Goal: Task Accomplishment & Management: Manage account settings

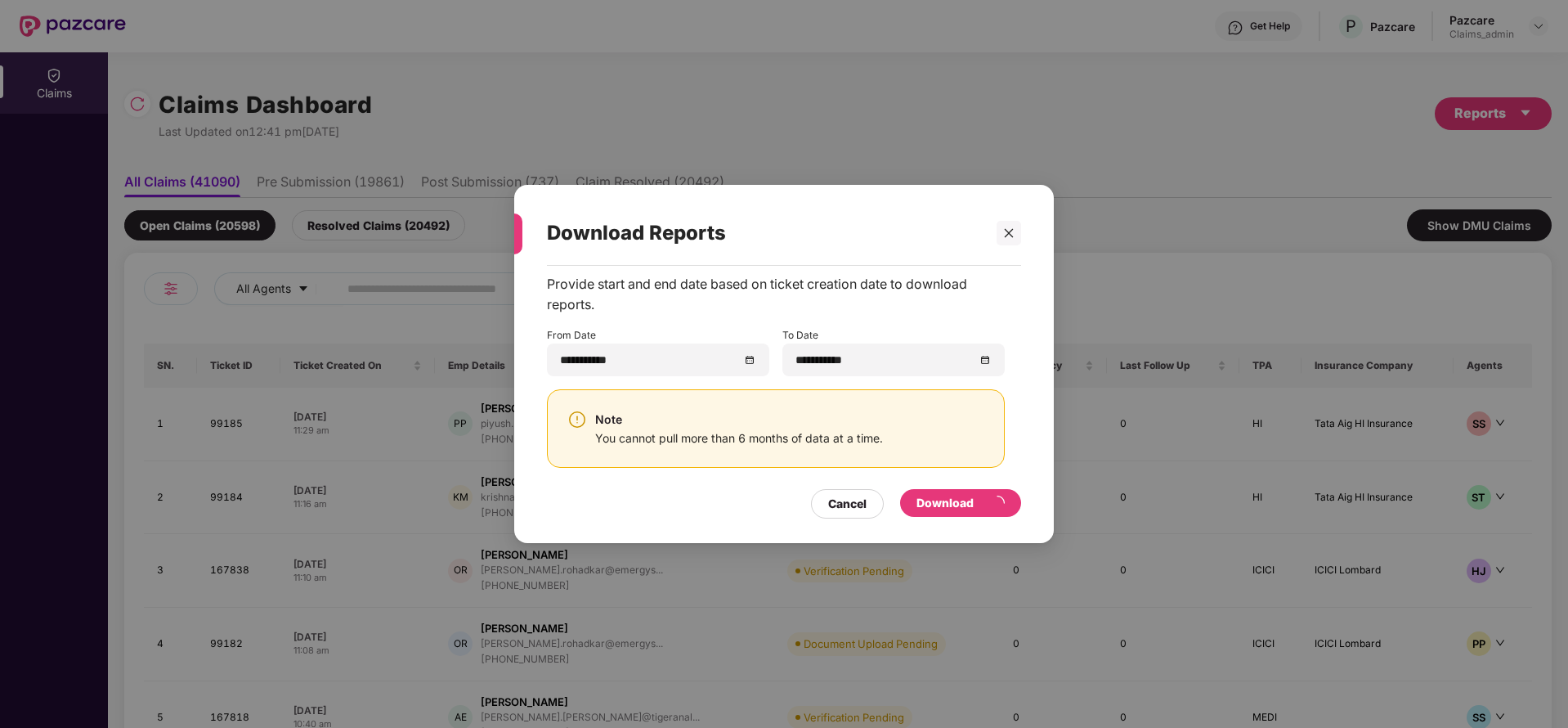
click at [1045, 477] on div "**********" at bounding box center [784, 396] width 540 height 261
click at [1013, 236] on icon "close" at bounding box center [1009, 233] width 9 height 9
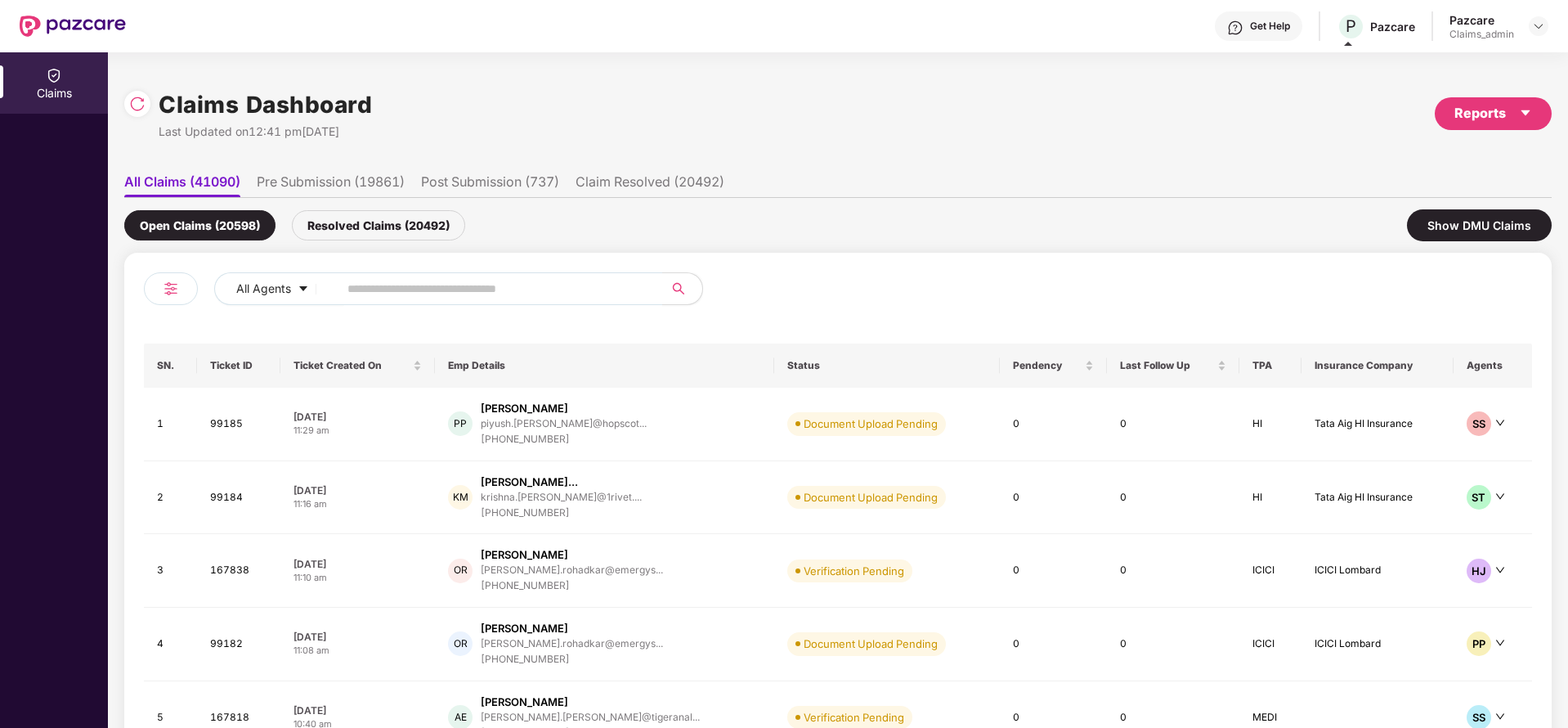
drag, startPoint x: 362, startPoint y: 290, endPoint x: 607, endPoint y: 308, distance: 245.7
click at [369, 289] on input "text" at bounding box center [493, 289] width 293 height 24
paste input "******"
type input "******"
click at [1545, 26] on img at bounding box center [1539, 26] width 13 height 13
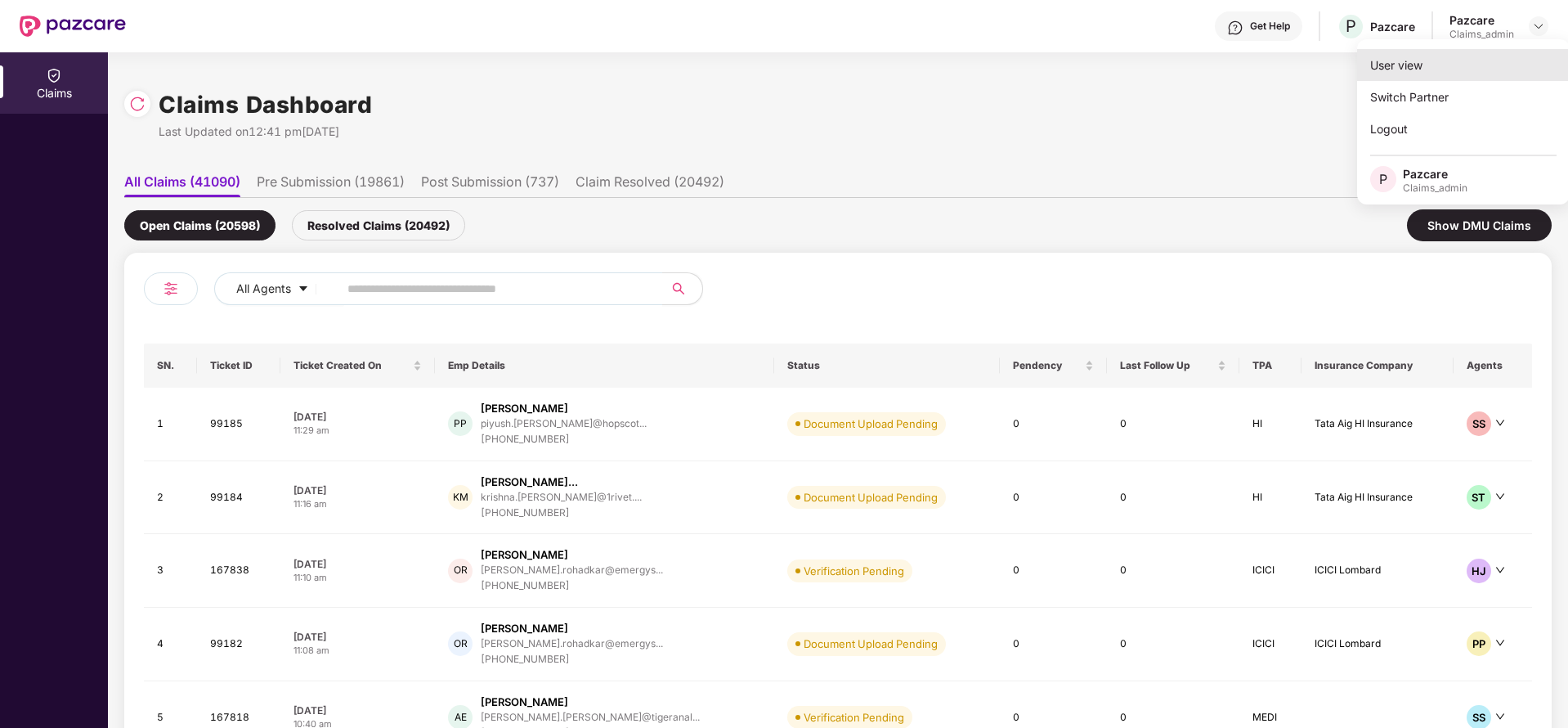
click at [1447, 73] on div "User view" at bounding box center [1464, 65] width 212 height 32
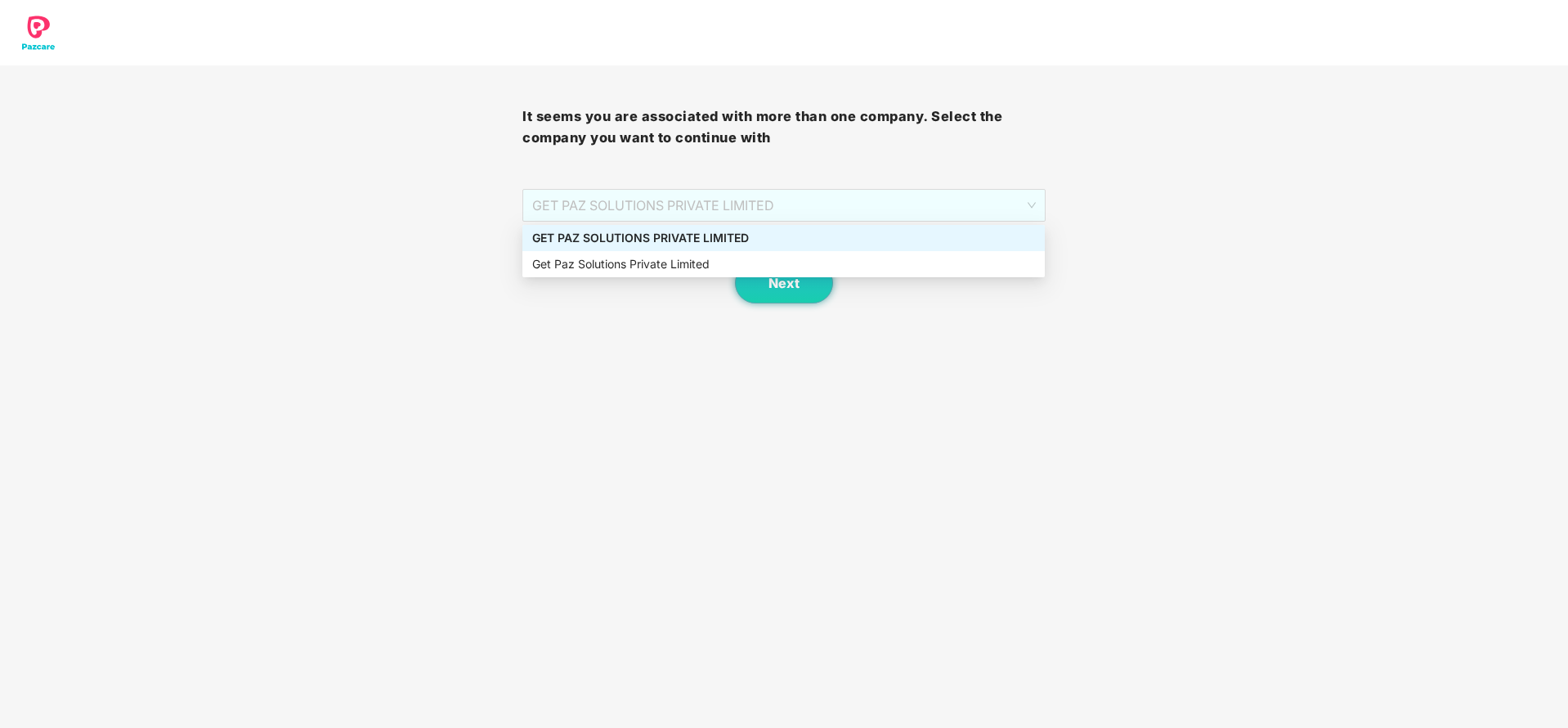
drag, startPoint x: 781, startPoint y: 190, endPoint x: 683, endPoint y: 272, distance: 127.8
click at [779, 190] on span "GET PAZ SOLUTIONS PRIVATE LIMITED" at bounding box center [784, 205] width 503 height 31
click at [726, 252] on div "Get Paz Solutions Private Limited" at bounding box center [783, 264] width 522 height 26
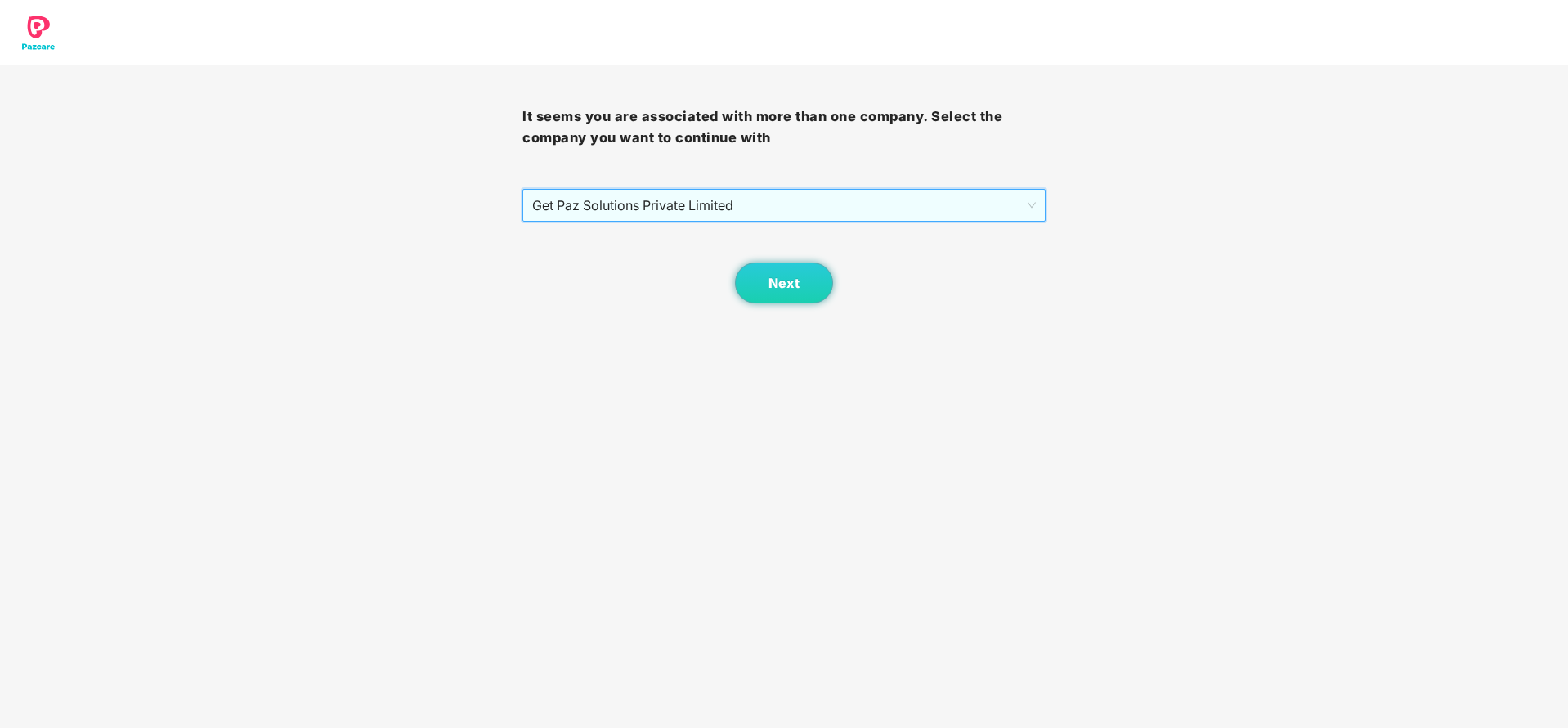
click at [759, 234] on div "Next" at bounding box center [783, 263] width 522 height 82
click at [762, 292] on button "Next" at bounding box center [783, 283] width 98 height 41
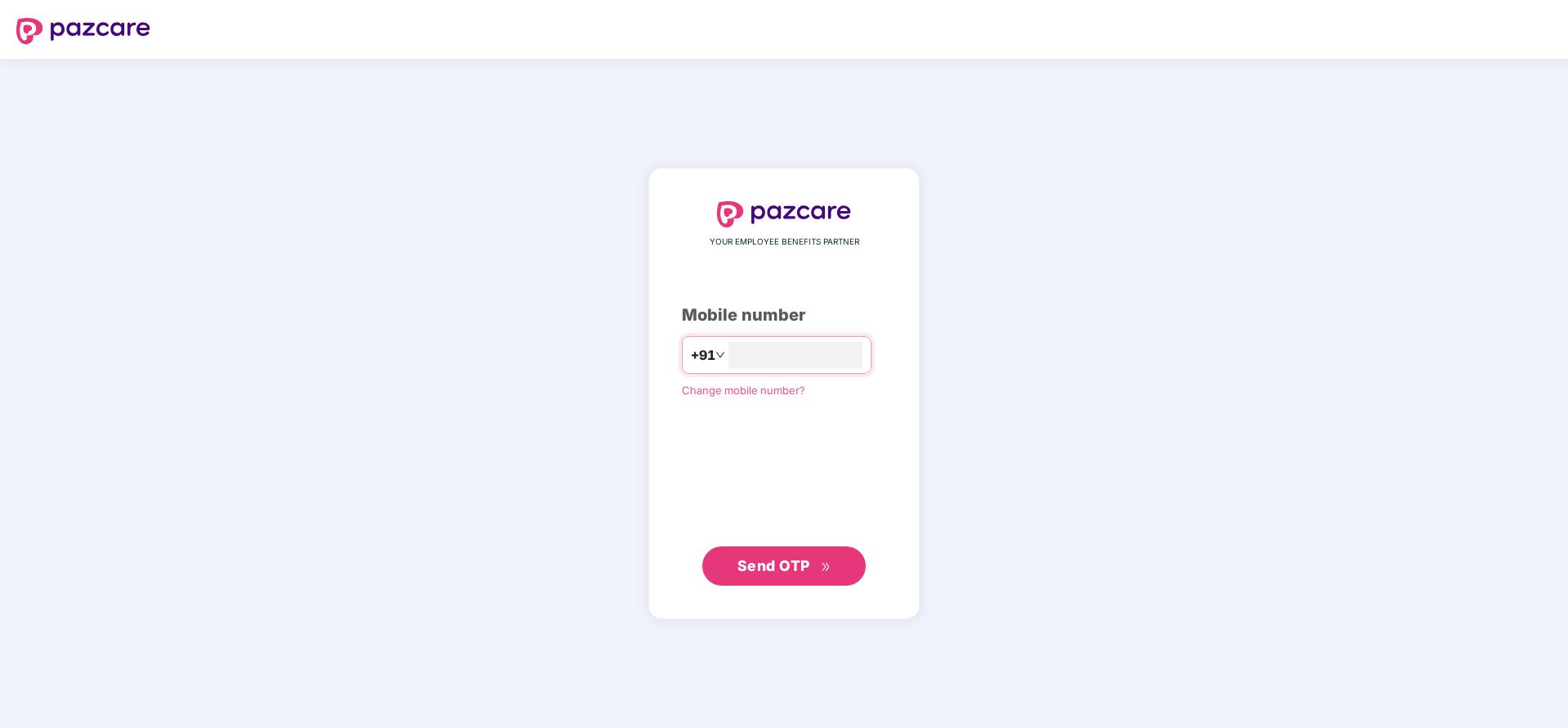
type input "**********"
click at [756, 573] on span "Send OTP" at bounding box center [784, 564] width 94 height 23
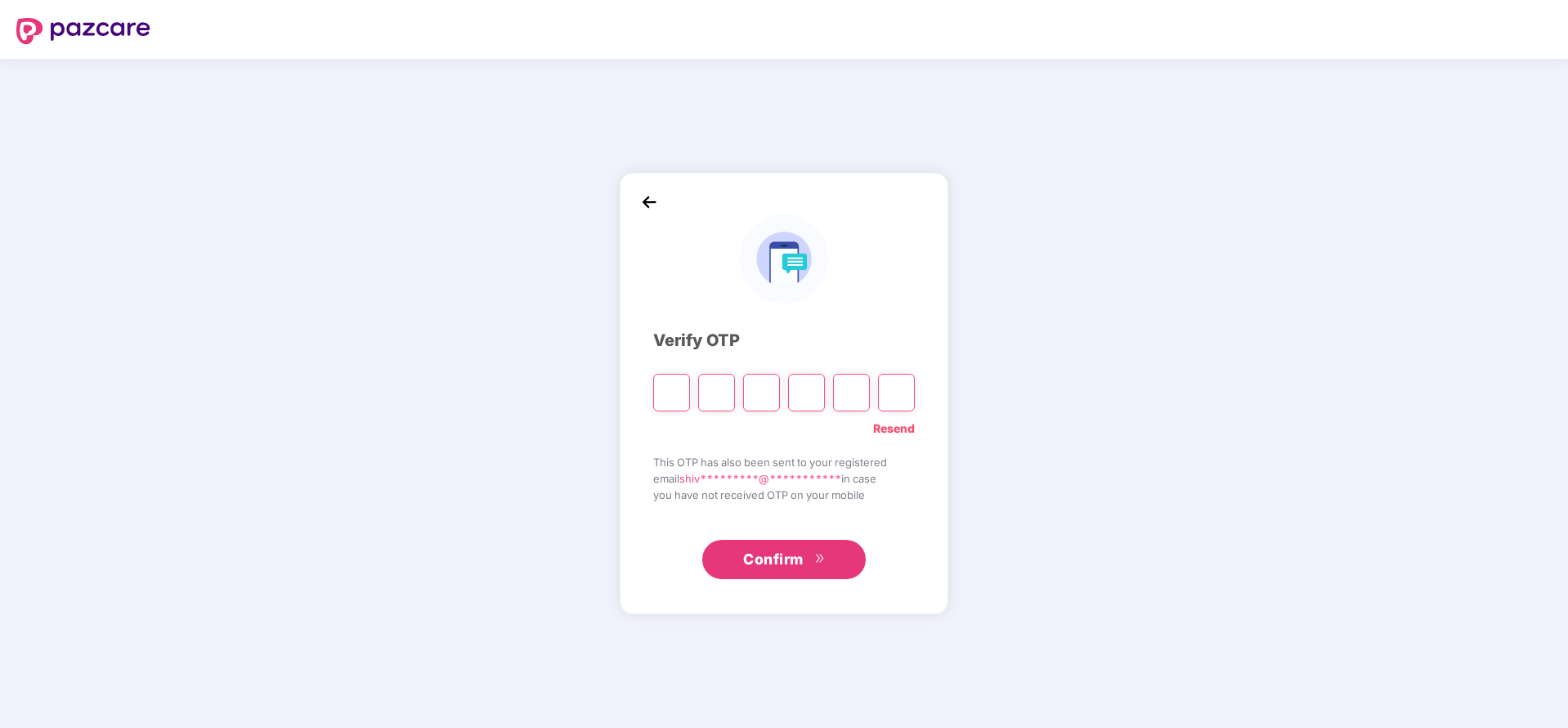
type input "*"
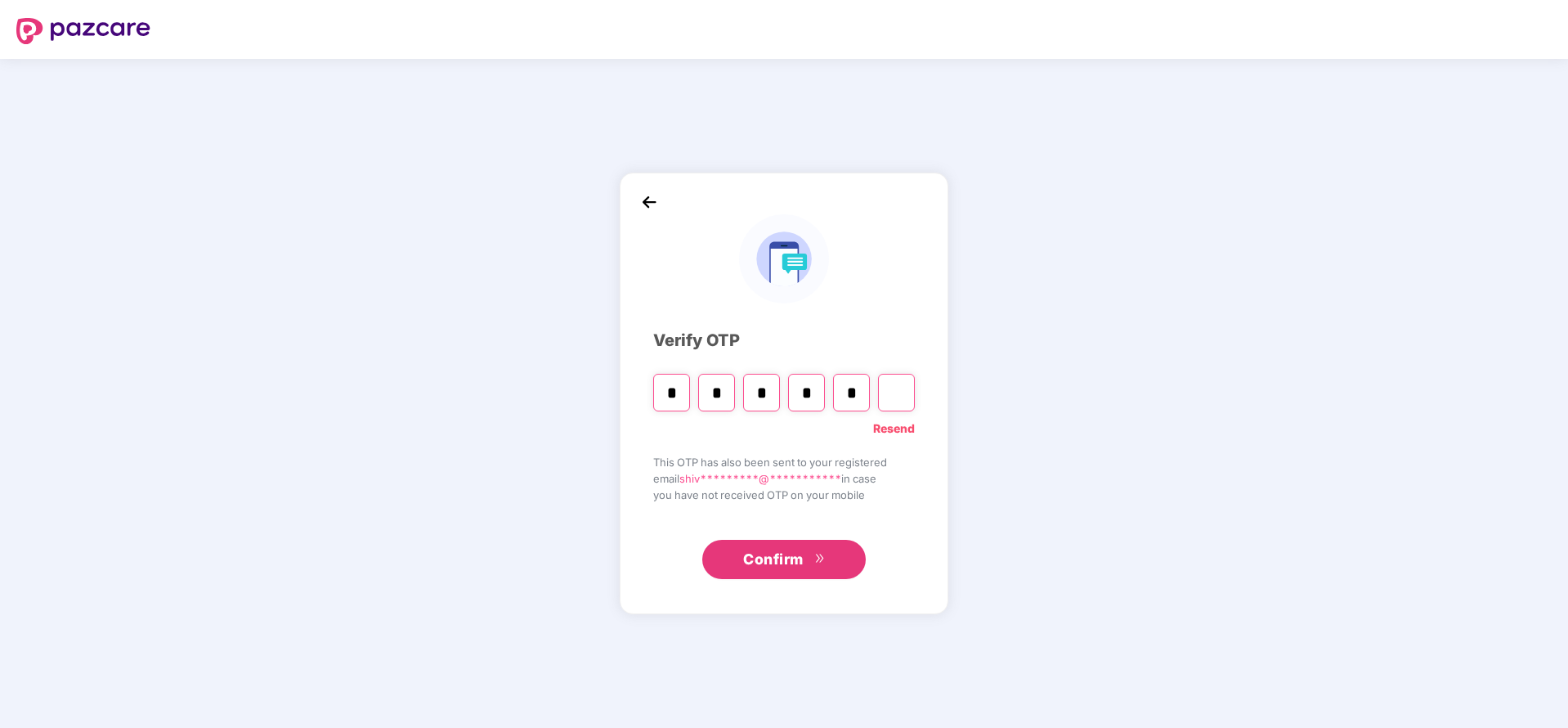
type input "*"
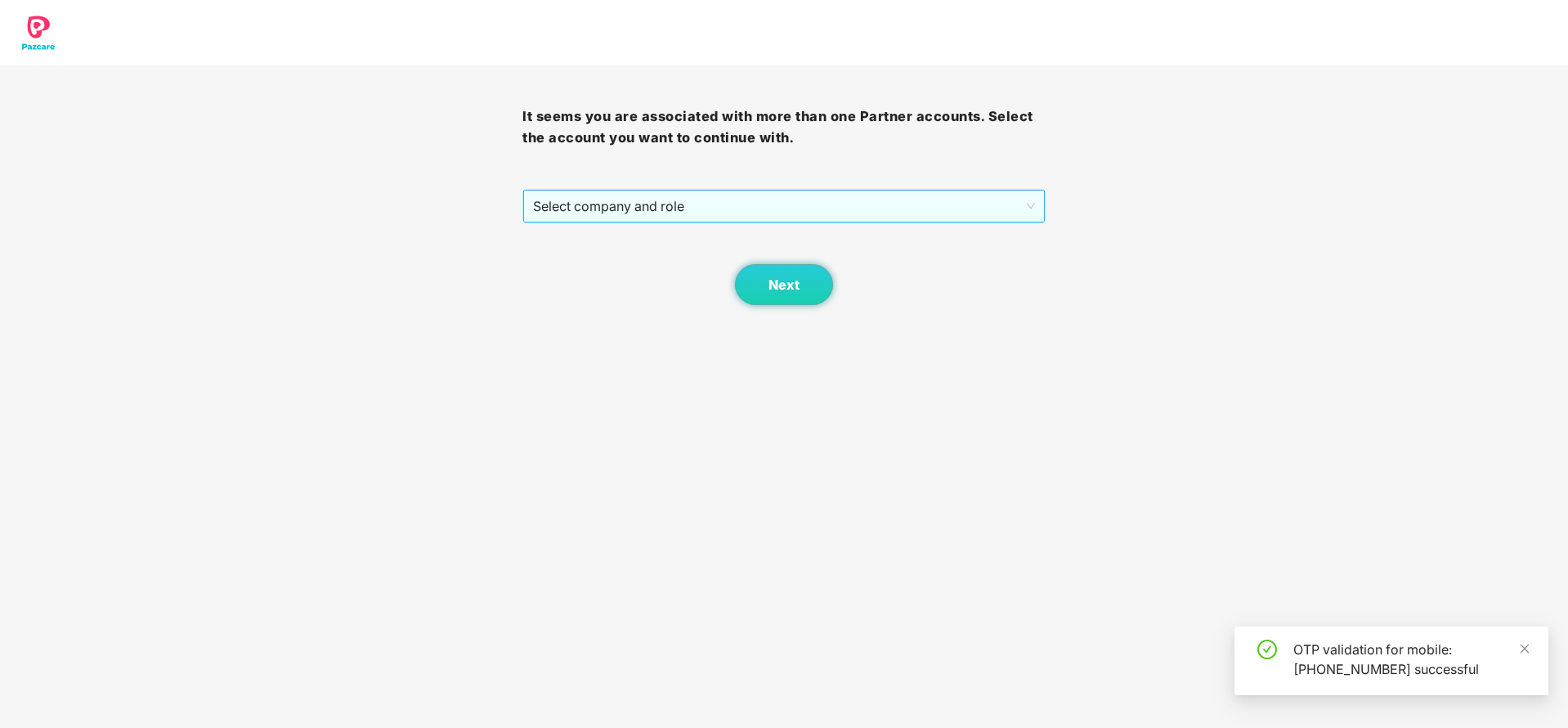
click at [628, 218] on span "Select company and role" at bounding box center [784, 206] width 501 height 31
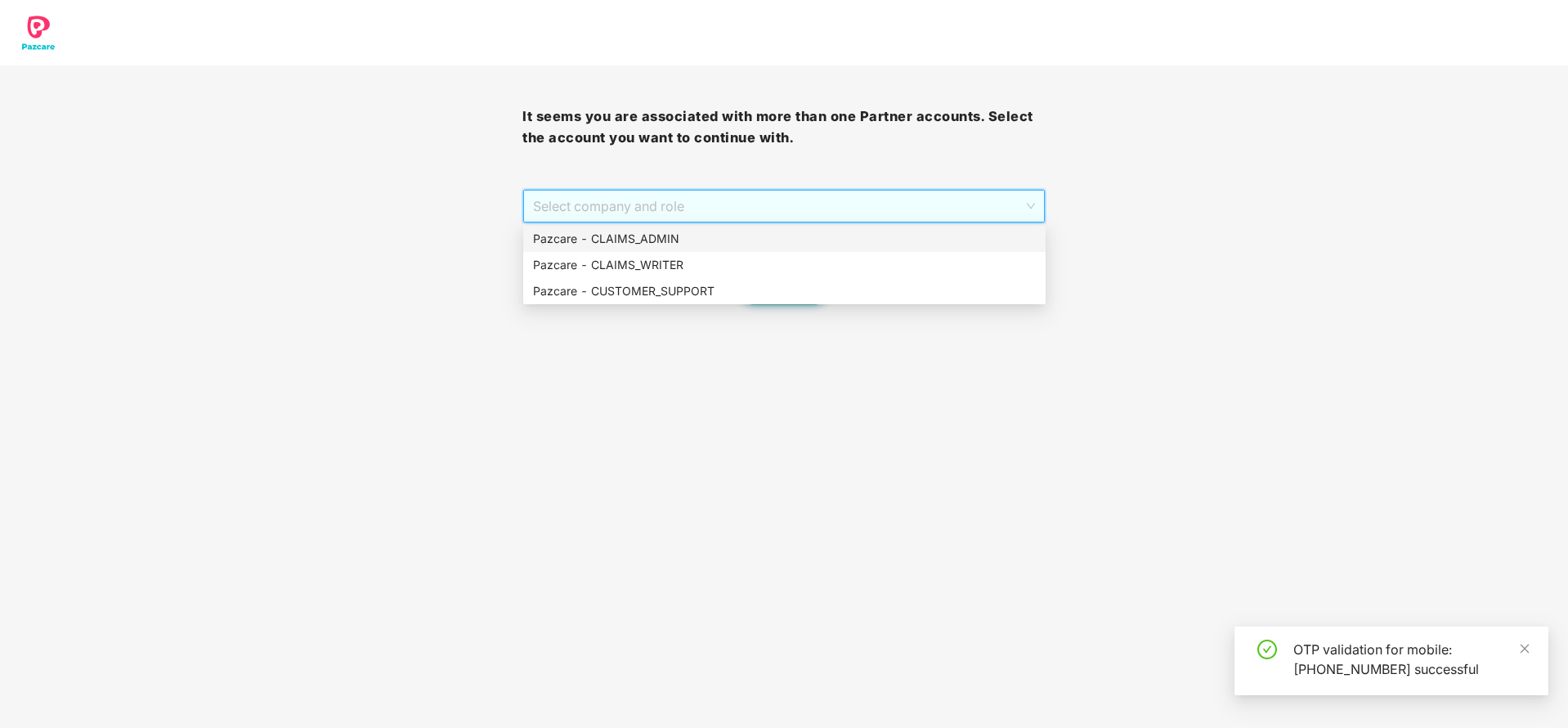
click at [641, 241] on div "Pazcare - CLAIMS_ADMIN" at bounding box center [785, 238] width 503 height 18
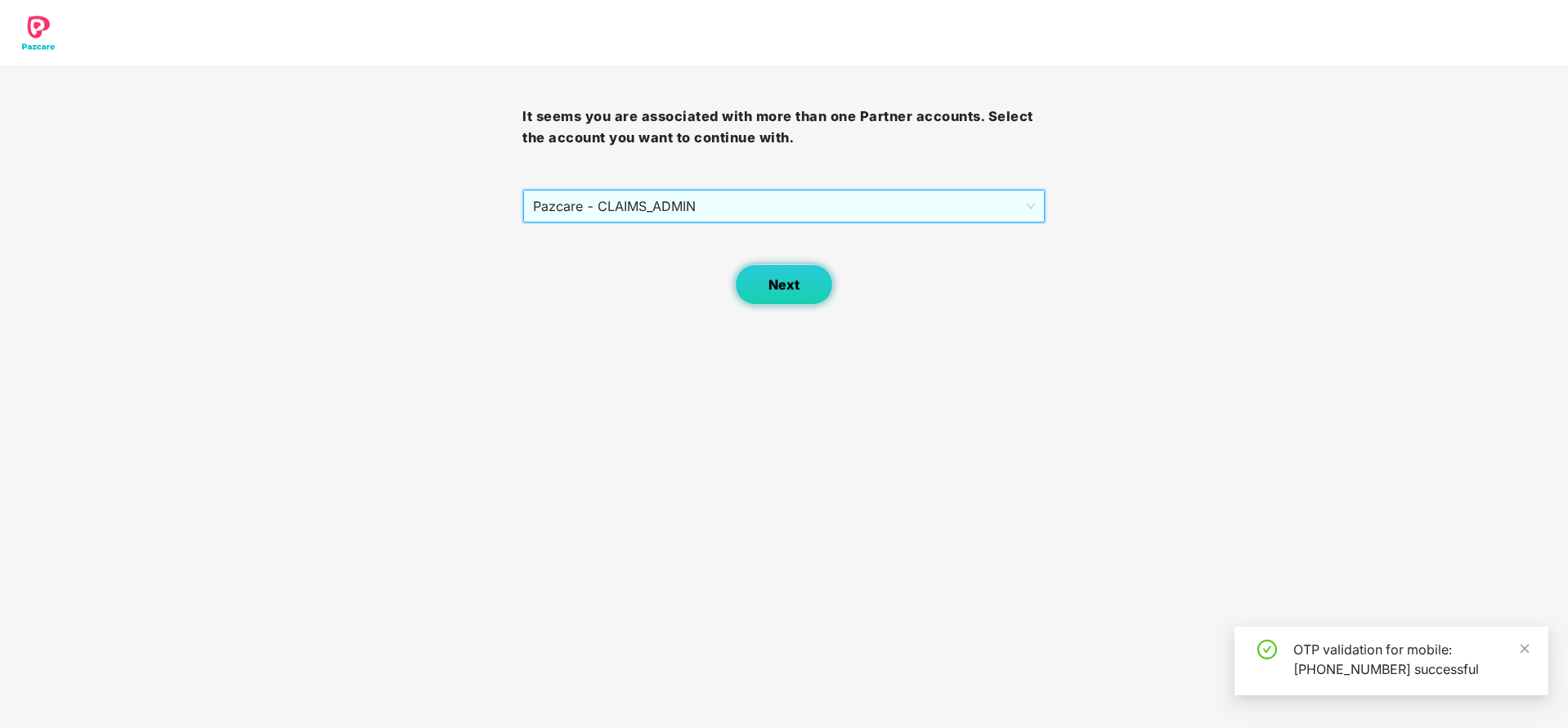
click at [792, 296] on button "Next" at bounding box center [783, 285] width 98 height 41
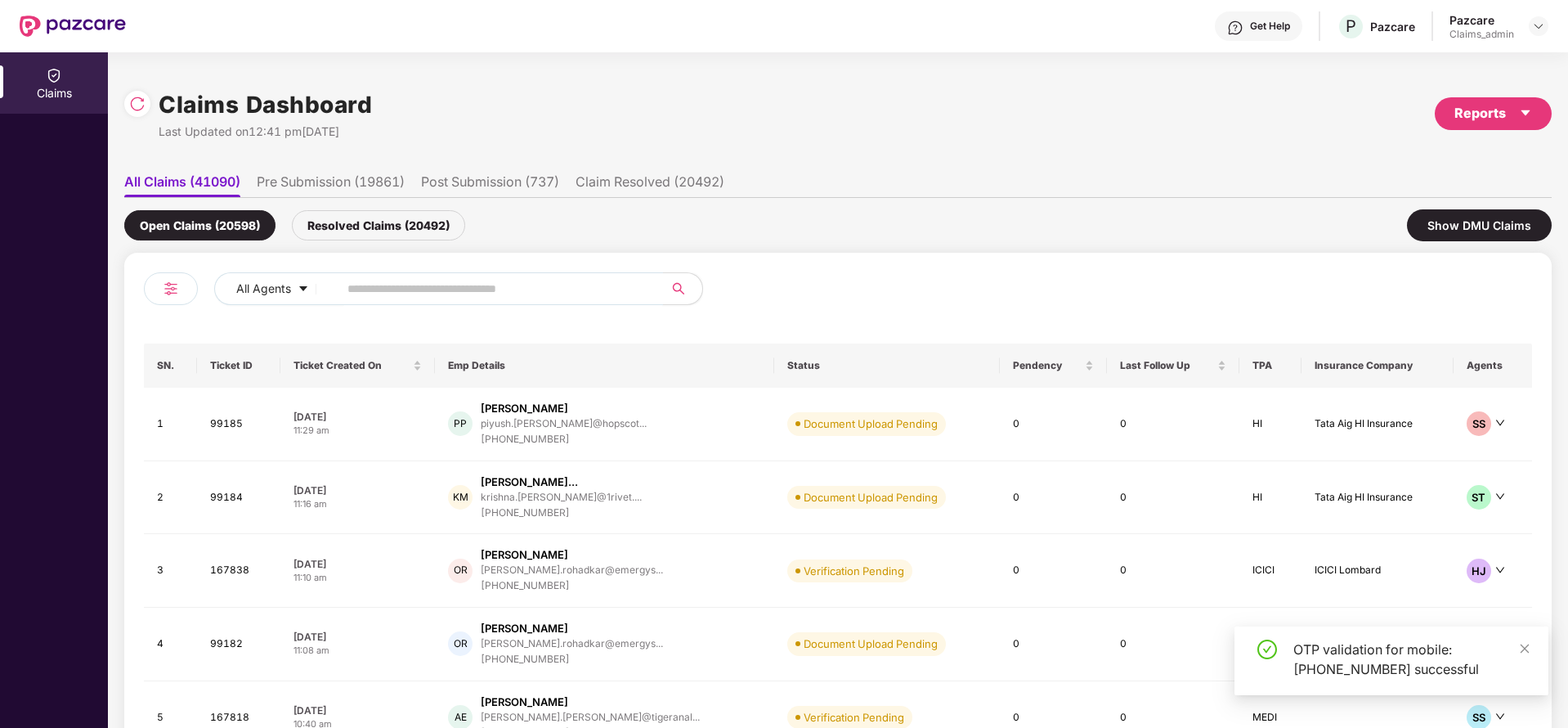
click at [420, 276] on input "text" at bounding box center [493, 289] width 293 height 24
paste input "******"
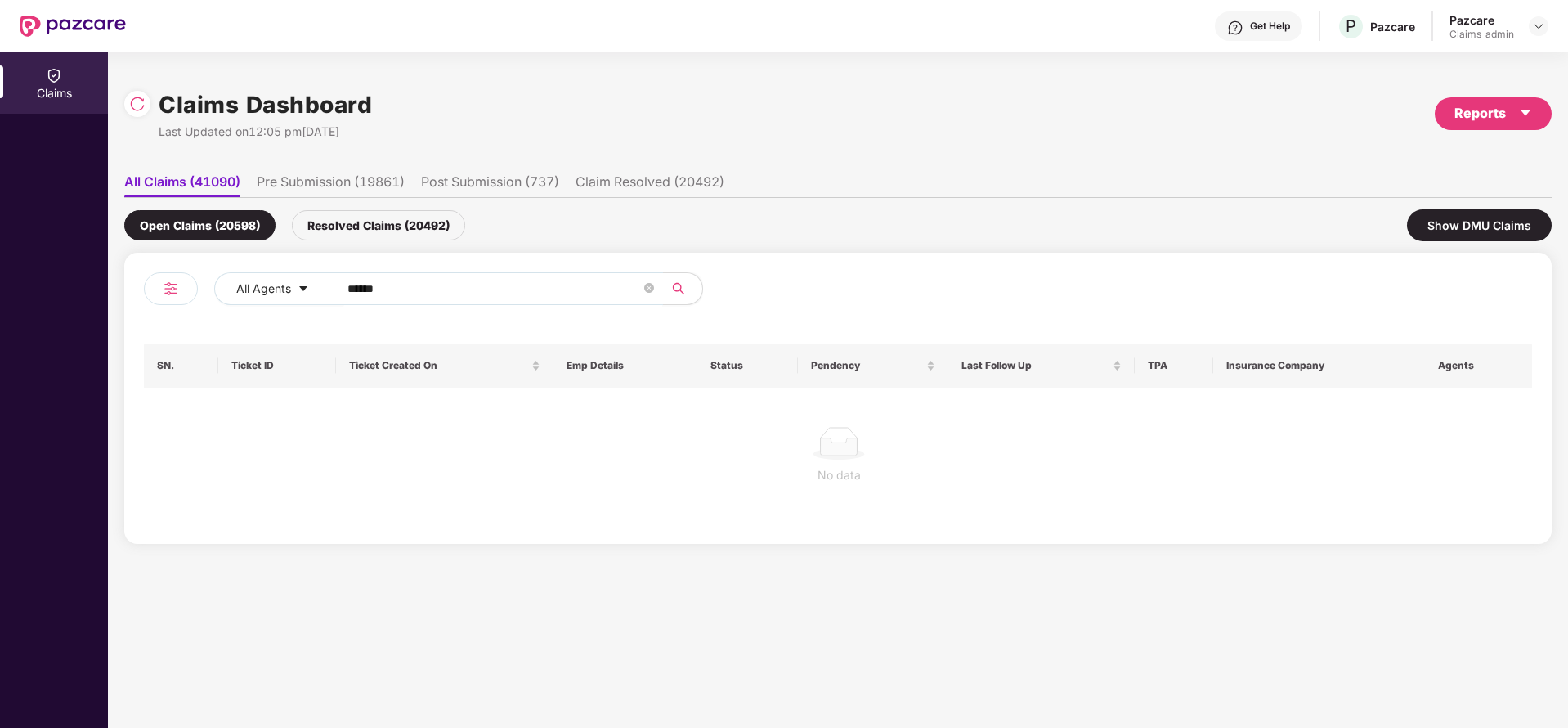
type input "******"
click at [371, 210] on div "Resolved Claims (20492)" at bounding box center [378, 225] width 173 height 30
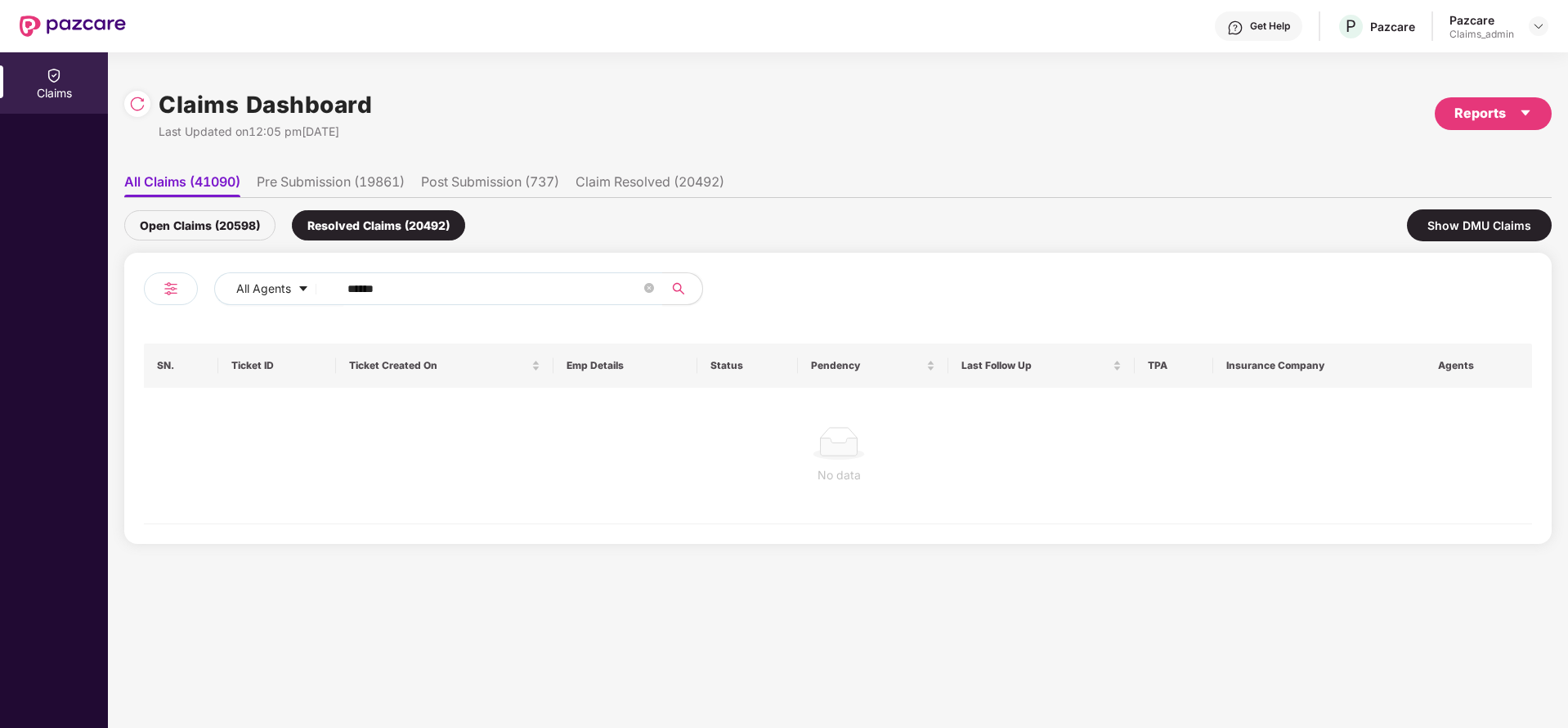
click at [180, 211] on div "Open Claims (20598) Resolved Claims (20492) Show DMU Claims" at bounding box center [837, 225] width 1427 height 55
drag, startPoint x: 181, startPoint y: 219, endPoint x: 189, endPoint y: 301, distance: 82.4
click at [181, 221] on div "Open Claims (20598)" at bounding box center [199, 225] width 151 height 30
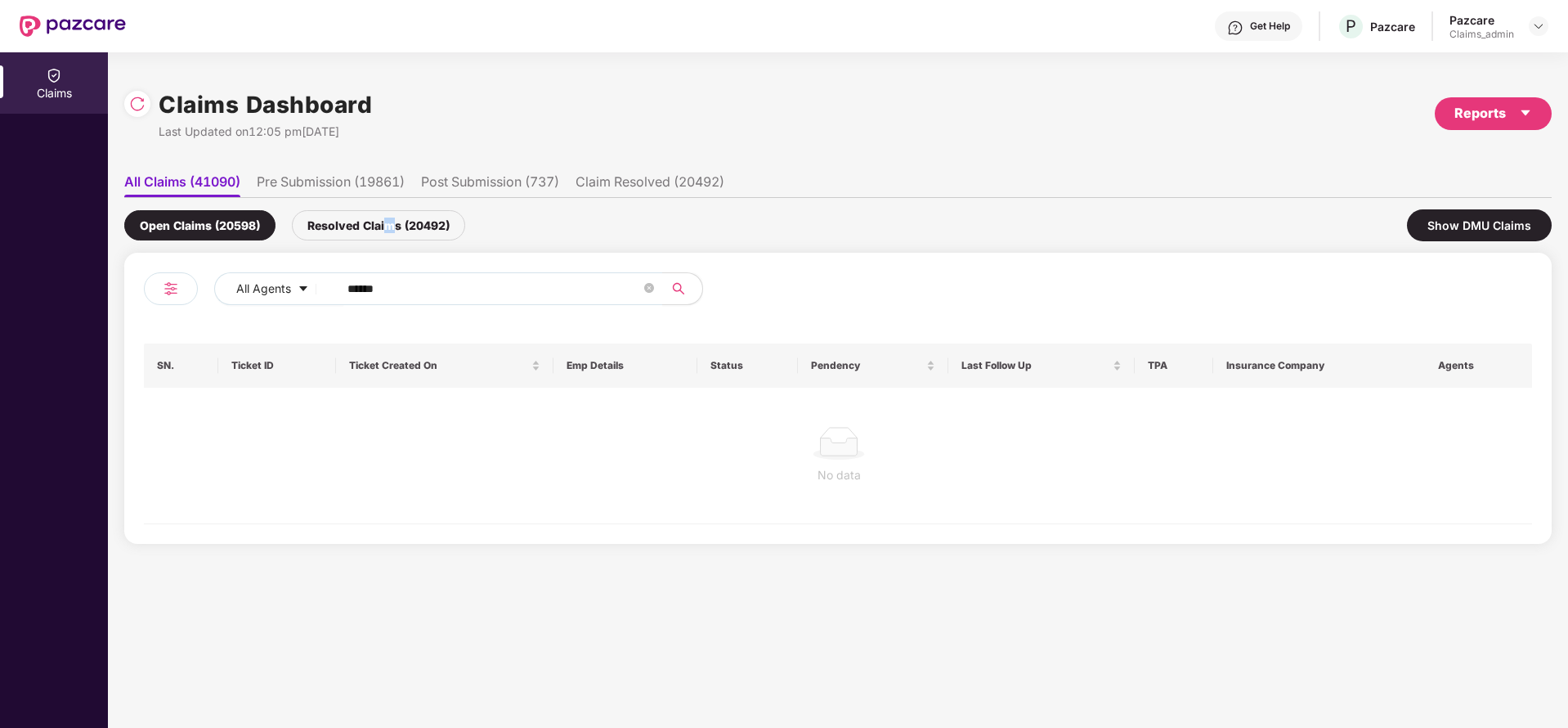
click at [391, 222] on div "Resolved Claims (20492)" at bounding box center [378, 225] width 173 height 30
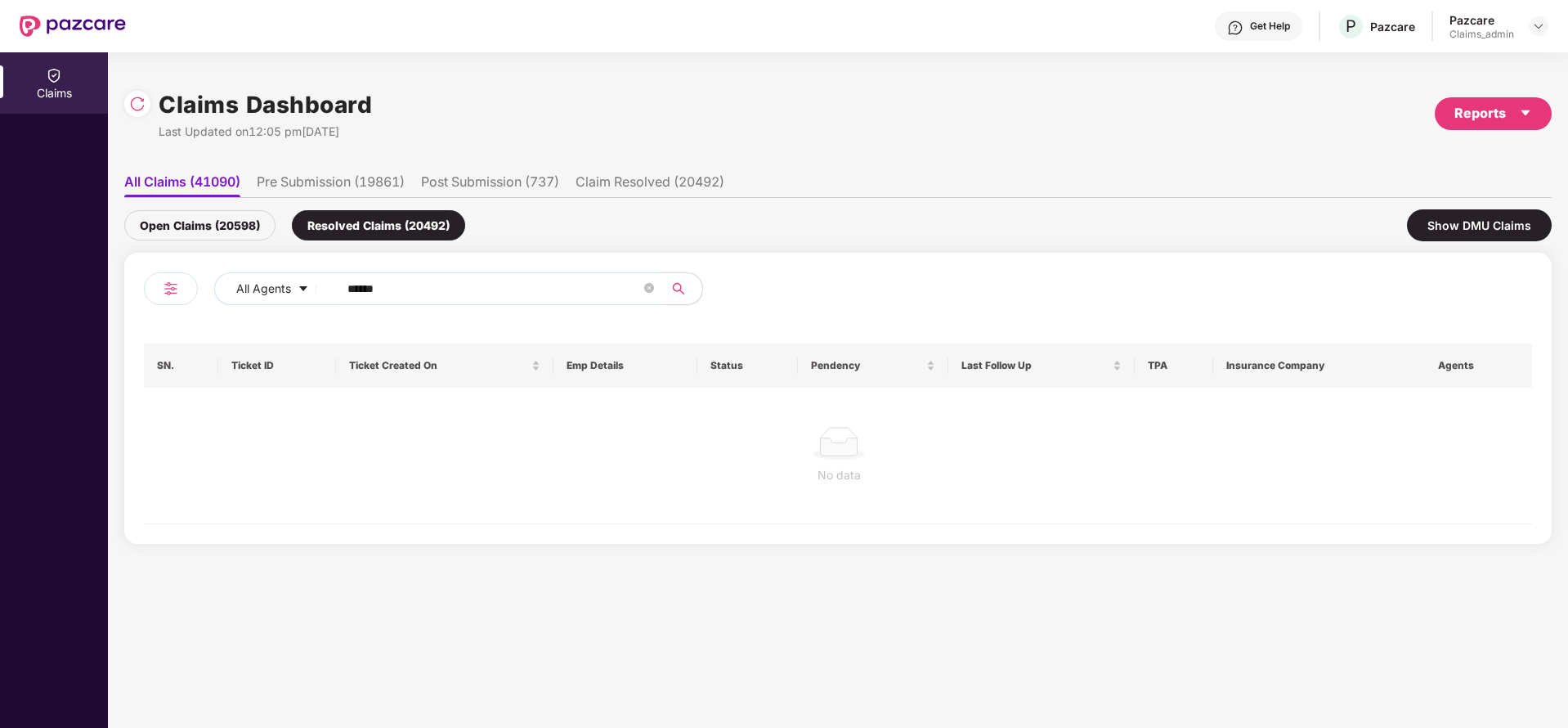
click at [170, 229] on div "Open Claims (20598)" at bounding box center [199, 225] width 151 height 30
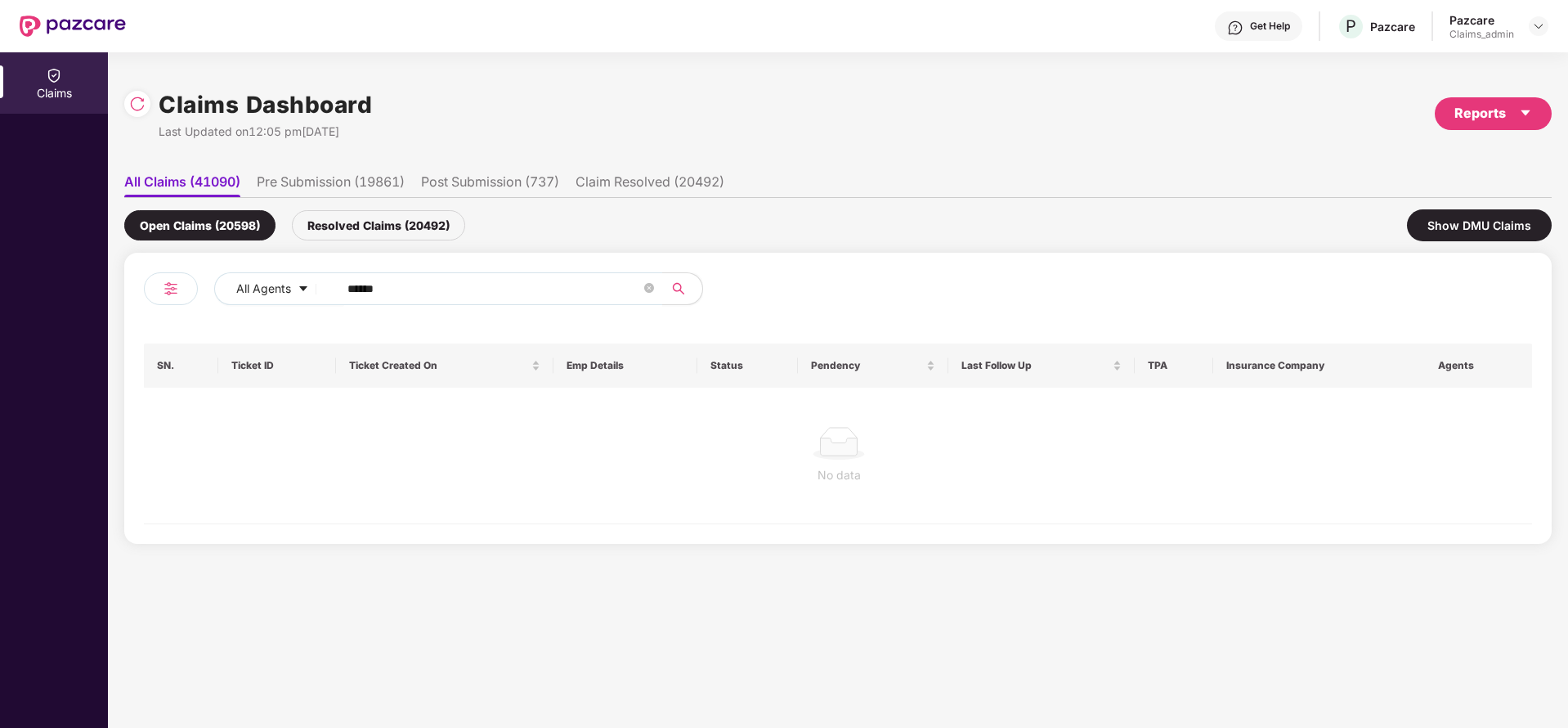
drag, startPoint x: 352, startPoint y: 221, endPoint x: 276, endPoint y: 198, distance: 79.4
click at [345, 221] on div "Resolved Claims (20492)" at bounding box center [378, 225] width 173 height 30
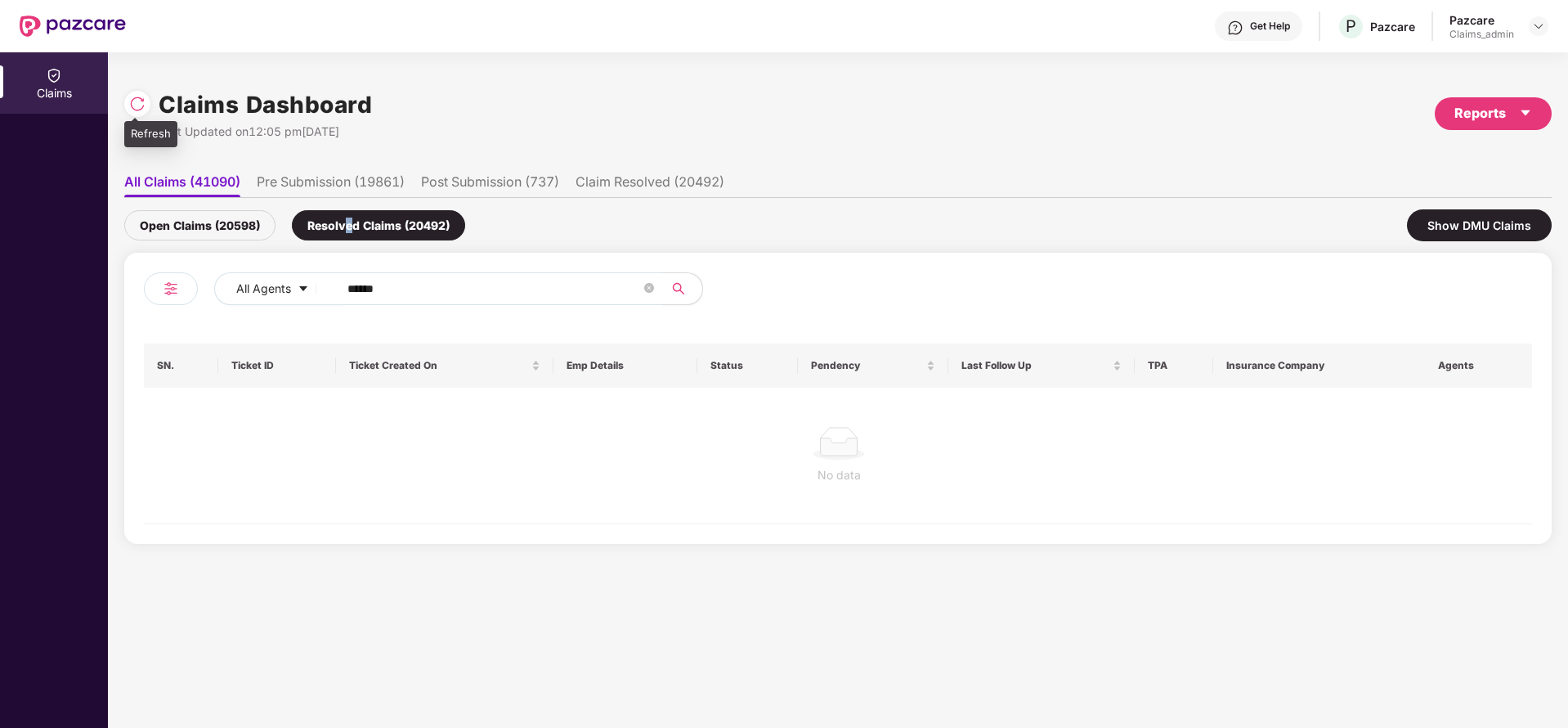
click at [130, 103] on img at bounding box center [138, 104] width 17 height 17
click at [150, 233] on div "Open Claims (20697)" at bounding box center [199, 225] width 151 height 30
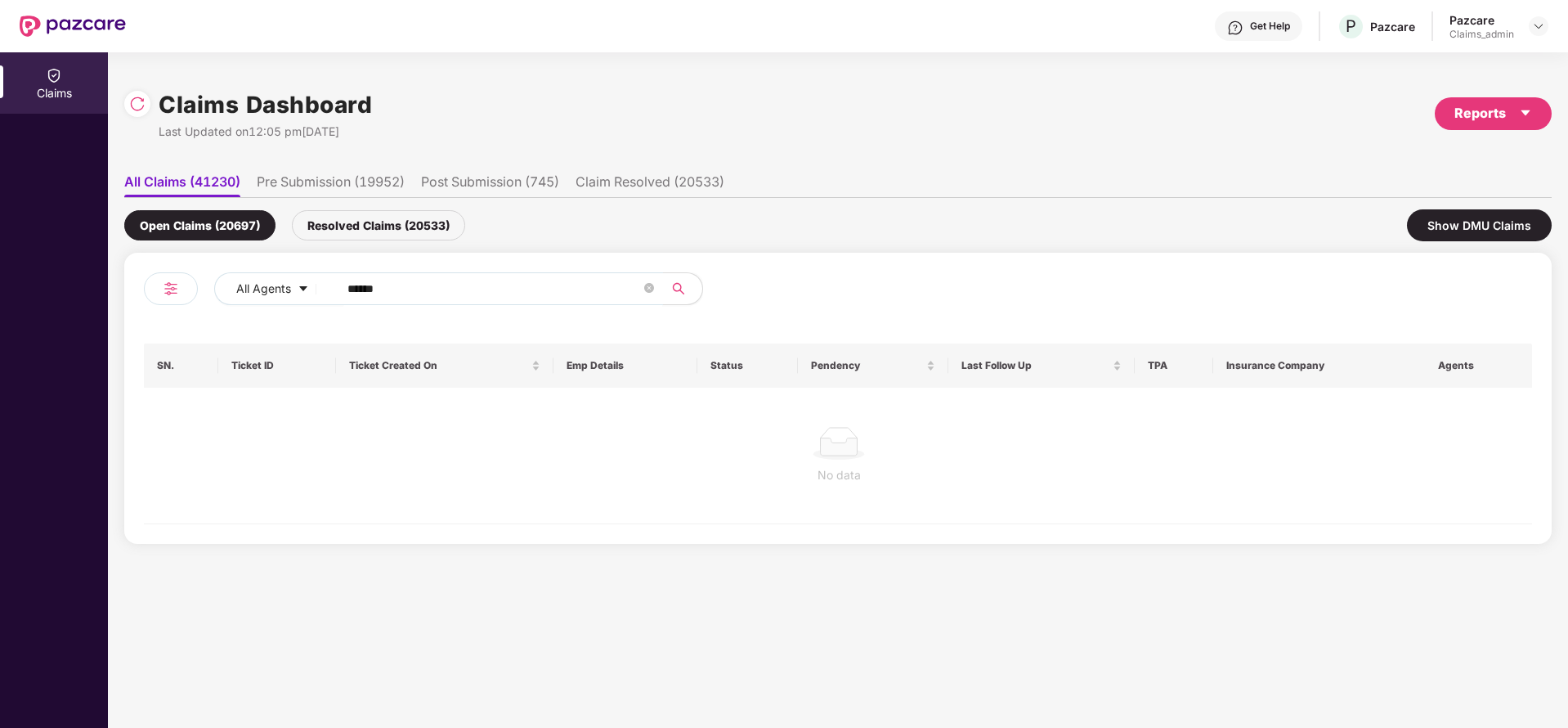
drag, startPoint x: 438, startPoint y: 281, endPoint x: 201, endPoint y: 297, distance: 237.5
click at [201, 297] on div "All Agents ******" at bounding box center [492, 294] width 695 height 46
click at [392, 227] on div "Resolved Claims (20533)" at bounding box center [378, 225] width 173 height 30
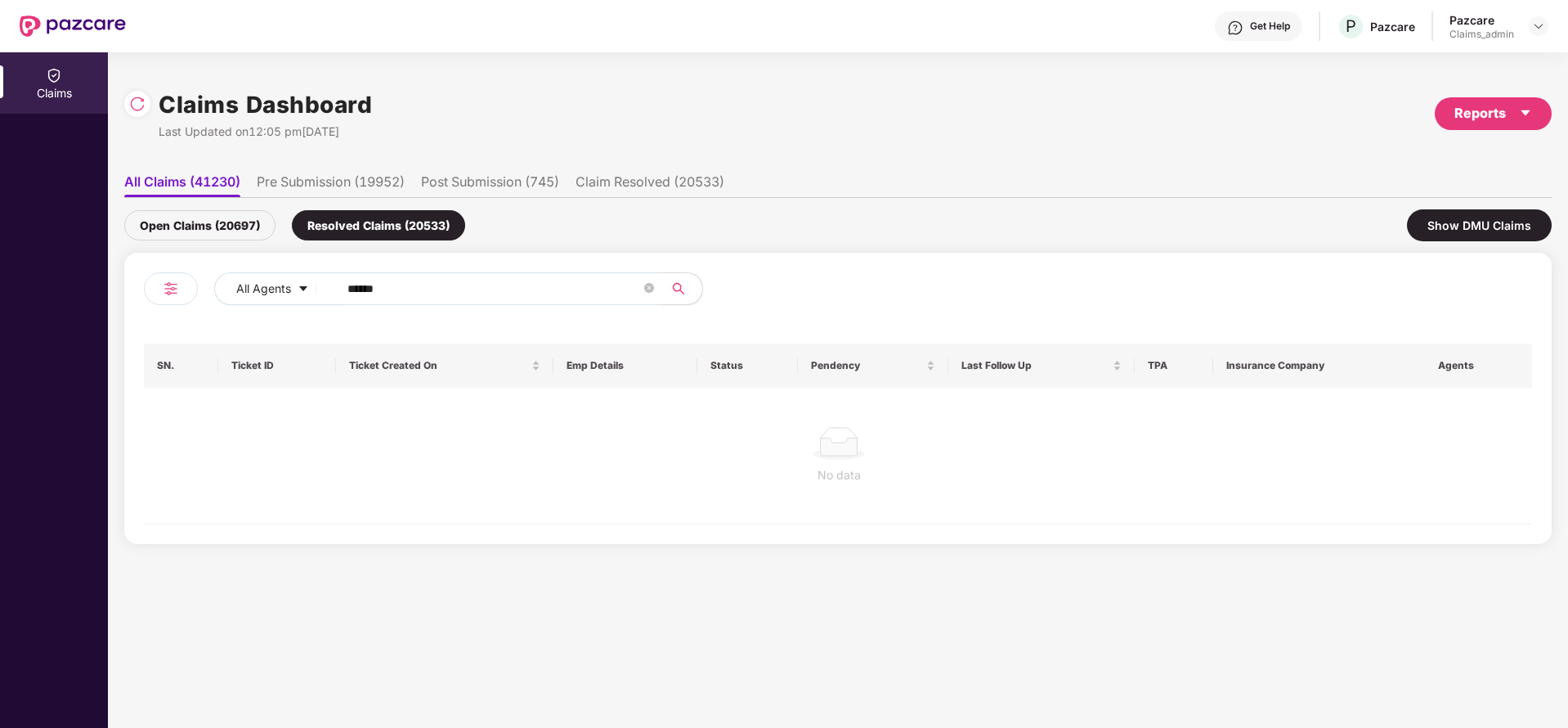
drag, startPoint x: 200, startPoint y: 211, endPoint x: 239, endPoint y: 9, distance: 205.7
click at [201, 210] on div "Open Claims (20697)" at bounding box center [199, 225] width 151 height 30
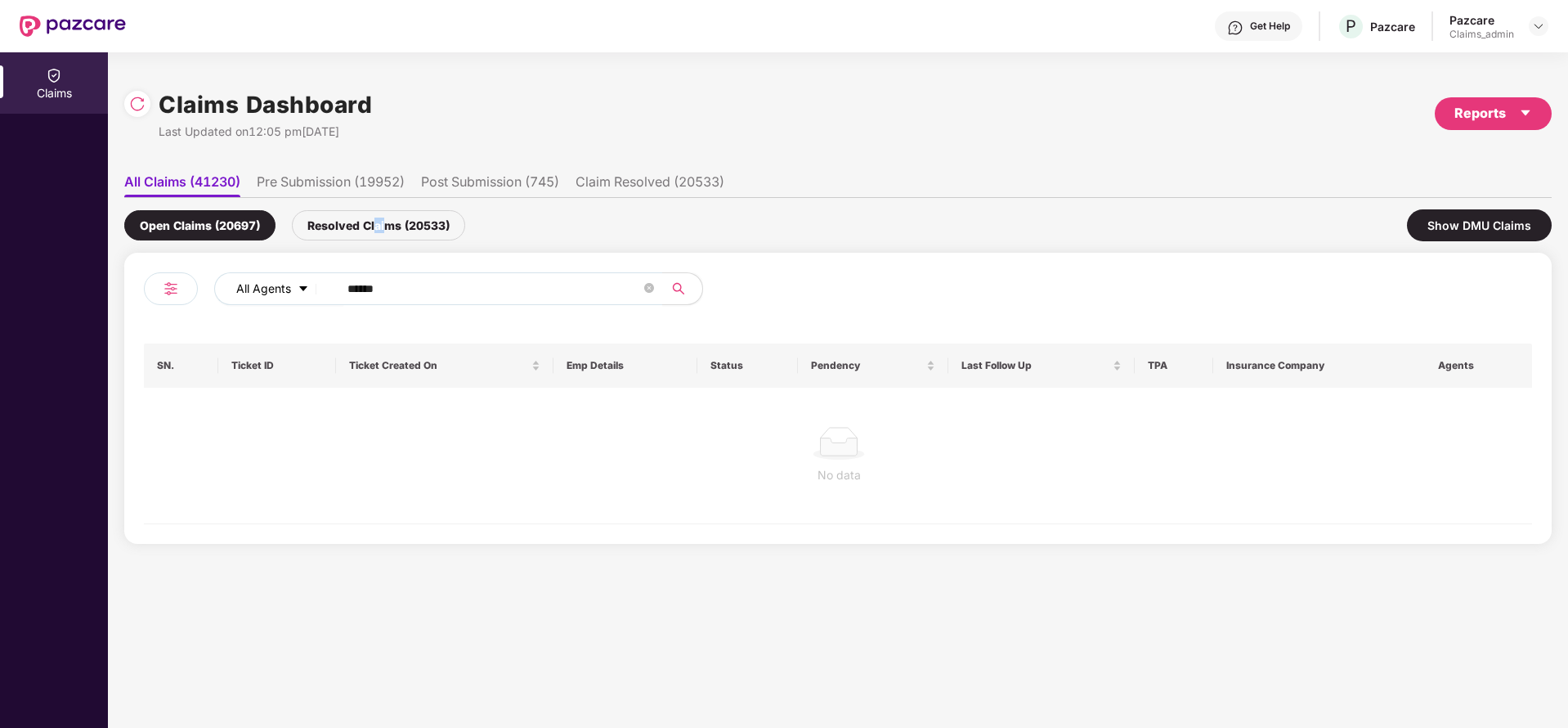
drag, startPoint x: 385, startPoint y: 237, endPoint x: 312, endPoint y: 280, distance: 84.7
click at [385, 240] on div "Open Claims (20697) Resolved Claims (20533) Show DMU Claims" at bounding box center [837, 225] width 1427 height 55
click at [1540, 25] on img at bounding box center [1539, 26] width 13 height 13
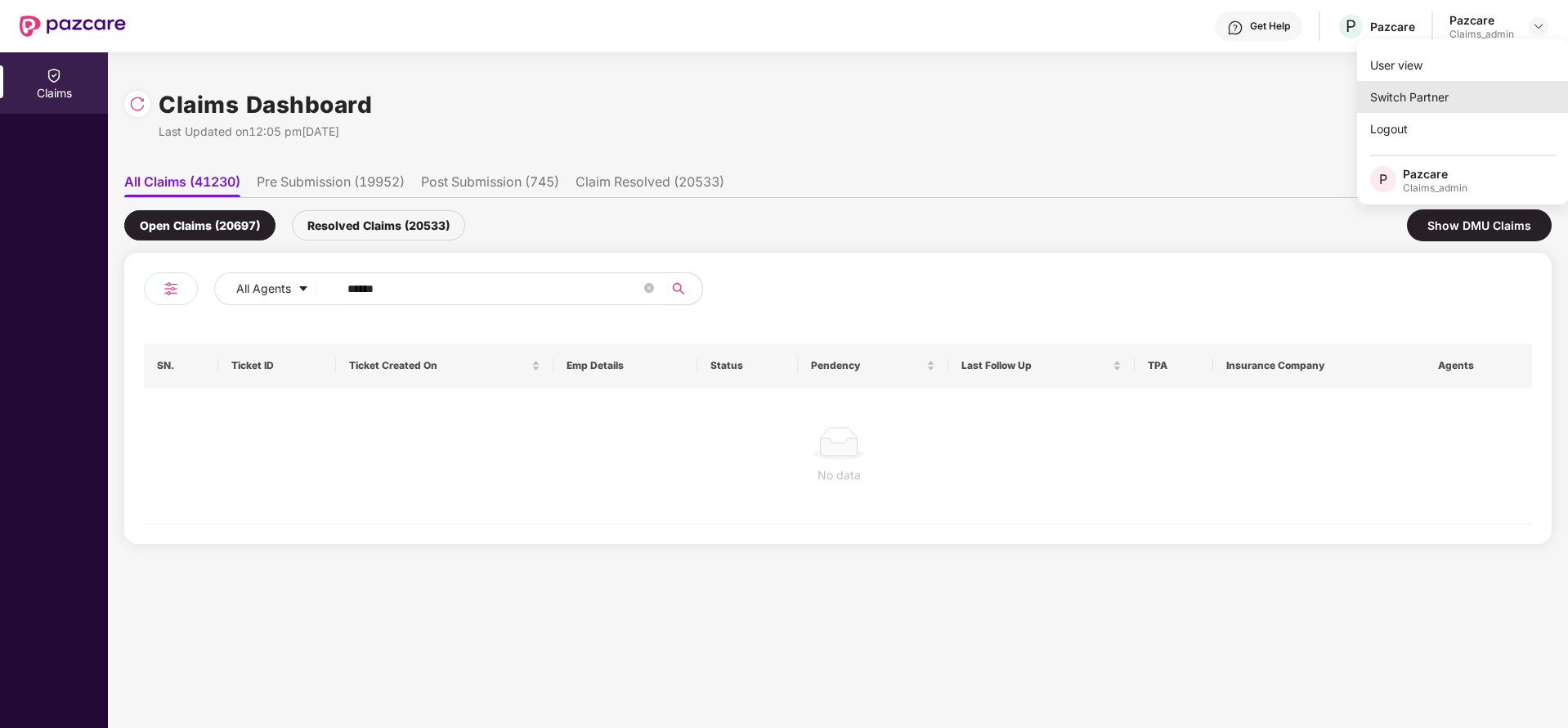
click at [1424, 103] on div "Switch Partner" at bounding box center [1464, 97] width 212 height 32
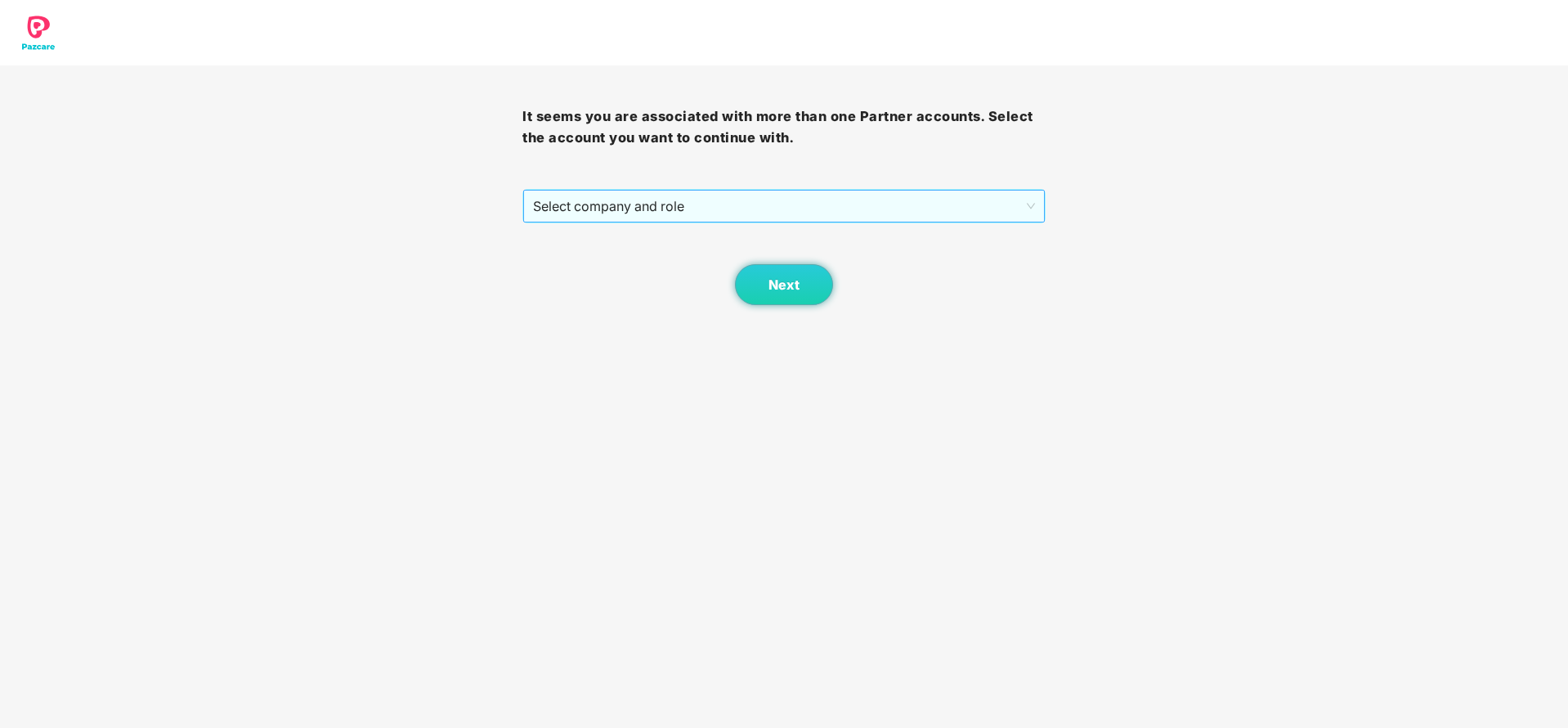
click at [937, 212] on span "Select company and role" at bounding box center [784, 206] width 501 height 31
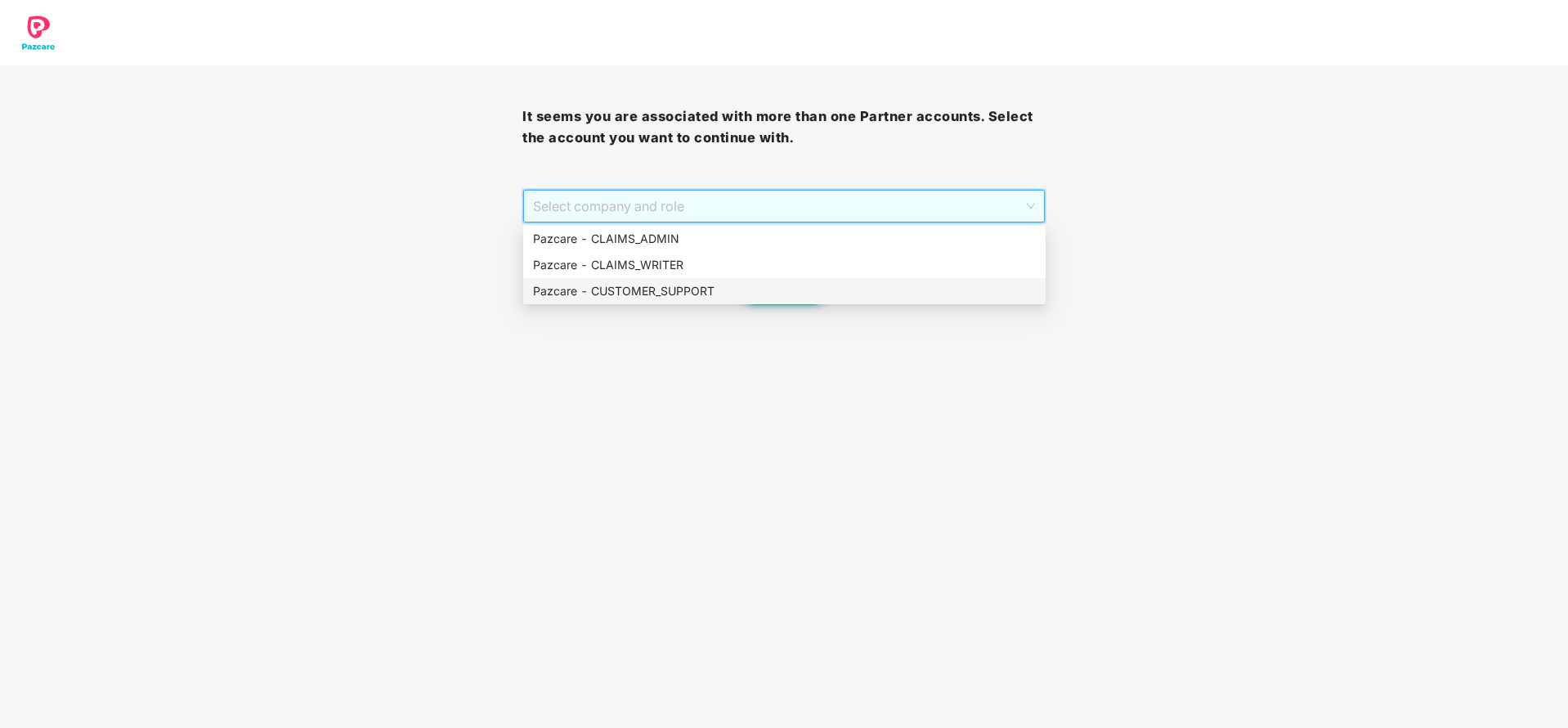
click at [805, 303] on div "Pazcare - CUSTOMER_SUPPORT" at bounding box center [784, 291] width 522 height 26
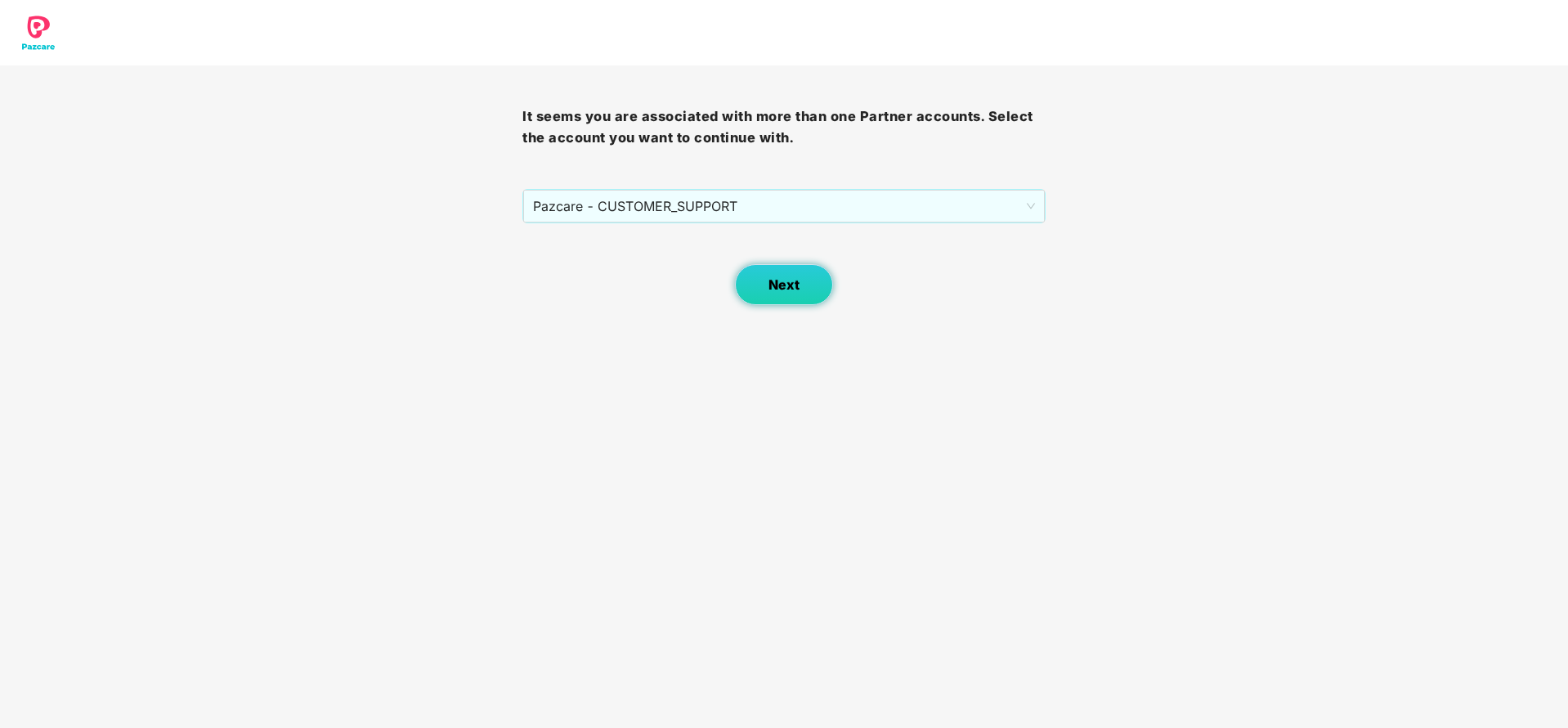
click at [803, 296] on button "Next" at bounding box center [783, 285] width 98 height 41
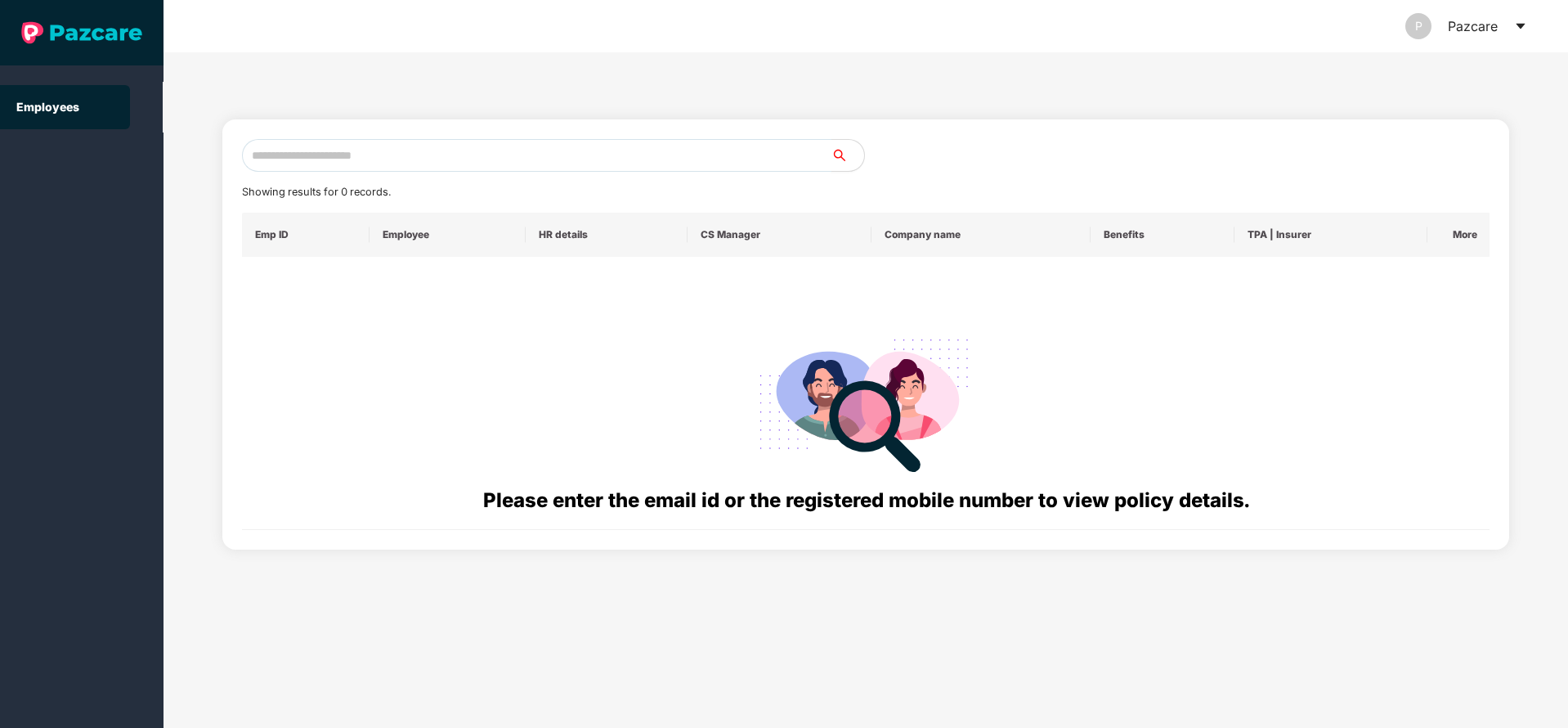
click at [480, 148] on input "text" at bounding box center [536, 155] width 589 height 33
paste input "**********"
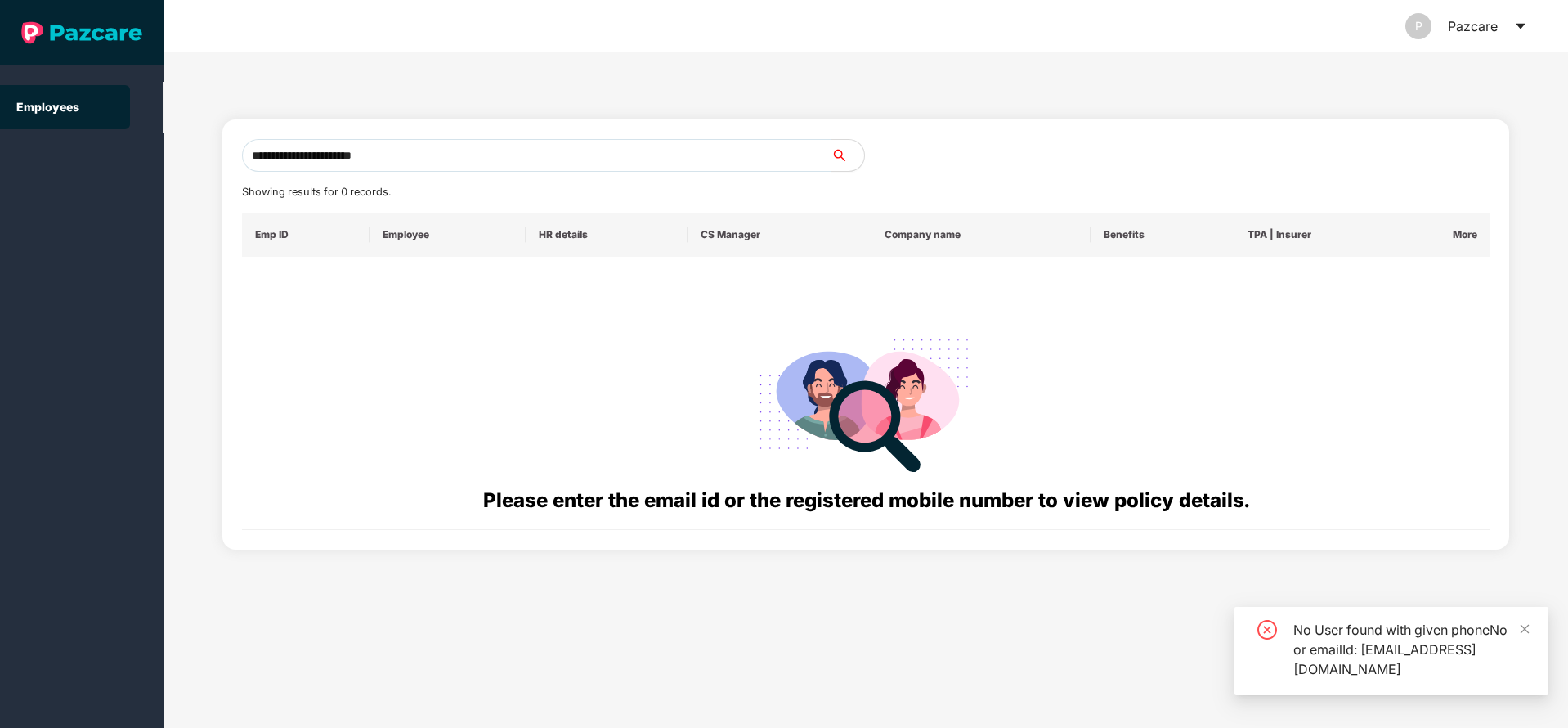
click at [254, 152] on input "**********" at bounding box center [536, 155] width 589 height 33
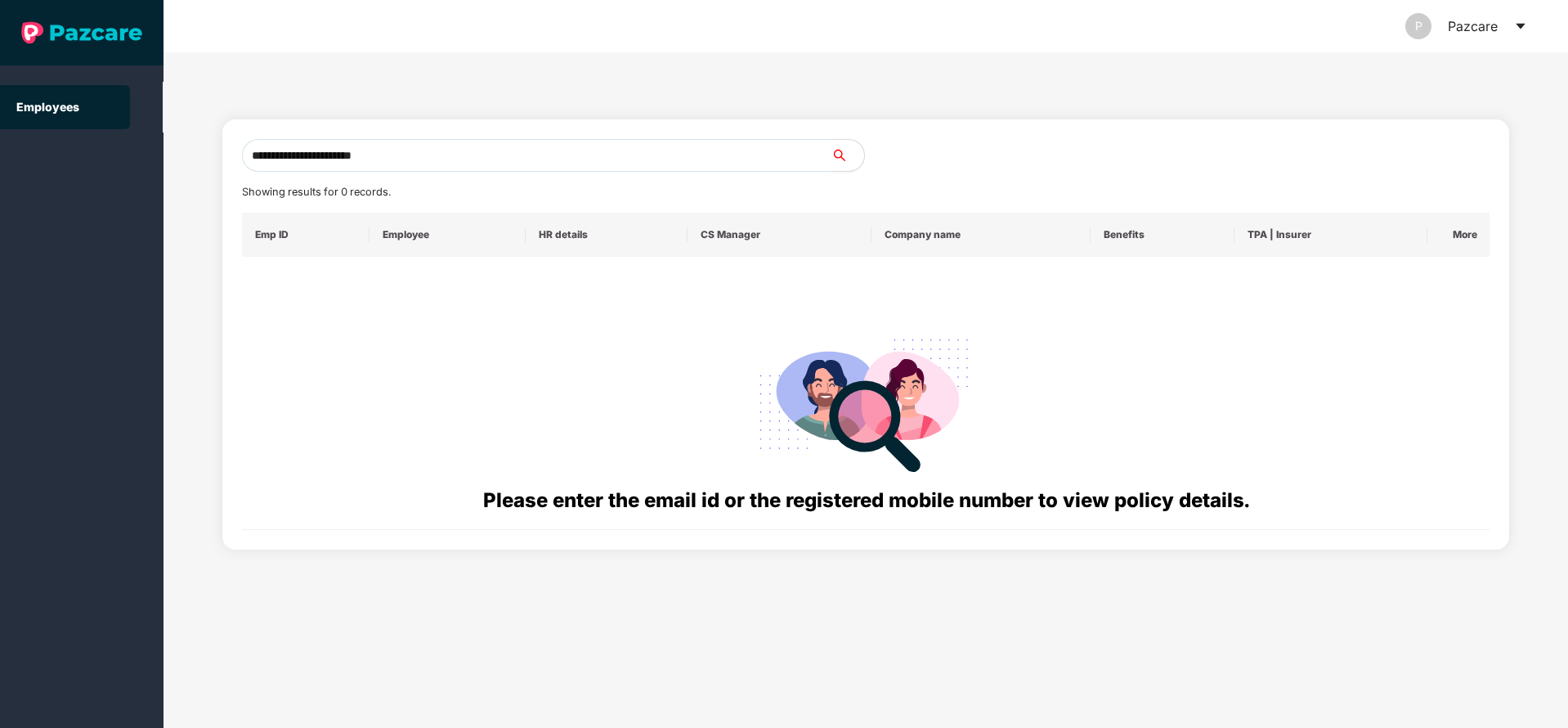
drag, startPoint x: 446, startPoint y: 153, endPoint x: 201, endPoint y: 172, distance: 245.7
click at [203, 172] on div "**********" at bounding box center [866, 389] width 1405 height 675
paste input "text"
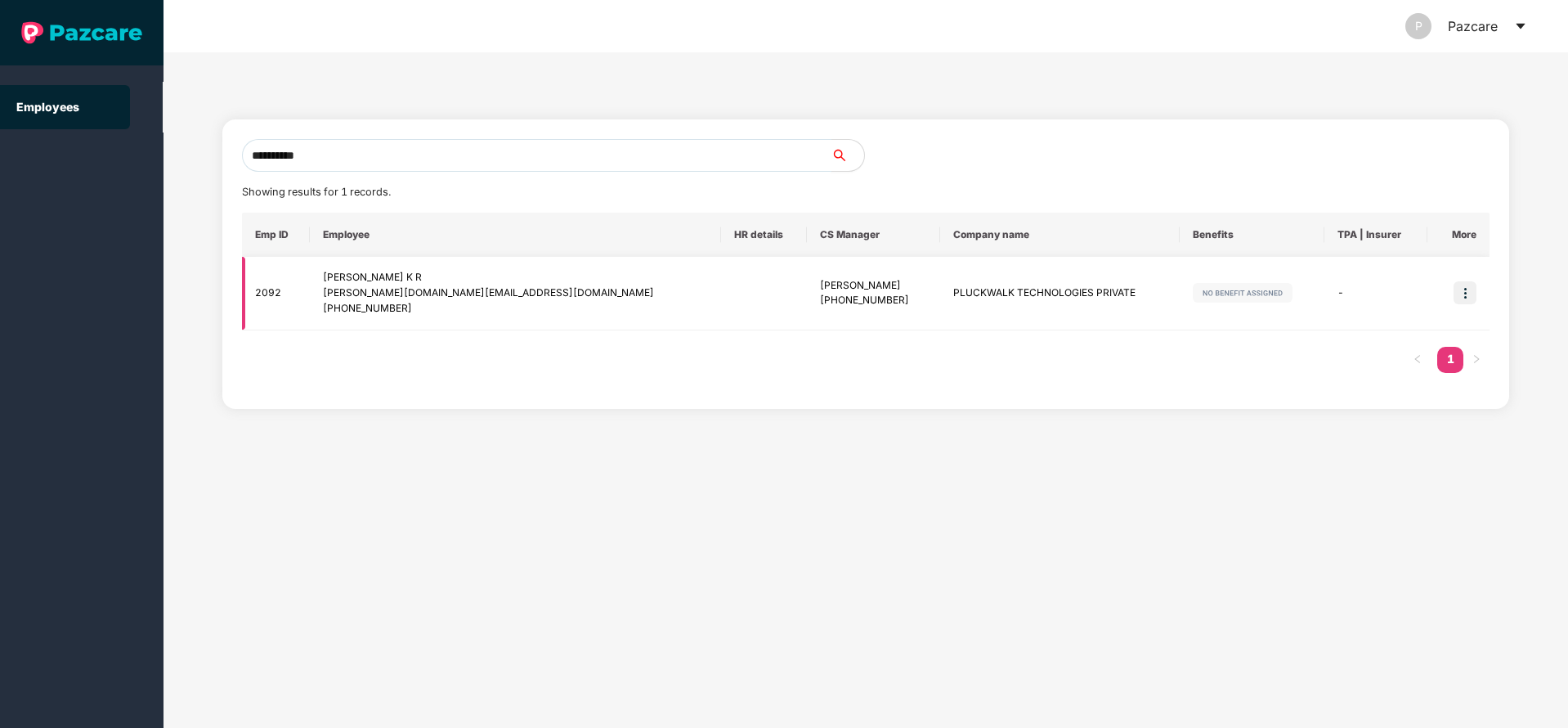
type input "**********"
click at [1459, 301] on img at bounding box center [1465, 292] width 23 height 23
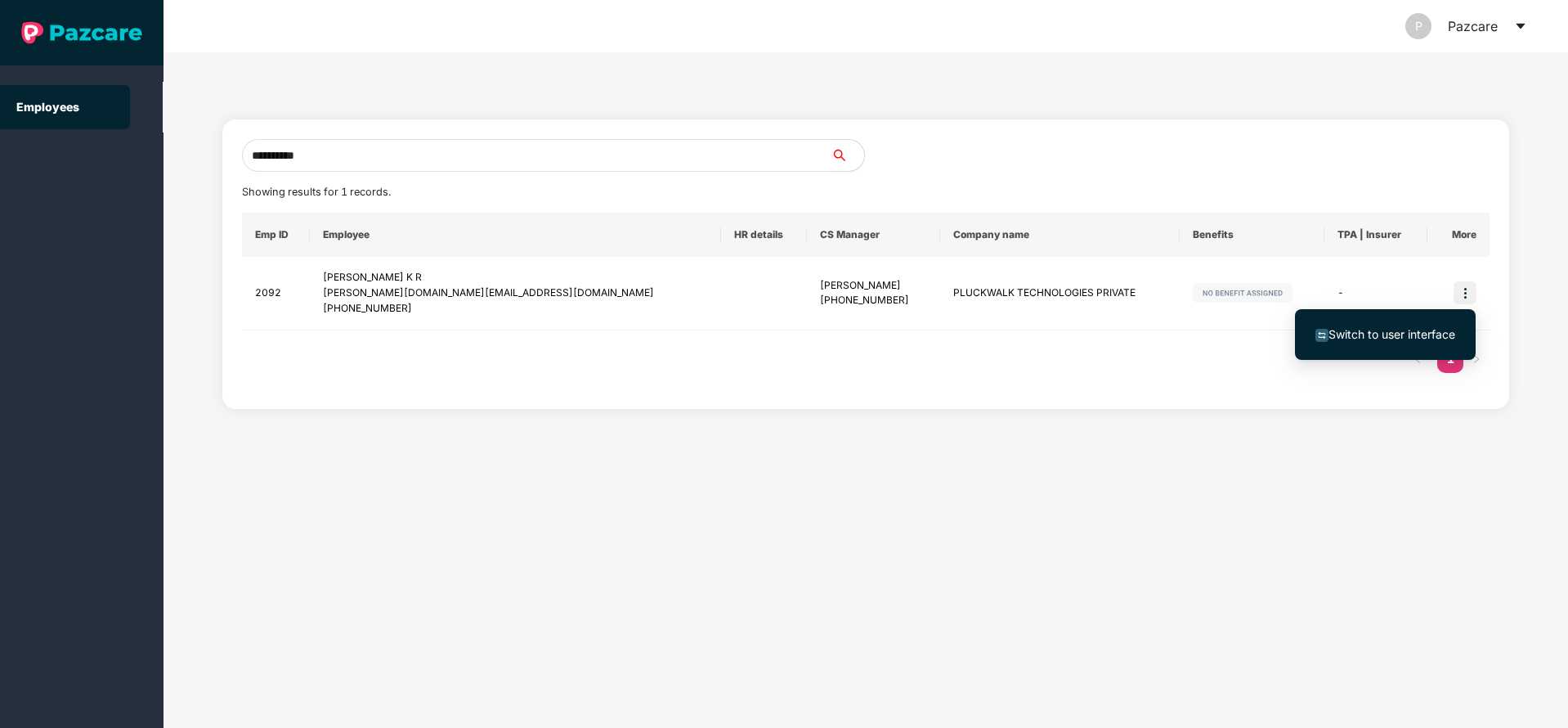
click at [1345, 327] on span "Switch to user interface" at bounding box center [1392, 333] width 127 height 14
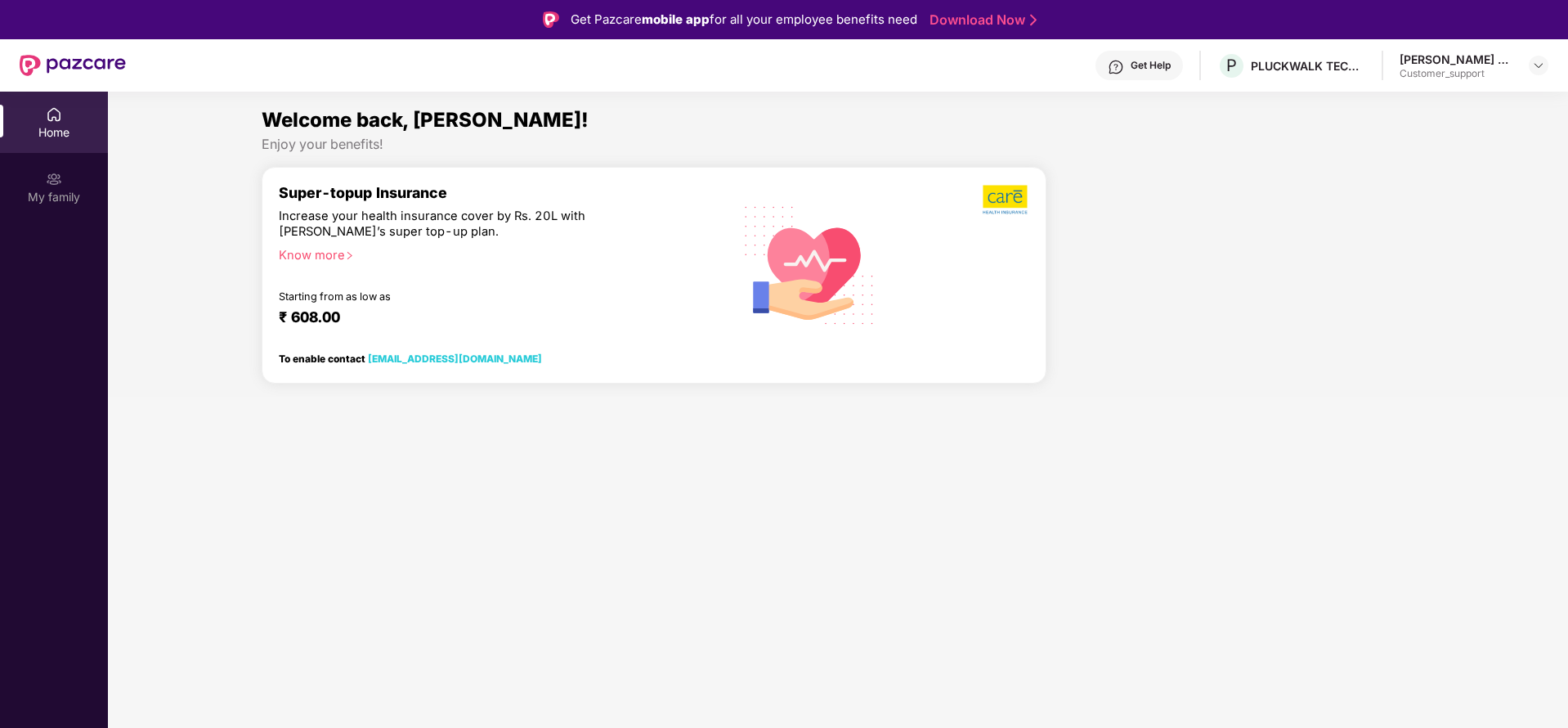
drag, startPoint x: 57, startPoint y: 280, endPoint x: 389, endPoint y: 322, distance: 334.6
click at [57, 279] on div "Home My family" at bounding box center [54, 455] width 108 height 728
drag, startPoint x: 1545, startPoint y: 70, endPoint x: 1517, endPoint y: 77, distance: 28.9
click at [1545, 69] on img at bounding box center [1539, 65] width 13 height 13
click at [1447, 104] on div "Switch to support view" at bounding box center [1462, 104] width 212 height 32
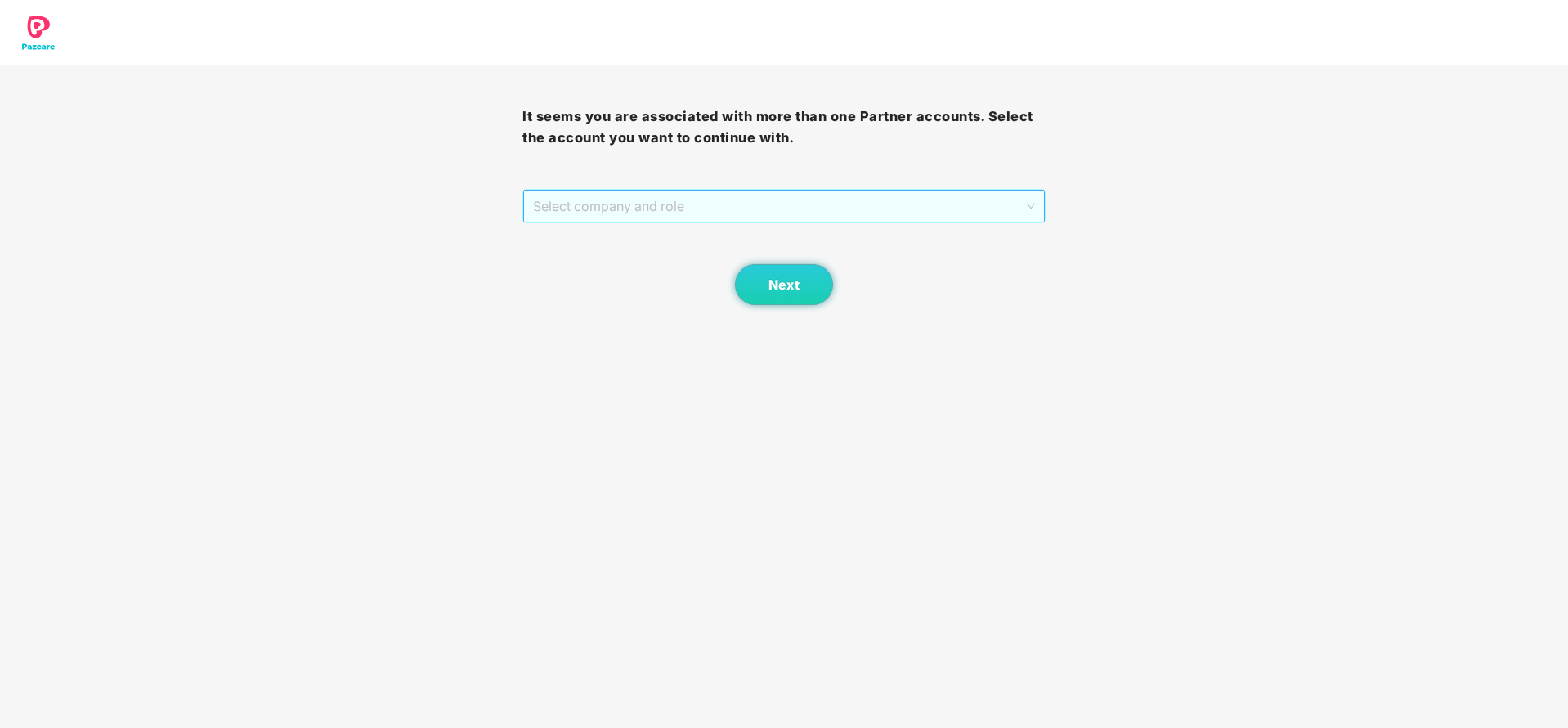
click at [592, 212] on span "Select company and role" at bounding box center [784, 206] width 501 height 31
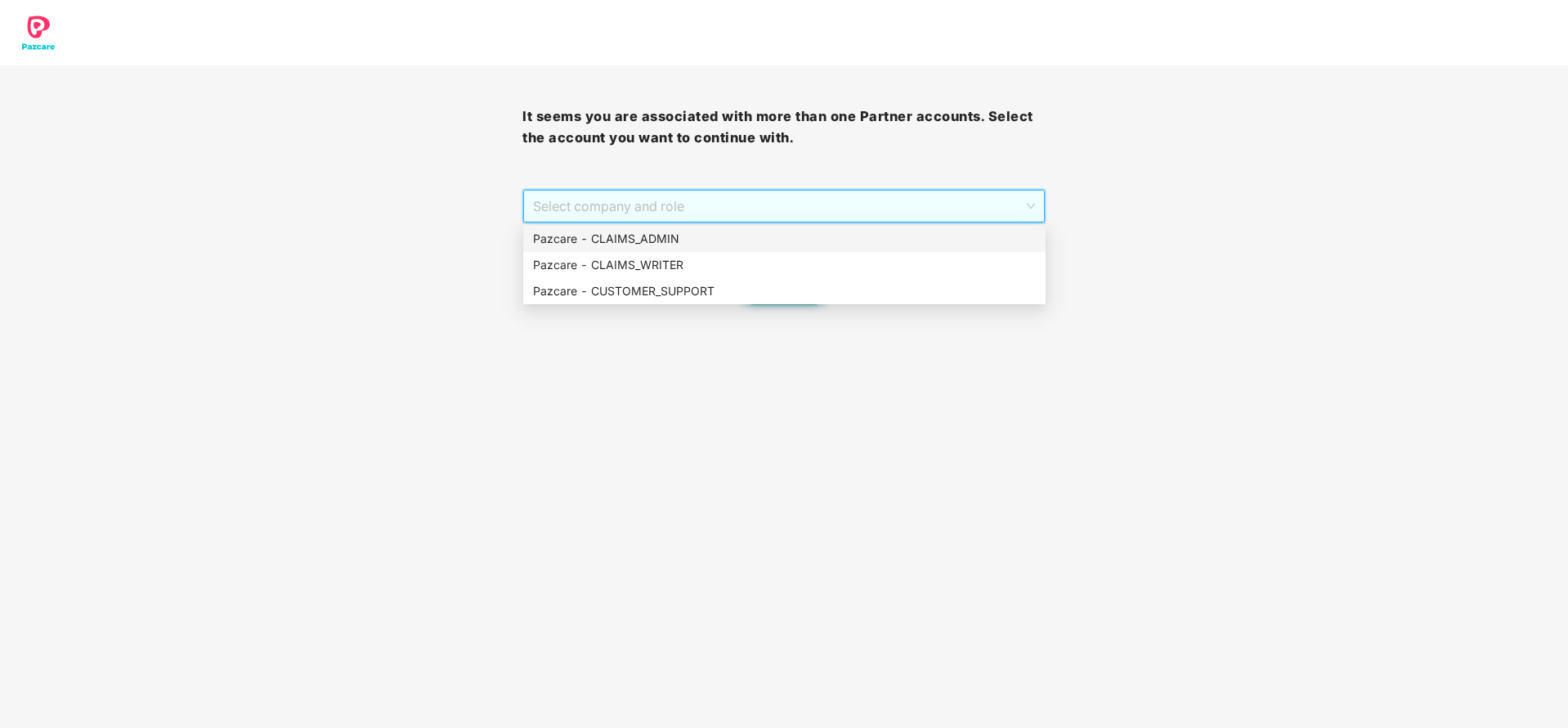
drag, startPoint x: 642, startPoint y: 200, endPoint x: 632, endPoint y: 245, distance: 46.1
click at [632, 245] on body "It seems you are associated with more than one Partner accounts. Select the acc…" at bounding box center [784, 364] width 1568 height 728
click at [632, 245] on div "Pazcare - CLAIMS_ADMIN" at bounding box center [785, 238] width 503 height 18
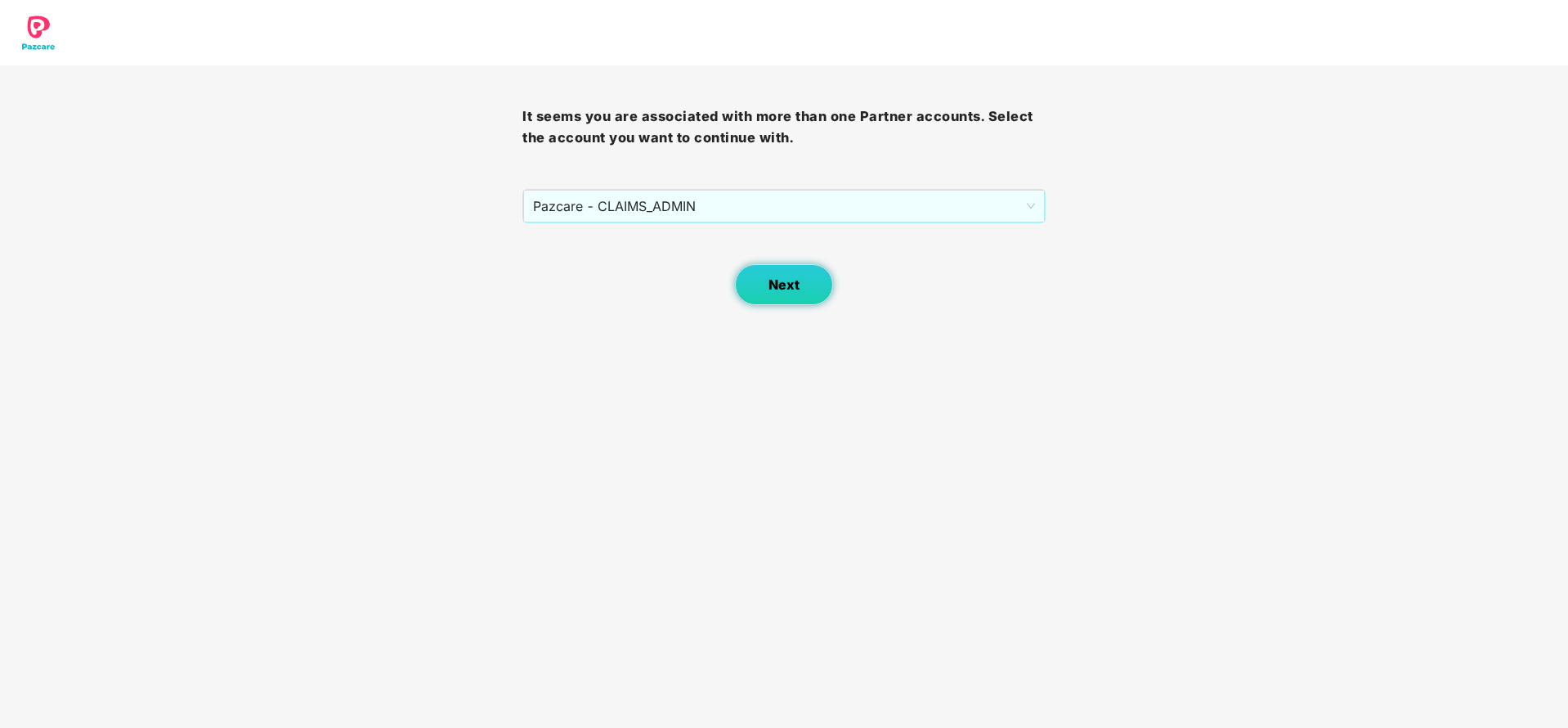
click at [753, 280] on button "Next" at bounding box center [783, 285] width 98 height 41
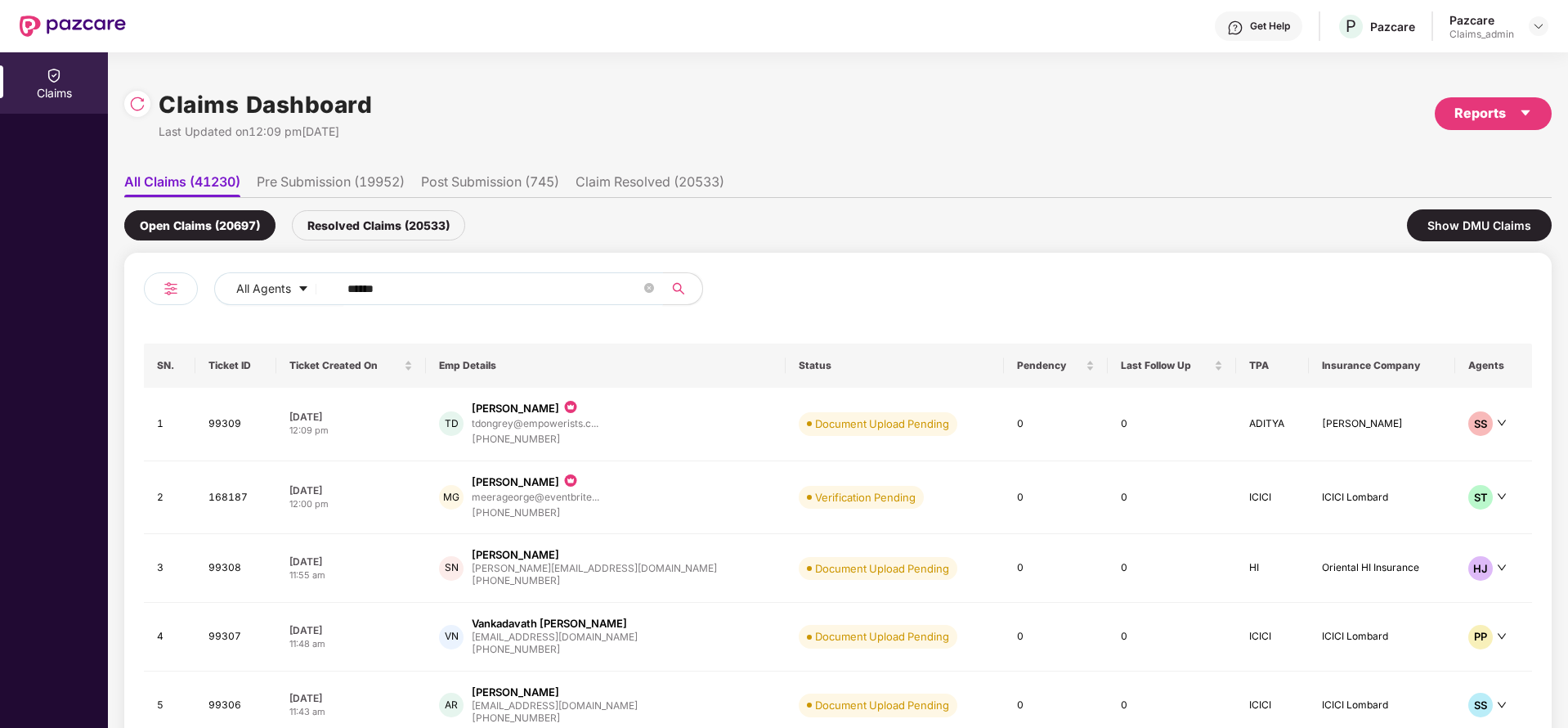
drag, startPoint x: 418, startPoint y: 290, endPoint x: 276, endPoint y: 319, distance: 144.9
click at [276, 319] on div "All Agents ****** SN. Ticket ID Ticket Created On Emp Details Status Pendency L…" at bounding box center [838, 534] width 1388 height 526
paste input "****"
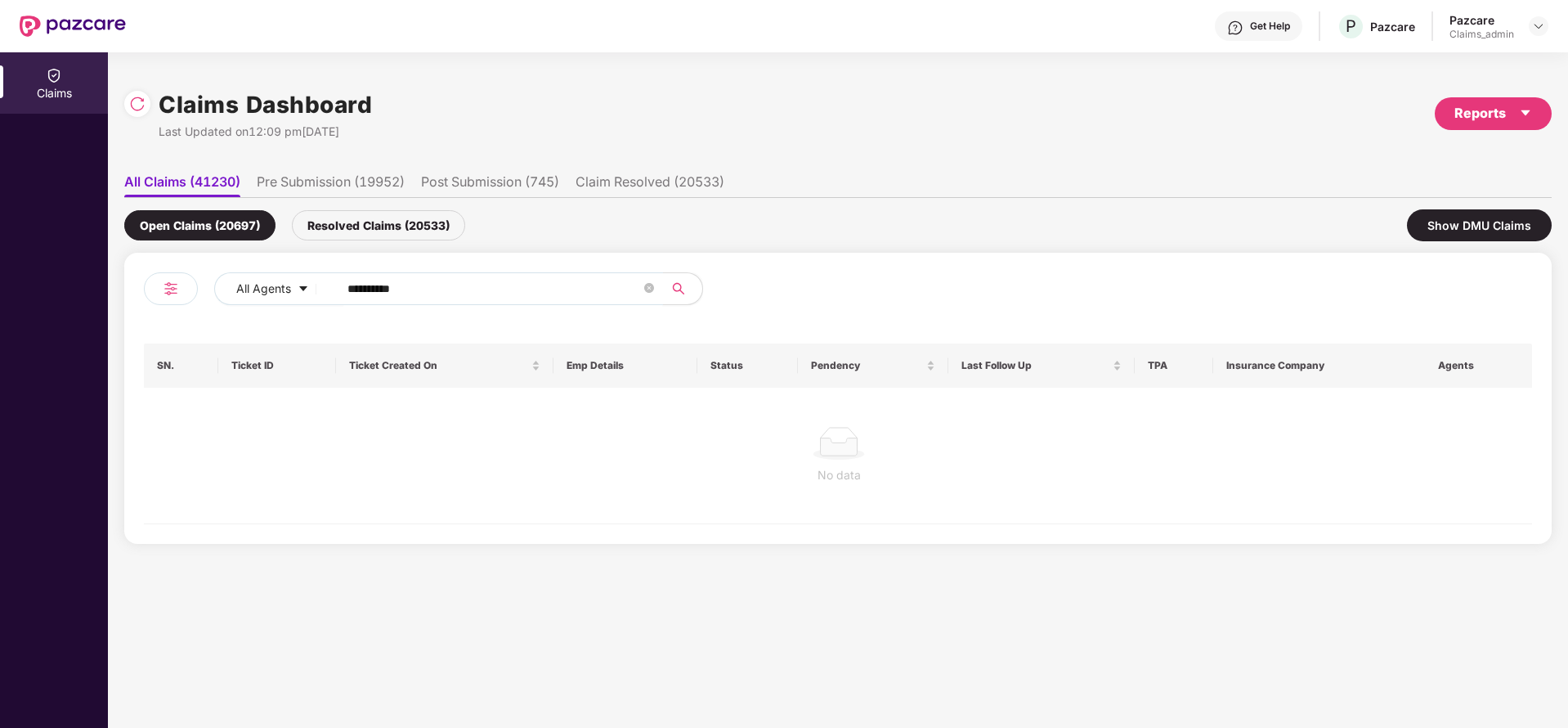
click at [366, 221] on div "Resolved Claims (20533)" at bounding box center [378, 225] width 173 height 30
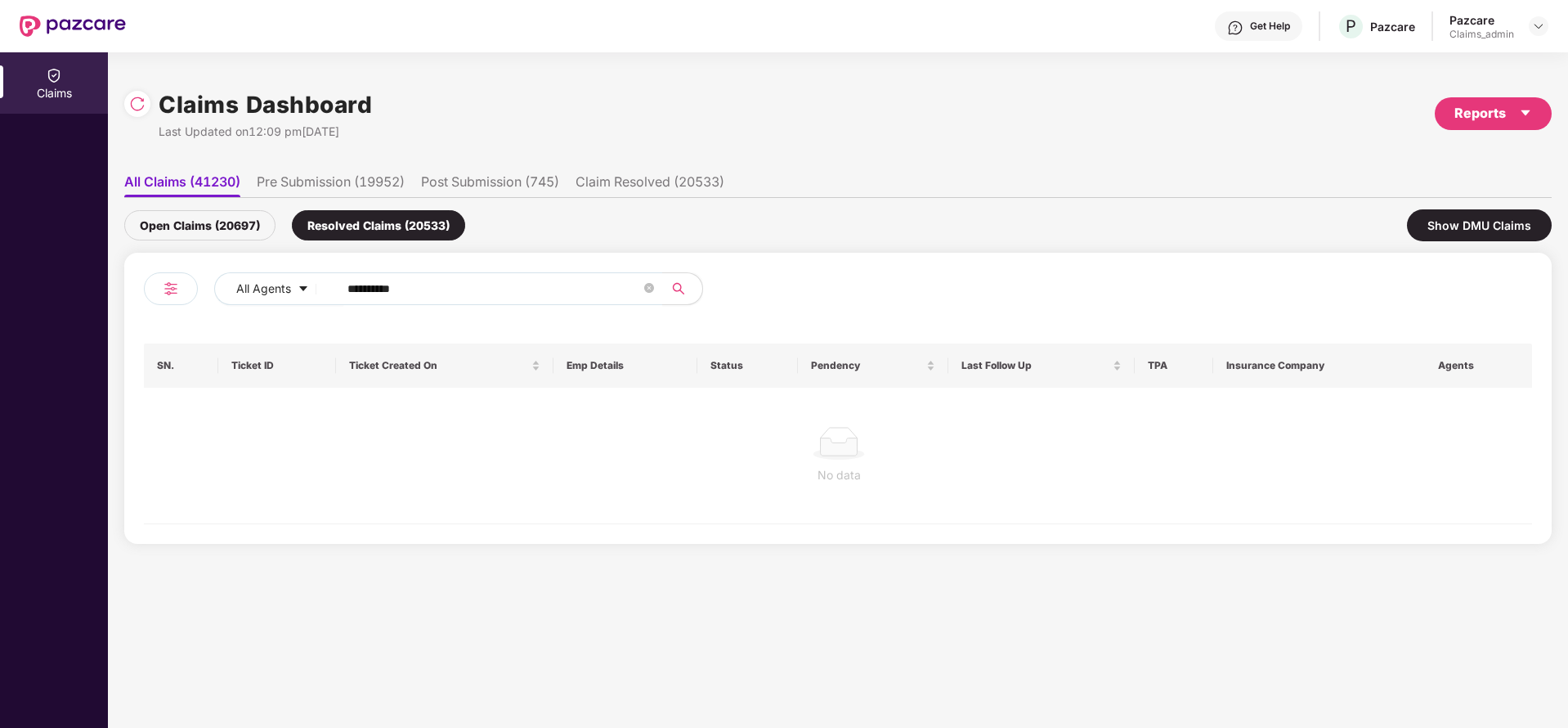
click at [191, 213] on div "Open Claims (20697)" at bounding box center [199, 225] width 151 height 30
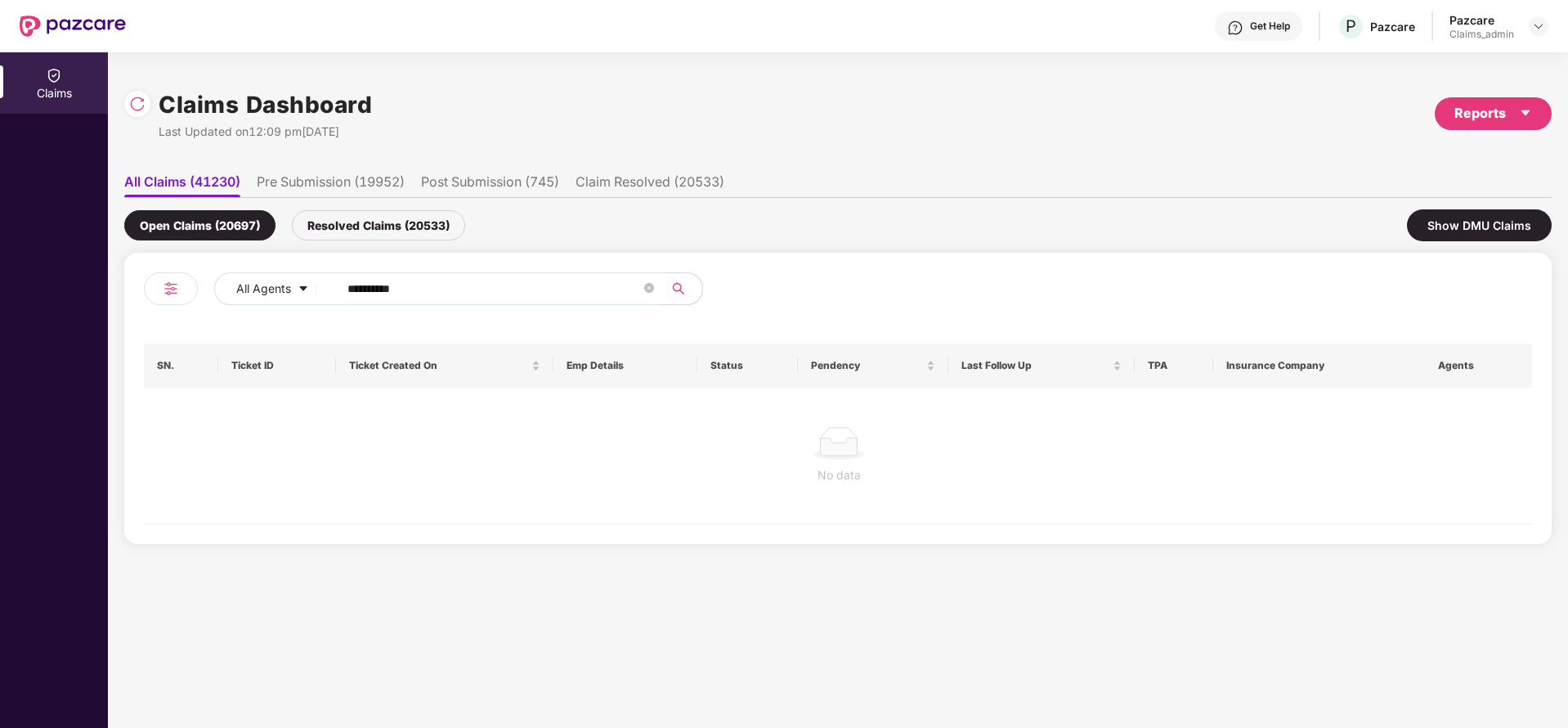
click at [335, 223] on div "Resolved Claims (20533)" at bounding box center [378, 225] width 173 height 30
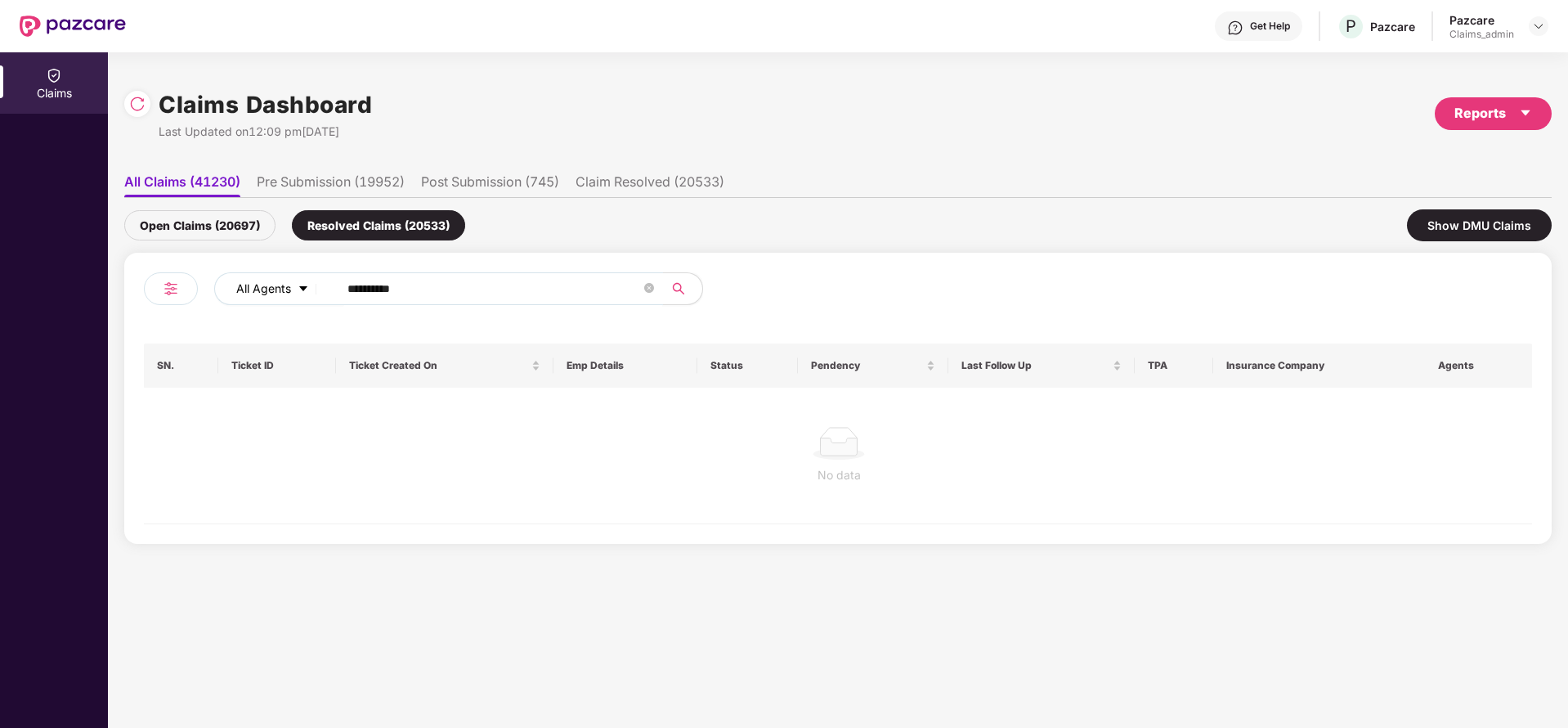
drag, startPoint x: 446, startPoint y: 288, endPoint x: 264, endPoint y: 277, distance: 182.3
click at [264, 277] on div "**********" at bounding box center [630, 288] width 833 height 33
type input "*"
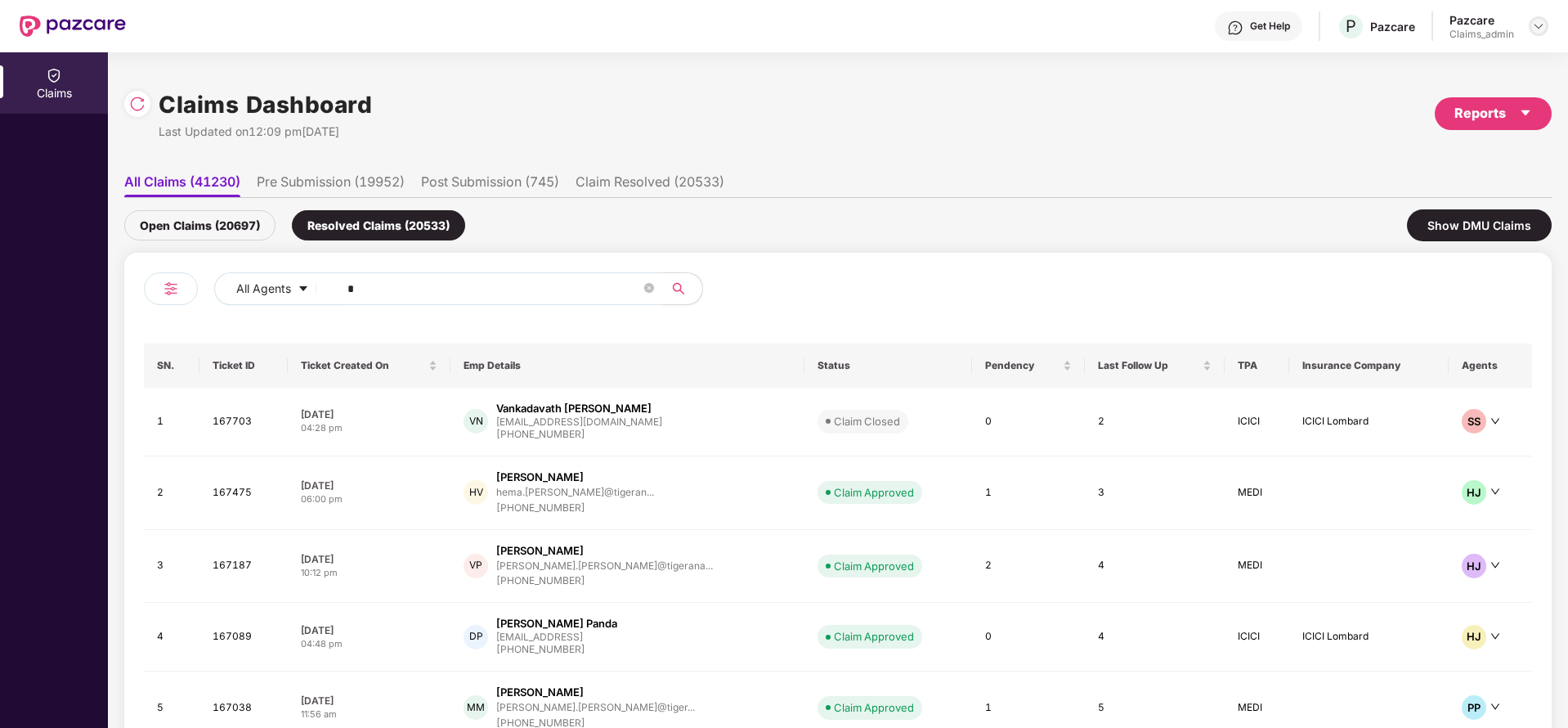
click at [1540, 25] on img at bounding box center [1539, 26] width 13 height 13
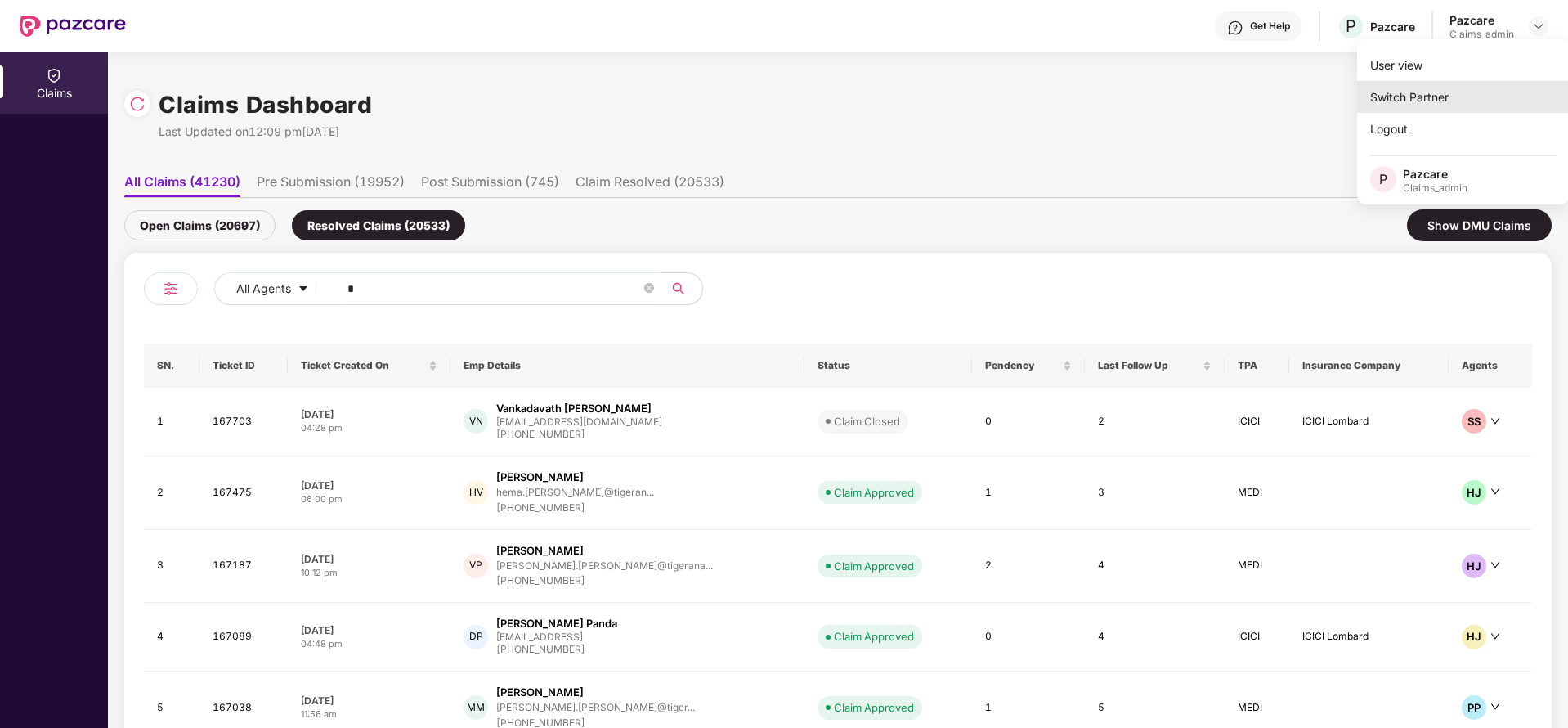
click at [1411, 92] on div "Switch Partner" at bounding box center [1464, 97] width 212 height 32
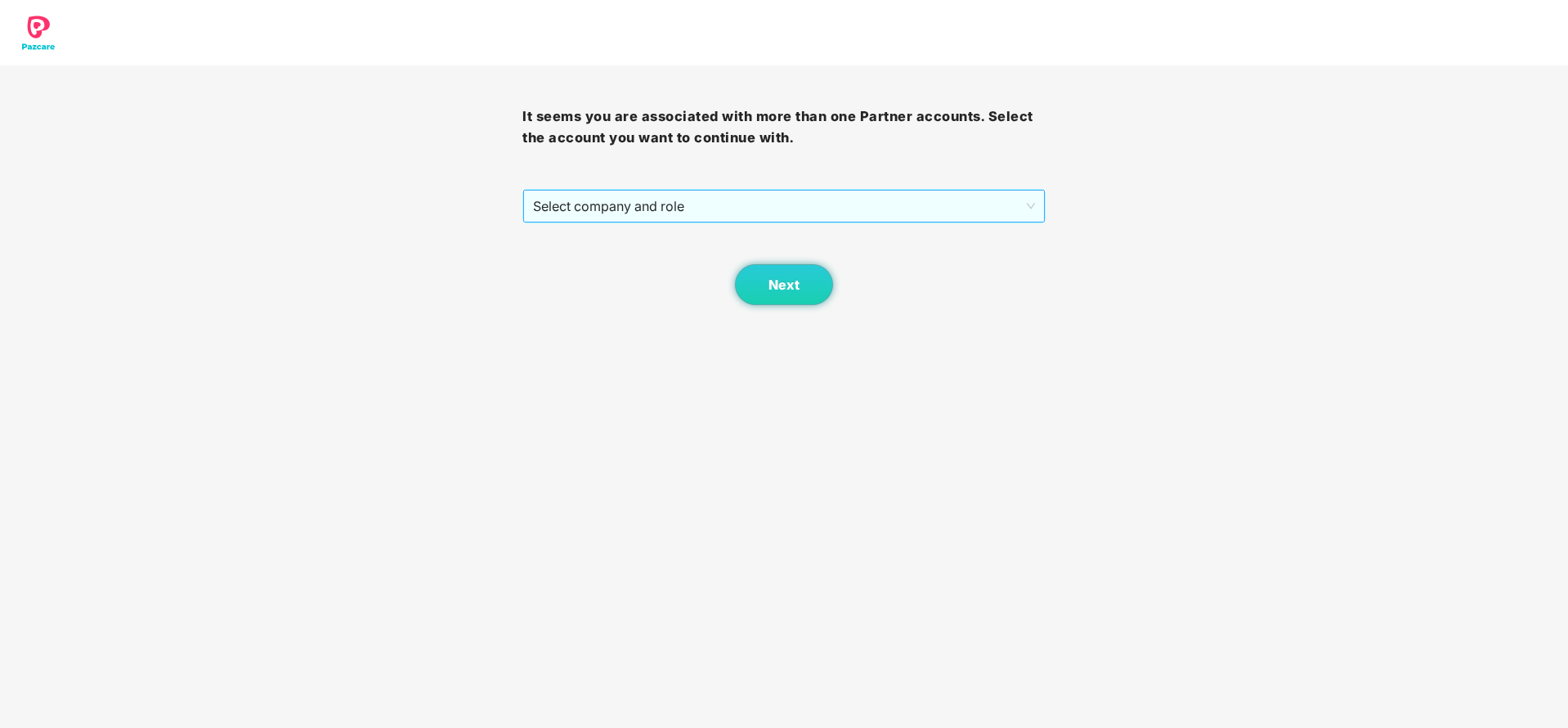
drag, startPoint x: 775, startPoint y: 195, endPoint x: 706, endPoint y: 191, distance: 69.1
click at [775, 194] on span "Select company and role" at bounding box center [784, 206] width 501 height 31
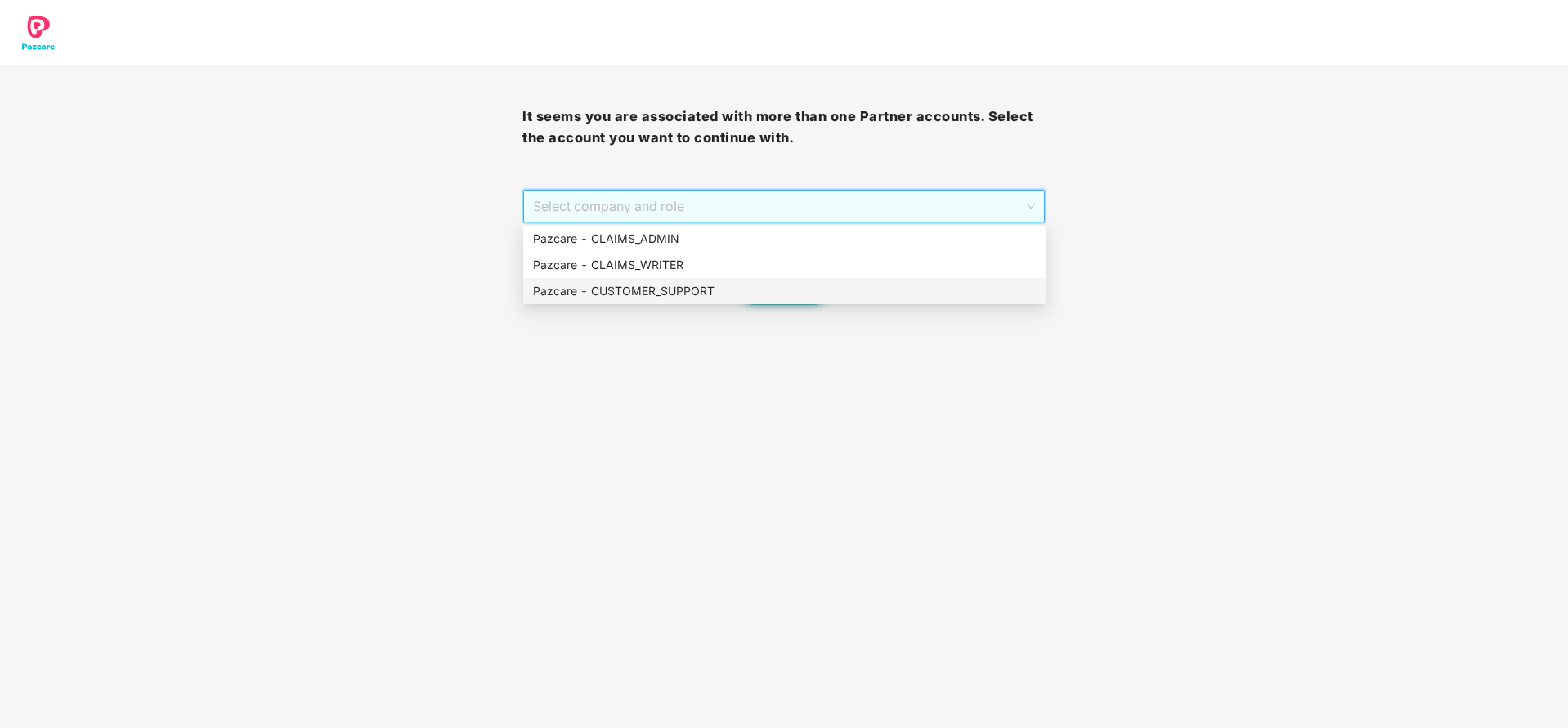
click at [653, 279] on div "Pazcare - CUSTOMER_SUPPORT" at bounding box center [784, 291] width 522 height 26
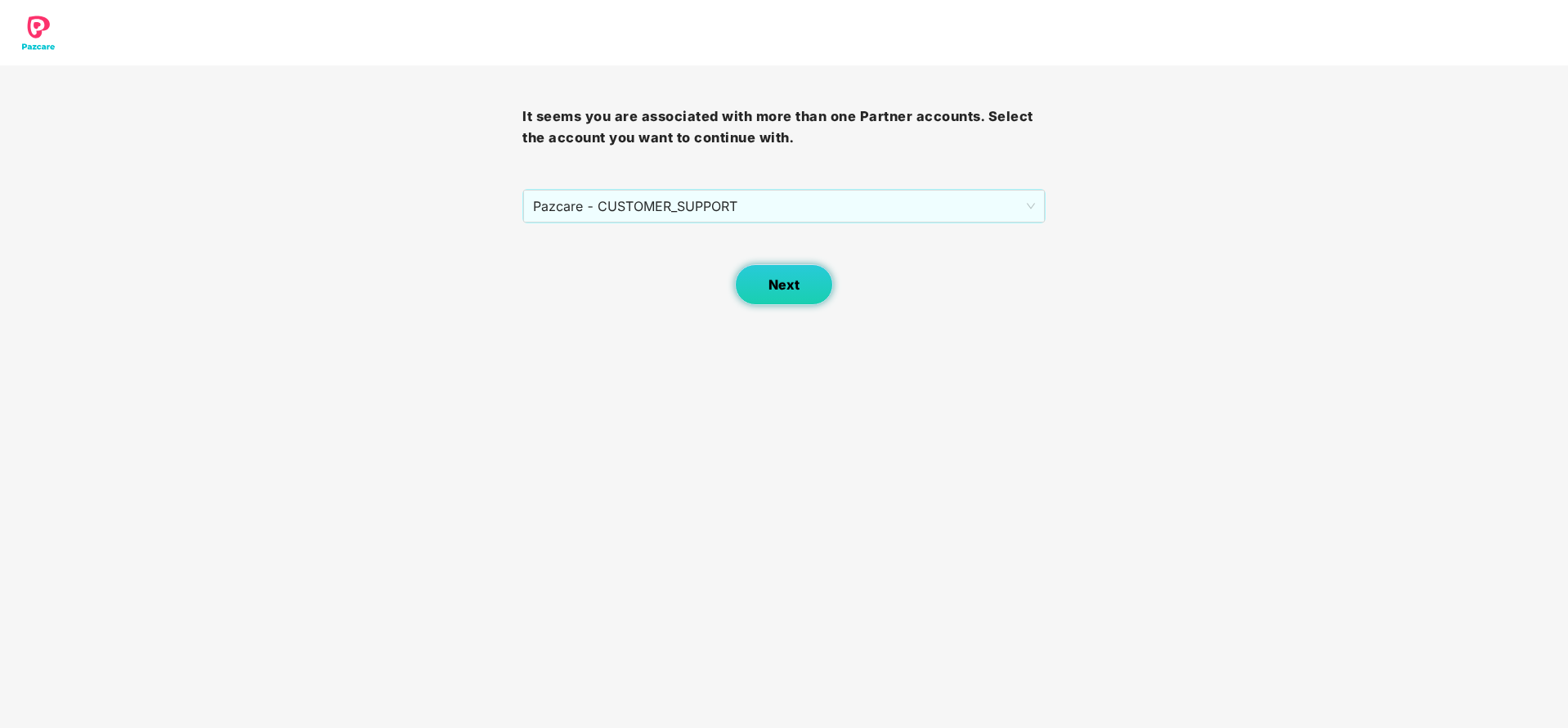
click at [790, 288] on span "Next" at bounding box center [783, 285] width 31 height 16
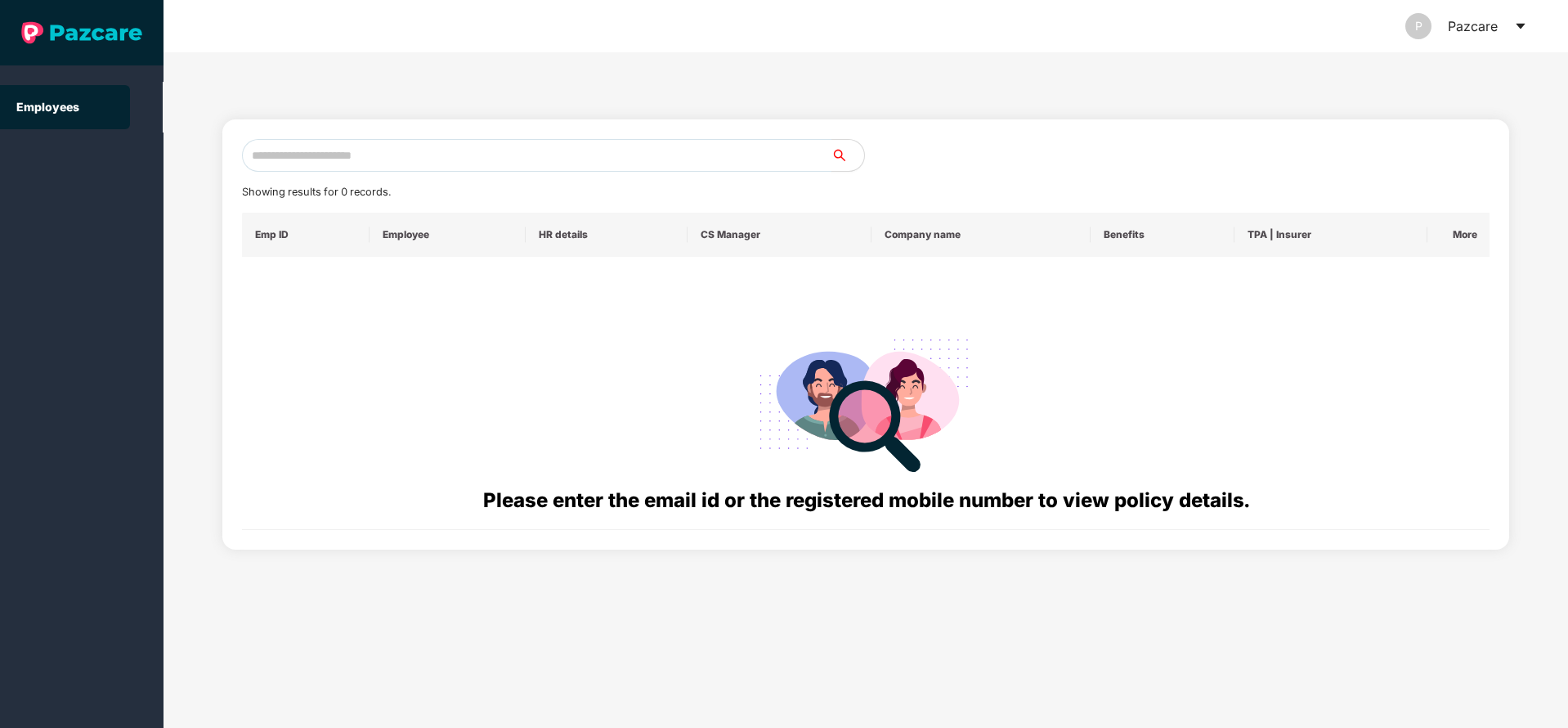
click at [535, 141] on input "text" at bounding box center [536, 155] width 589 height 33
paste input "**********"
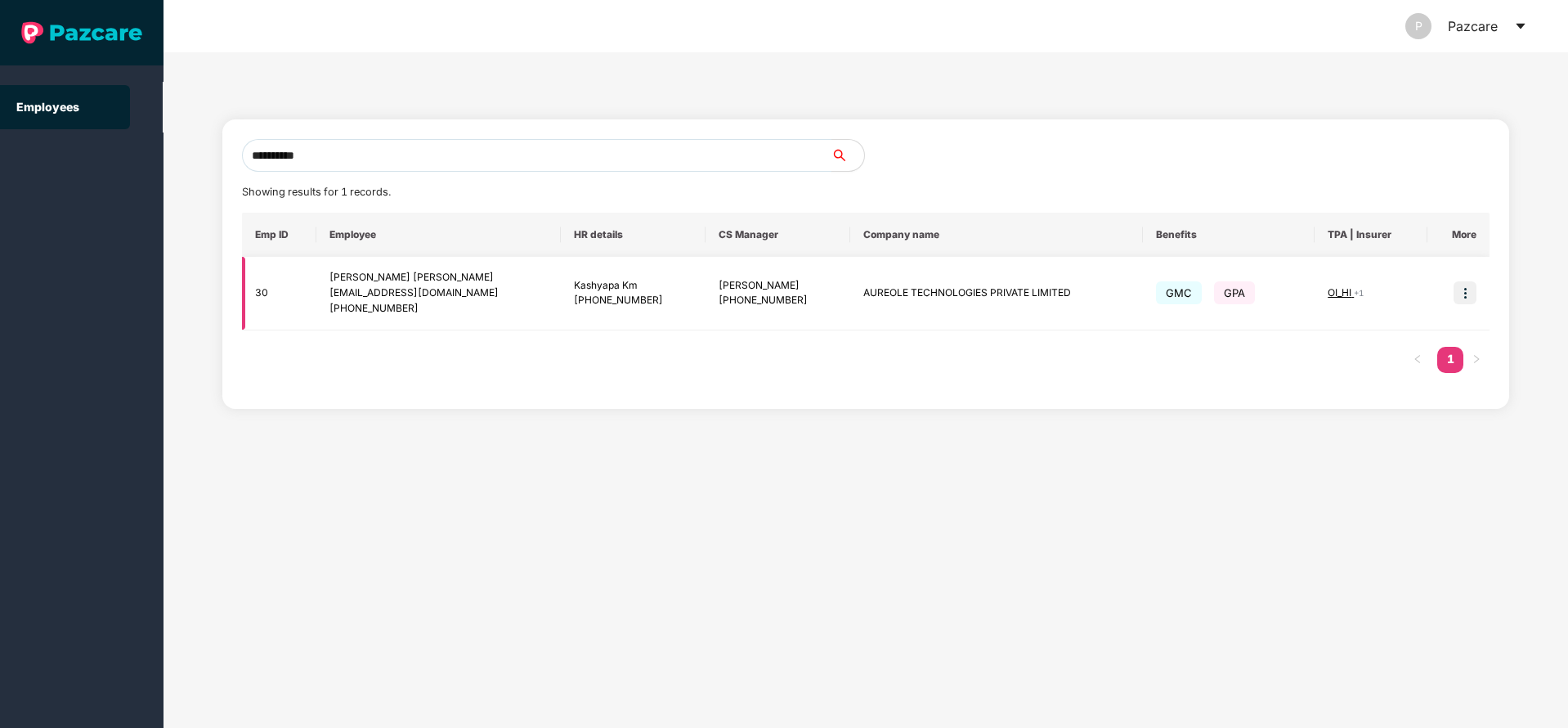
type input "**********"
click at [1471, 291] on img at bounding box center [1465, 292] width 23 height 23
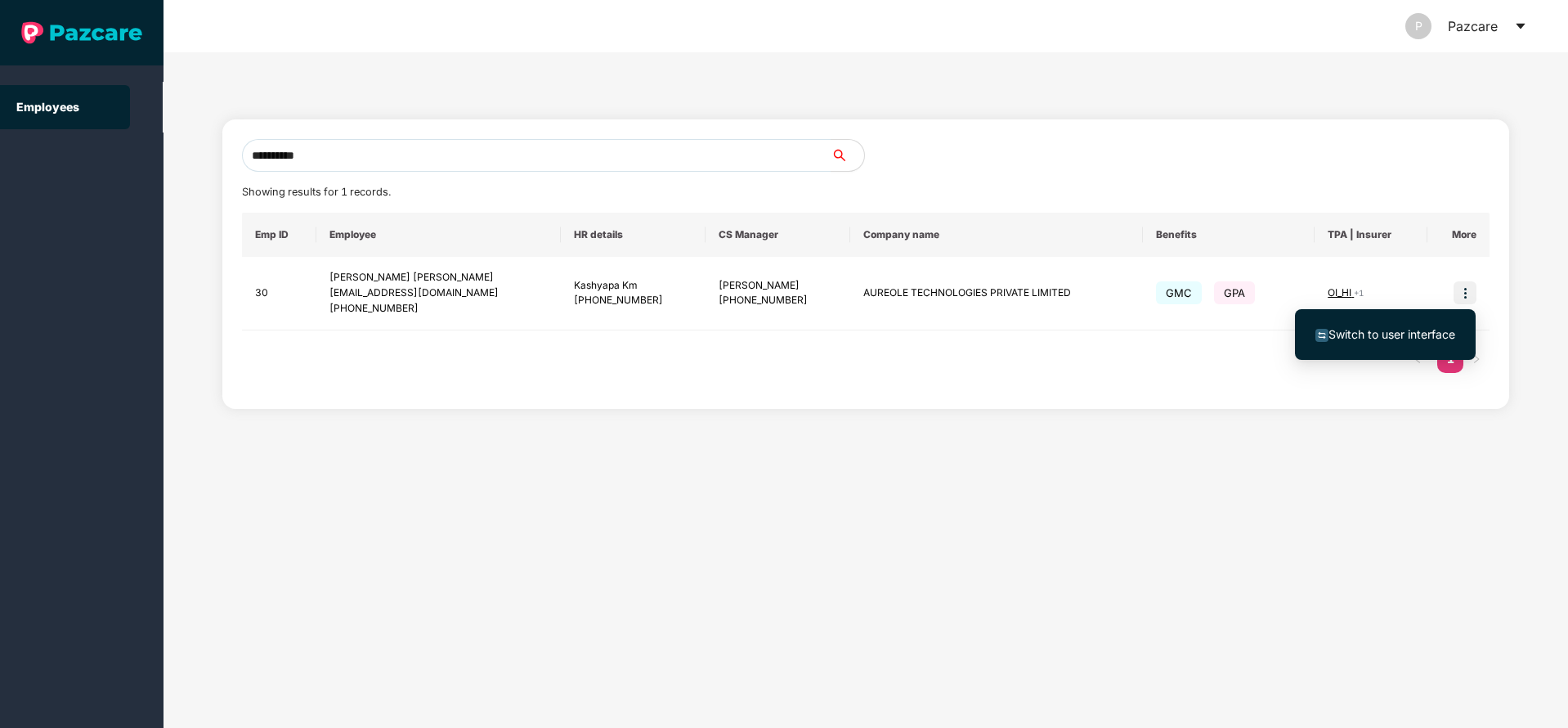
click at [1394, 325] on span "Switch to user interface" at bounding box center [1386, 333] width 140 height 18
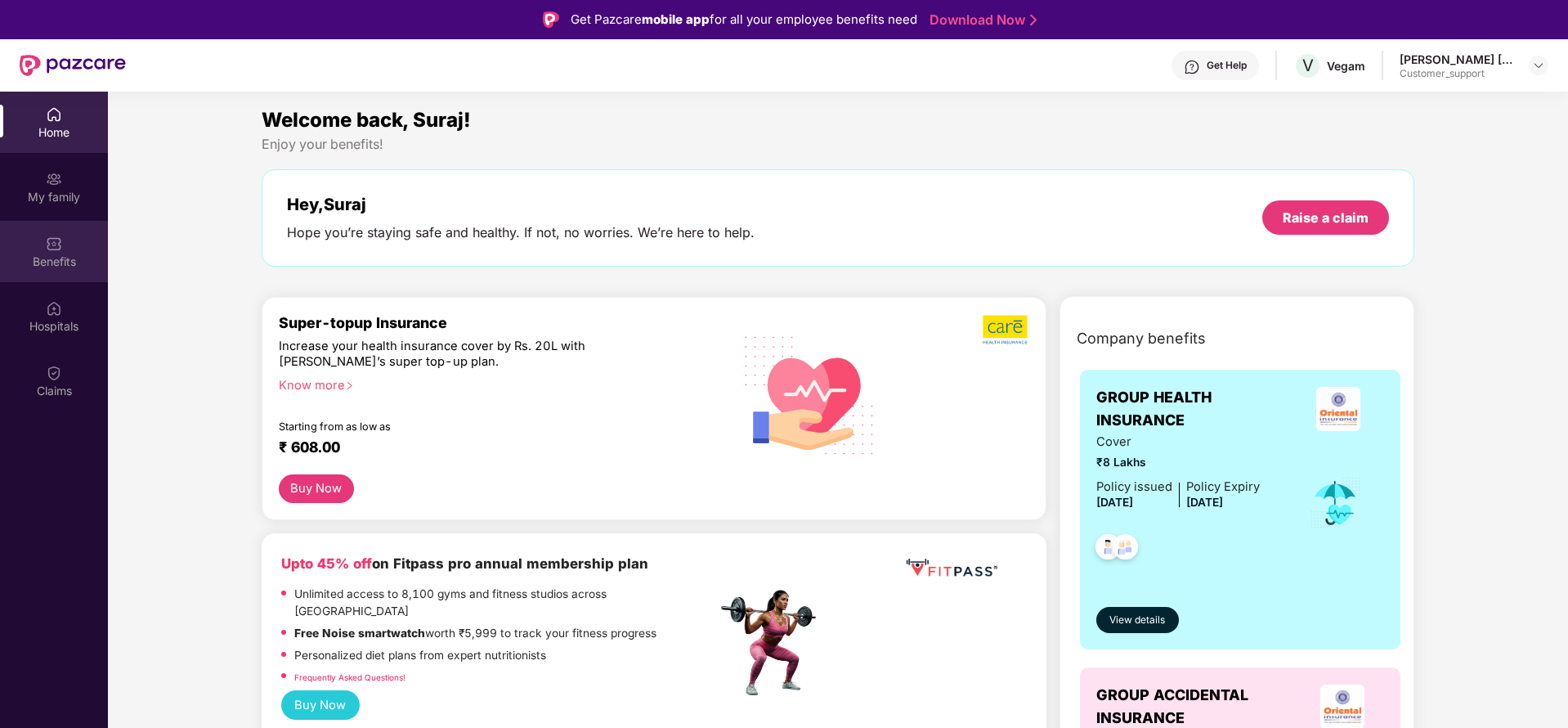
click at [56, 245] on img at bounding box center [54, 244] width 17 height 17
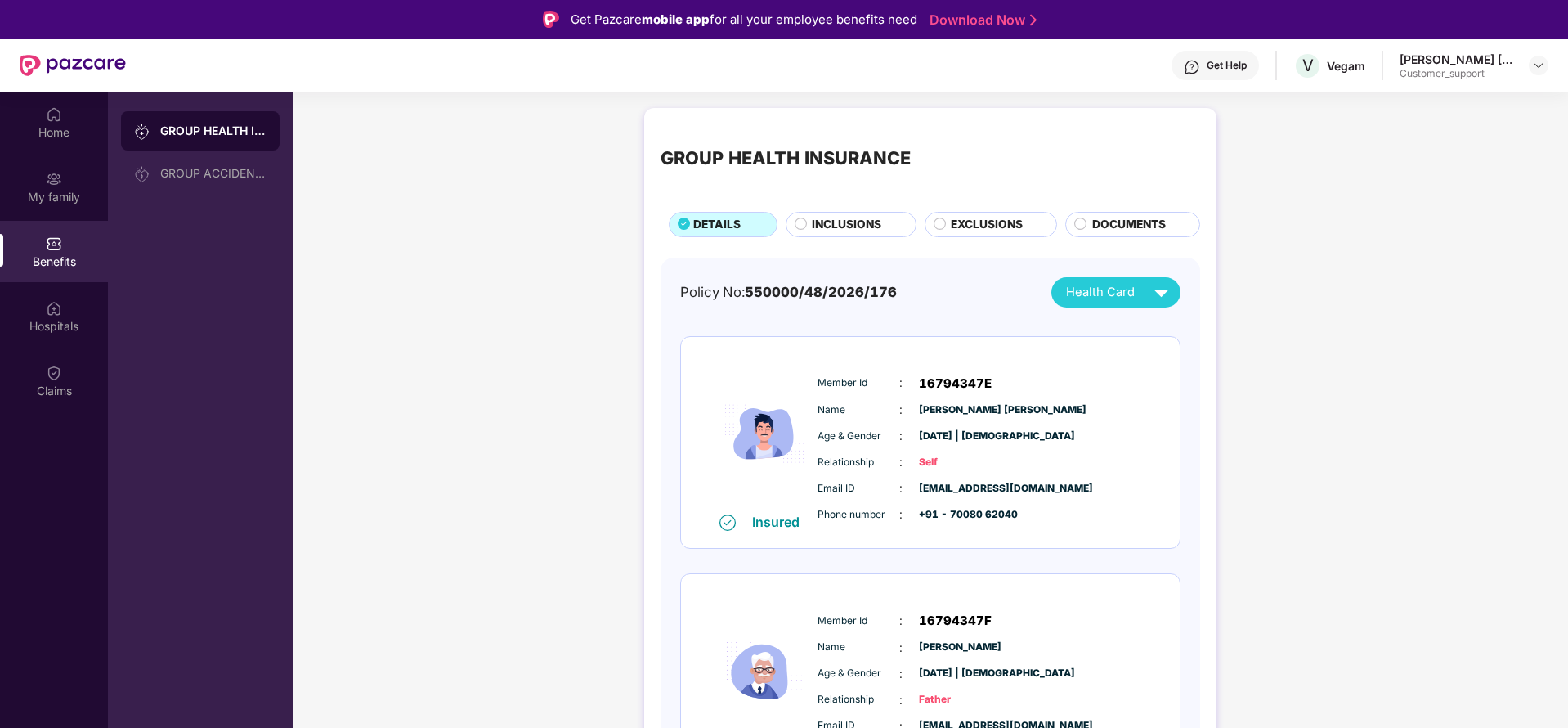
click at [843, 217] on span "INCLUSIONS" at bounding box center [846, 224] width 70 height 18
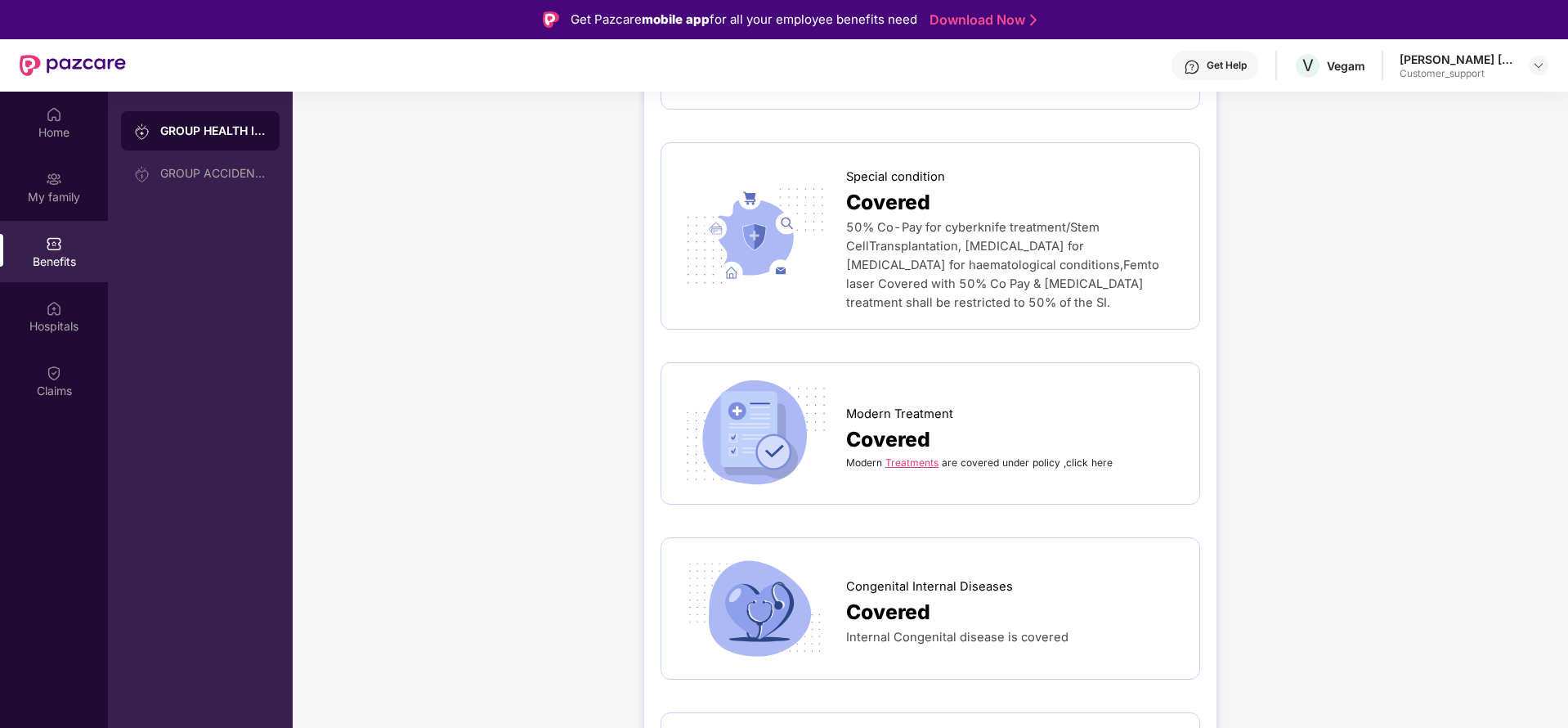
scroll to position [3066, 0]
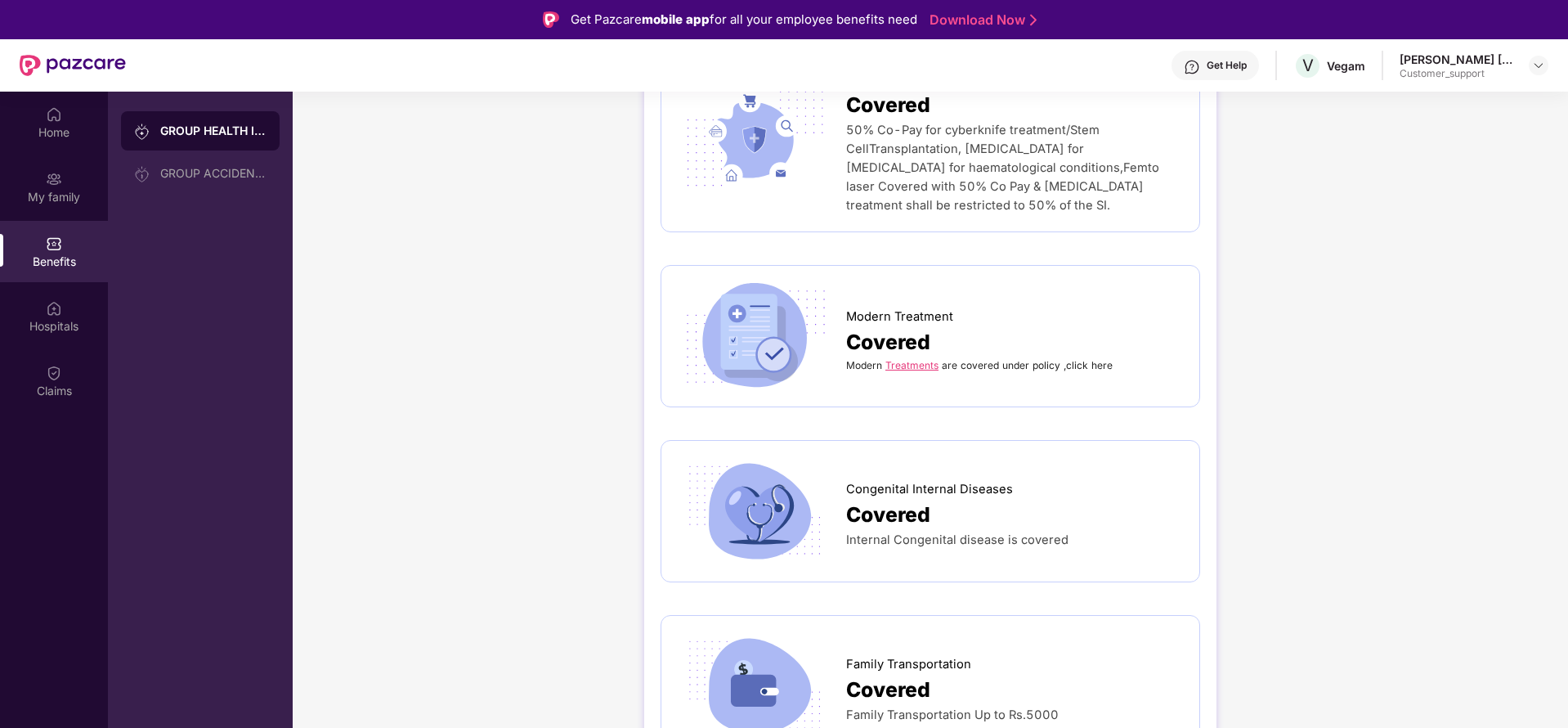
click at [912, 358] on link "Treatments" at bounding box center [912, 364] width 53 height 12
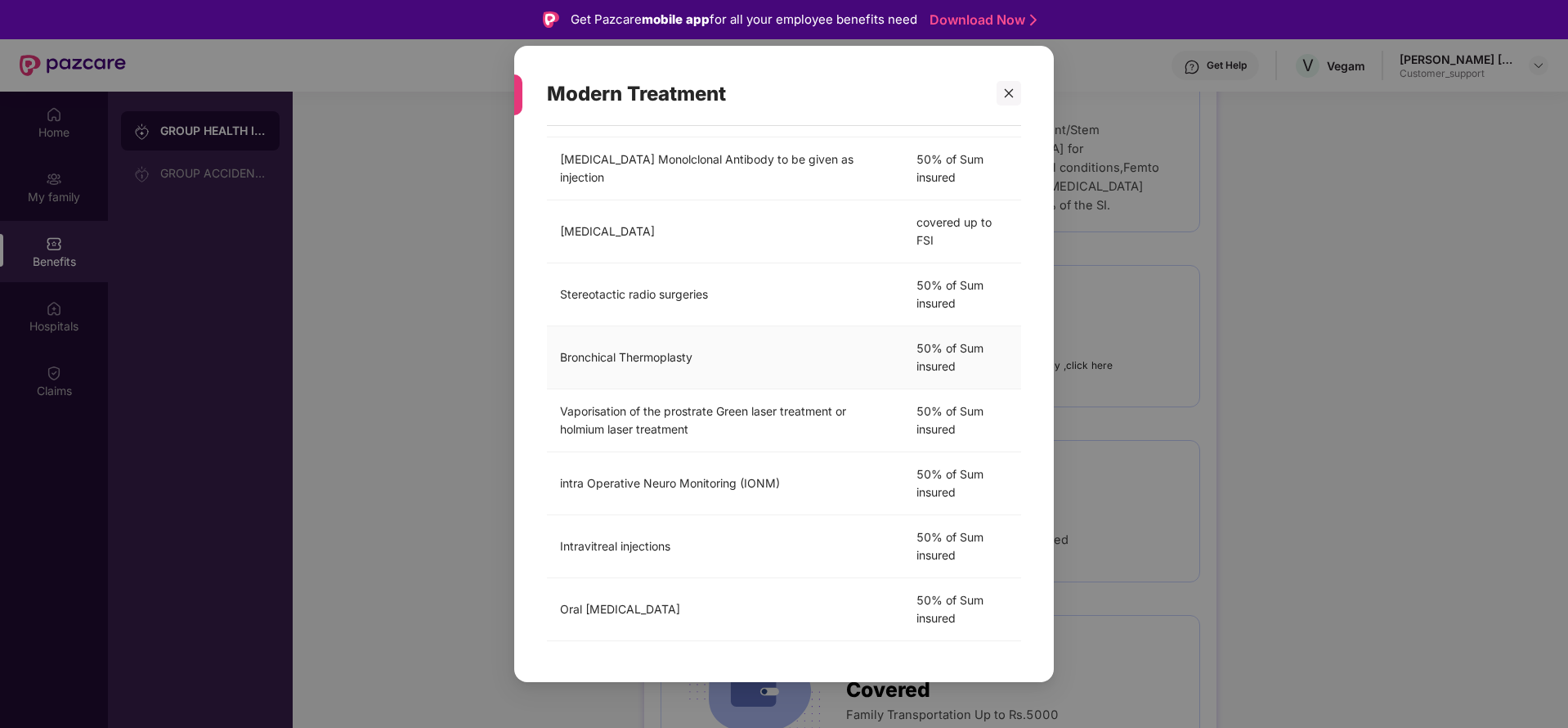
scroll to position [91, 0]
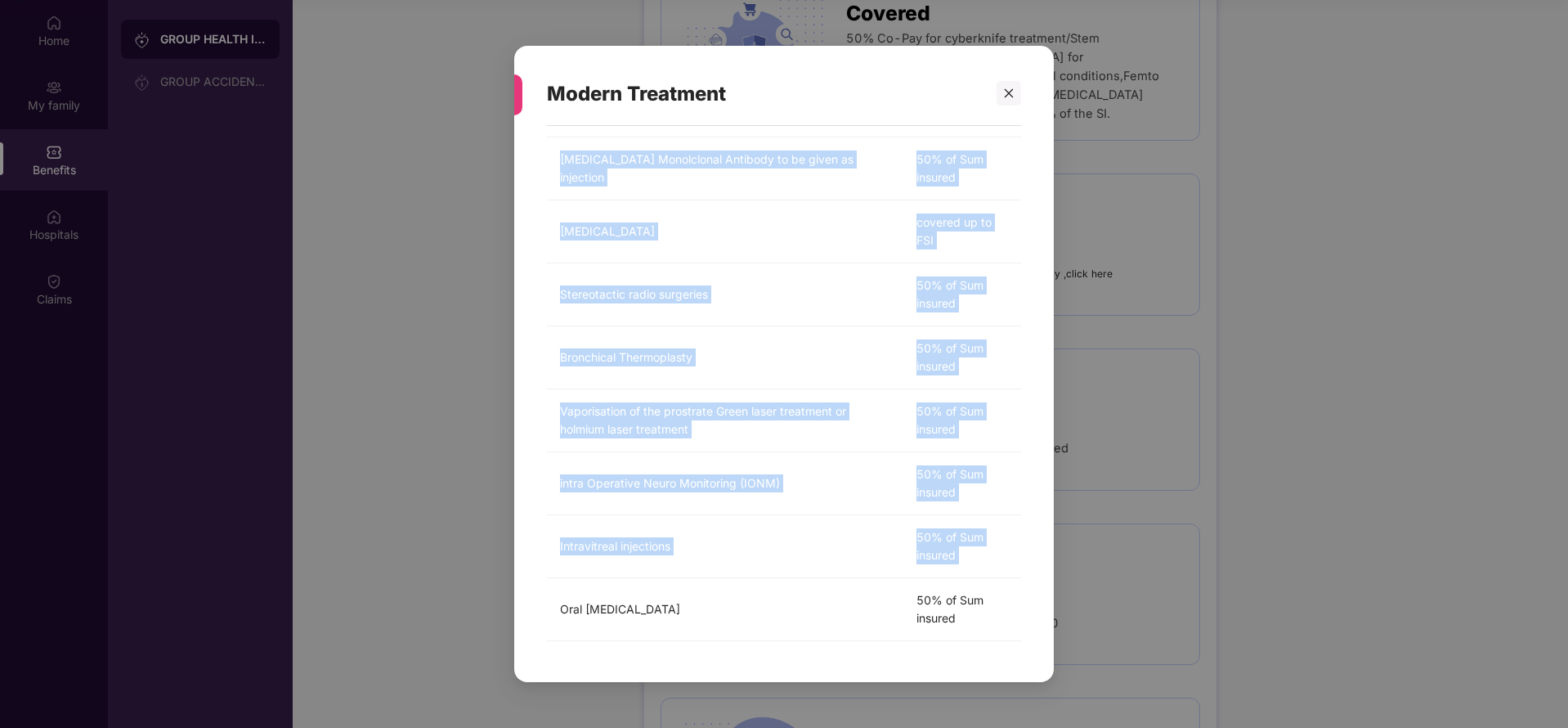
drag, startPoint x: 560, startPoint y: 602, endPoint x: 1036, endPoint y: 625, distance: 476.6
click at [1036, 625] on div "Modern Treatments are covered under policy ,click here Treatment Cover Stem cel…" at bounding box center [784, 396] width 540 height 540
copy table "Treatment Cover Stem cell transplantation 50% of Sum insured Uterine Artery Emb…"
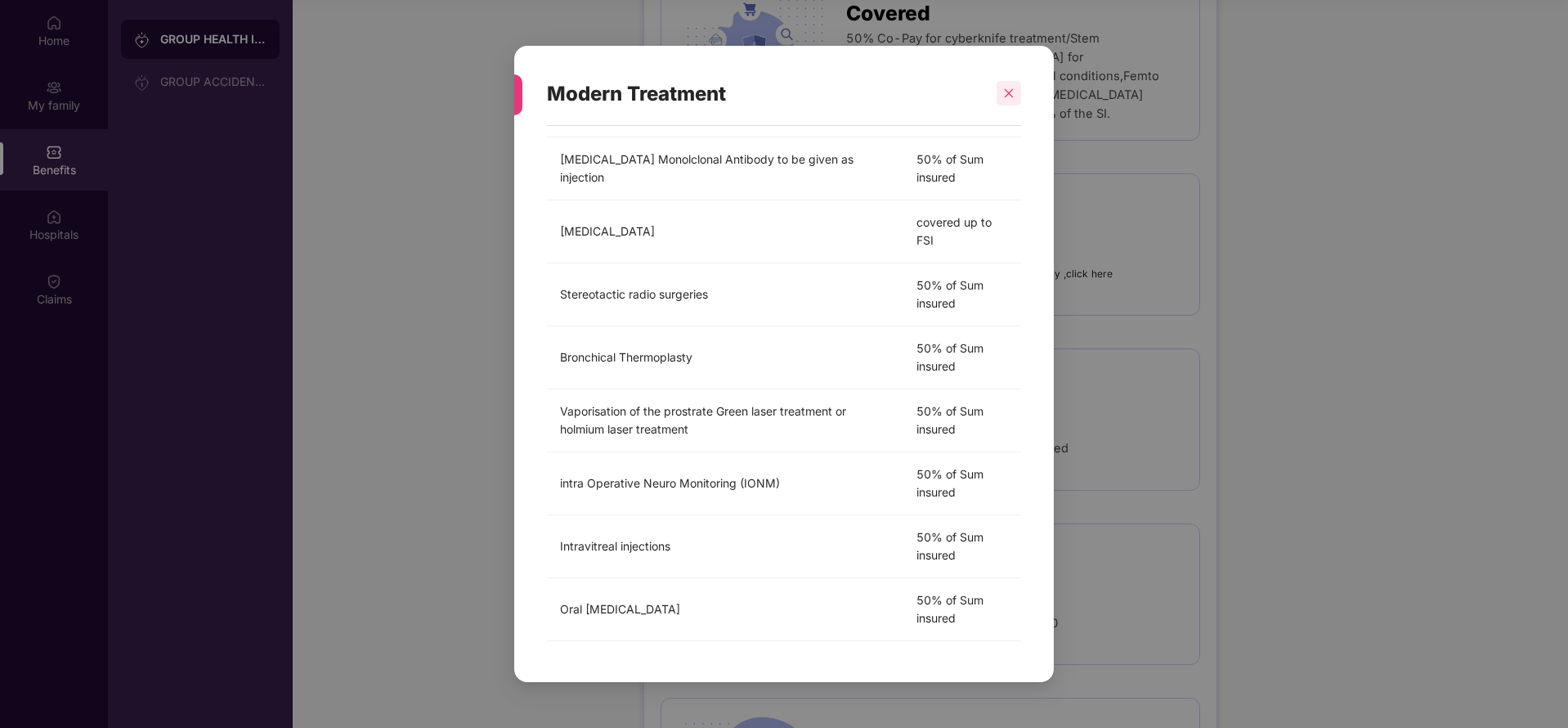
click at [1013, 90] on icon "close" at bounding box center [1008, 93] width 11 height 11
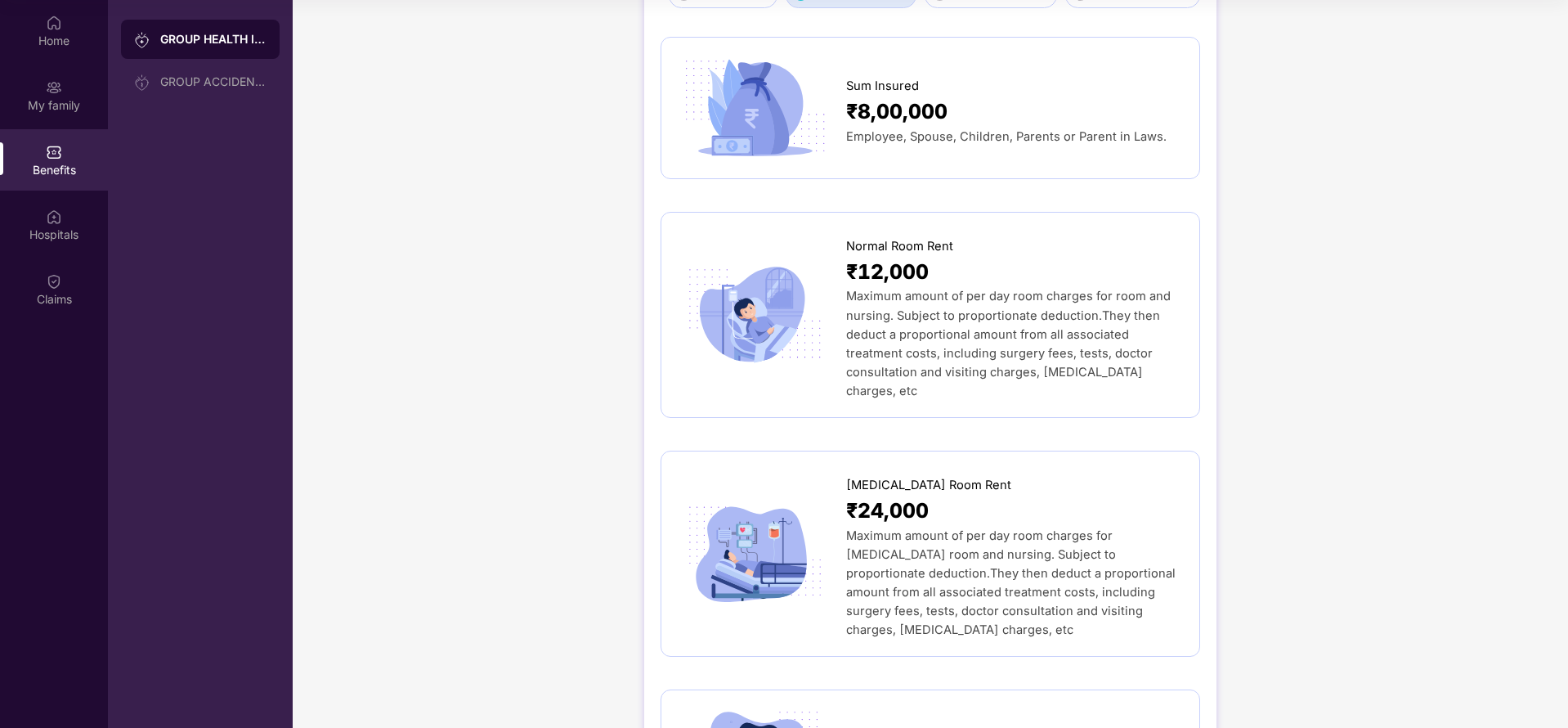
scroll to position [0, 0]
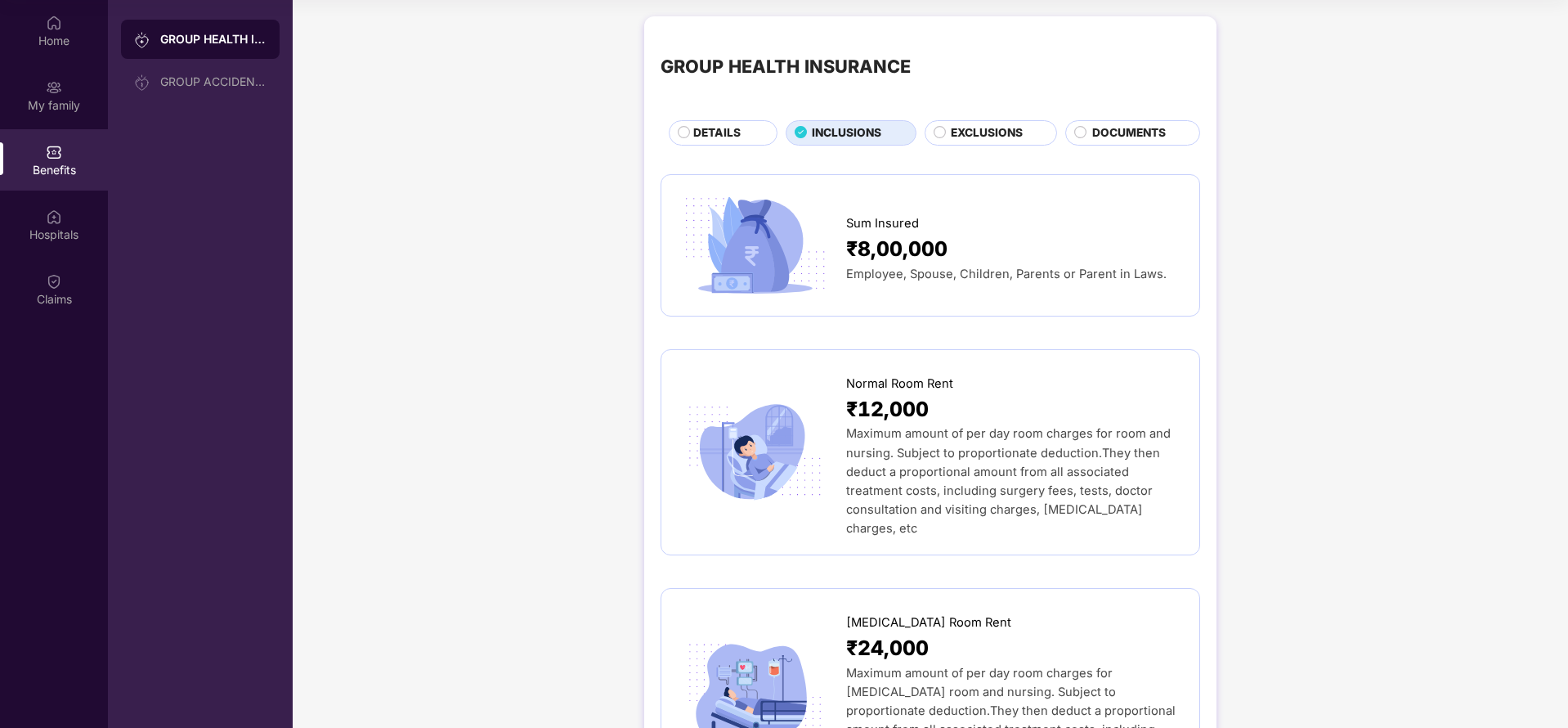
click at [714, 129] on span "DETAILS" at bounding box center [717, 132] width 47 height 18
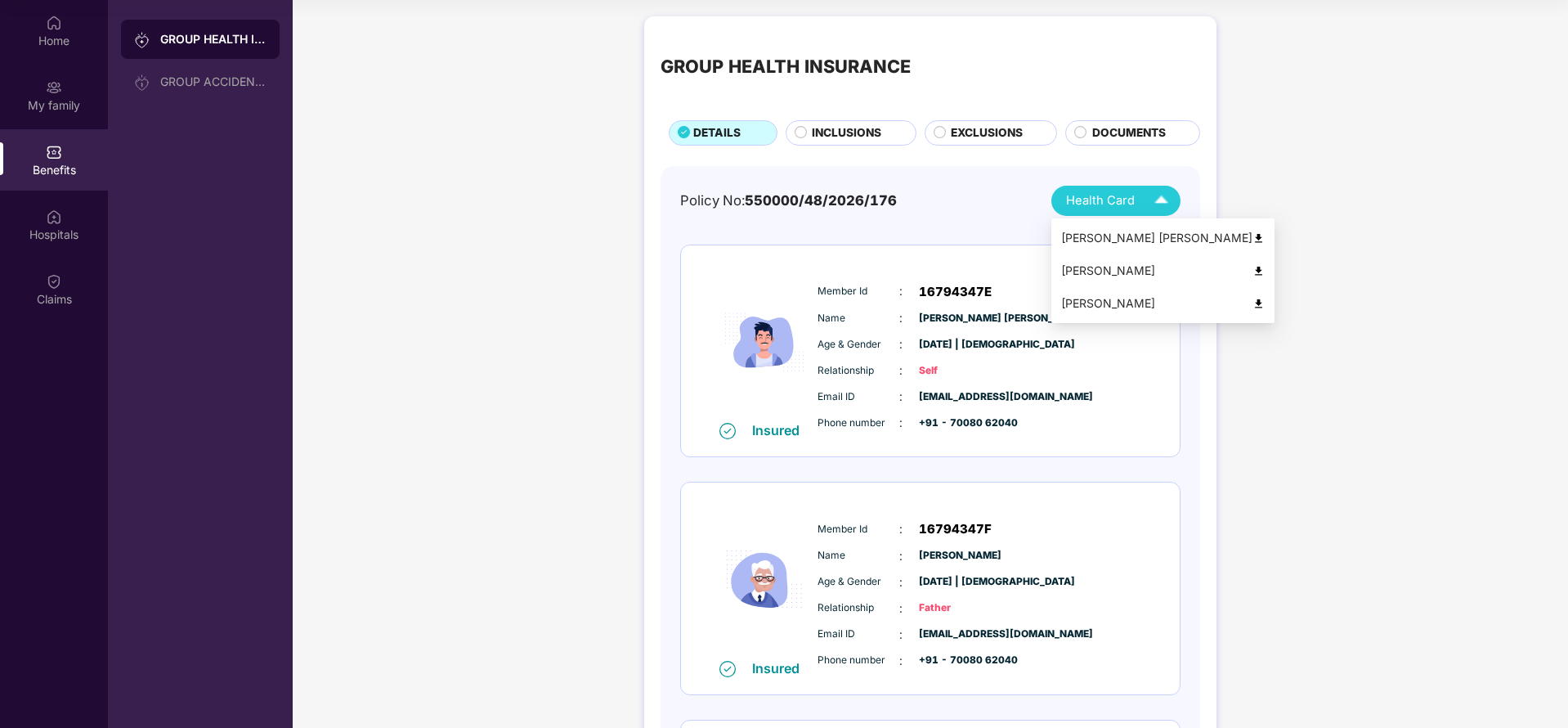
click at [1076, 193] on span "Health Card" at bounding box center [1101, 200] width 69 height 19
click at [1093, 238] on div "Suraj Kumar Barik" at bounding box center [1163, 237] width 204 height 18
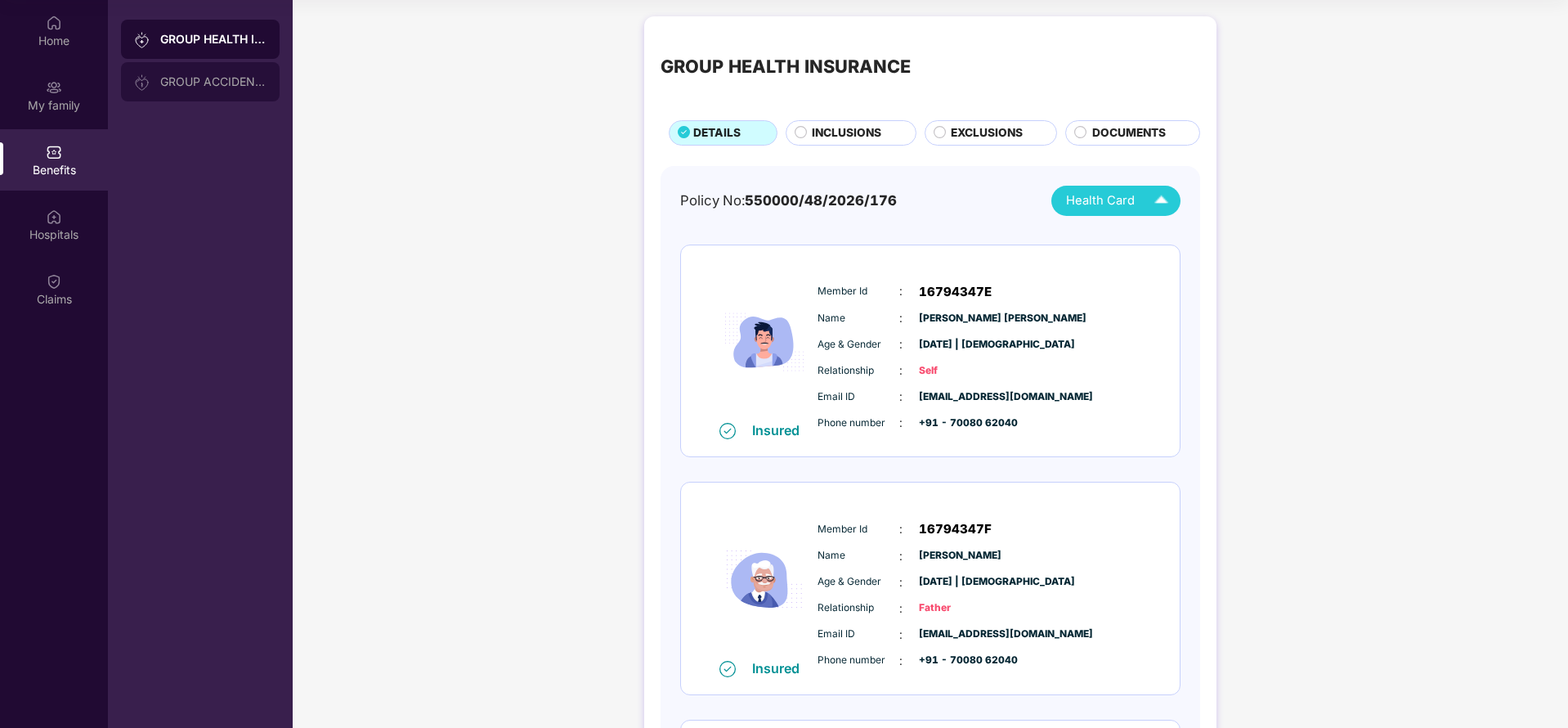
click at [210, 77] on div "GROUP ACCIDENTAL INSURANCE" at bounding box center [213, 82] width 106 height 13
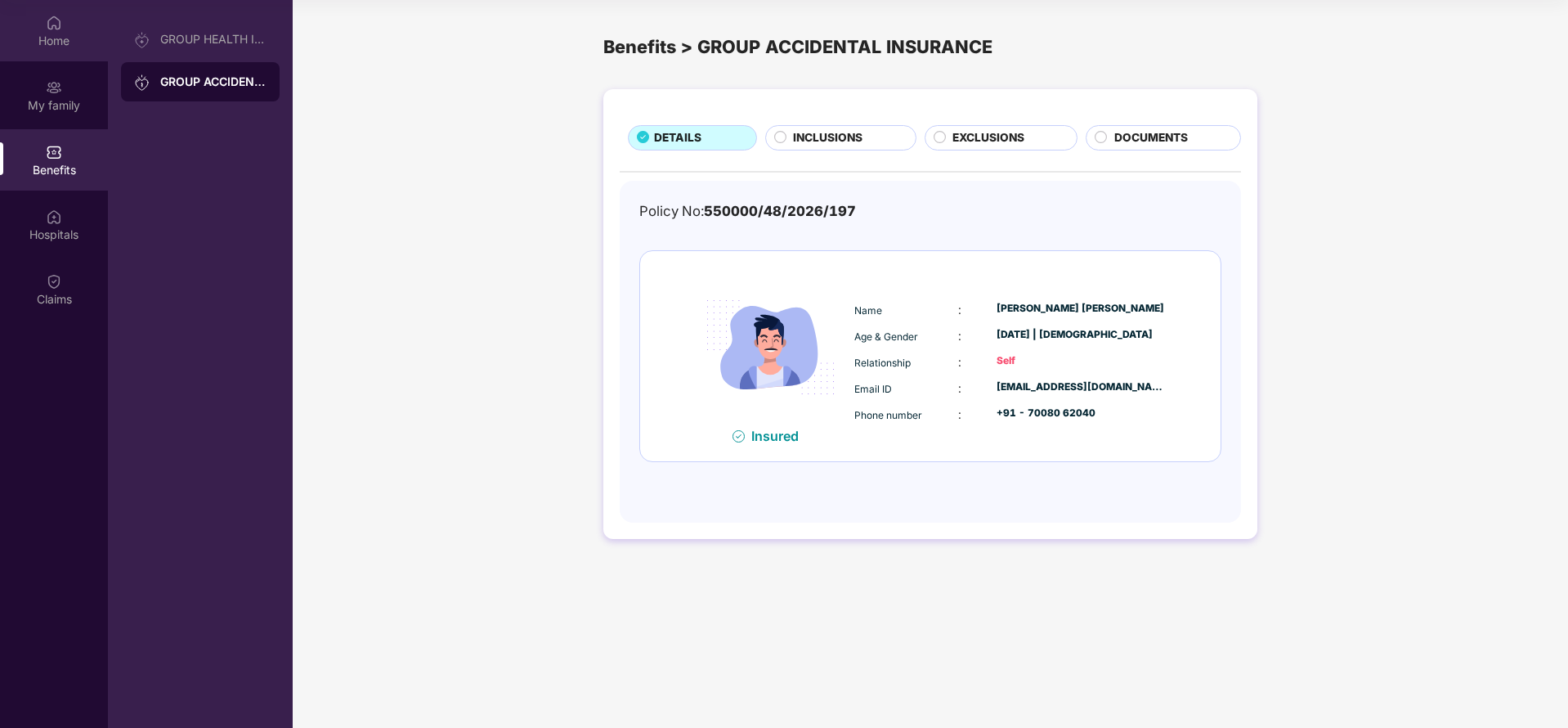
click at [57, 34] on div "Home" at bounding box center [54, 41] width 108 height 17
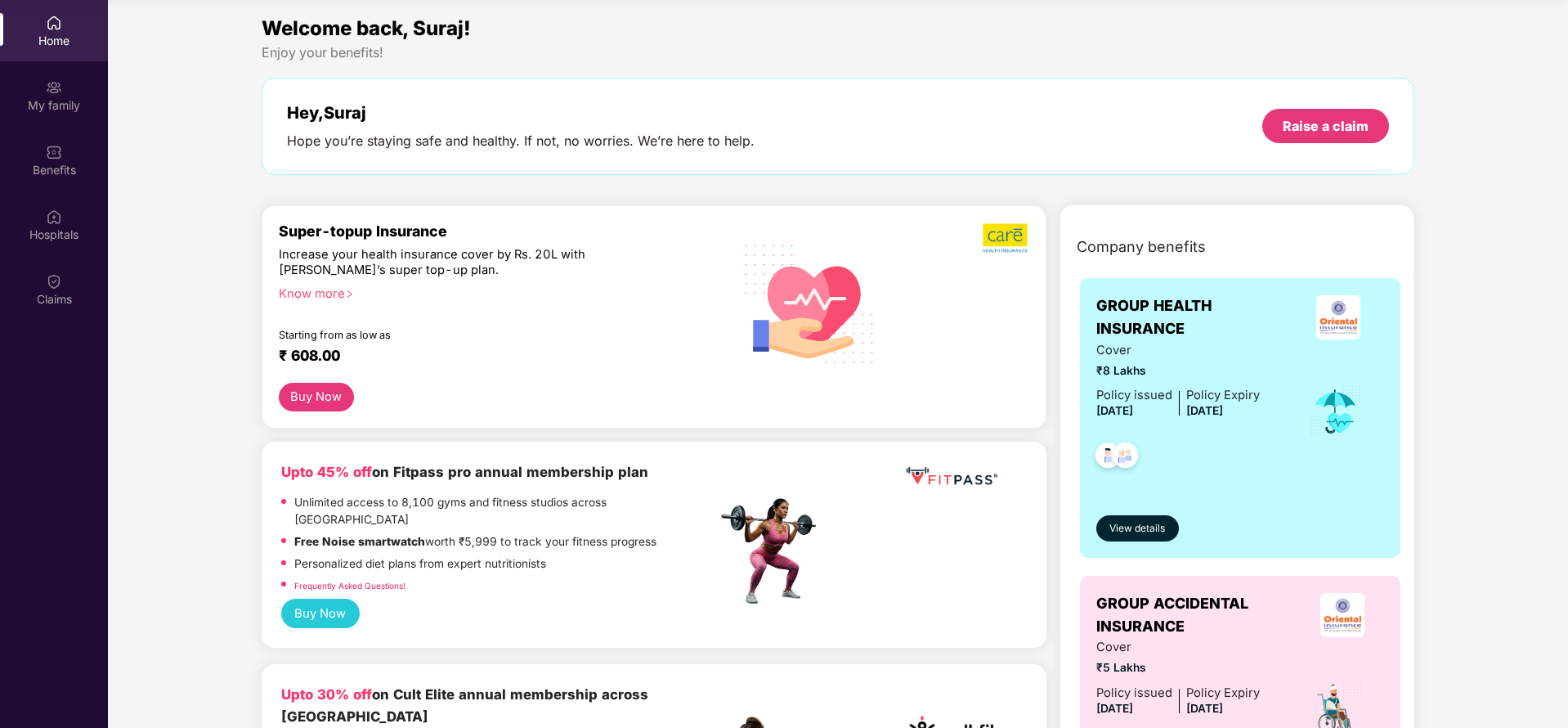
click at [1234, 90] on div "Hey, Suraj Hope you’re staying safe and healthy. If not, no worries. We’re here…" at bounding box center [838, 126] width 1154 height 97
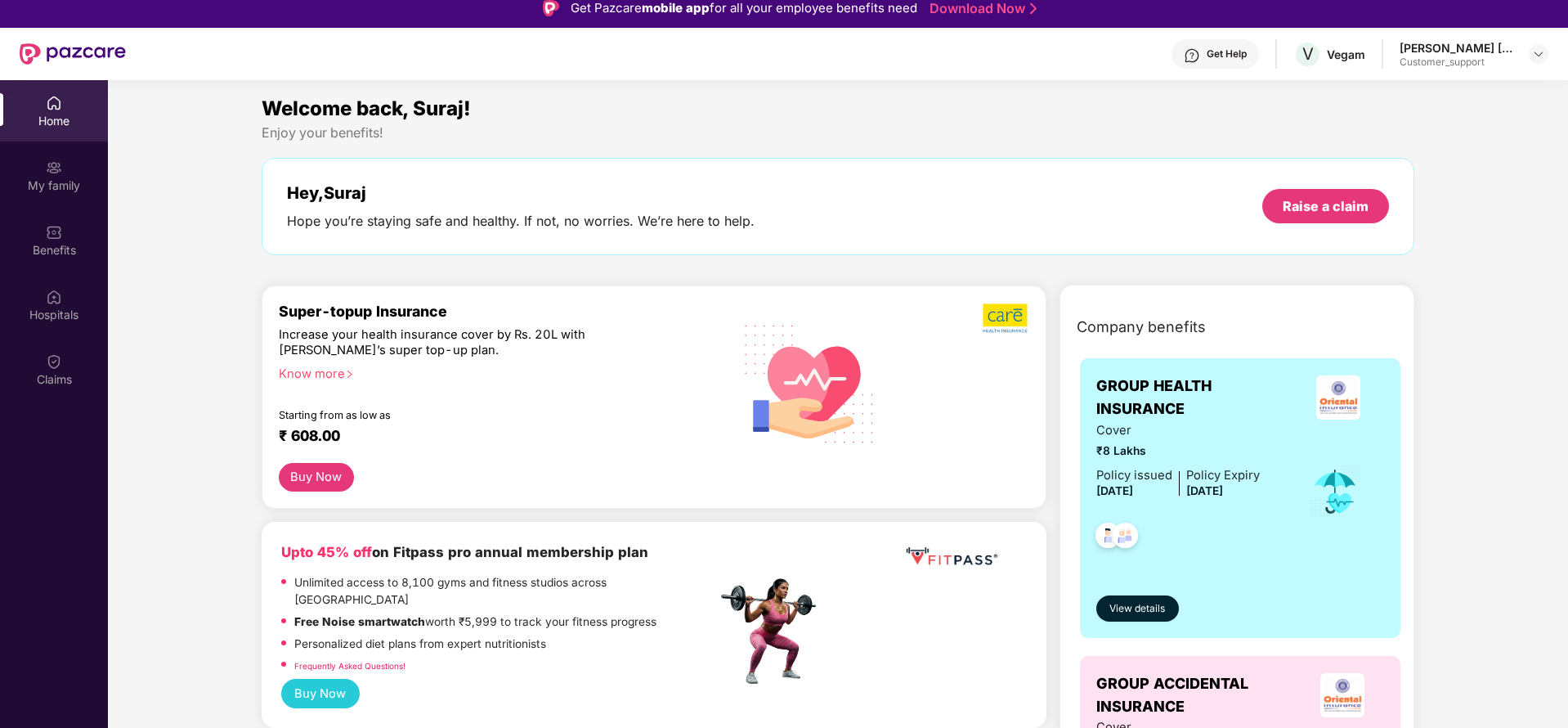
scroll to position [30, 0]
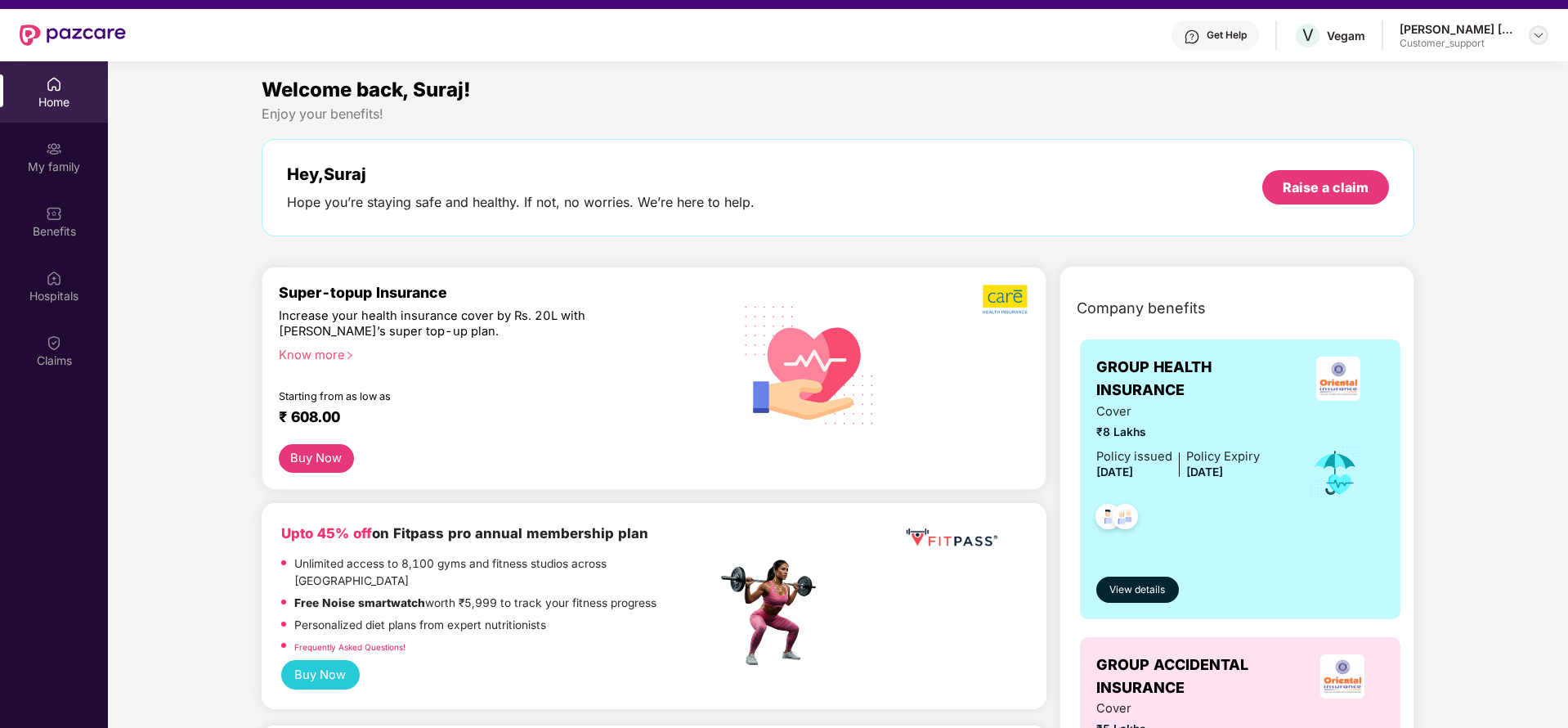
click at [1545, 35] on img at bounding box center [1539, 35] width 13 height 13
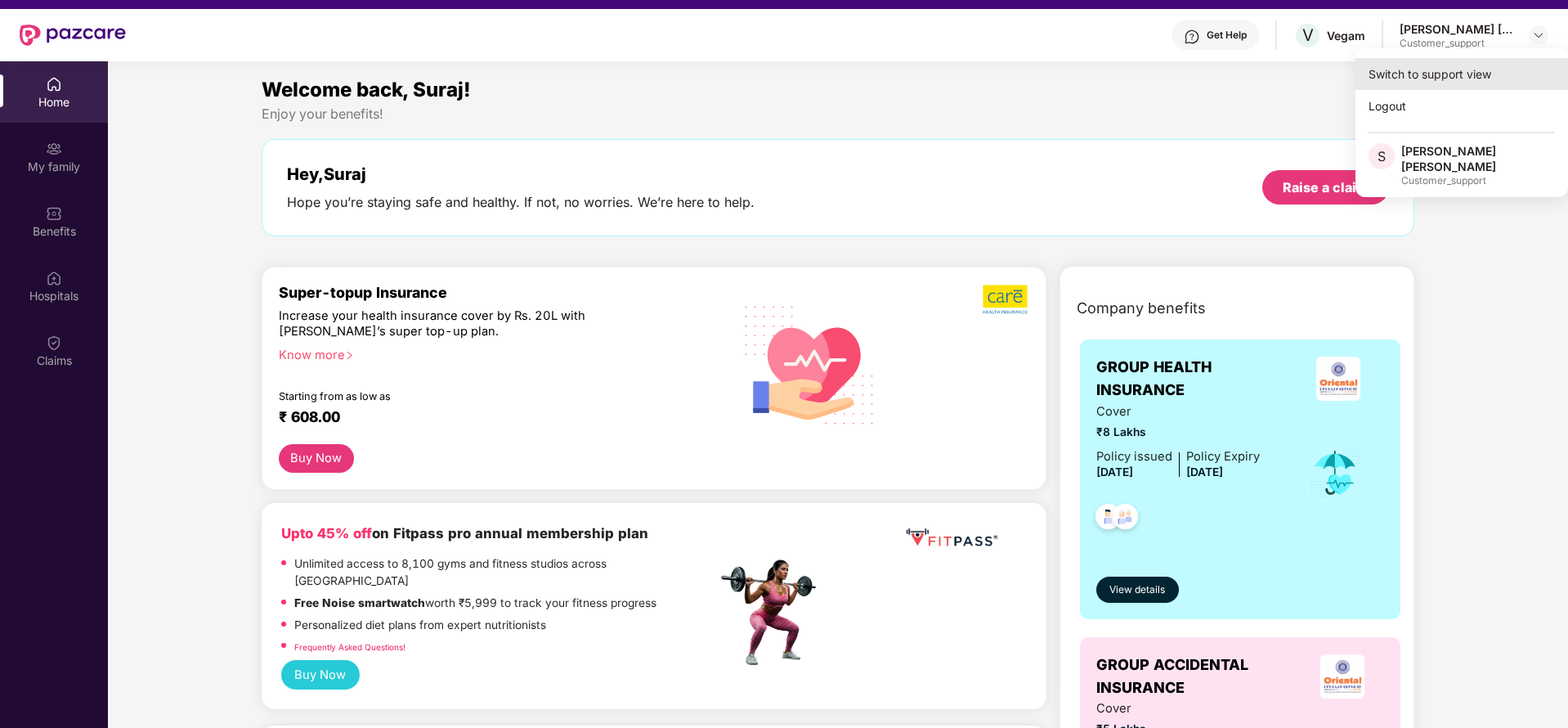
click at [1413, 69] on div "Switch to support view" at bounding box center [1462, 74] width 212 height 32
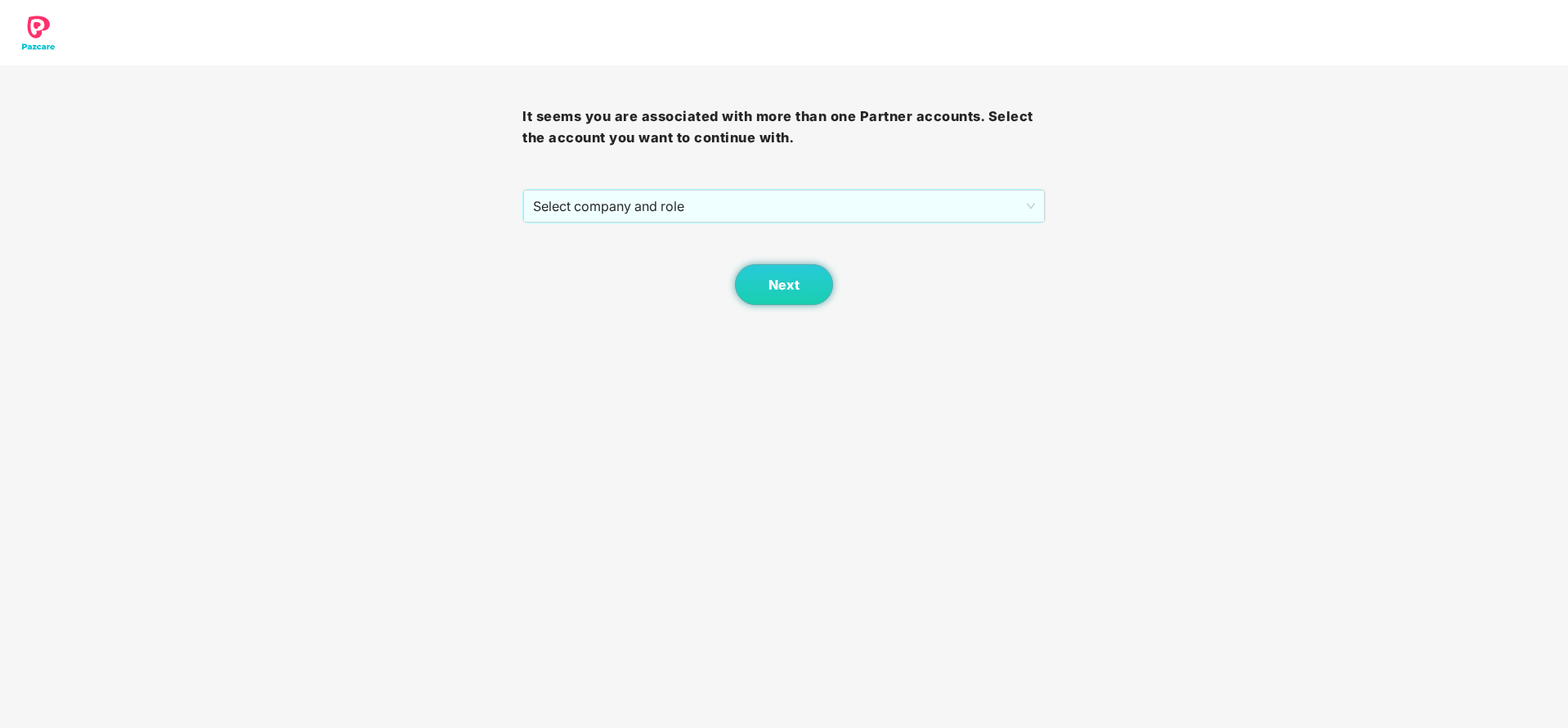
click at [641, 225] on div "Next" at bounding box center [783, 264] width 522 height 82
click at [656, 192] on span "Select company and role" at bounding box center [784, 206] width 501 height 31
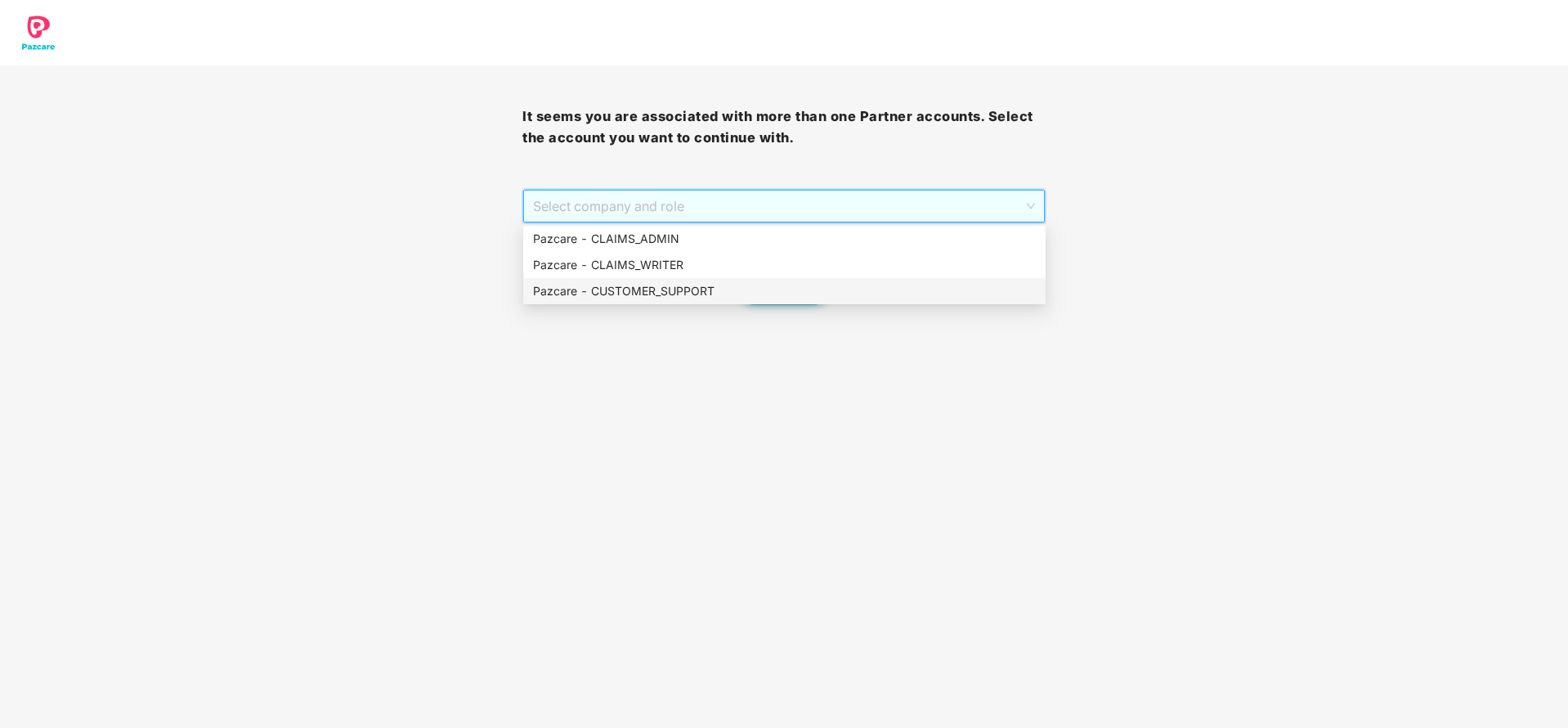
click at [632, 290] on div "Pazcare - CUSTOMER_SUPPORT" at bounding box center [785, 290] width 503 height 18
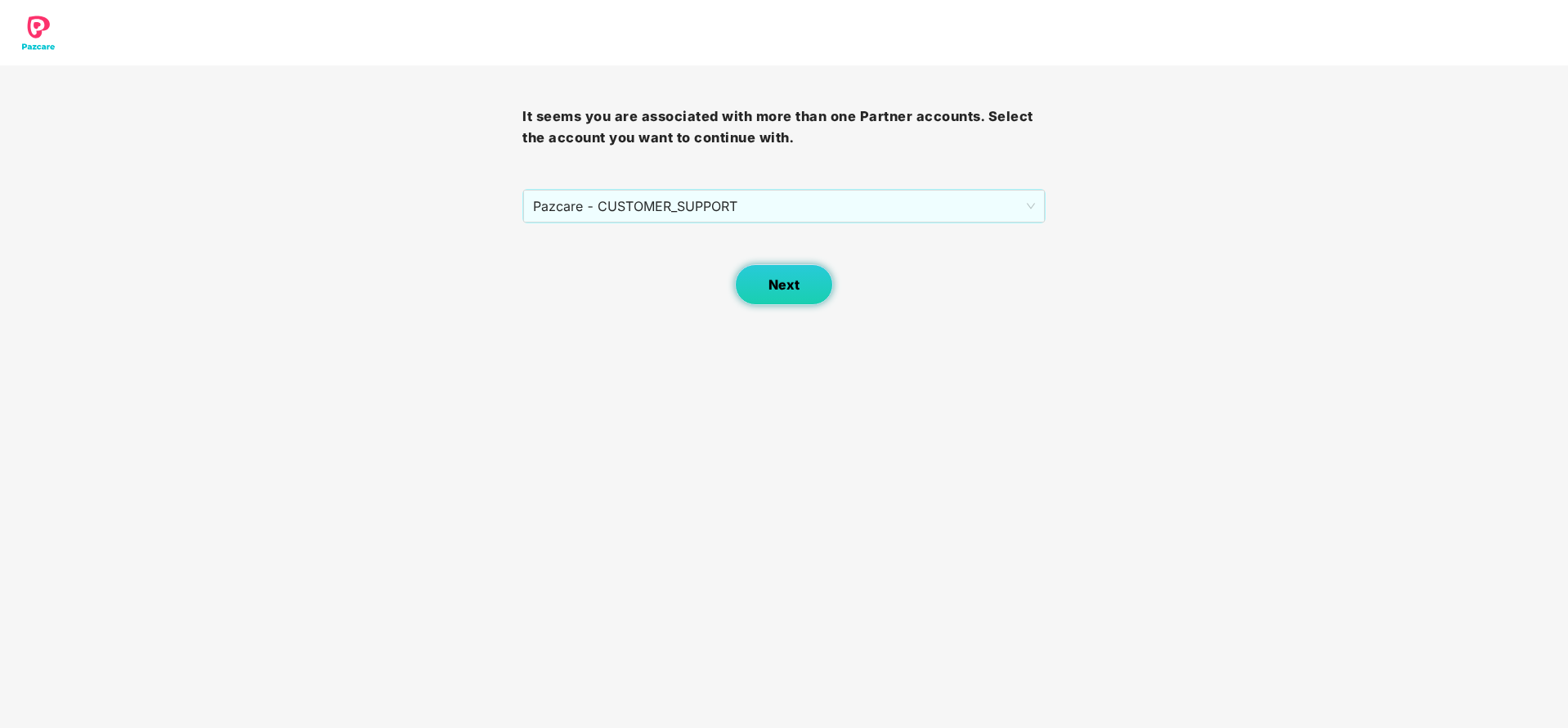
click at [778, 286] on span "Next" at bounding box center [783, 285] width 31 height 16
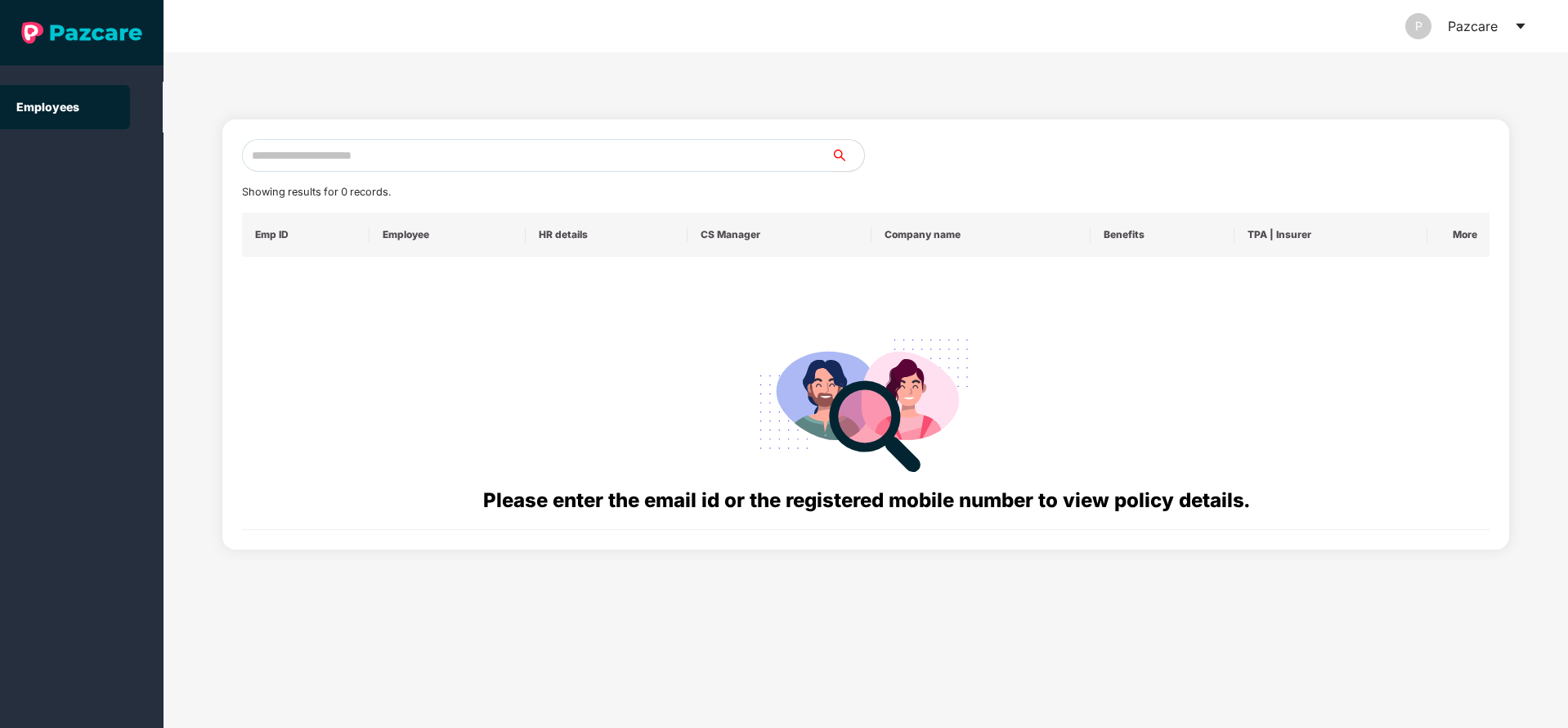
paste input "**********"
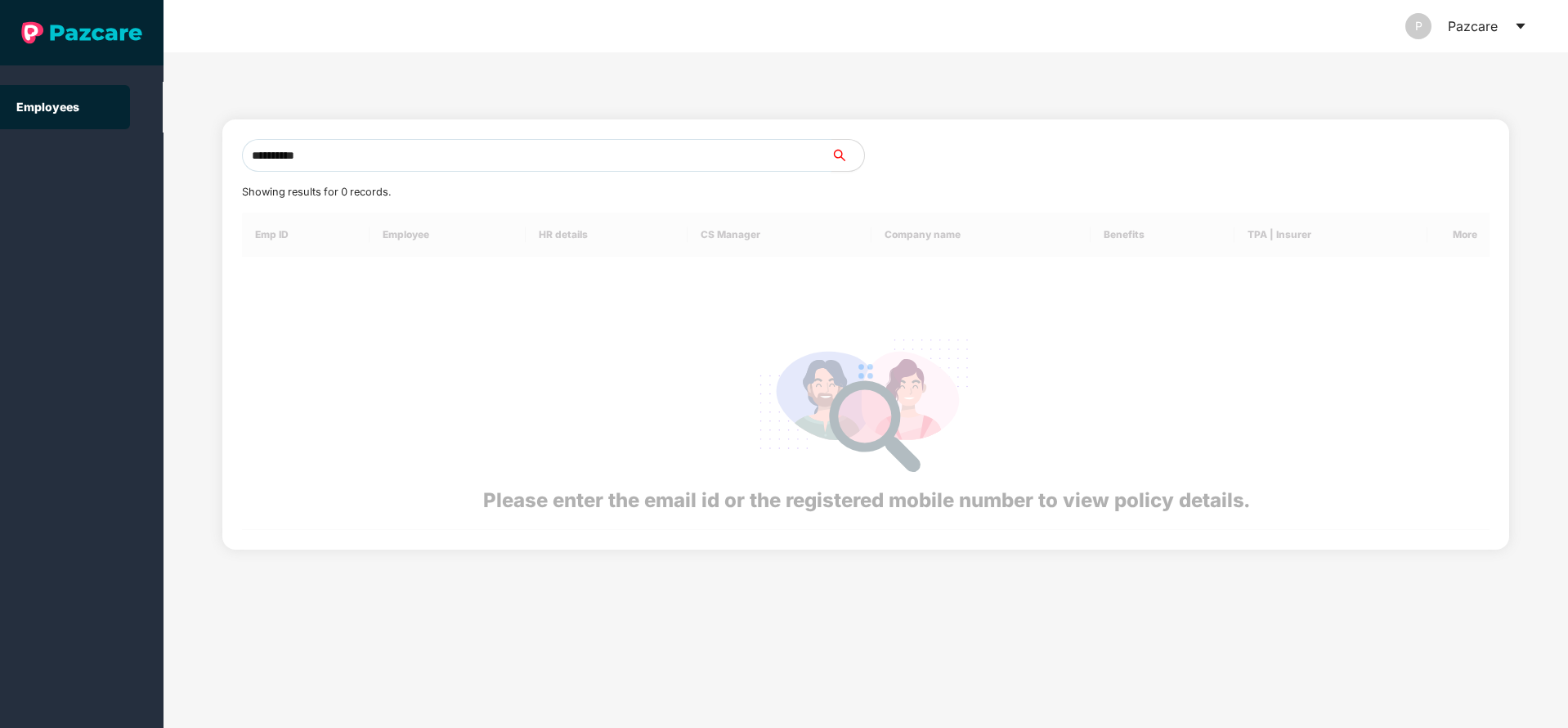
click at [646, 144] on input "**********" at bounding box center [536, 155] width 589 height 33
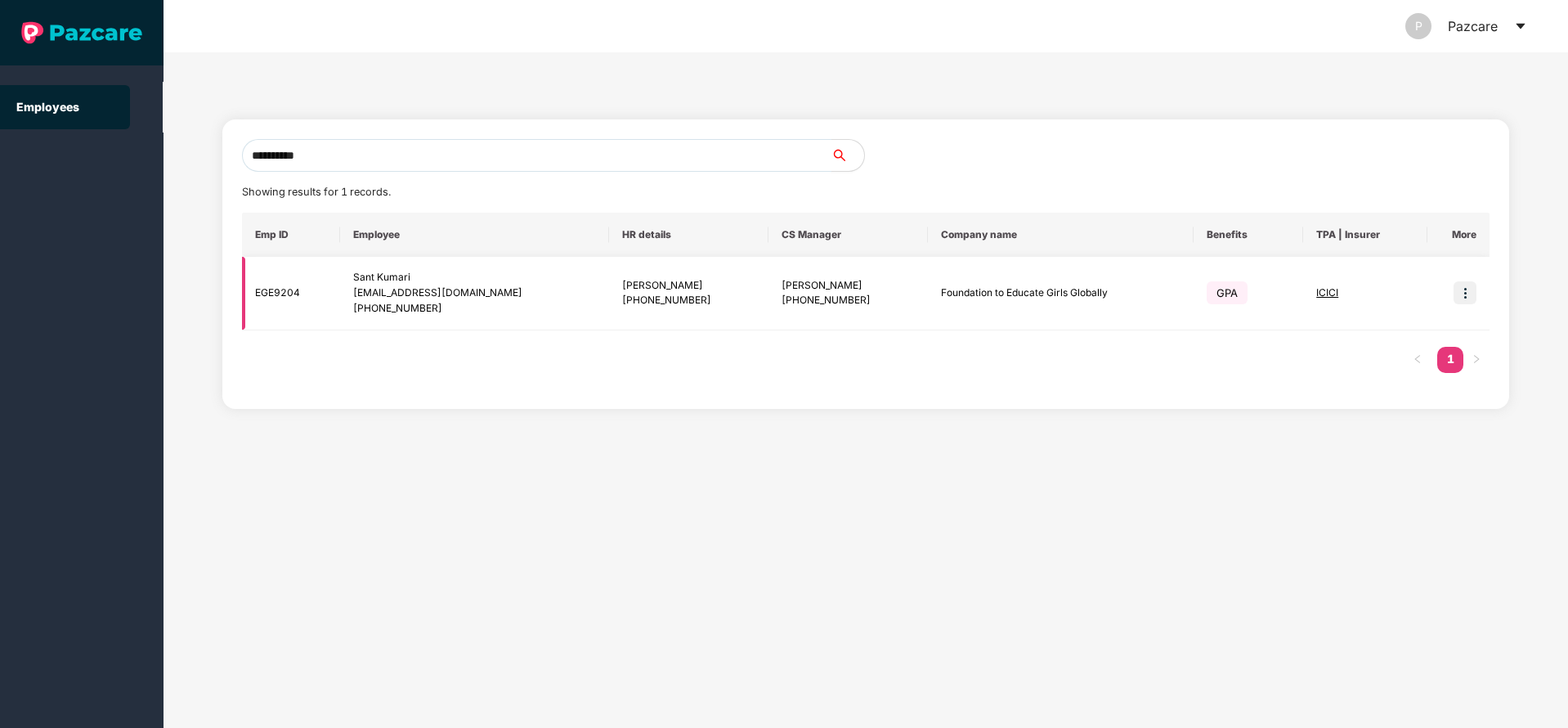
type input "**********"
click at [1466, 304] on td at bounding box center [1458, 293] width 62 height 74
click at [1467, 286] on img at bounding box center [1465, 292] width 23 height 23
click at [279, 287] on td "EGE9204" at bounding box center [291, 293] width 98 height 74
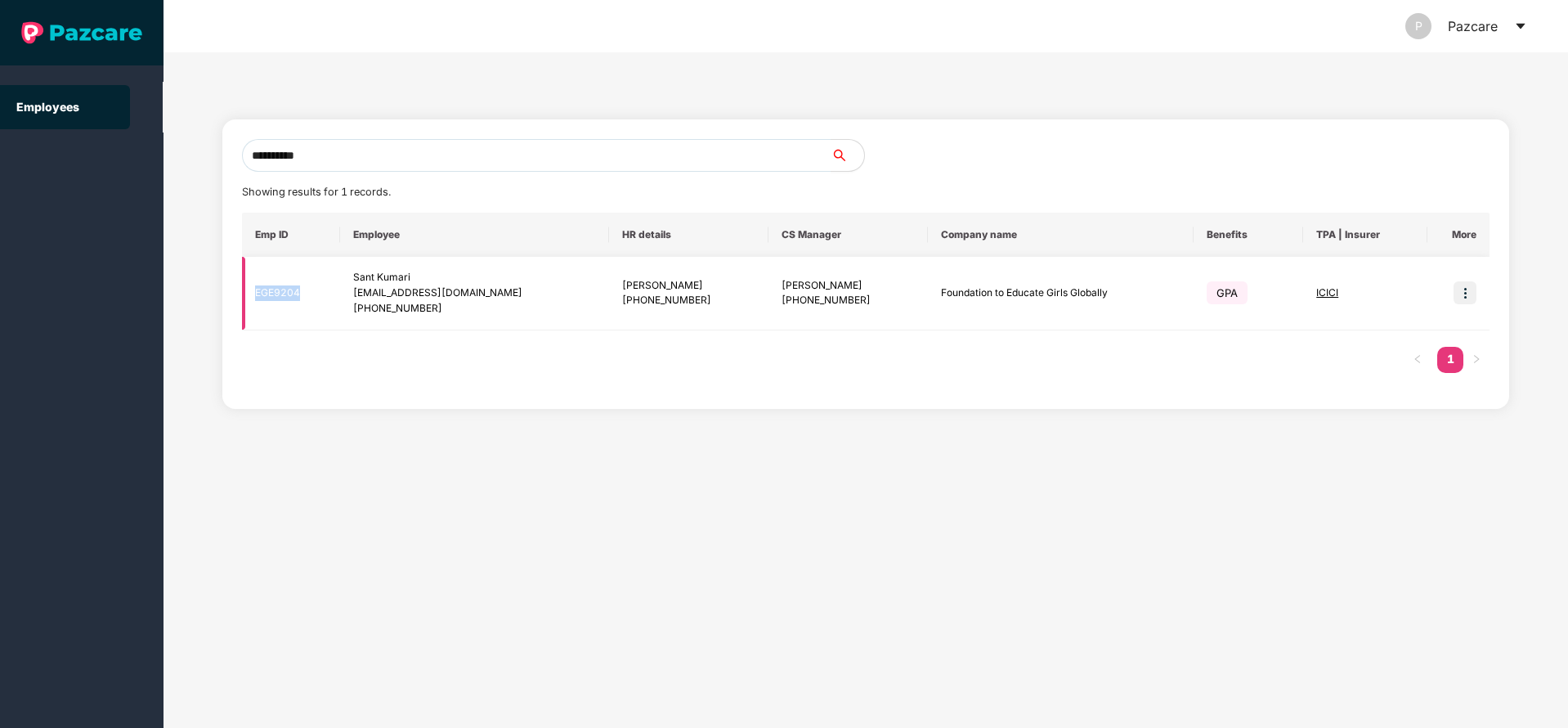
copy td "EGE9204"
click at [1468, 296] on img at bounding box center [1465, 292] width 23 height 23
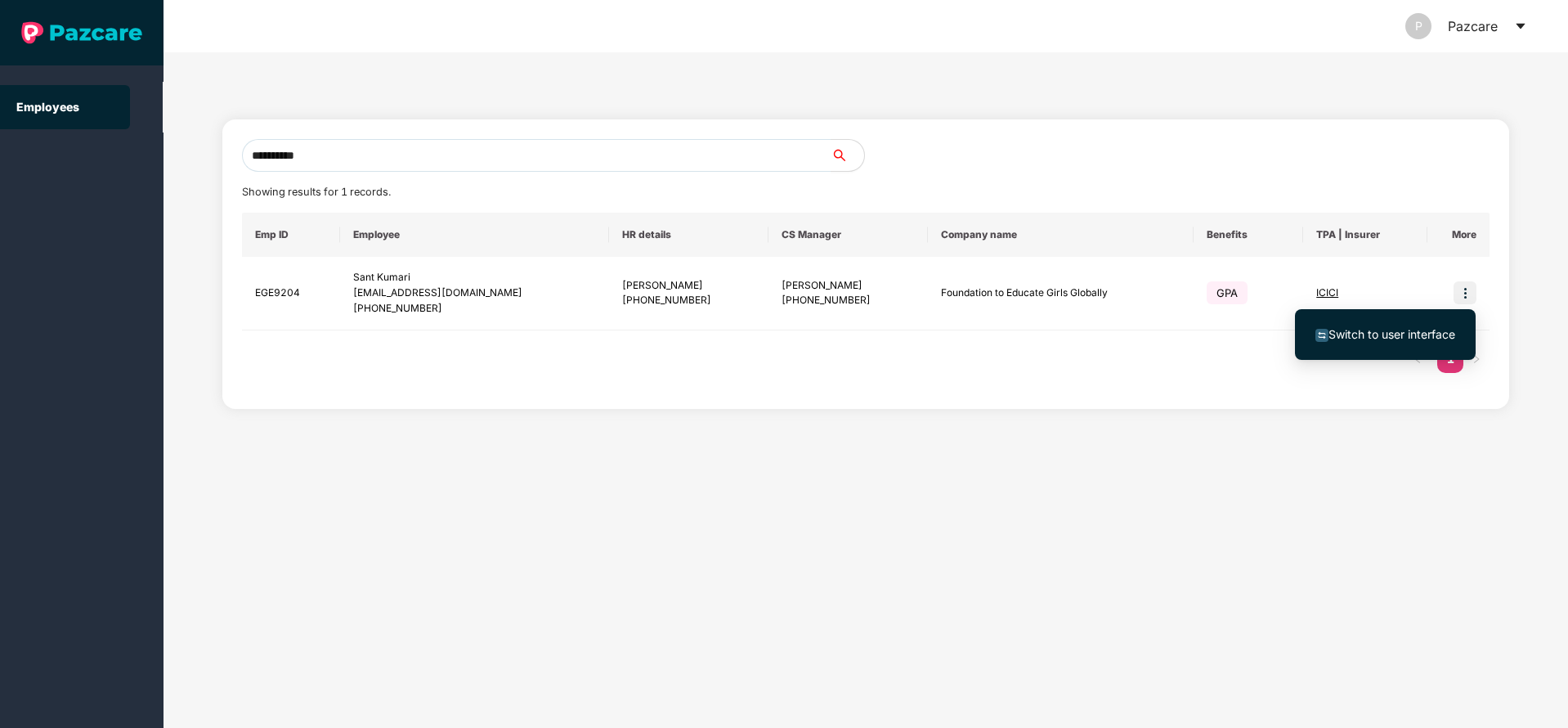
click at [1378, 327] on span "Switch to user interface" at bounding box center [1392, 333] width 127 height 14
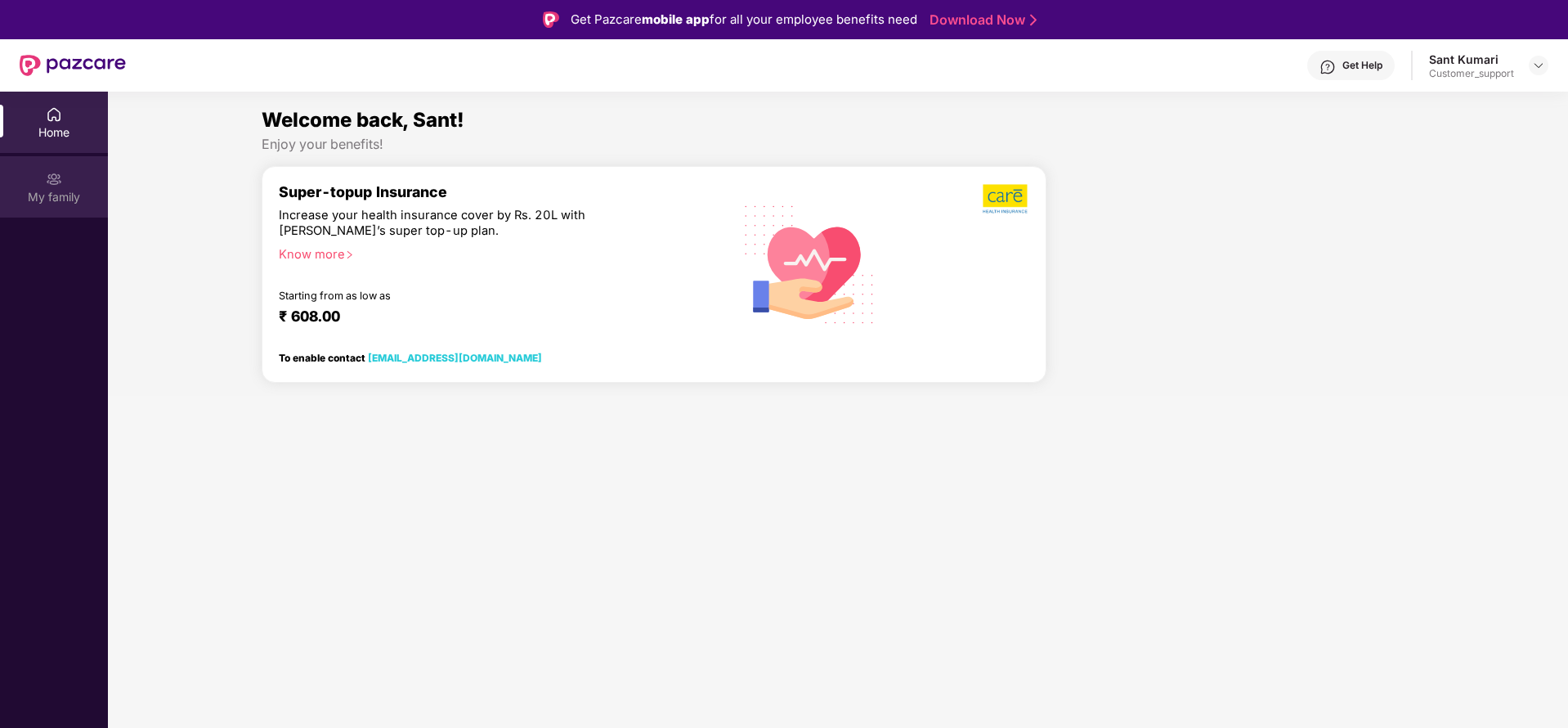
click at [35, 189] on div "My family" at bounding box center [54, 197] width 108 height 17
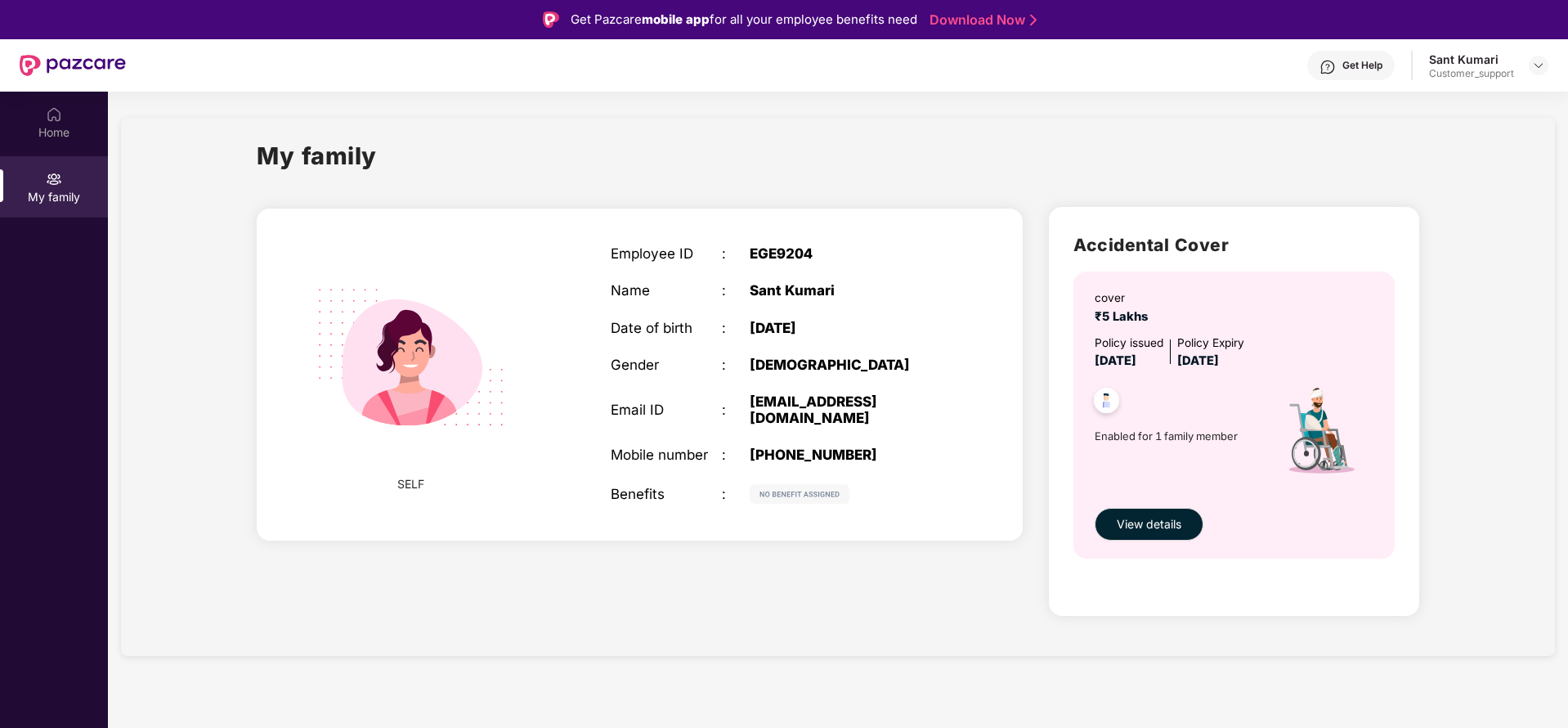
click at [76, 106] on div "Home" at bounding box center [54, 122] width 108 height 61
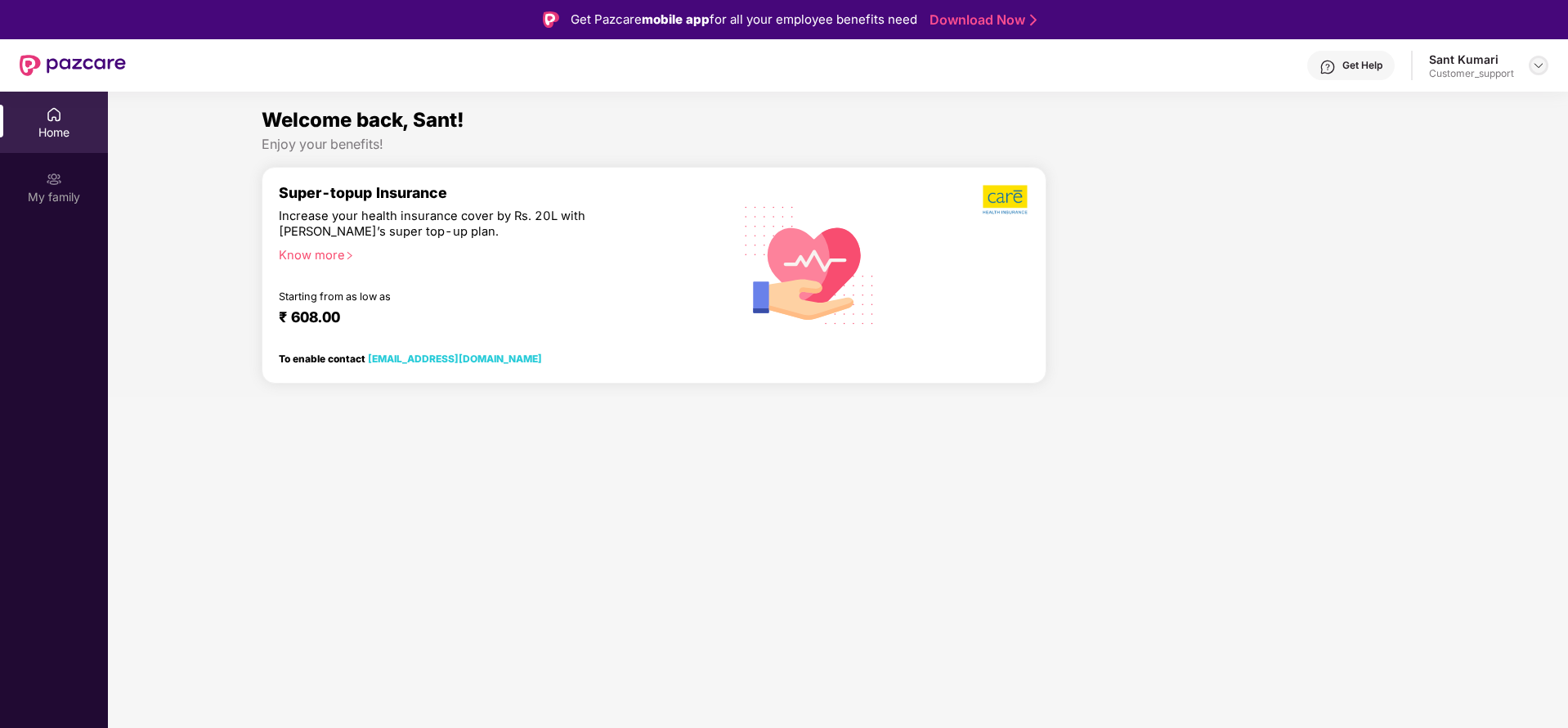
drag, startPoint x: 1550, startPoint y: 69, endPoint x: 1539, endPoint y: 61, distance: 13.6
click at [1539, 61] on header "Get Help Sant Kumari Customer_support" at bounding box center [784, 65] width 1568 height 52
click at [1539, 61] on img at bounding box center [1539, 65] width 13 height 13
click at [1458, 101] on div "Switch to support view" at bounding box center [1462, 104] width 212 height 32
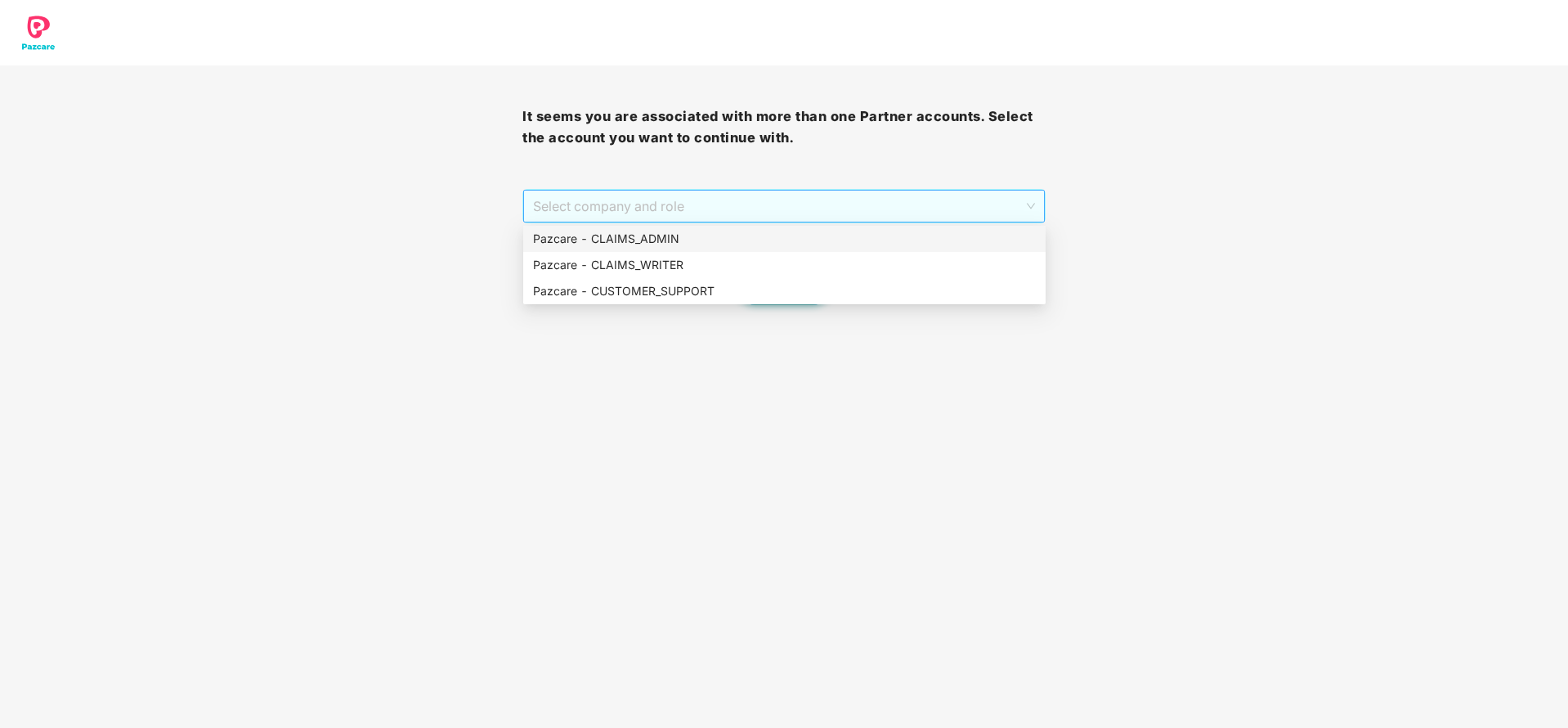
click at [695, 196] on span "Select company and role" at bounding box center [784, 206] width 501 height 31
click at [687, 228] on div "Pazcare - CLAIMS_ADMIN" at bounding box center [784, 238] width 522 height 26
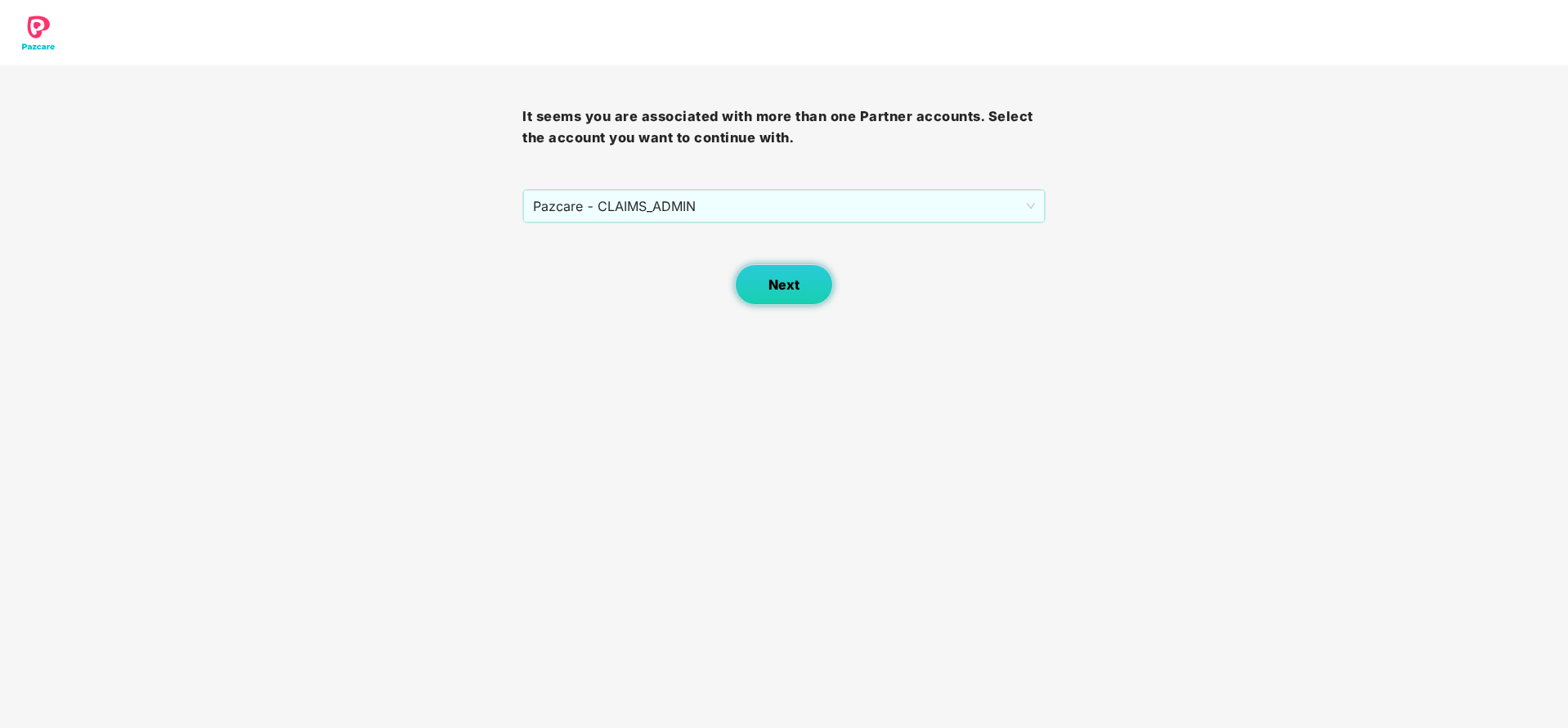
click at [774, 285] on span "Next" at bounding box center [783, 285] width 31 height 16
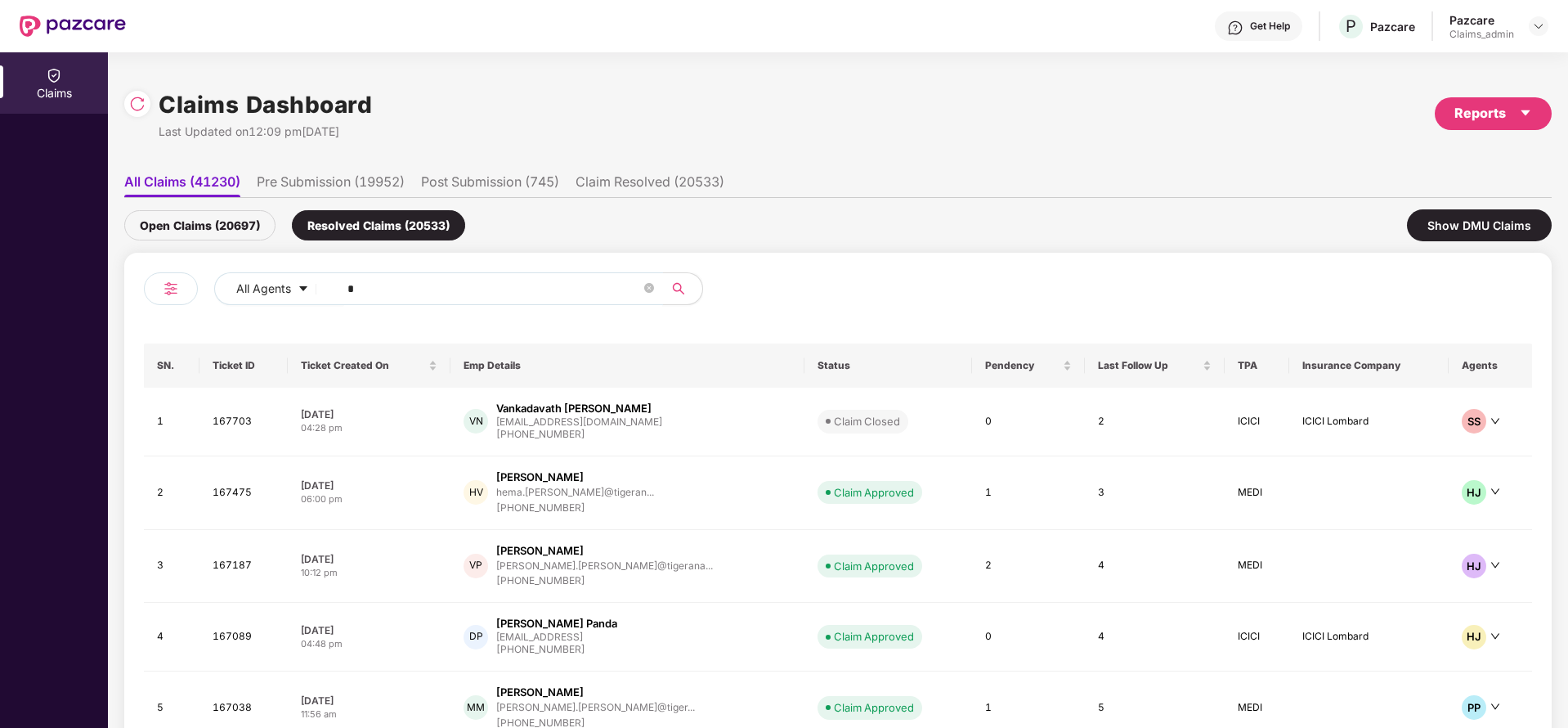
click at [417, 290] on input "*" at bounding box center [493, 289] width 293 height 24
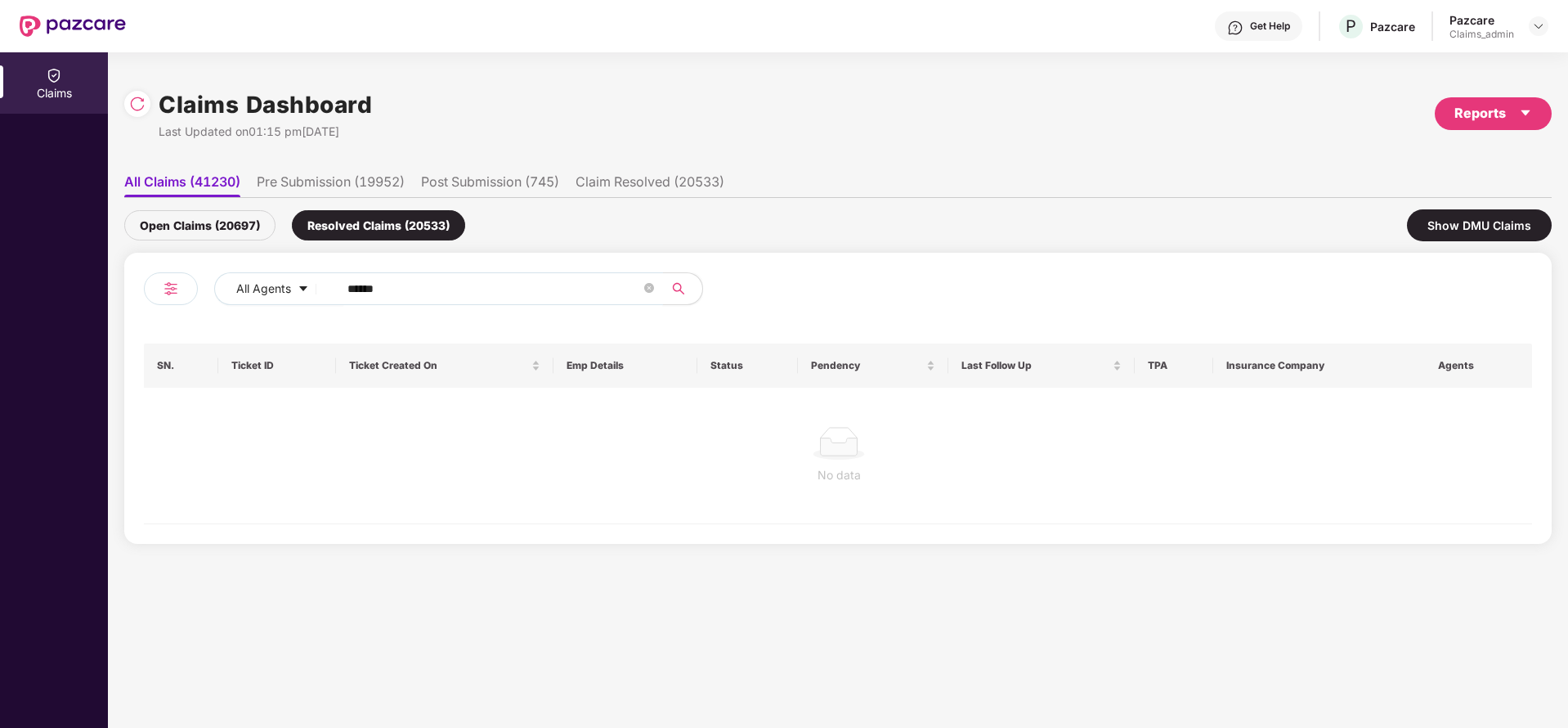
type input "******"
click at [188, 227] on div "Open Claims (20697)" at bounding box center [199, 225] width 151 height 30
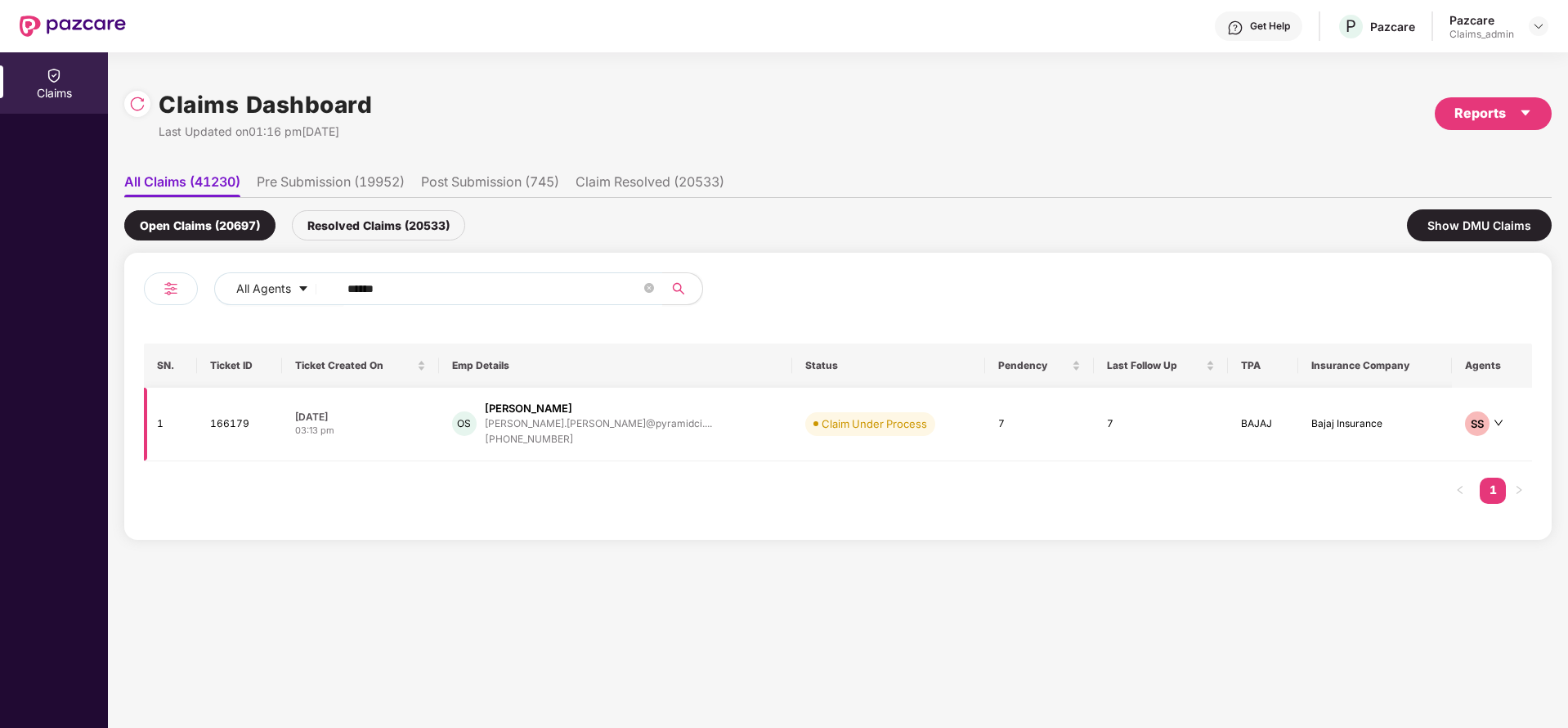
click at [564, 406] on div "[PERSON_NAME]" at bounding box center [529, 408] width 88 height 16
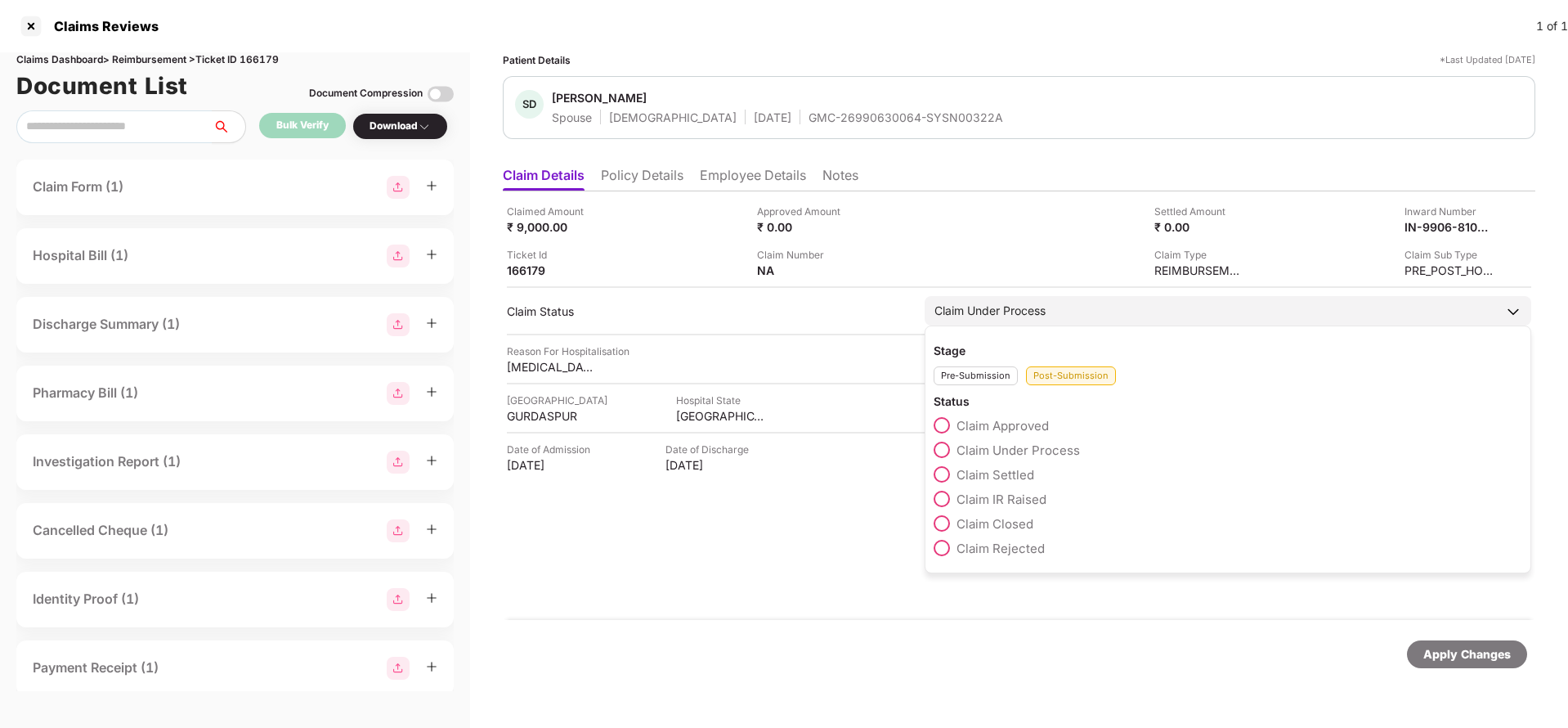
click at [939, 424] on span at bounding box center [942, 425] width 17 height 17
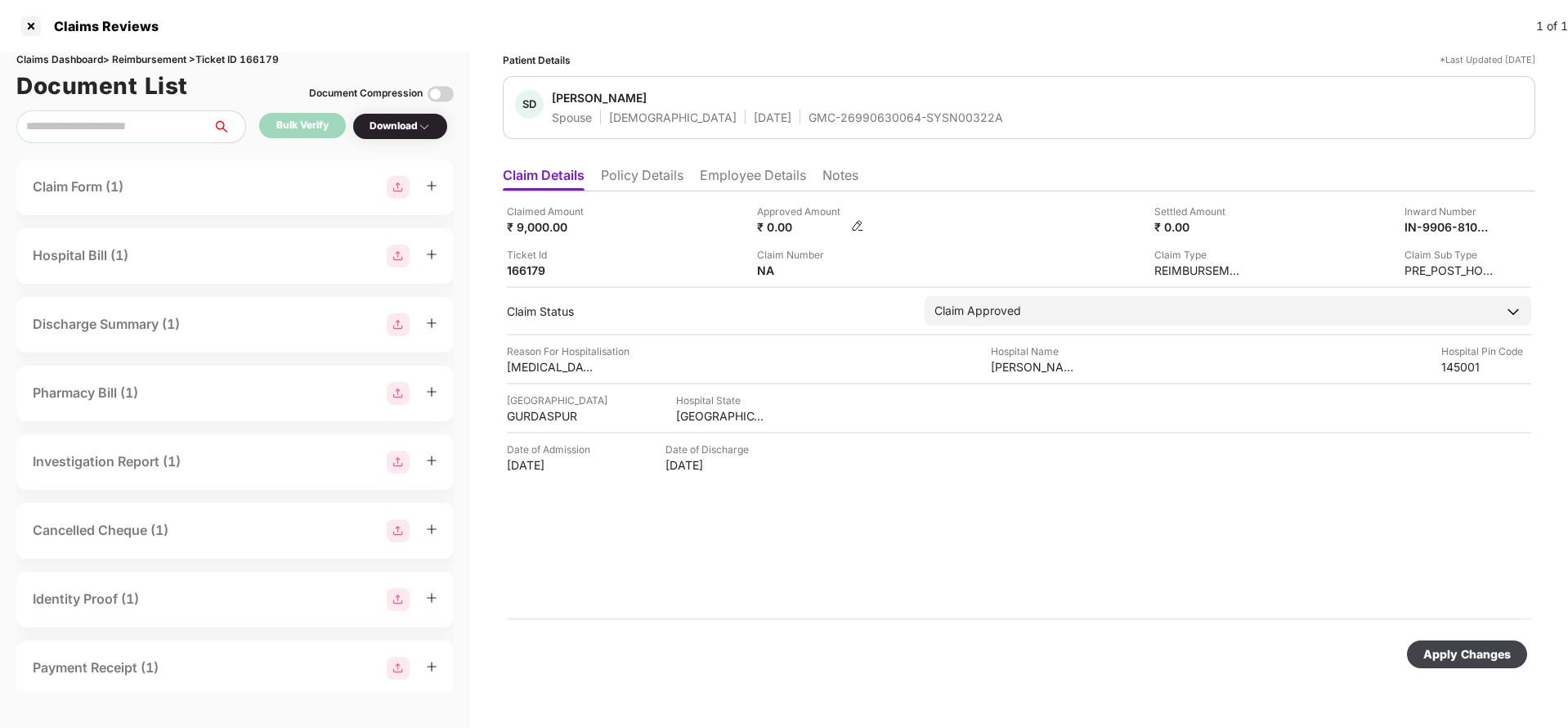
click at [860, 222] on img at bounding box center [858, 225] width 13 height 13
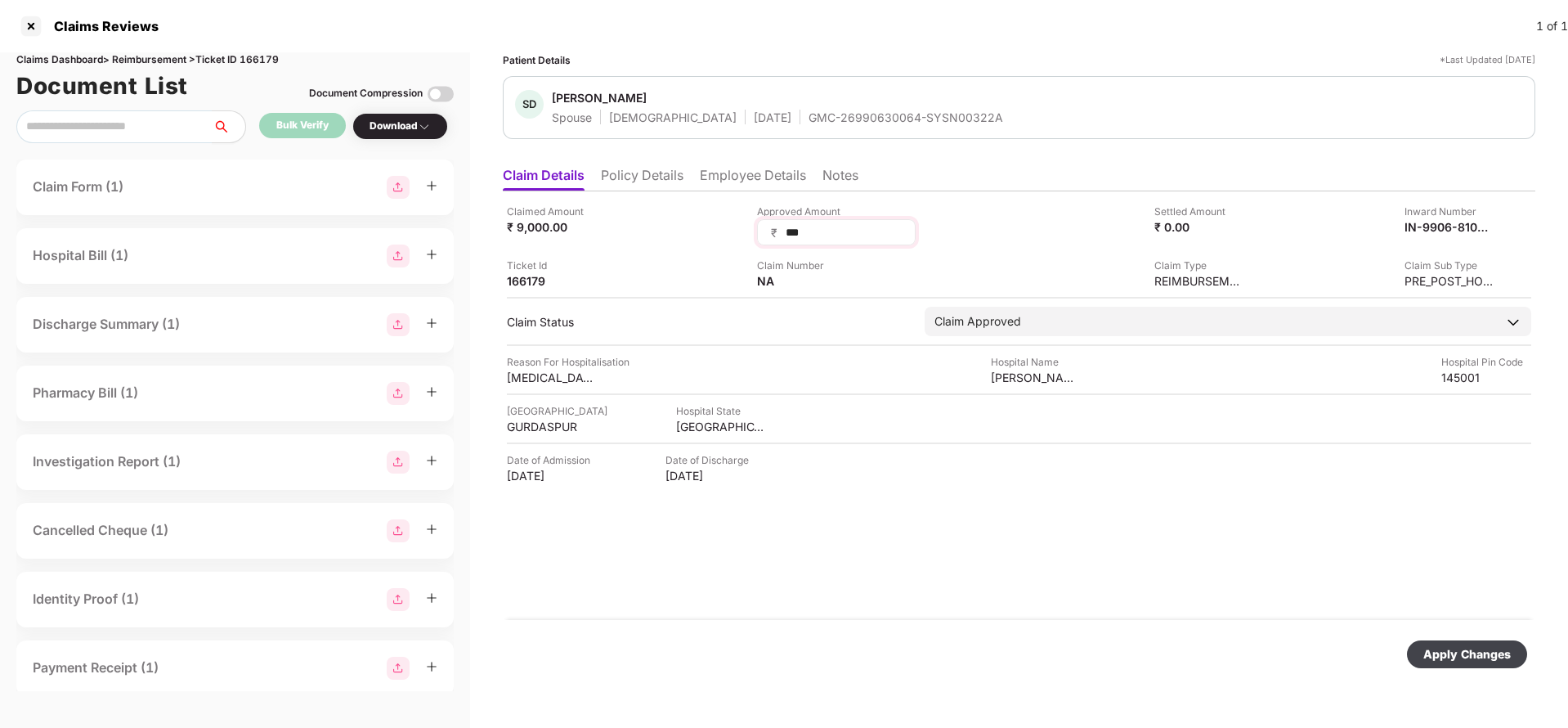
type input "****"
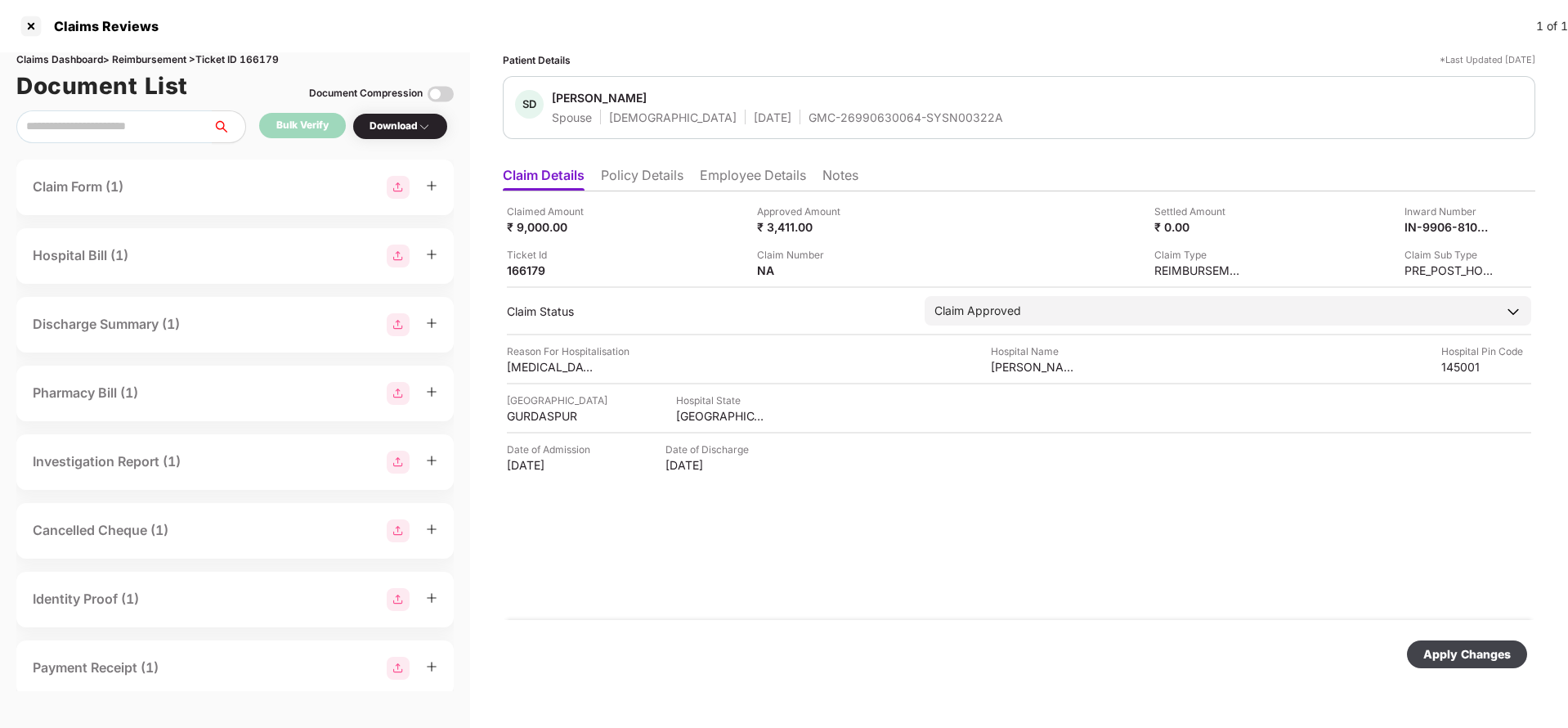
click at [1467, 649] on div "Apply Changes" at bounding box center [1467, 654] width 88 height 18
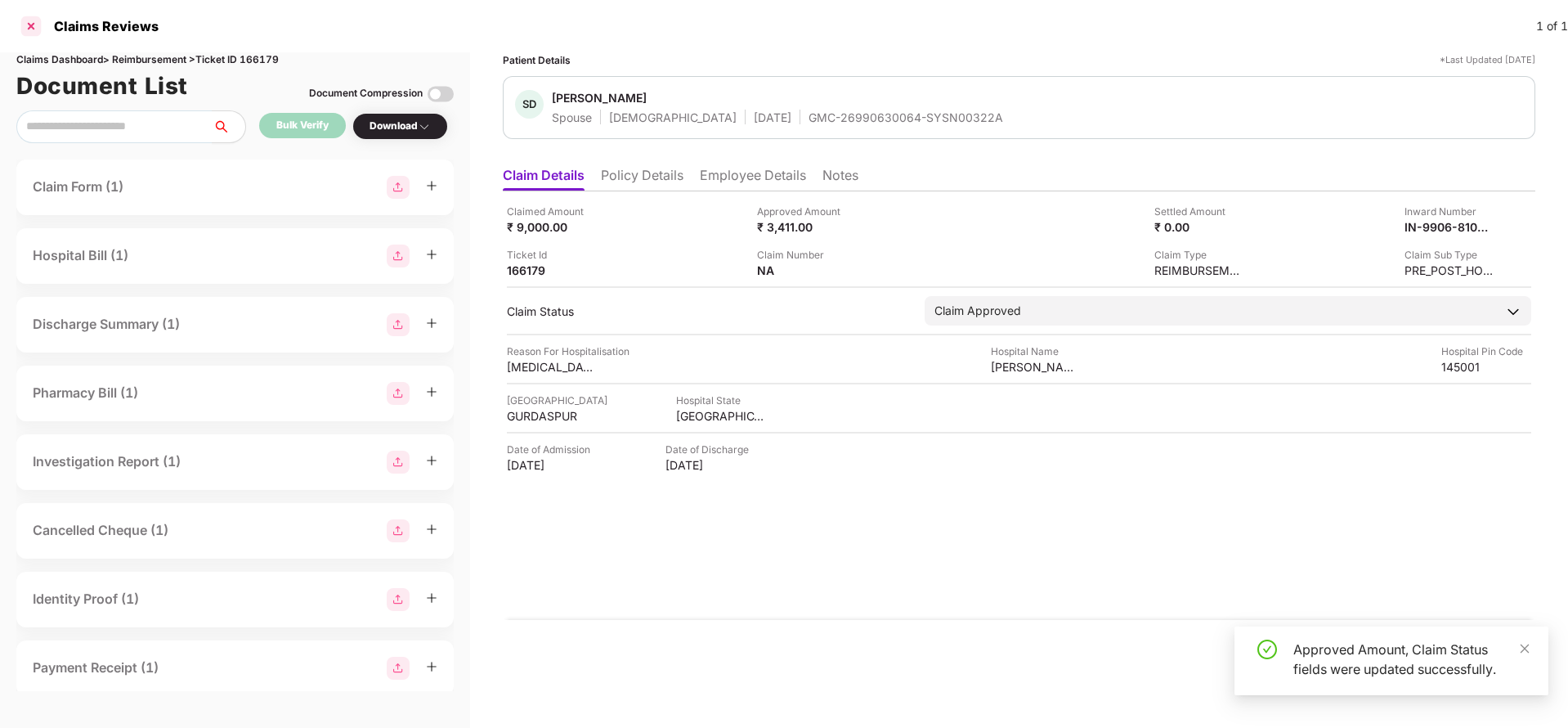
click at [33, 25] on div at bounding box center [31, 26] width 26 height 26
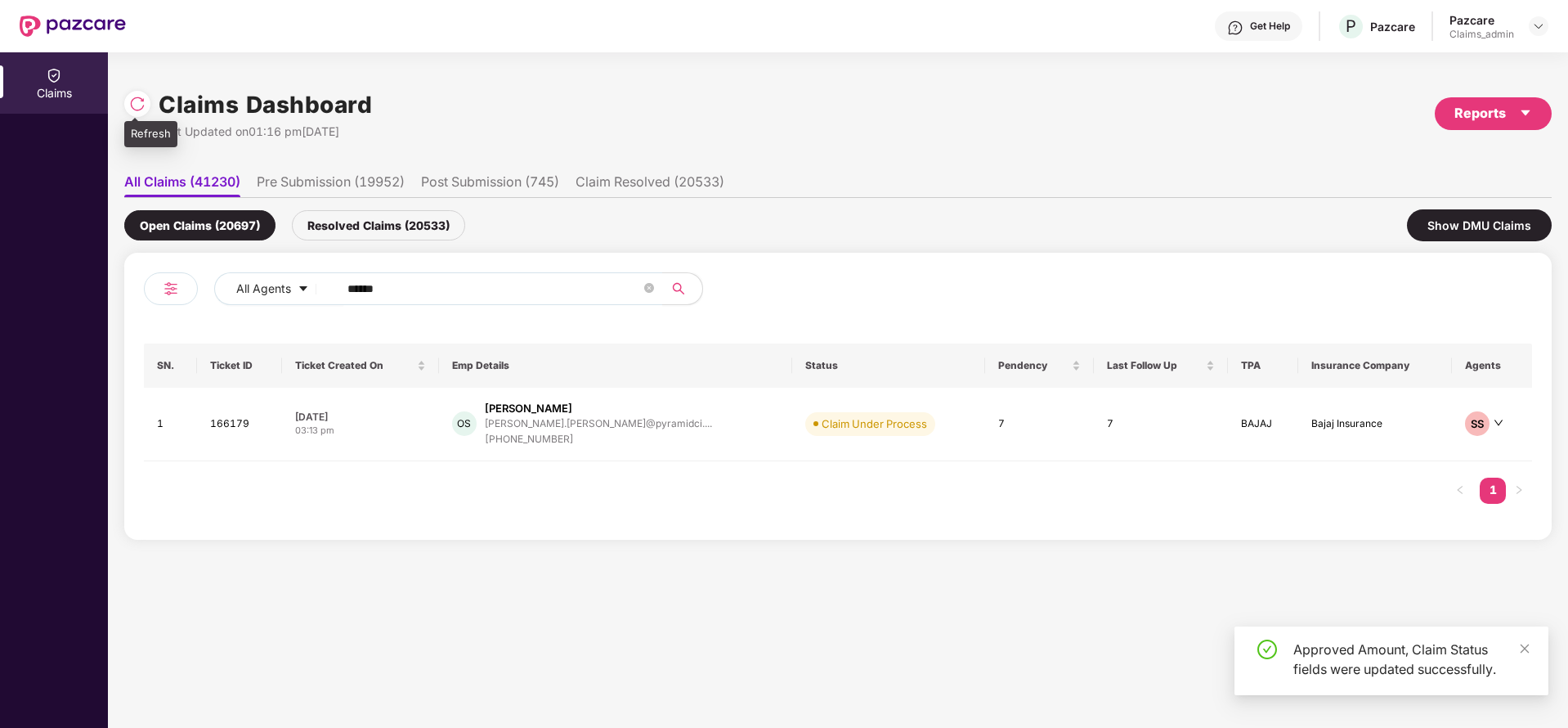
click at [138, 98] on img at bounding box center [138, 104] width 17 height 17
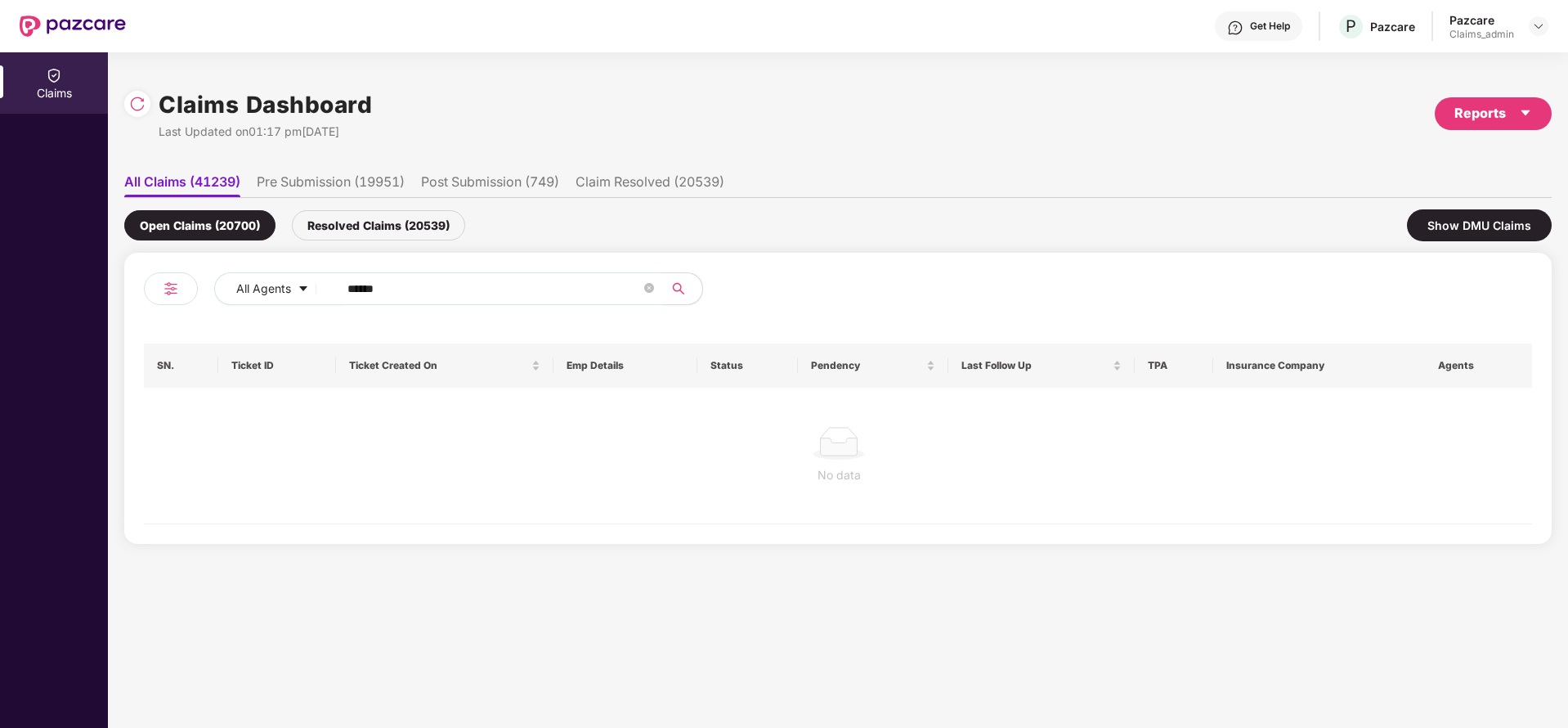
click at [374, 231] on div "Resolved Claims (20539)" at bounding box center [378, 225] width 173 height 30
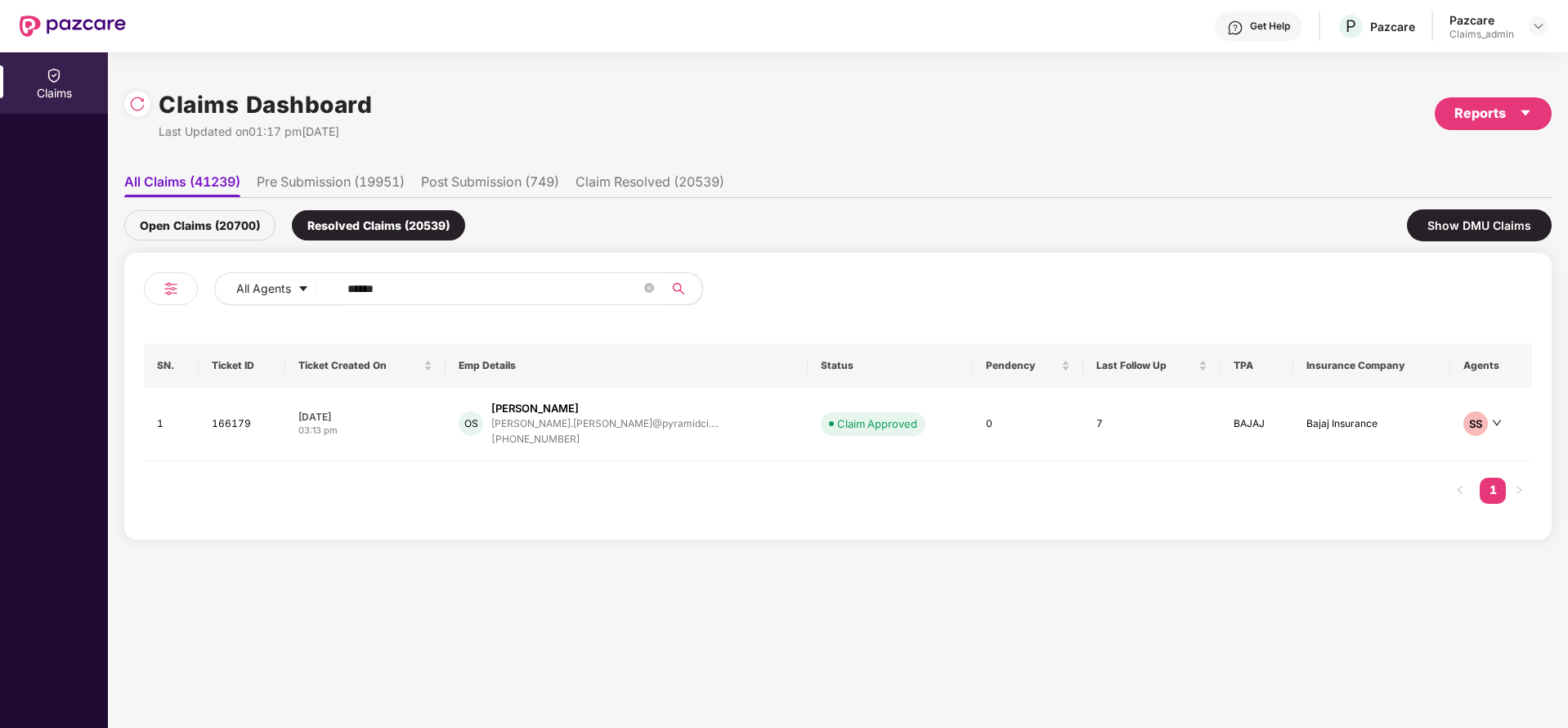
click at [202, 230] on div "Open Claims (20700)" at bounding box center [199, 225] width 151 height 30
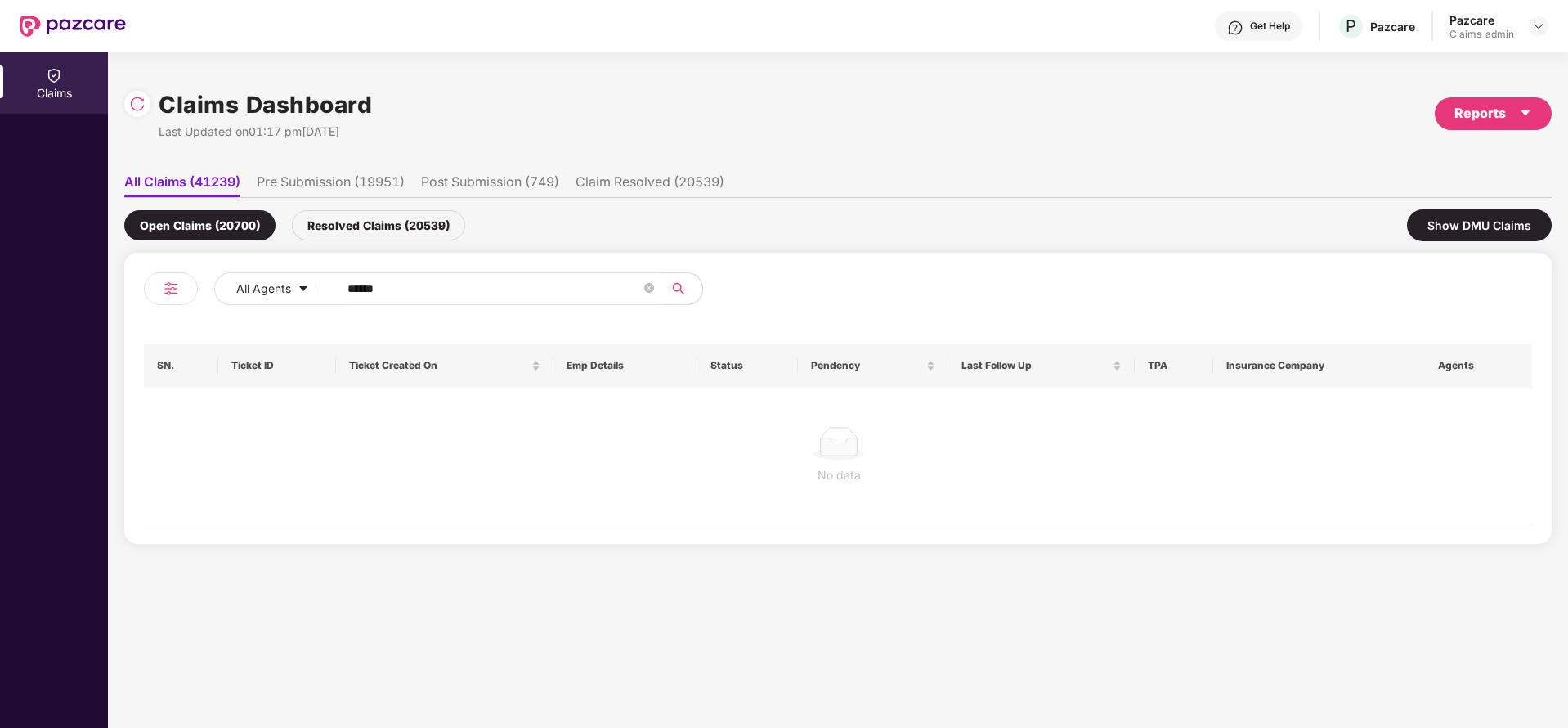
click at [405, 226] on div "Resolved Claims (20539)" at bounding box center [378, 225] width 173 height 30
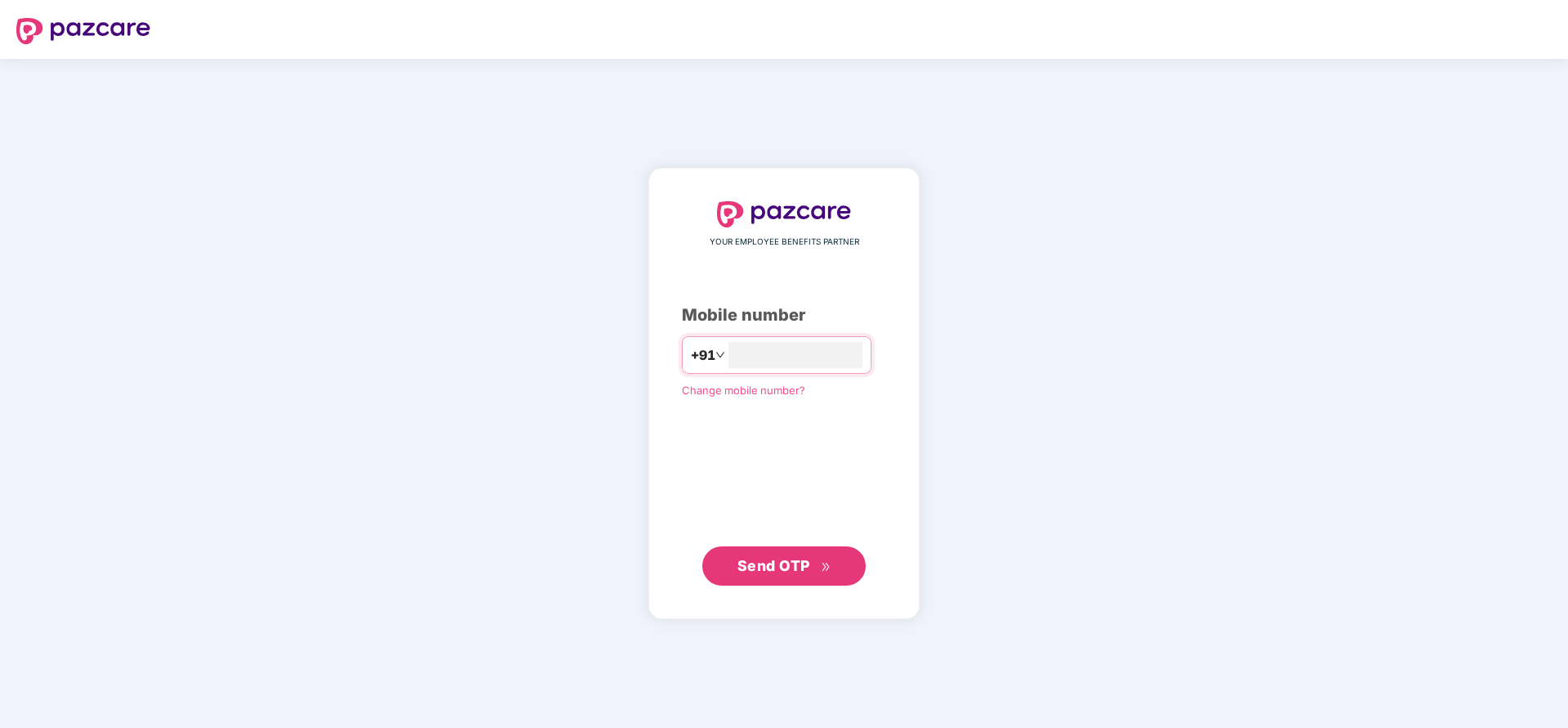
type input "**********"
click at [777, 559] on span "Send OTP" at bounding box center [774, 565] width 73 height 17
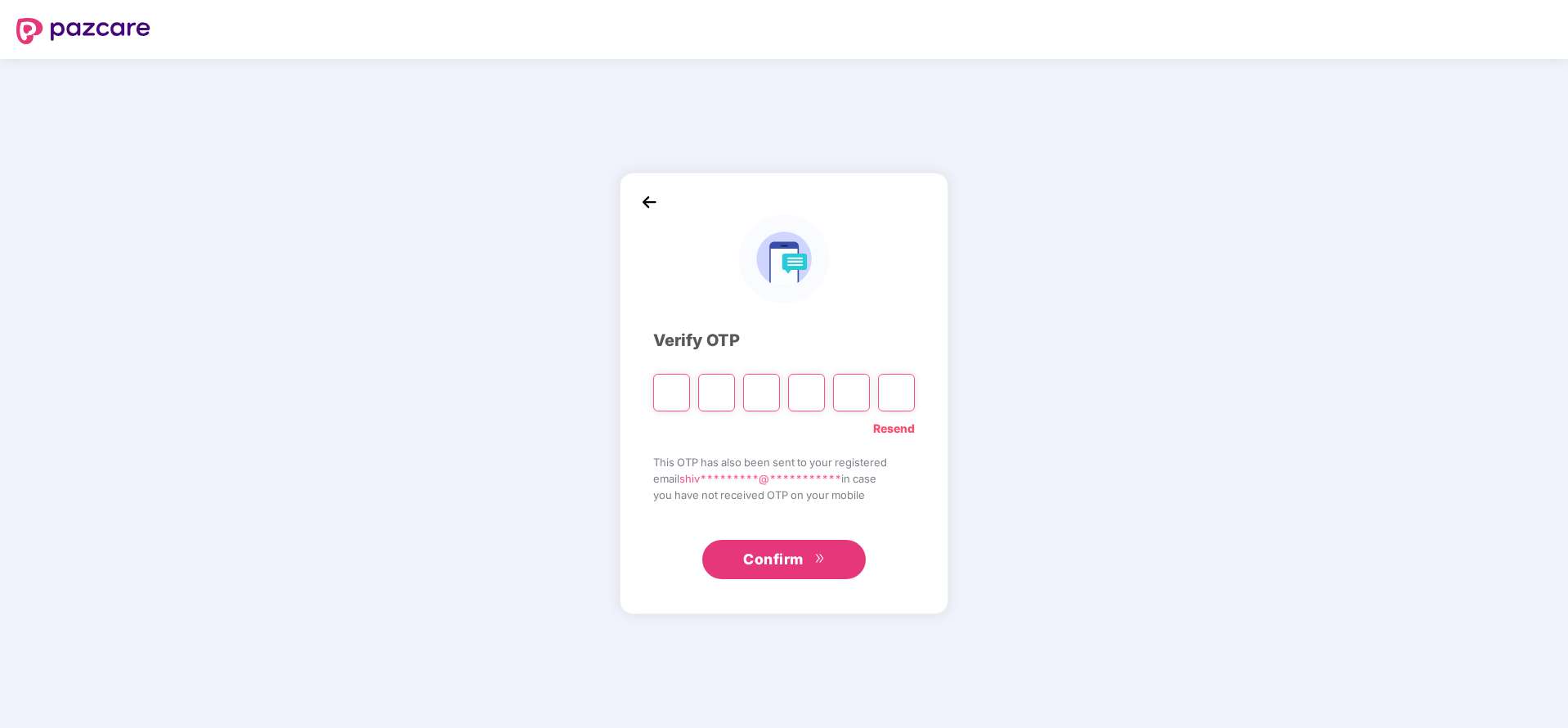
type input "*"
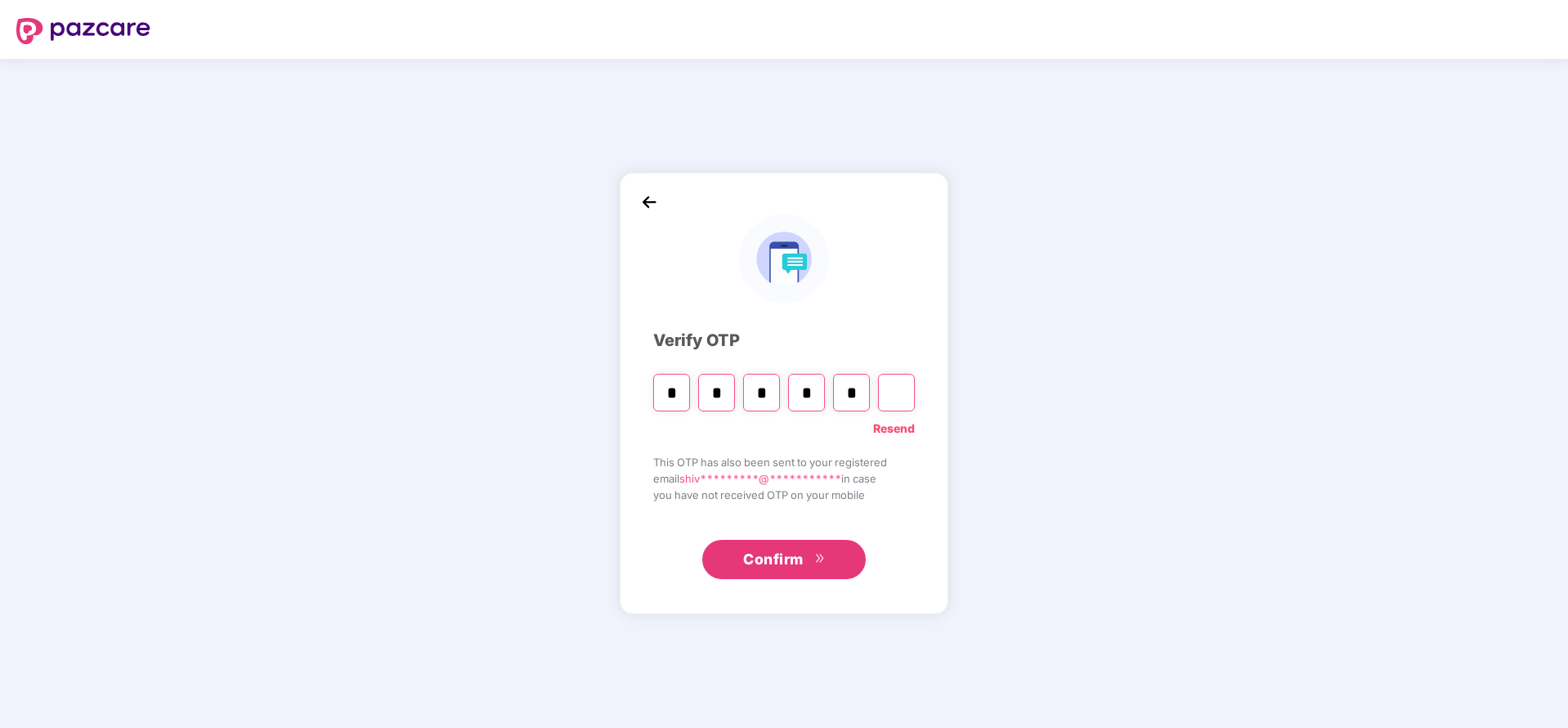
type input "*"
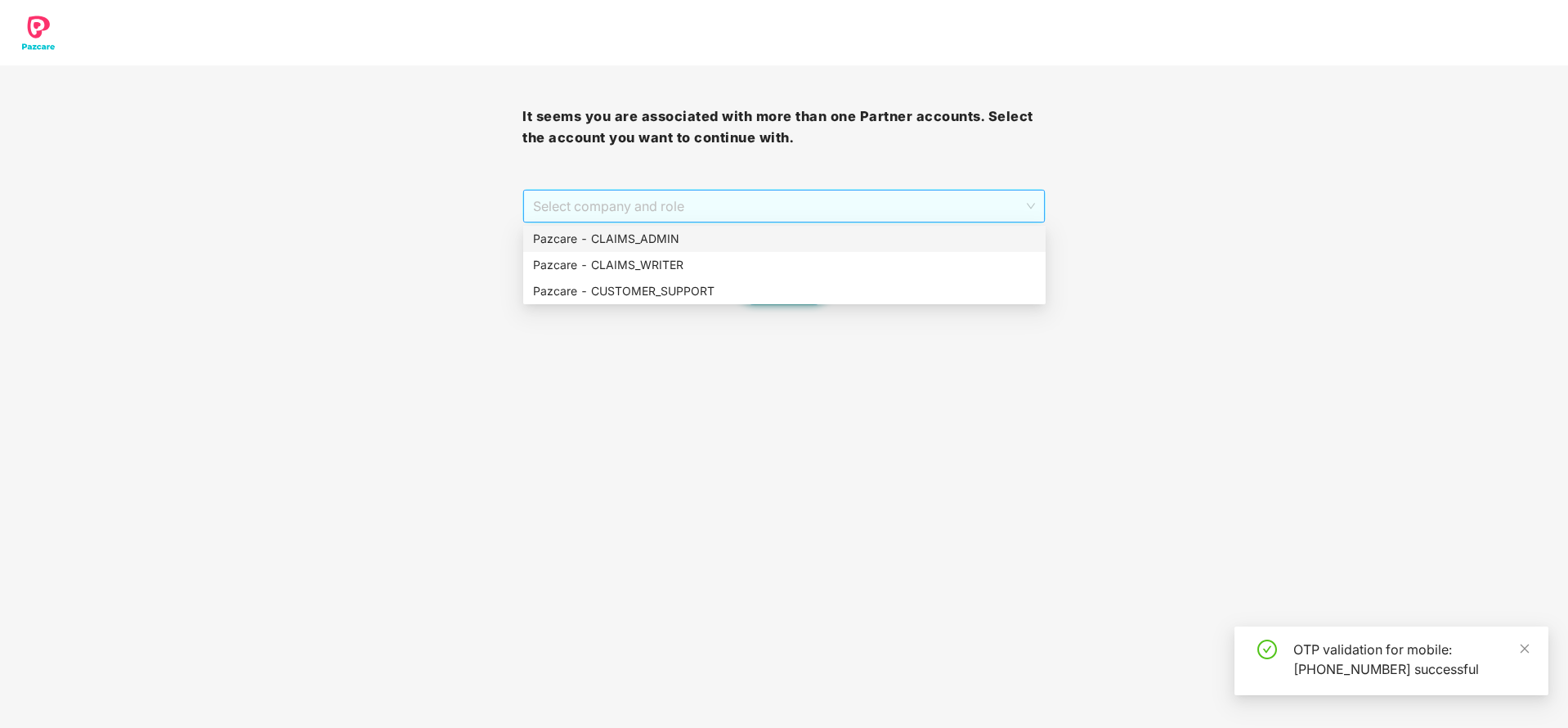
click at [728, 217] on span "Select company and role" at bounding box center [784, 206] width 501 height 31
click at [711, 240] on div "Pazcare - CLAIMS_ADMIN" at bounding box center [785, 238] width 503 height 18
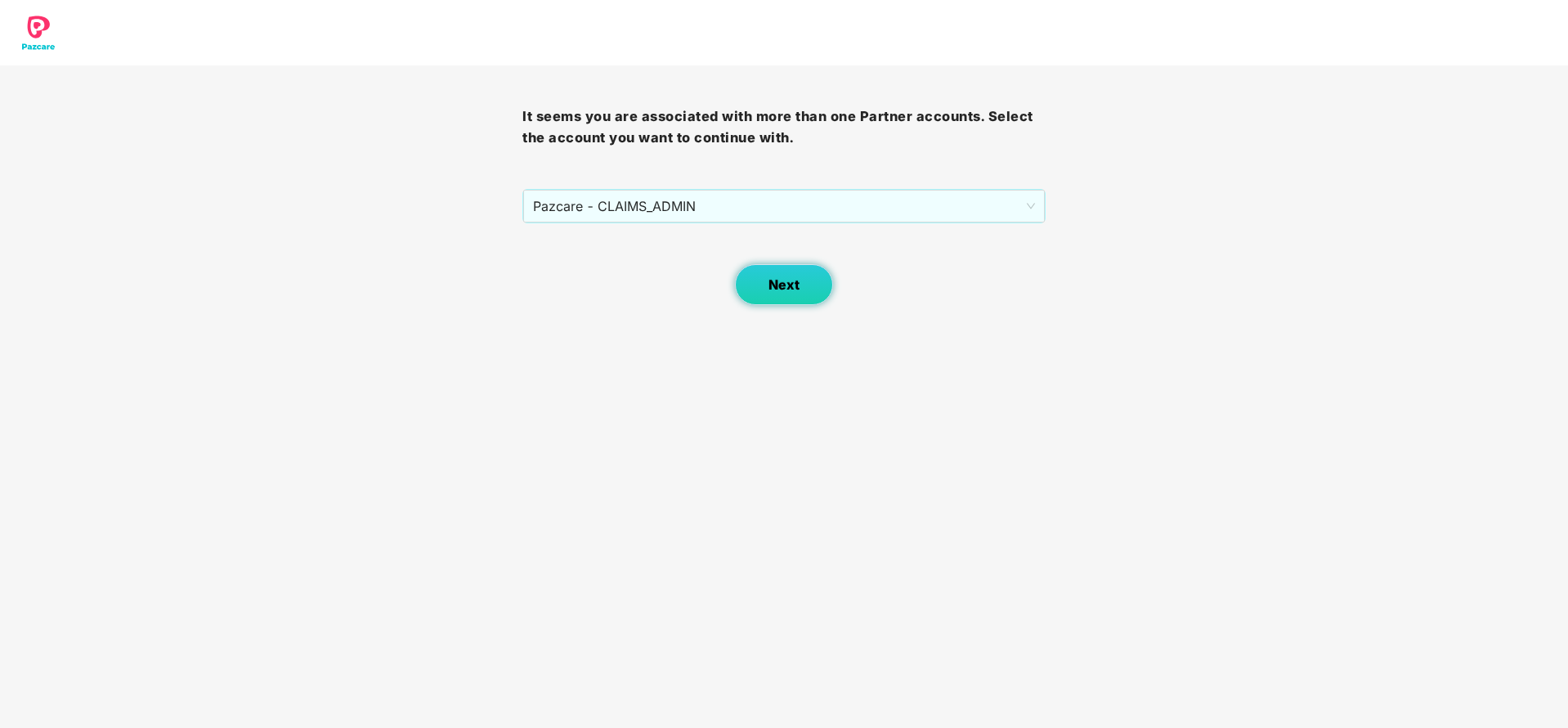
click at [779, 283] on span "Next" at bounding box center [783, 285] width 31 height 16
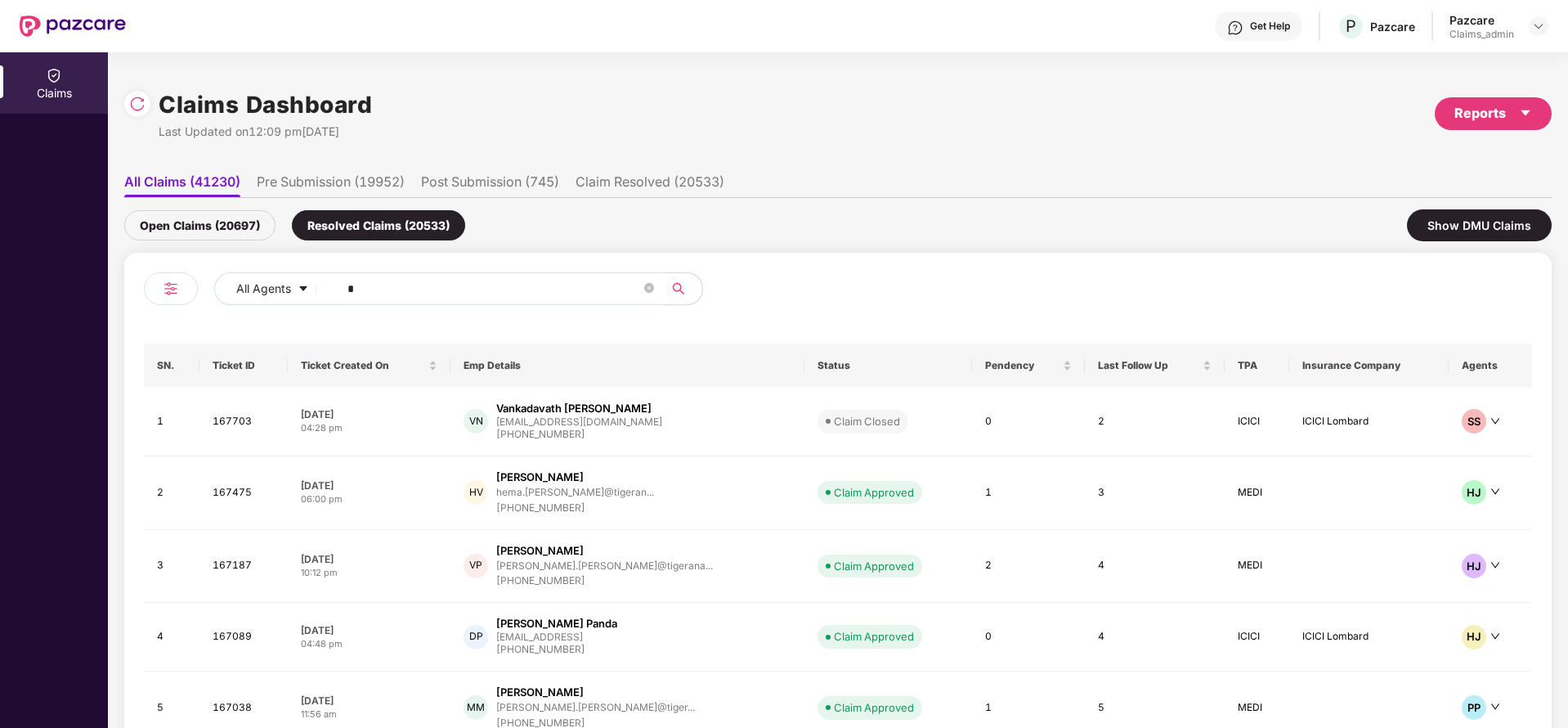
click at [410, 297] on input "*" at bounding box center [493, 289] width 293 height 24
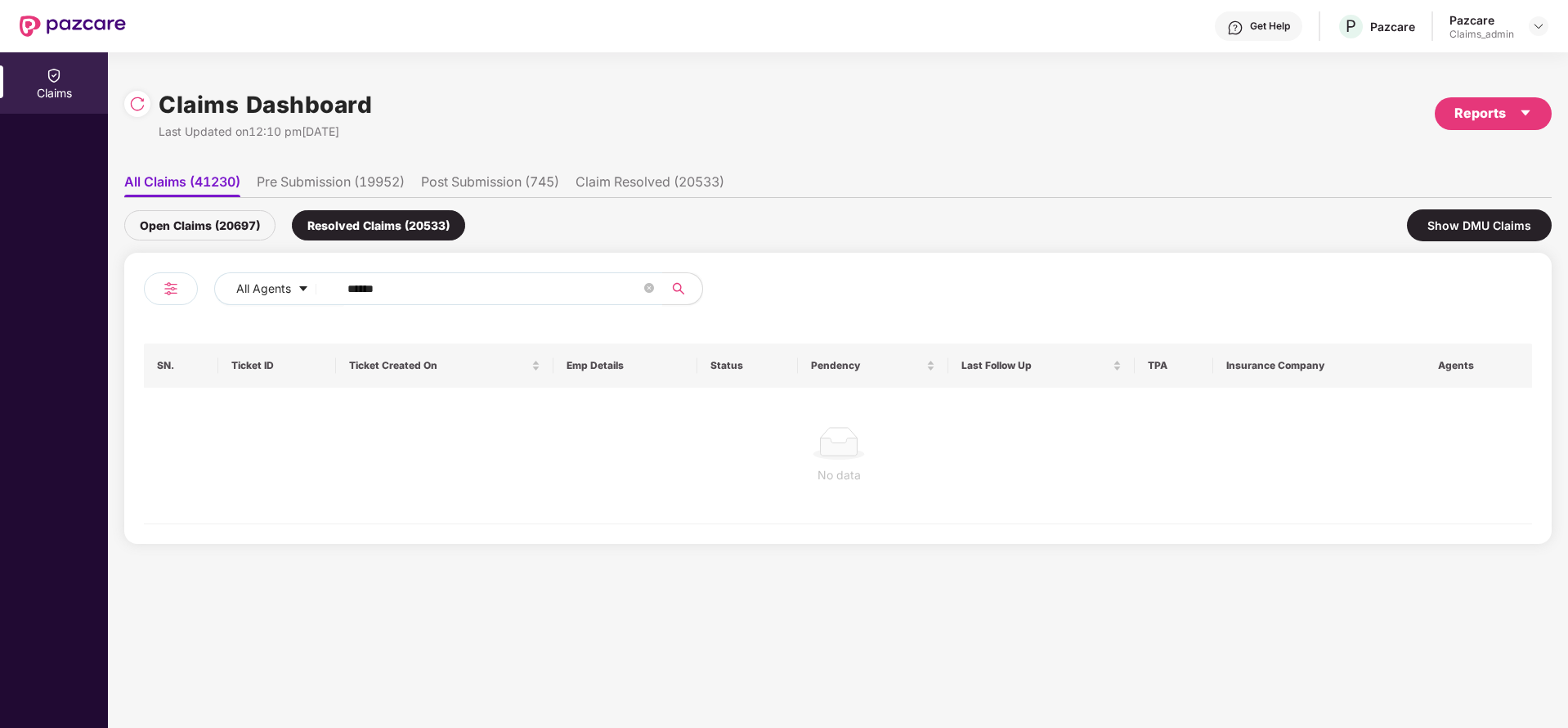
click at [196, 226] on div "Open Claims (20697)" at bounding box center [199, 225] width 151 height 30
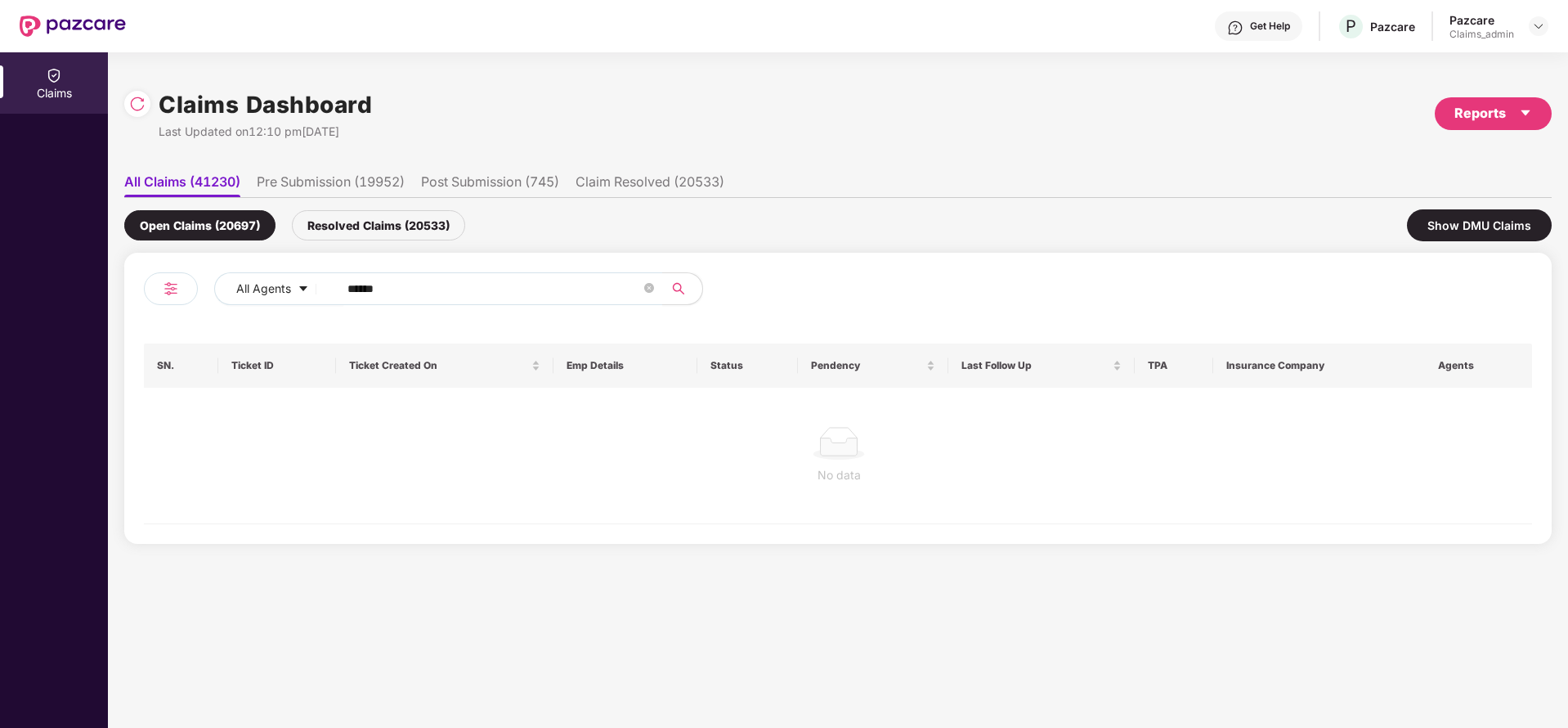
click at [344, 216] on div "Resolved Claims (20533)" at bounding box center [378, 225] width 173 height 30
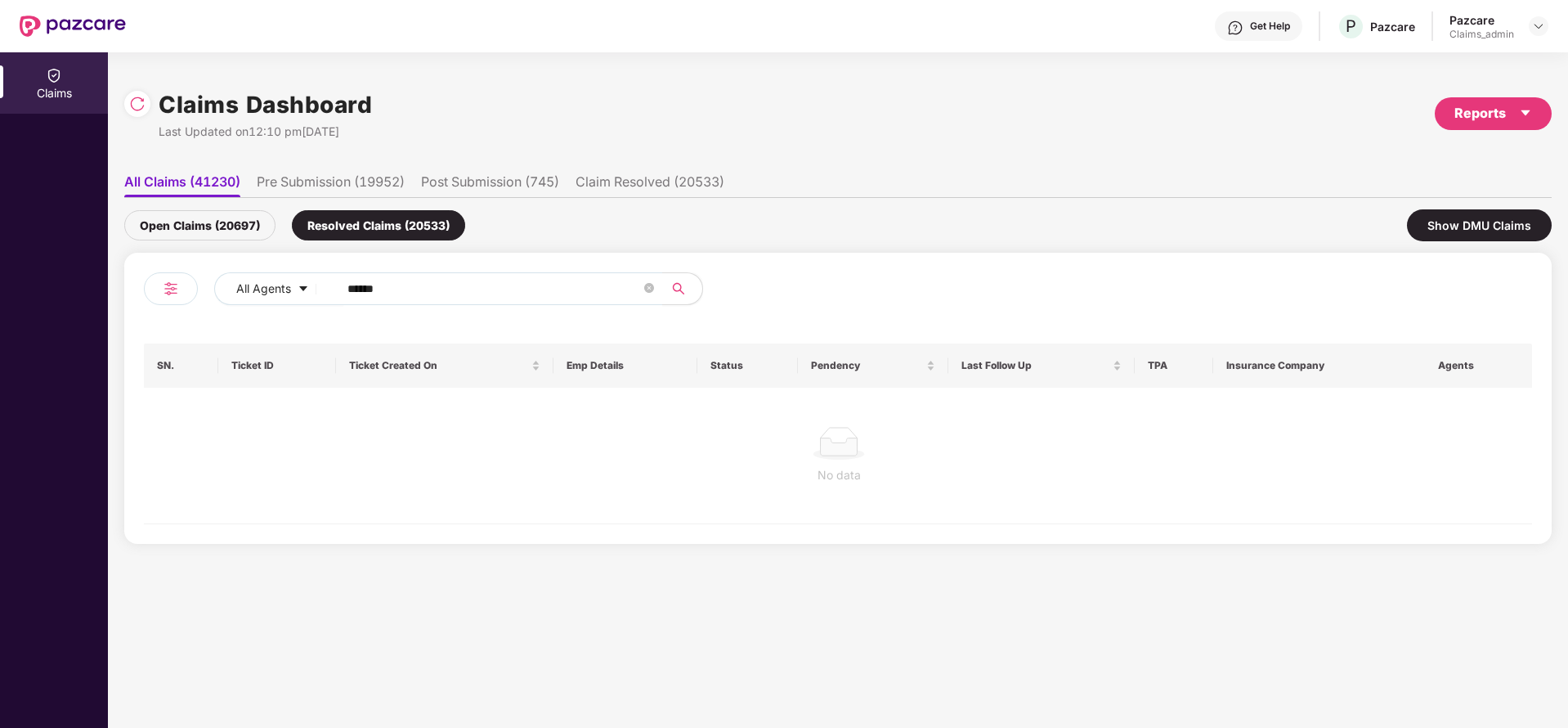
drag, startPoint x: 352, startPoint y: 284, endPoint x: 86, endPoint y: 333, distance: 270.5
click at [44, 291] on div "Claims Claims Dashboard Last Updated on 12:10 pm, 25 Aug 2025 Reports All Claim…" at bounding box center [784, 389] width 1568 height 675
paste input "text"
type input "******"
click at [166, 218] on div "Open Claims (20697)" at bounding box center [199, 225] width 151 height 30
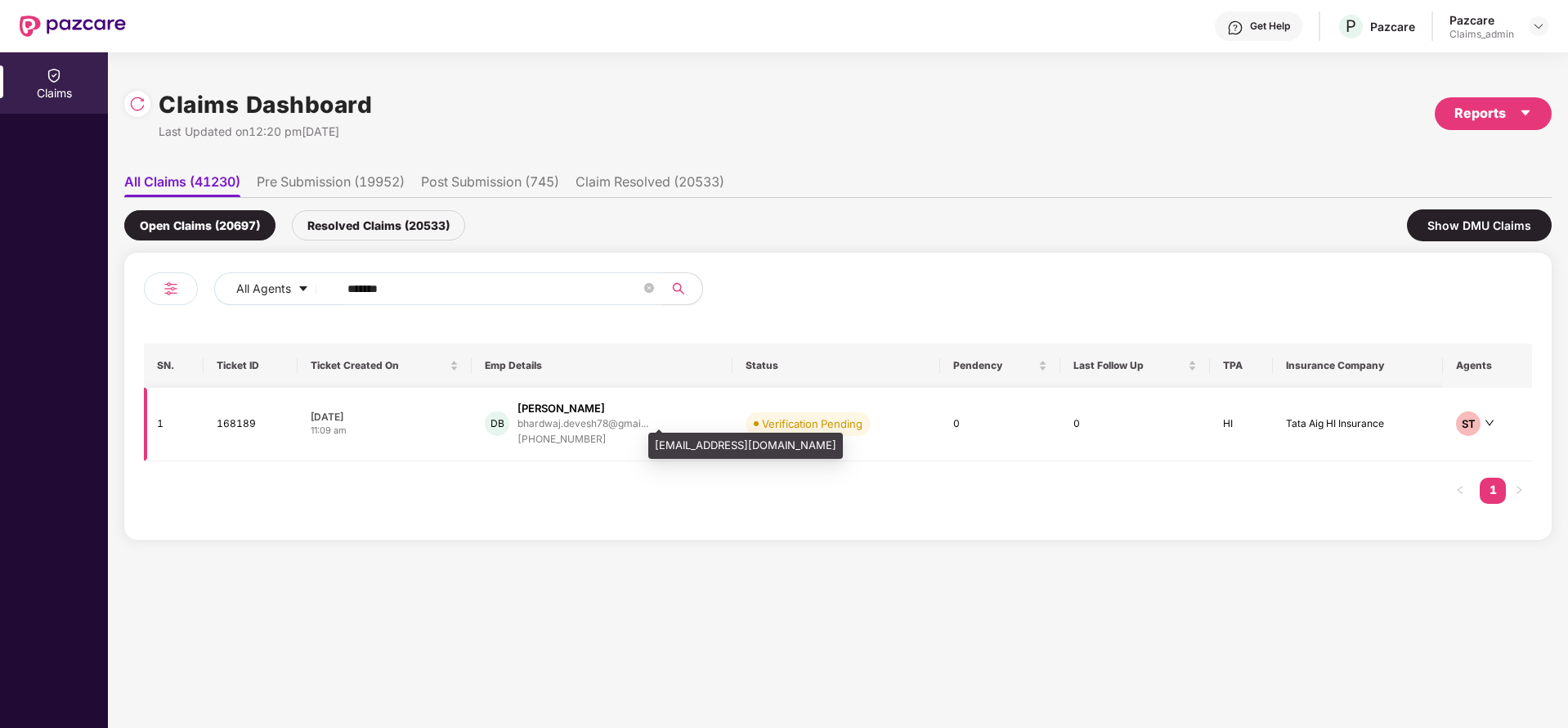
click at [571, 426] on div "bhardwaj.devesh78@gmai..." at bounding box center [583, 423] width 130 height 10
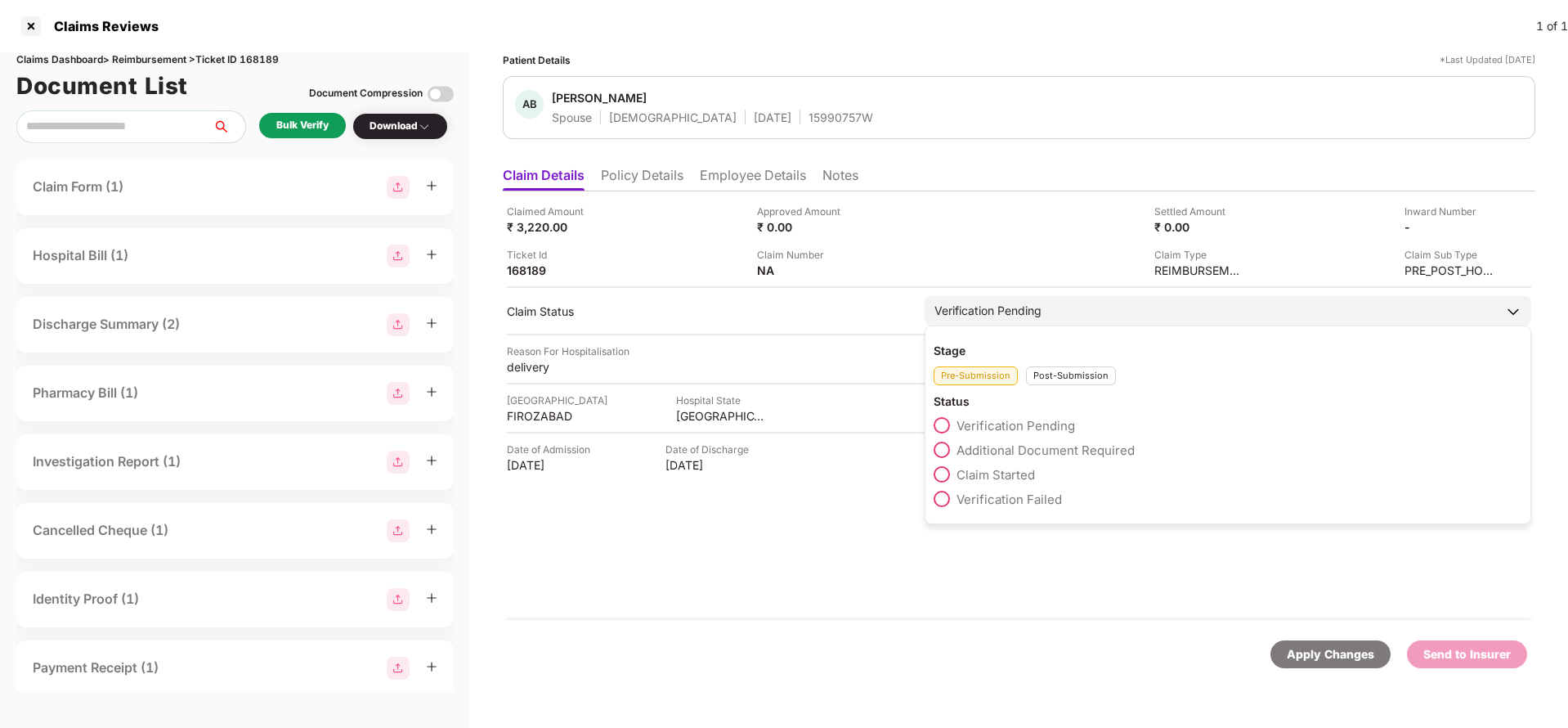
click at [1088, 377] on div "Post-Submission" at bounding box center [1071, 375] width 90 height 19
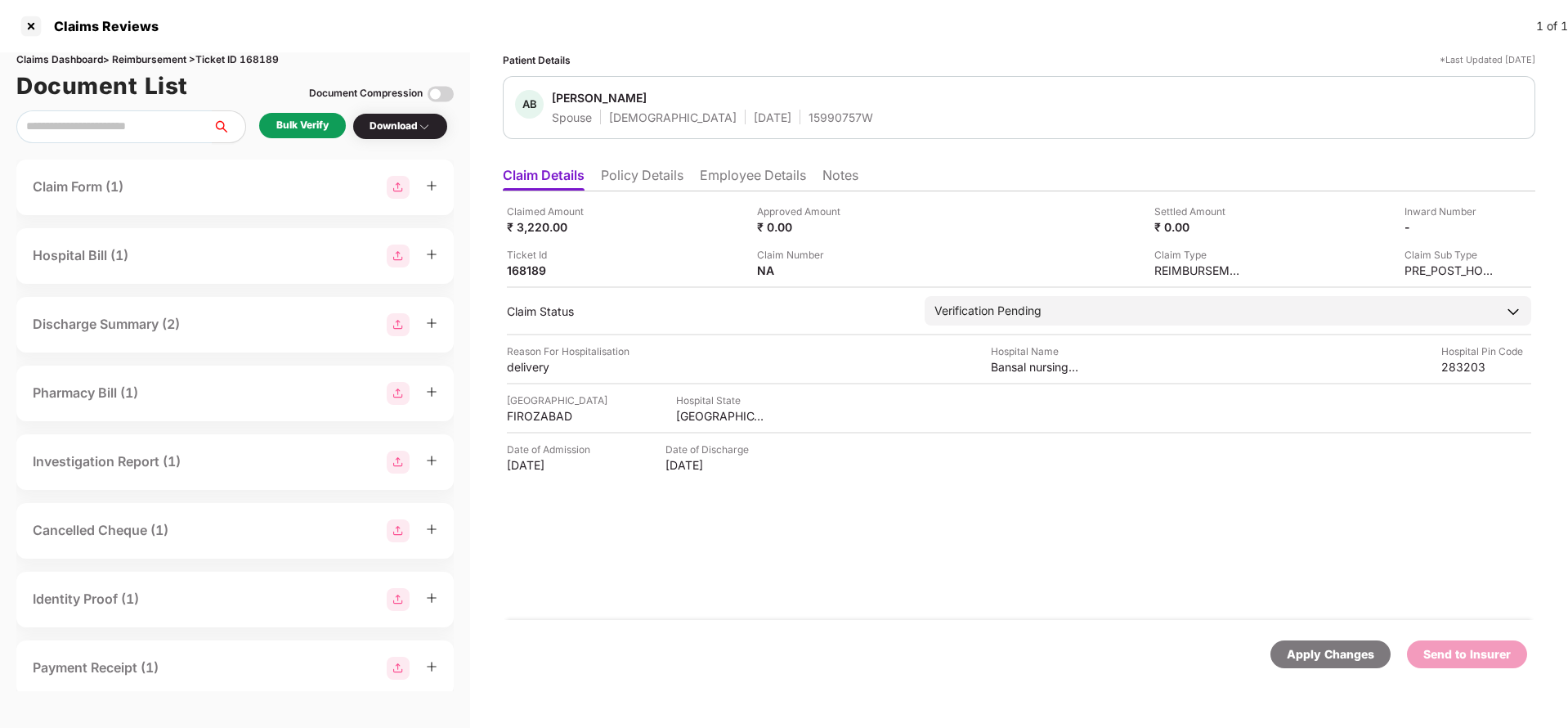
drag, startPoint x: 935, startPoint y: 519, endPoint x: 1035, endPoint y: 605, distance: 131.9
click at [0, 0] on div "Stage Pre-Submission Post-Submission Status Claim Approved Claim Under Process …" at bounding box center [0, 0] width 0 height 0
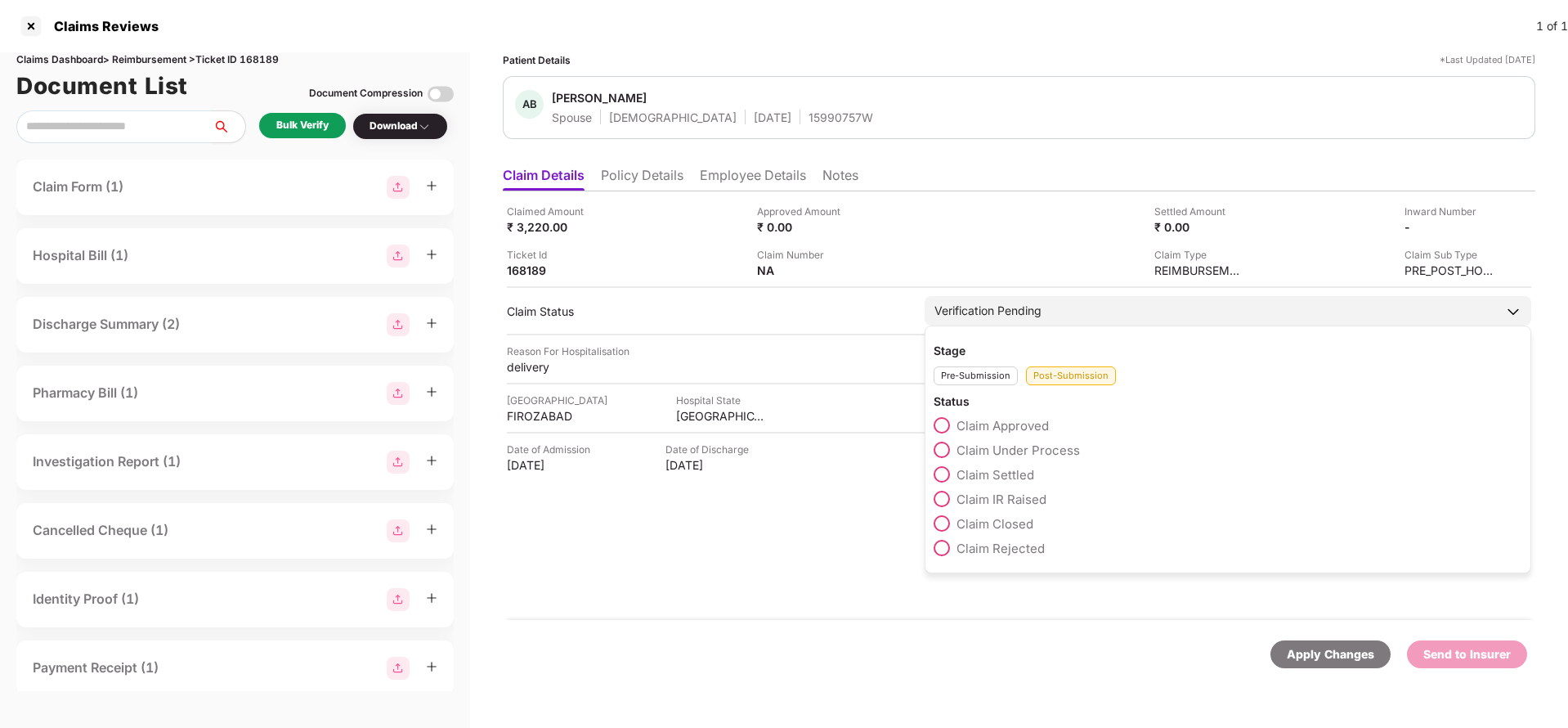
click at [1057, 308] on div "Verification Pending" at bounding box center [1228, 311] width 607 height 30
click at [947, 519] on span at bounding box center [942, 523] width 17 height 17
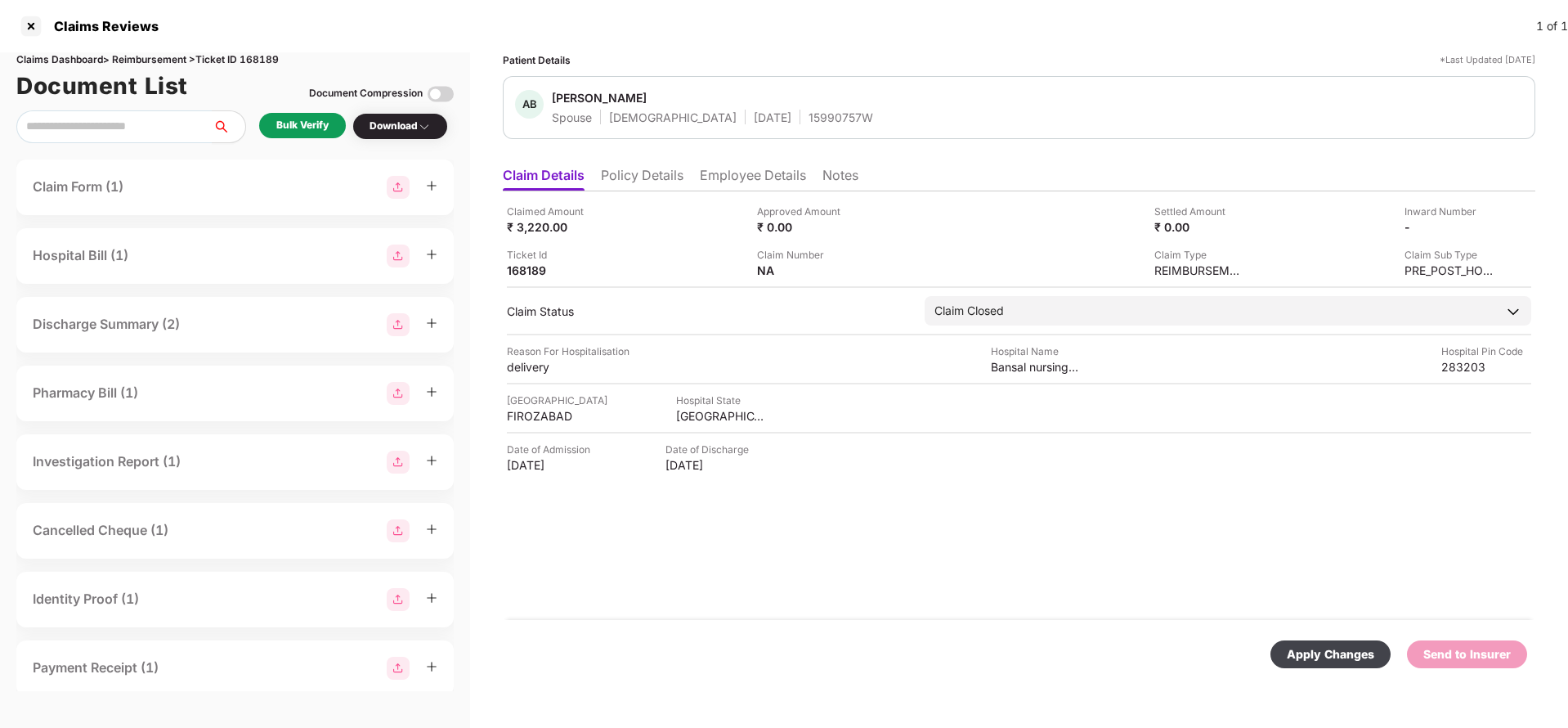
click at [1364, 648] on div "Apply Changes" at bounding box center [1331, 654] width 88 height 18
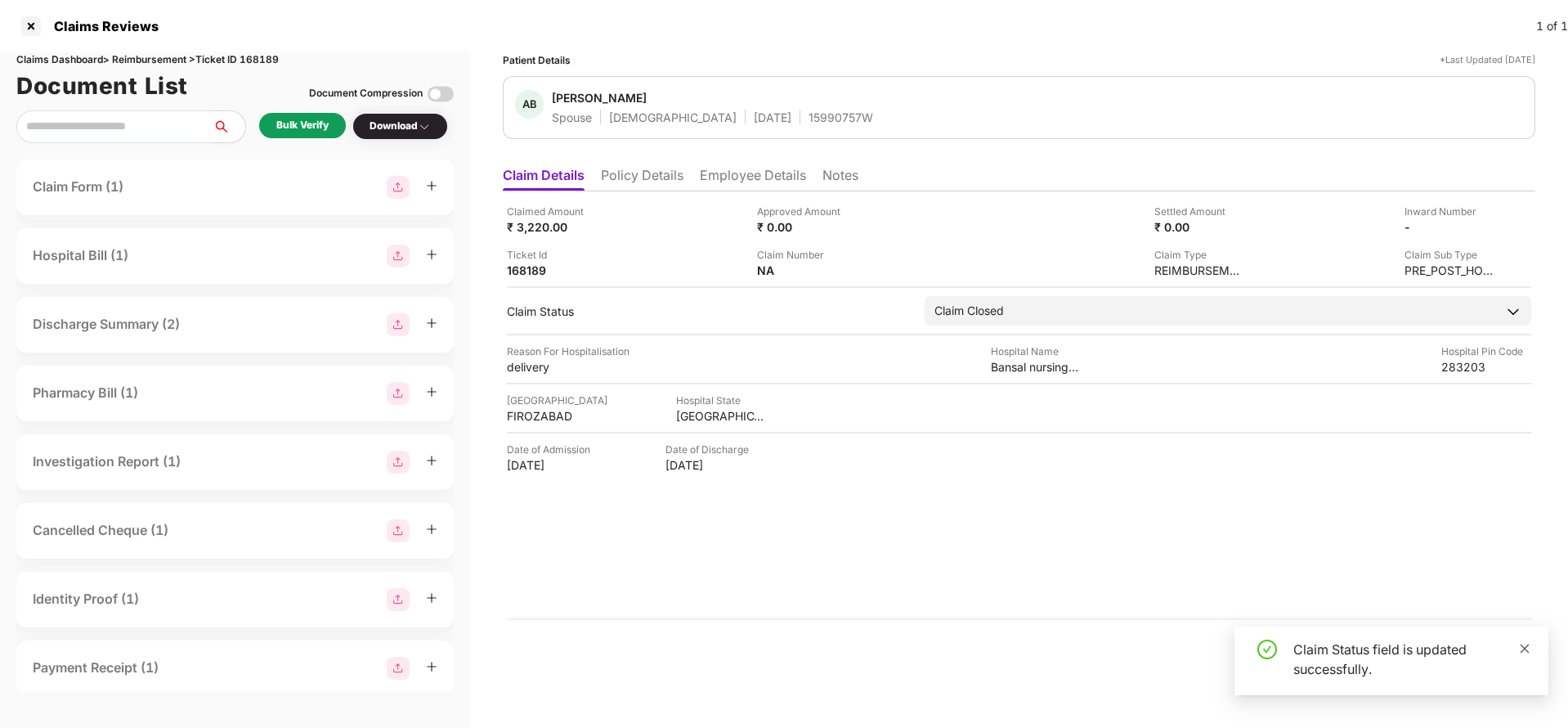
drag, startPoint x: 1533, startPoint y: 649, endPoint x: 1525, endPoint y: 647, distance: 8.2
click at [1533, 649] on div "Claim Status field is updated successfully." at bounding box center [1391, 661] width 314 height 69
click at [1525, 646] on icon "close" at bounding box center [1525, 648] width 11 height 11
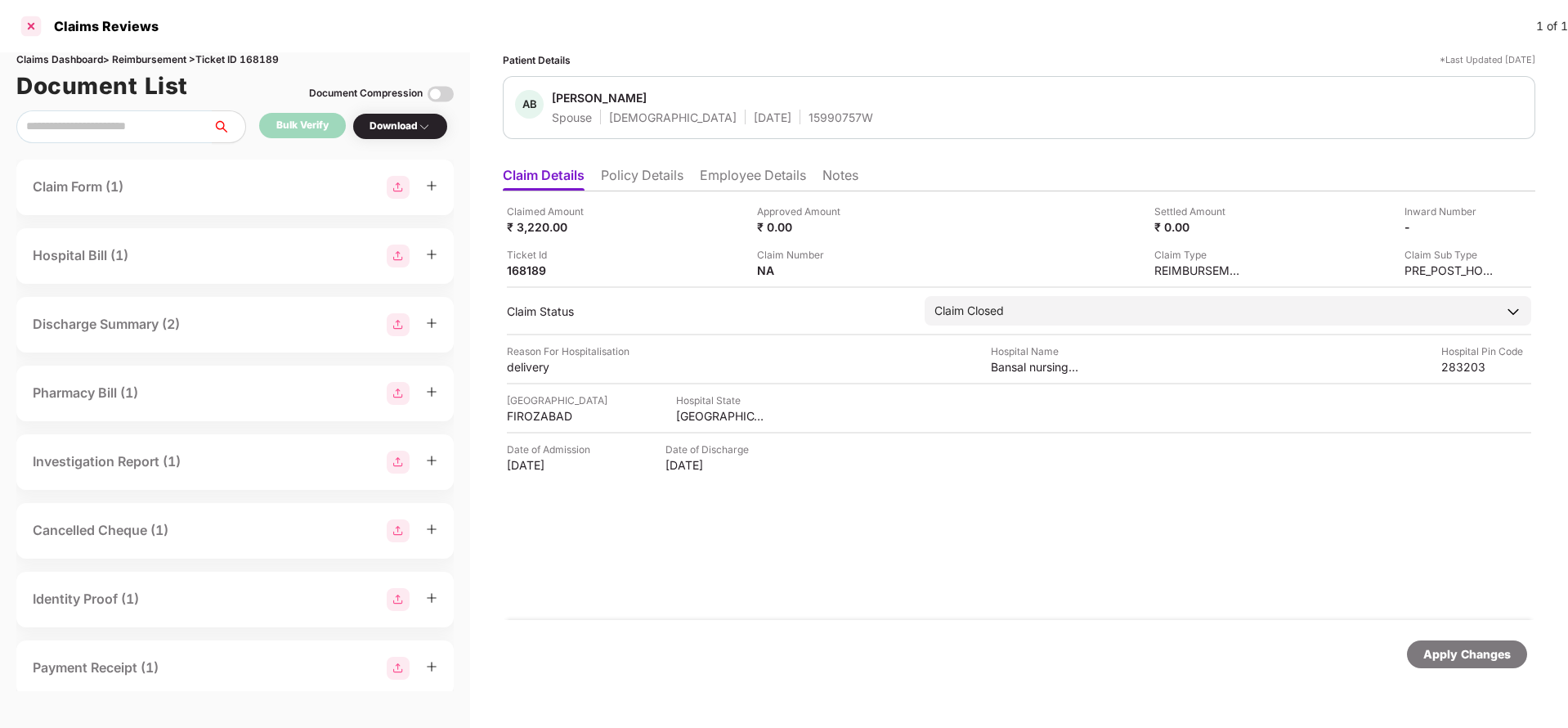
click at [34, 24] on div at bounding box center [31, 26] width 26 height 26
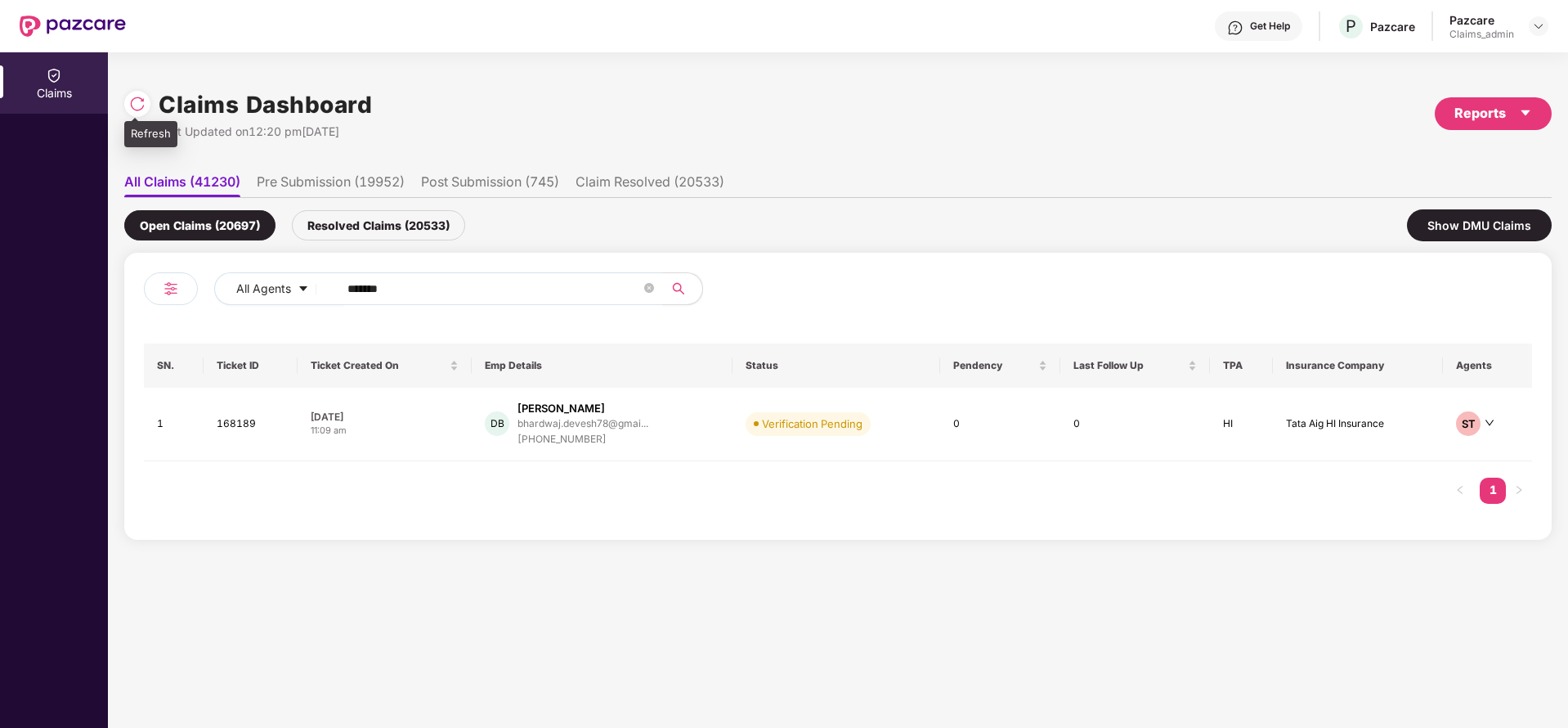
click at [133, 94] on div at bounding box center [137, 103] width 26 height 26
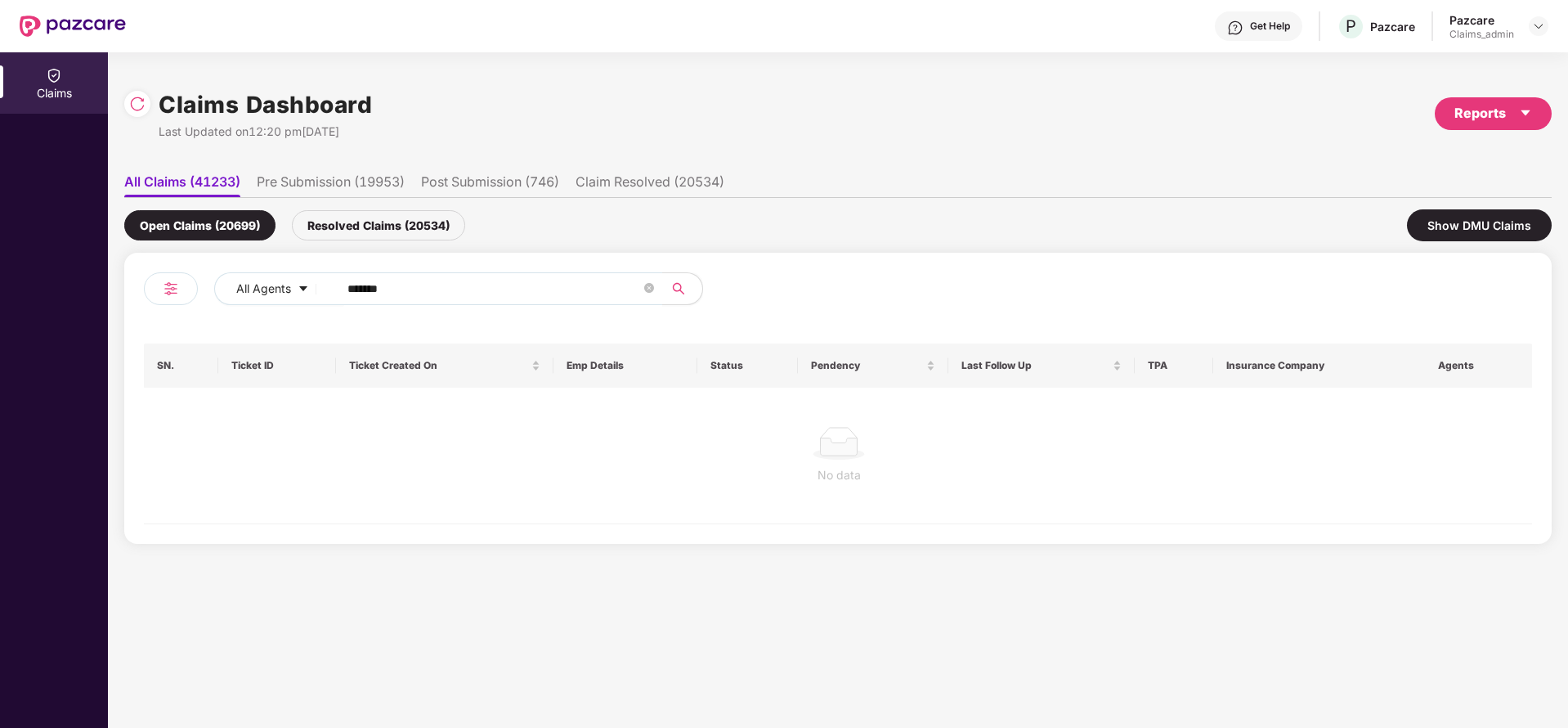
click at [354, 225] on div "Resolved Claims (20534)" at bounding box center [378, 225] width 173 height 30
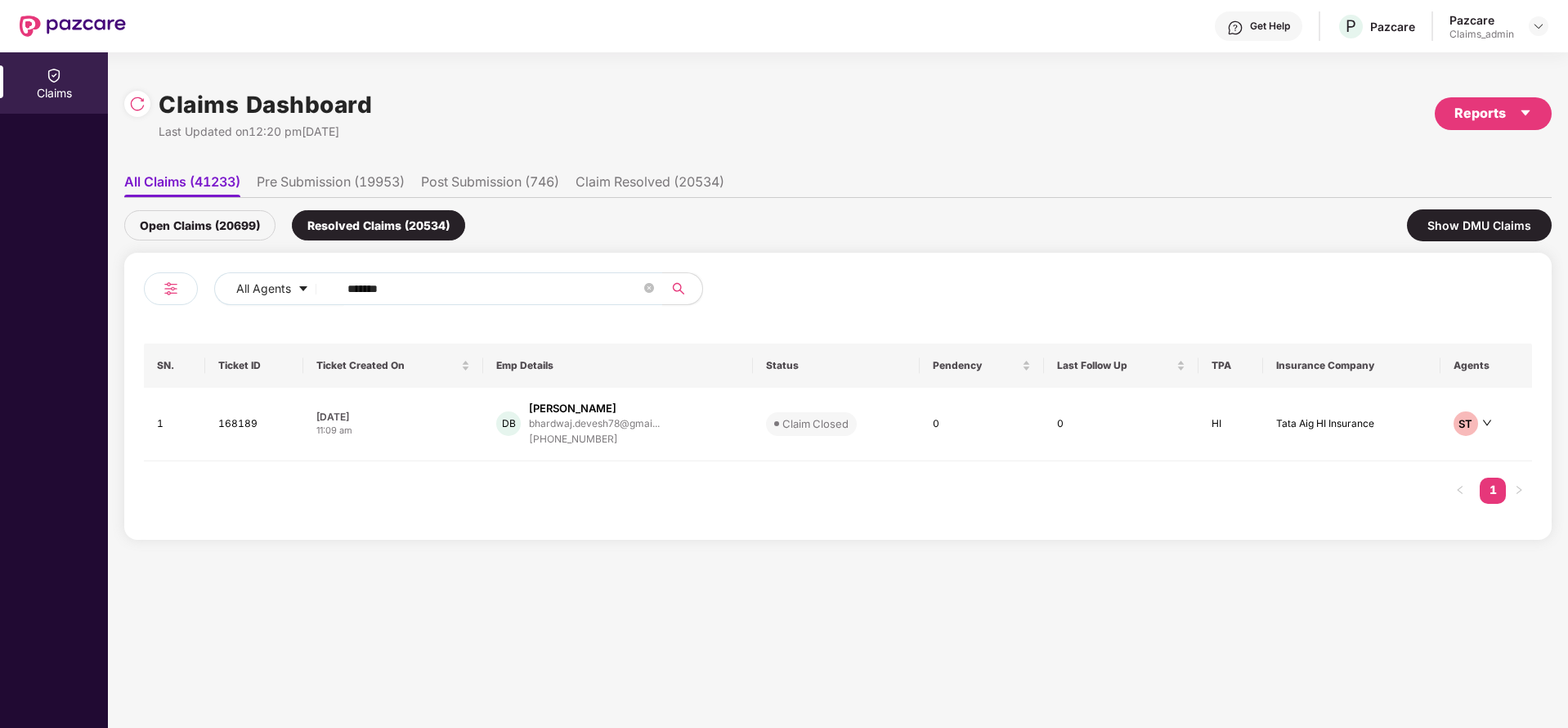
click at [217, 234] on div "Open Claims (20699)" at bounding box center [199, 225] width 151 height 30
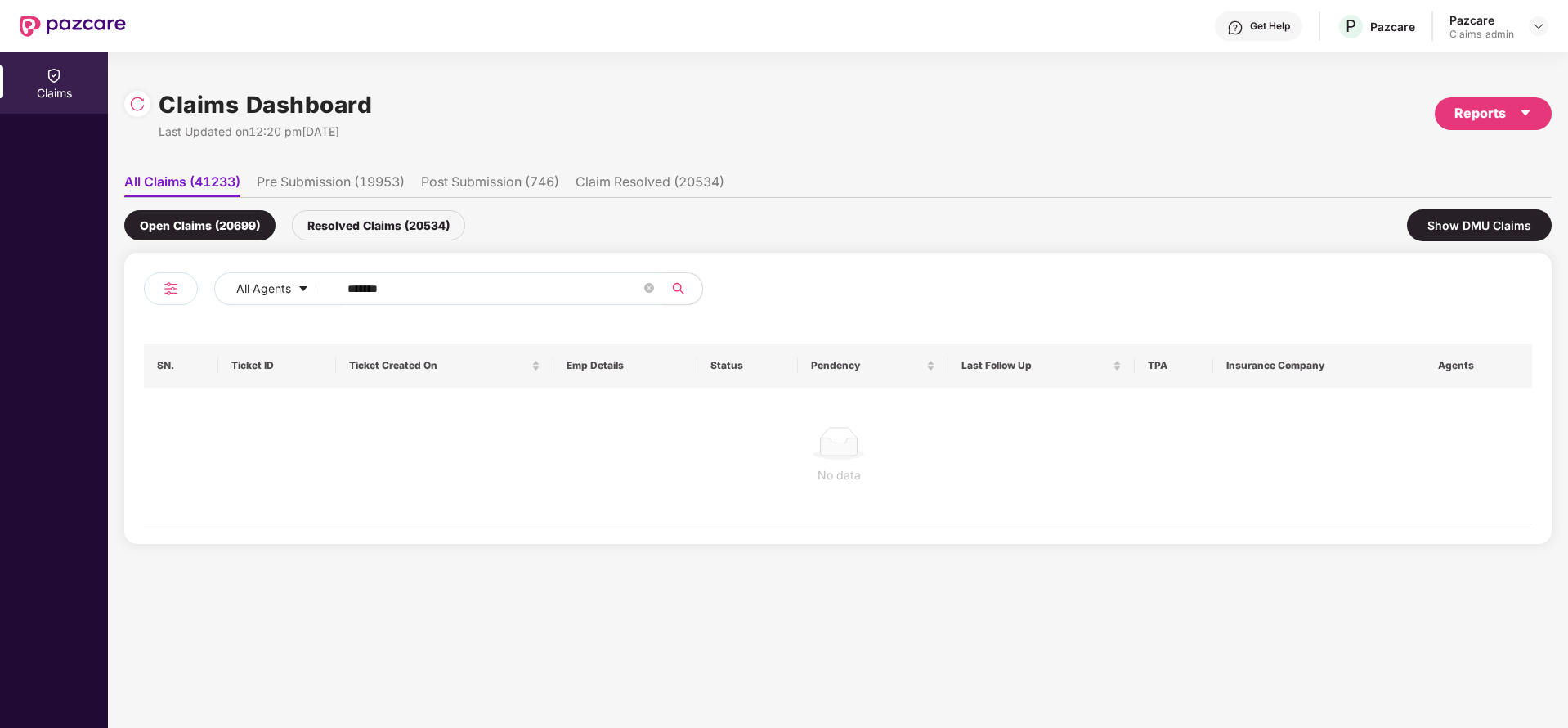
click at [344, 230] on div "Resolved Claims (20534)" at bounding box center [378, 225] width 173 height 30
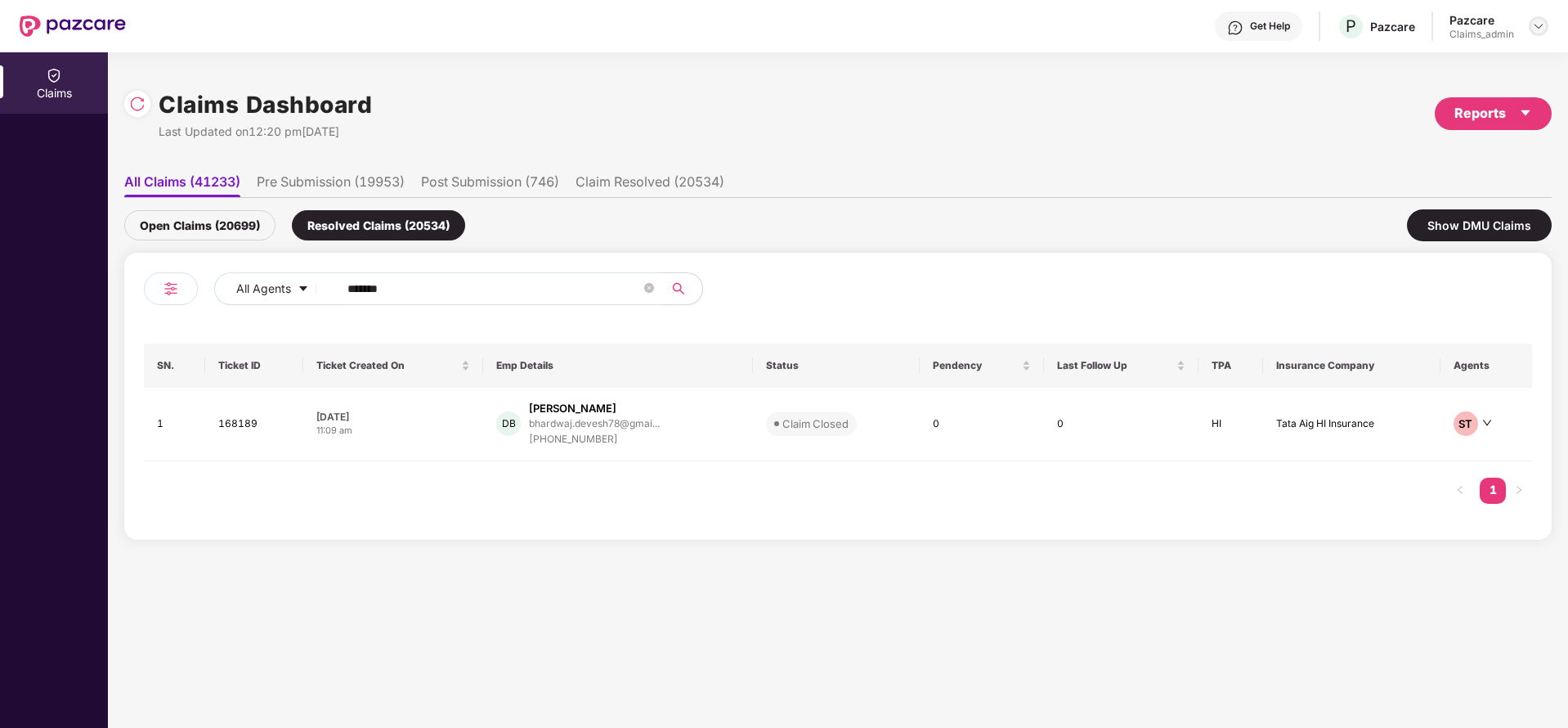
click at [1534, 34] on div at bounding box center [1538, 26] width 20 height 20
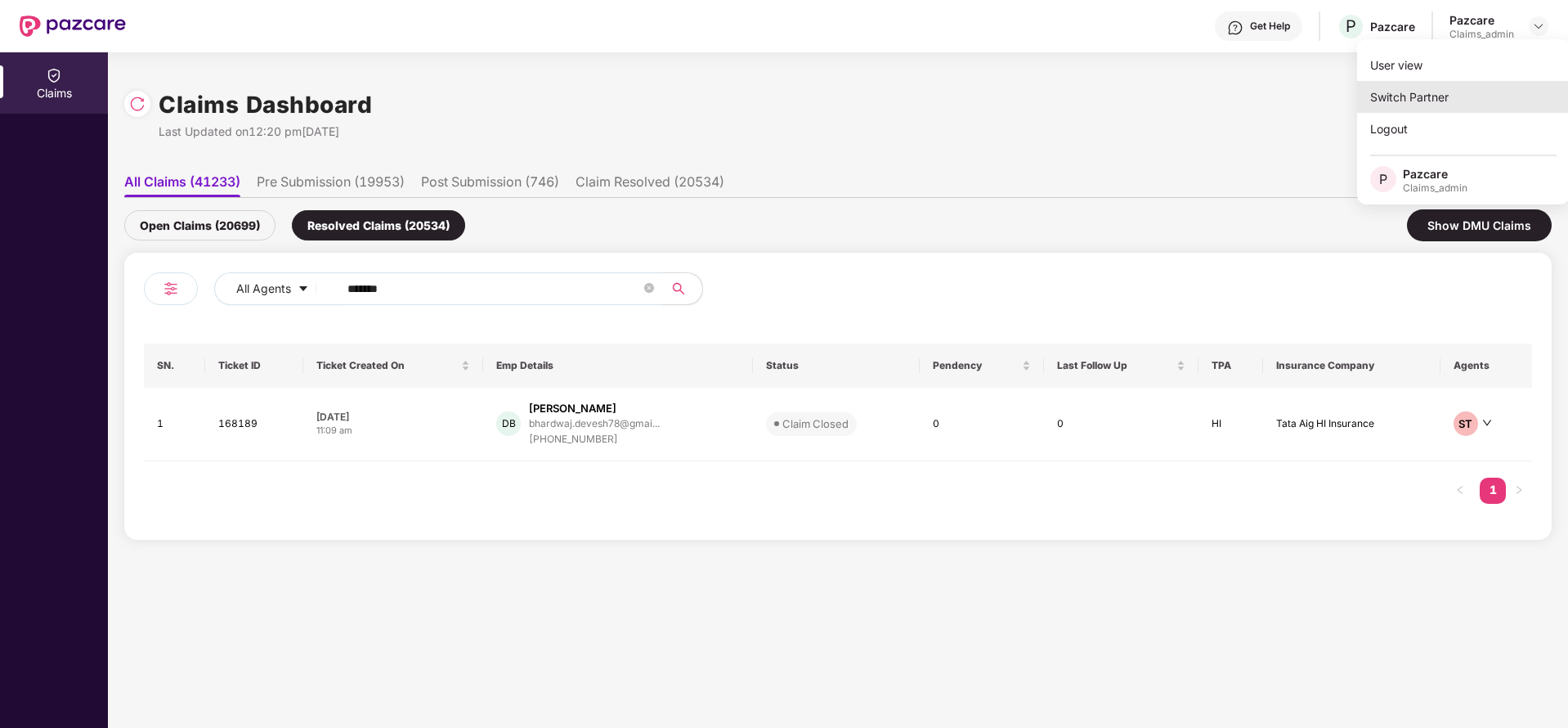
click at [1423, 111] on div "Switch Partner" at bounding box center [1464, 97] width 212 height 32
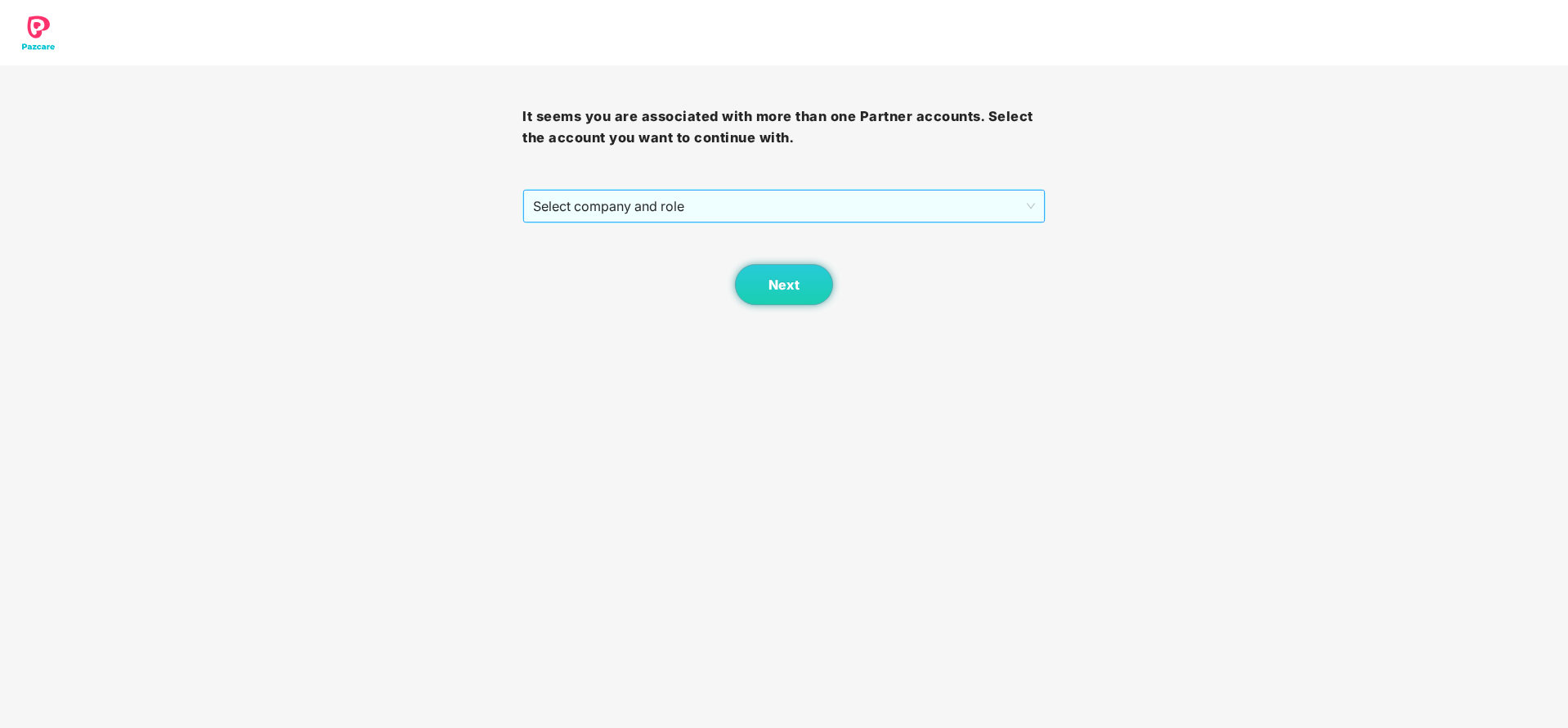
click at [801, 206] on span "Select company and role" at bounding box center [784, 206] width 501 height 31
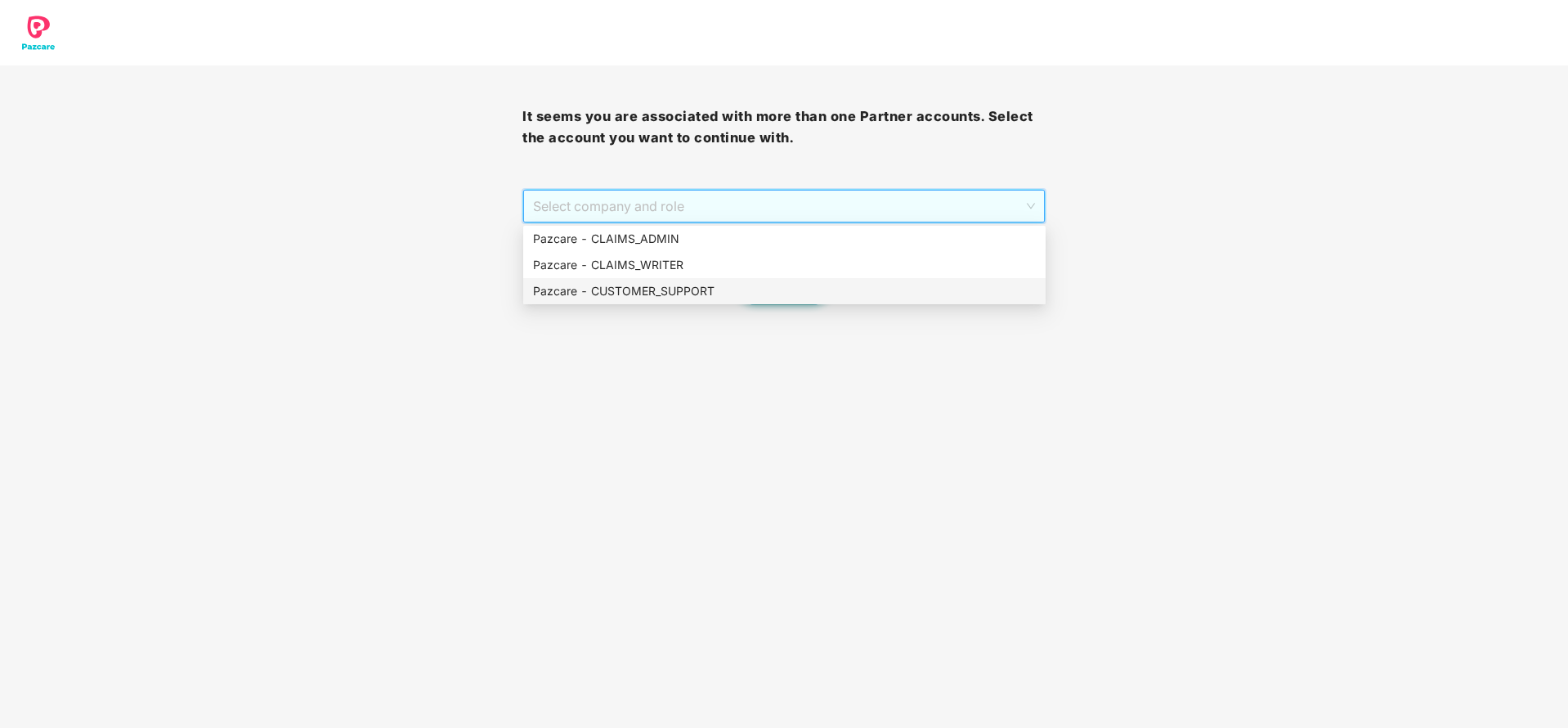
click at [726, 296] on div "Pazcare - CUSTOMER_SUPPORT" at bounding box center [785, 290] width 503 height 18
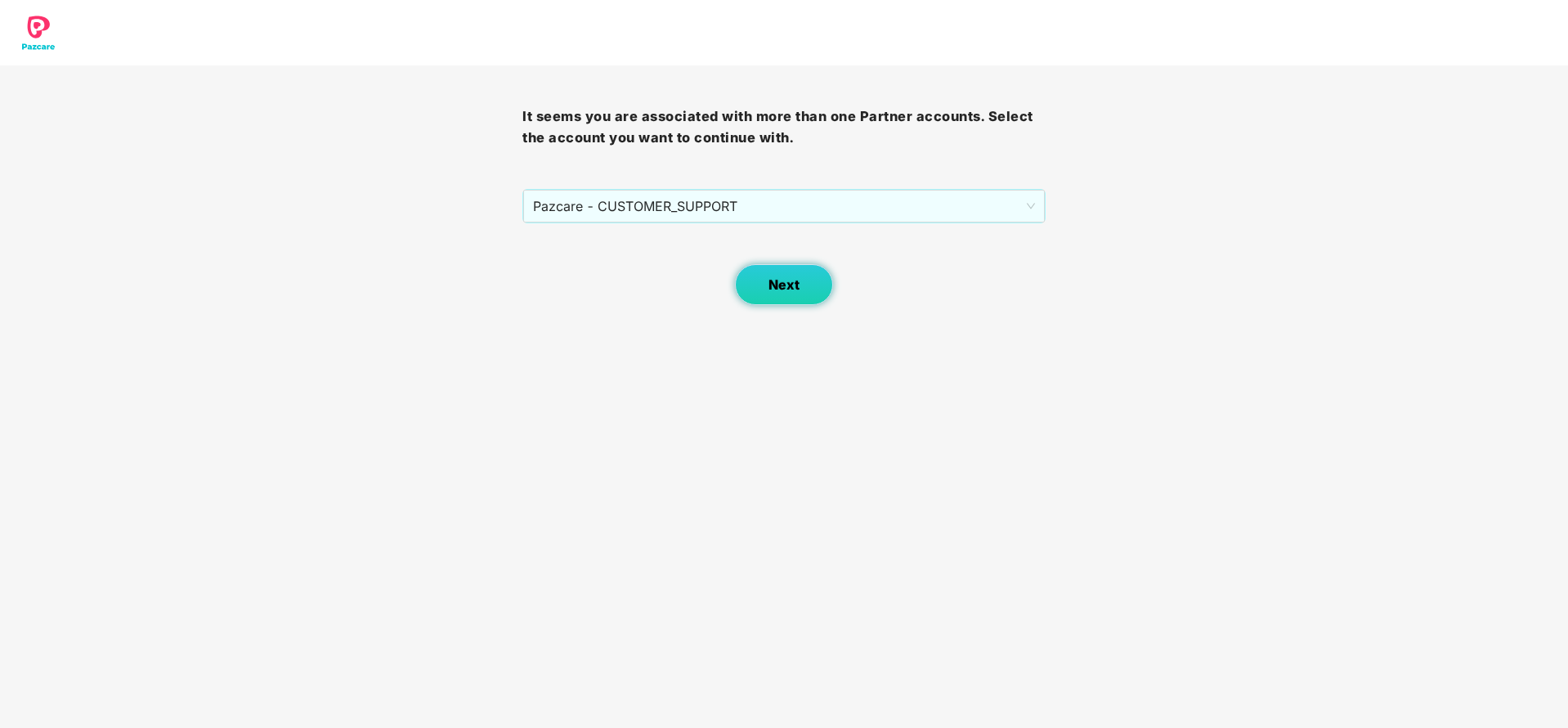
click at [787, 285] on span "Next" at bounding box center [783, 285] width 31 height 16
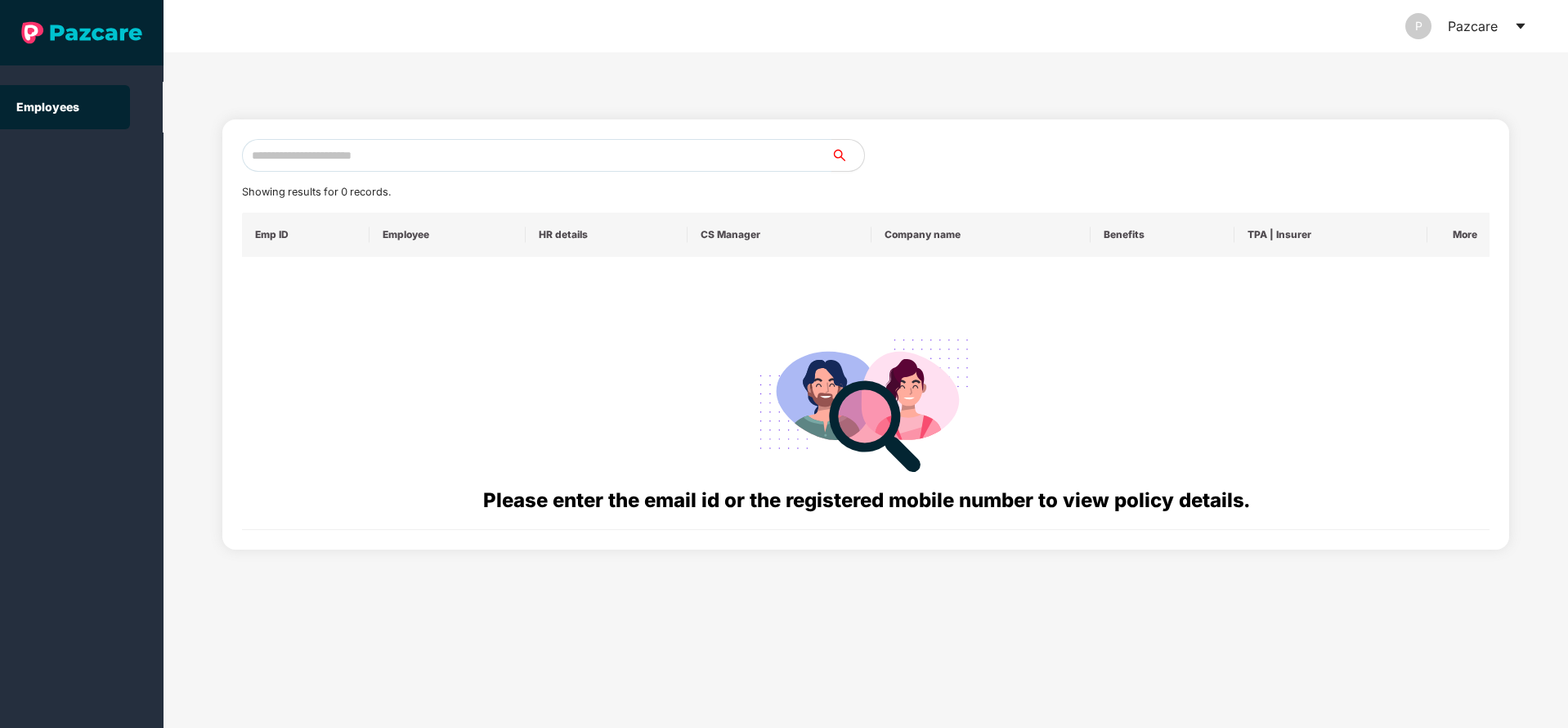
click at [544, 161] on input "text" at bounding box center [536, 155] width 589 height 33
paste input "**********"
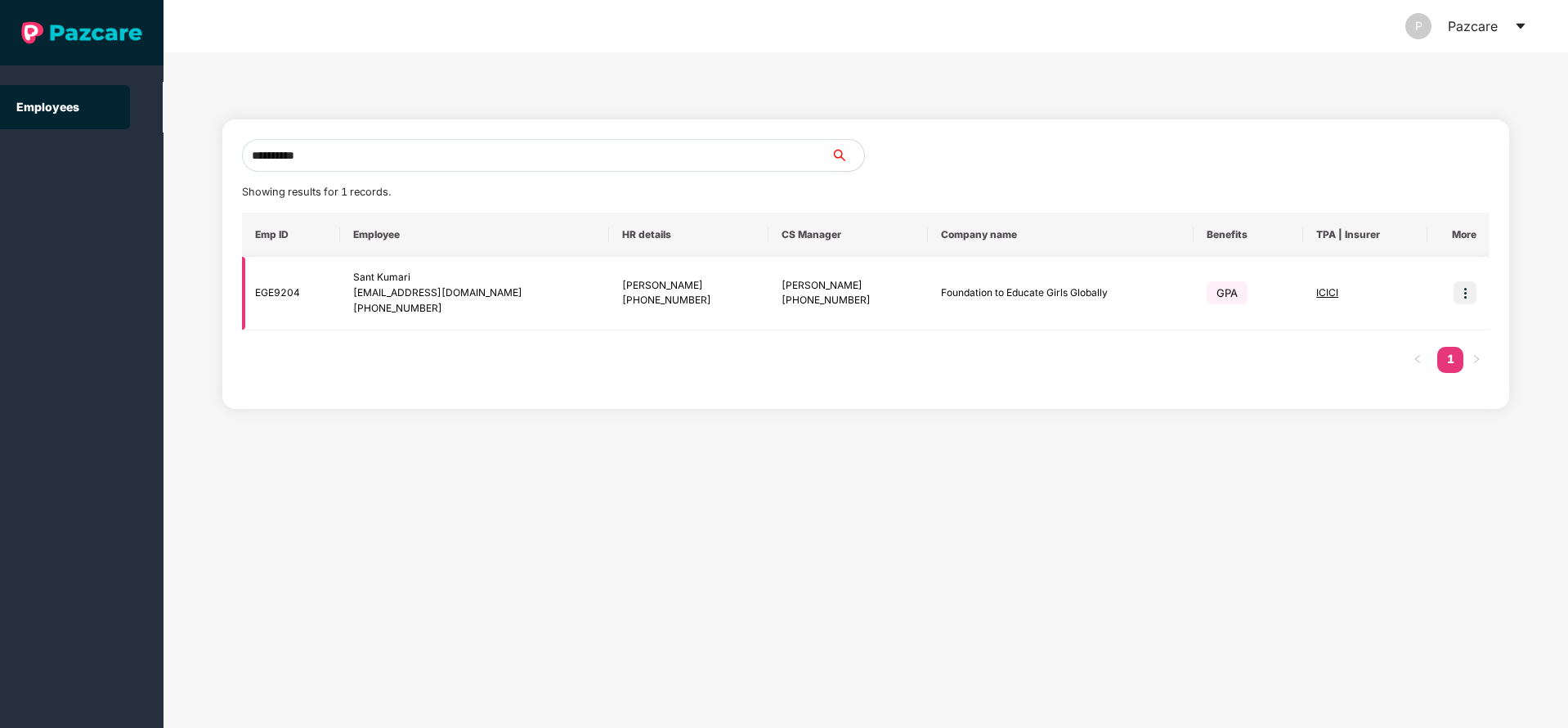
type input "**********"
click at [1463, 290] on img at bounding box center [1465, 292] width 23 height 23
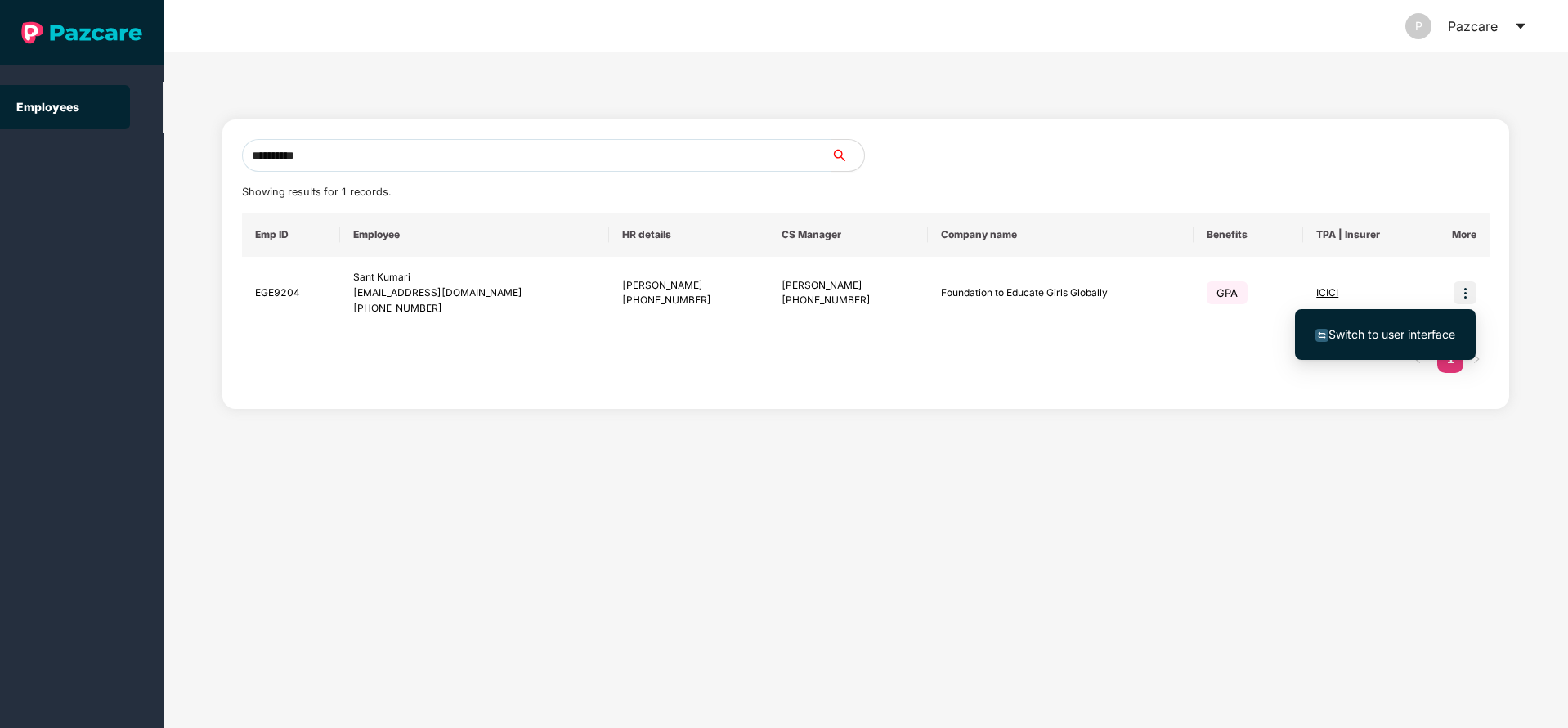
click at [1357, 330] on span "Switch to user interface" at bounding box center [1392, 333] width 127 height 14
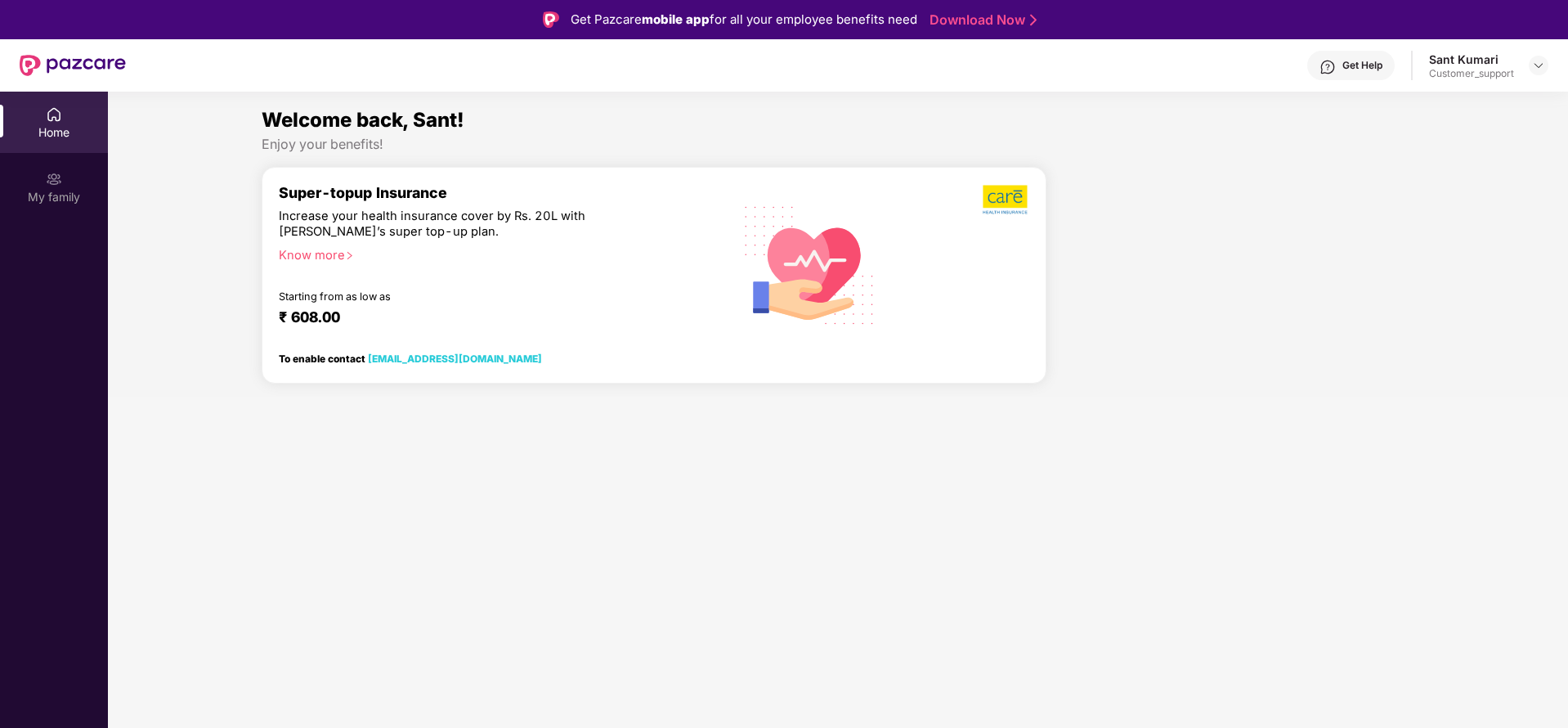
click at [82, 272] on div "Home My family" at bounding box center [54, 455] width 108 height 728
click at [1540, 64] on img at bounding box center [1539, 65] width 13 height 13
click at [1456, 106] on div "Switch to support view" at bounding box center [1462, 104] width 212 height 32
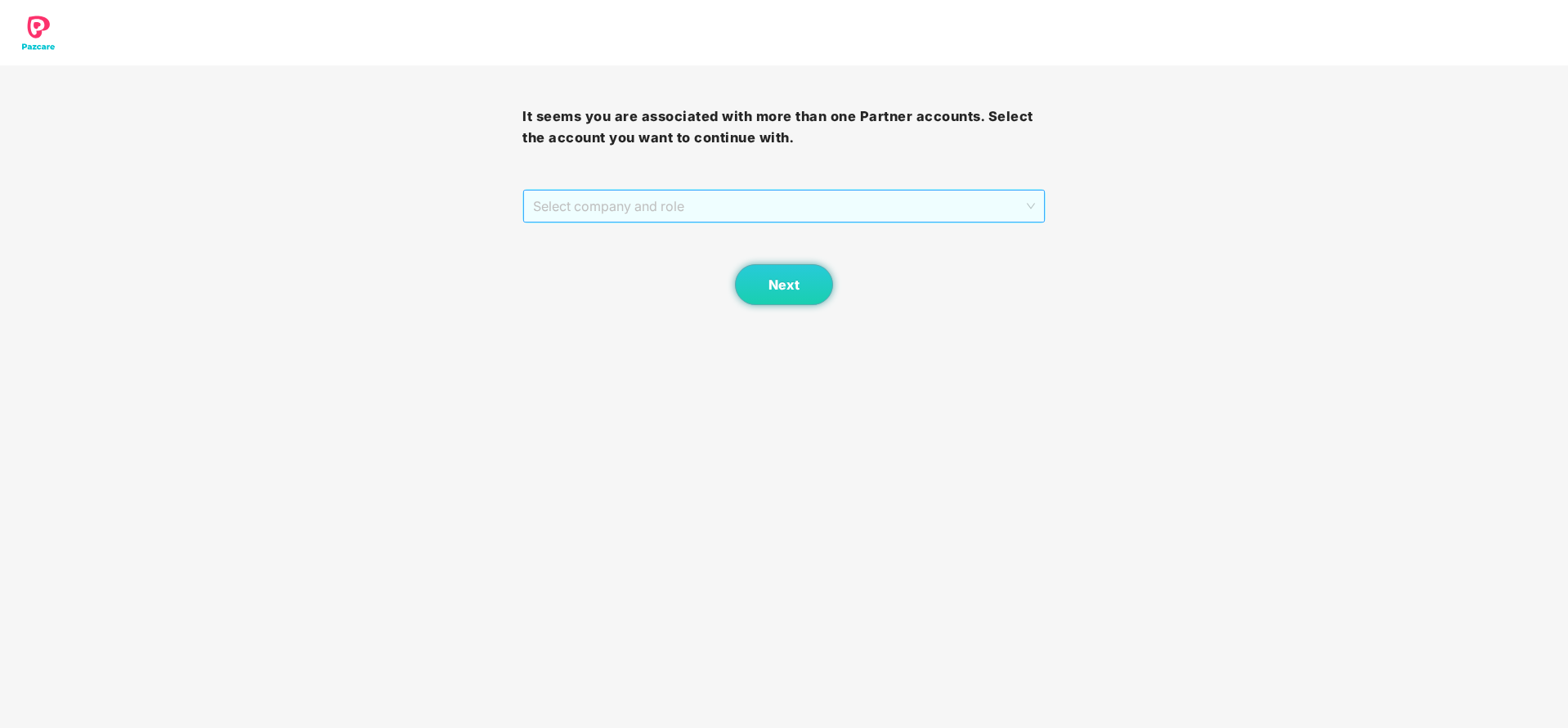
click at [687, 207] on span "Select company and role" at bounding box center [784, 206] width 501 height 31
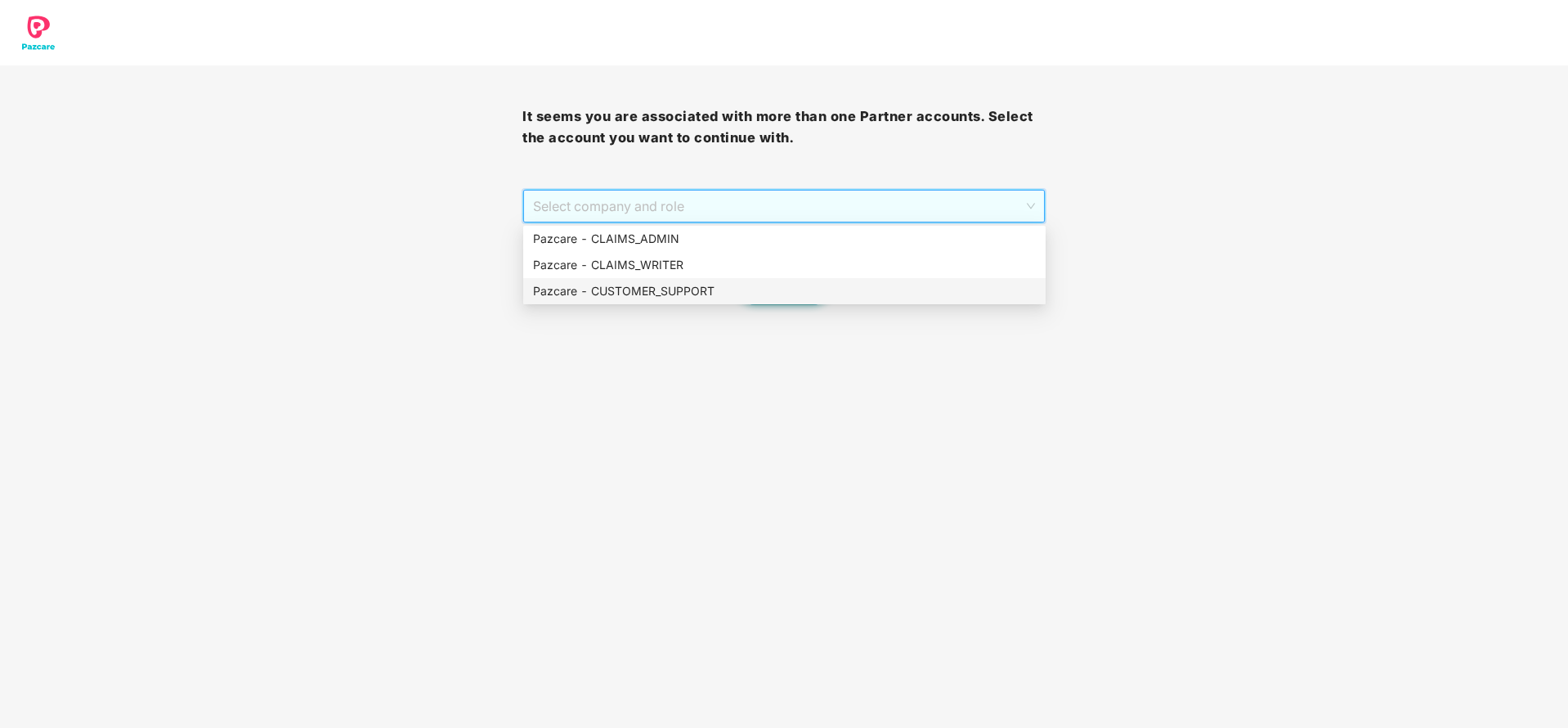
click at [655, 294] on div "Pazcare - CUSTOMER_SUPPORT" at bounding box center [785, 290] width 503 height 18
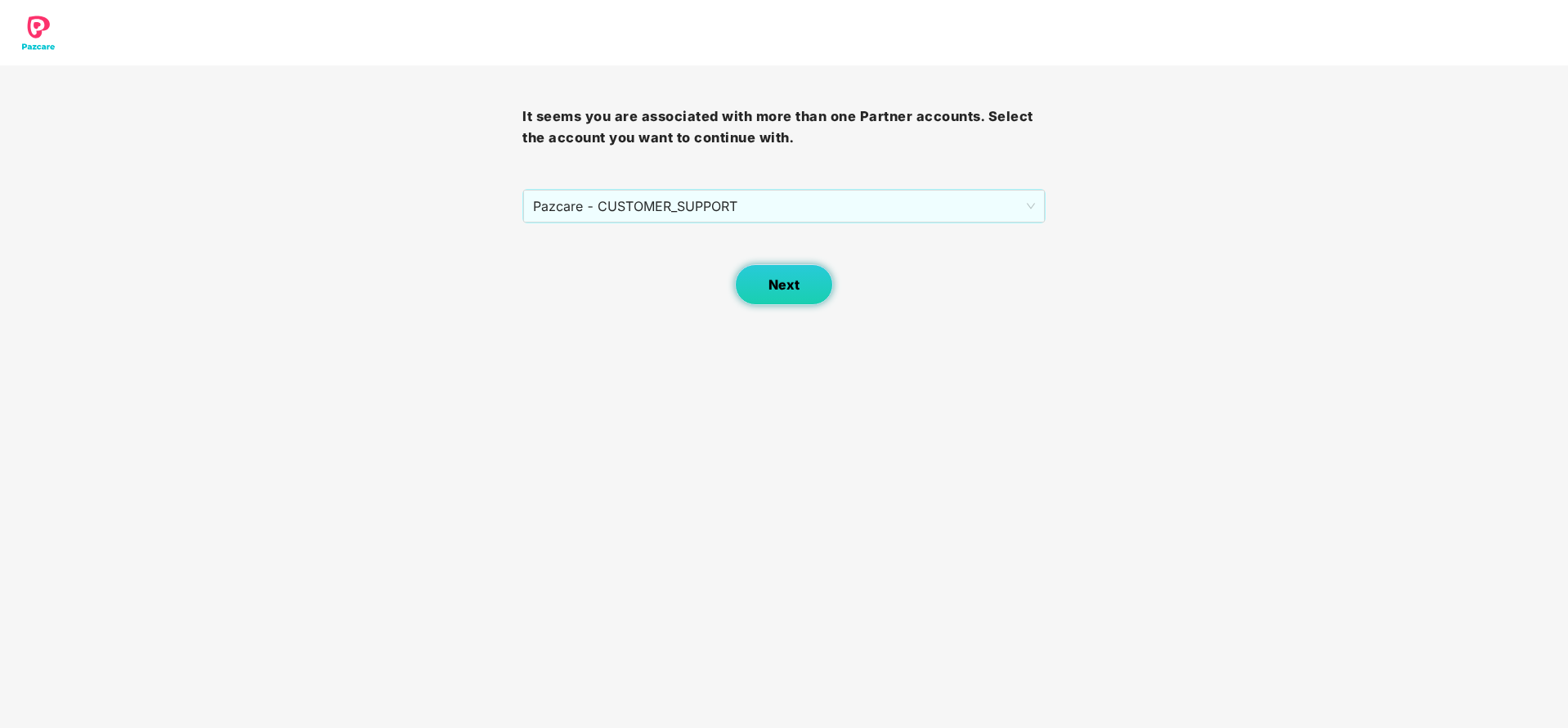
click at [788, 283] on span "Next" at bounding box center [783, 285] width 31 height 16
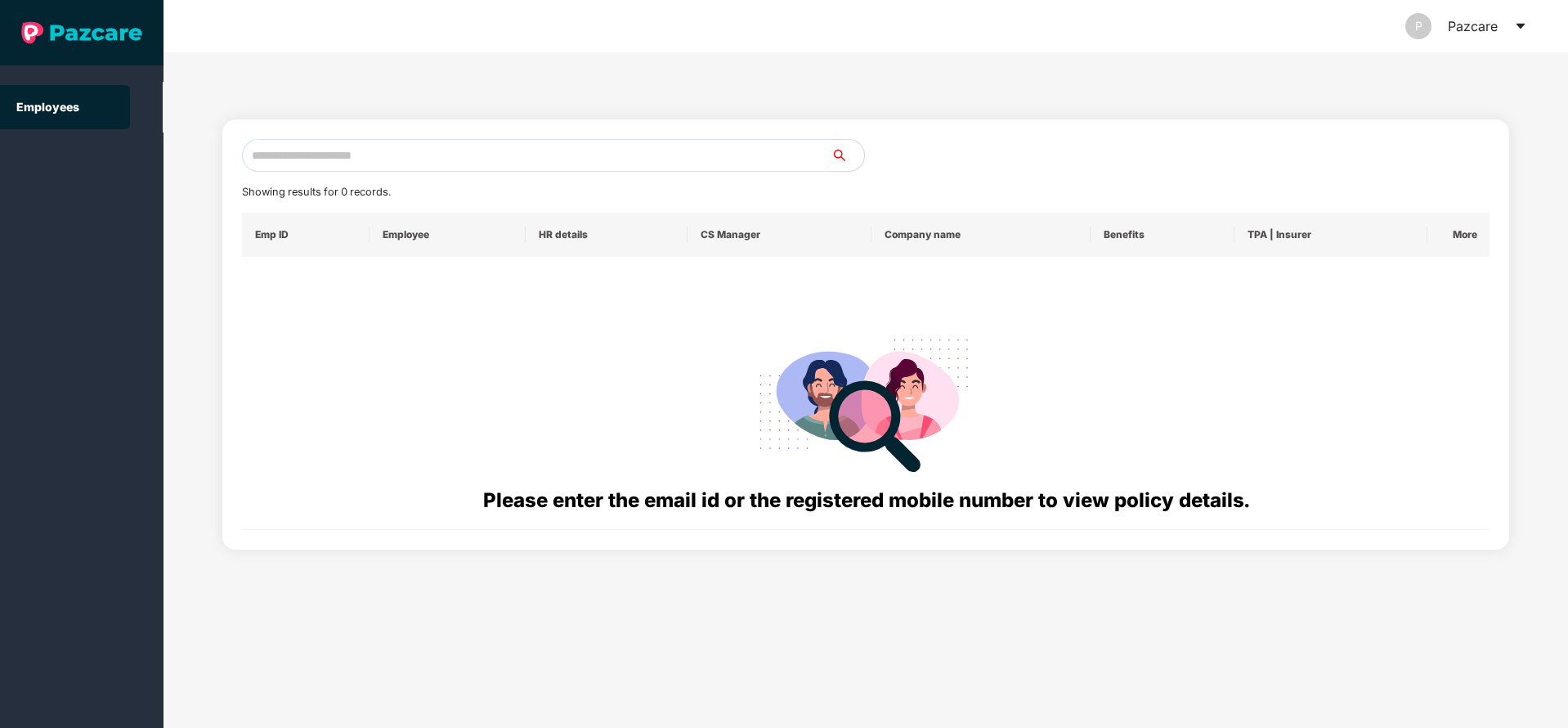
paste input "**********"
click at [551, 154] on input "text" at bounding box center [536, 155] width 589 height 33
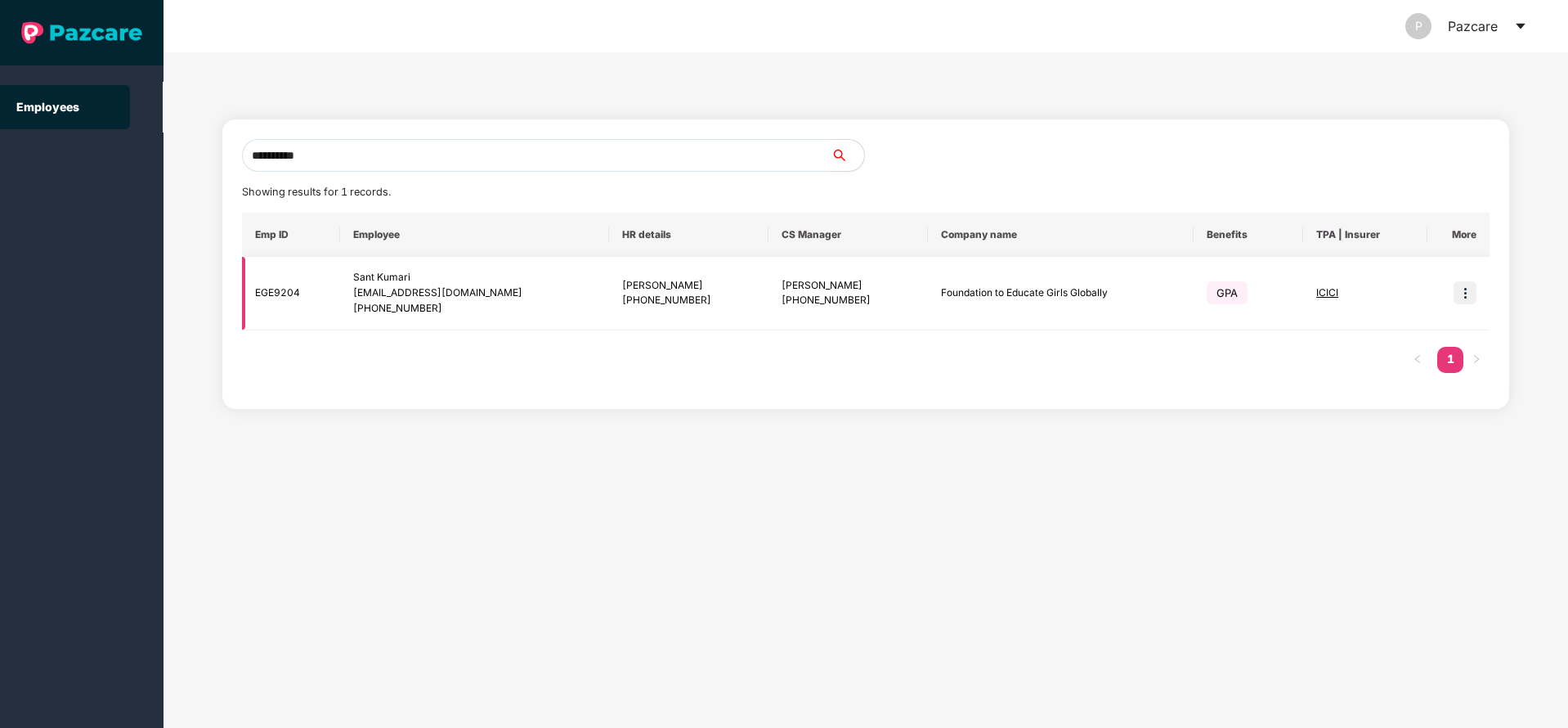
type input "**********"
click at [1467, 295] on img at bounding box center [1465, 292] width 23 height 23
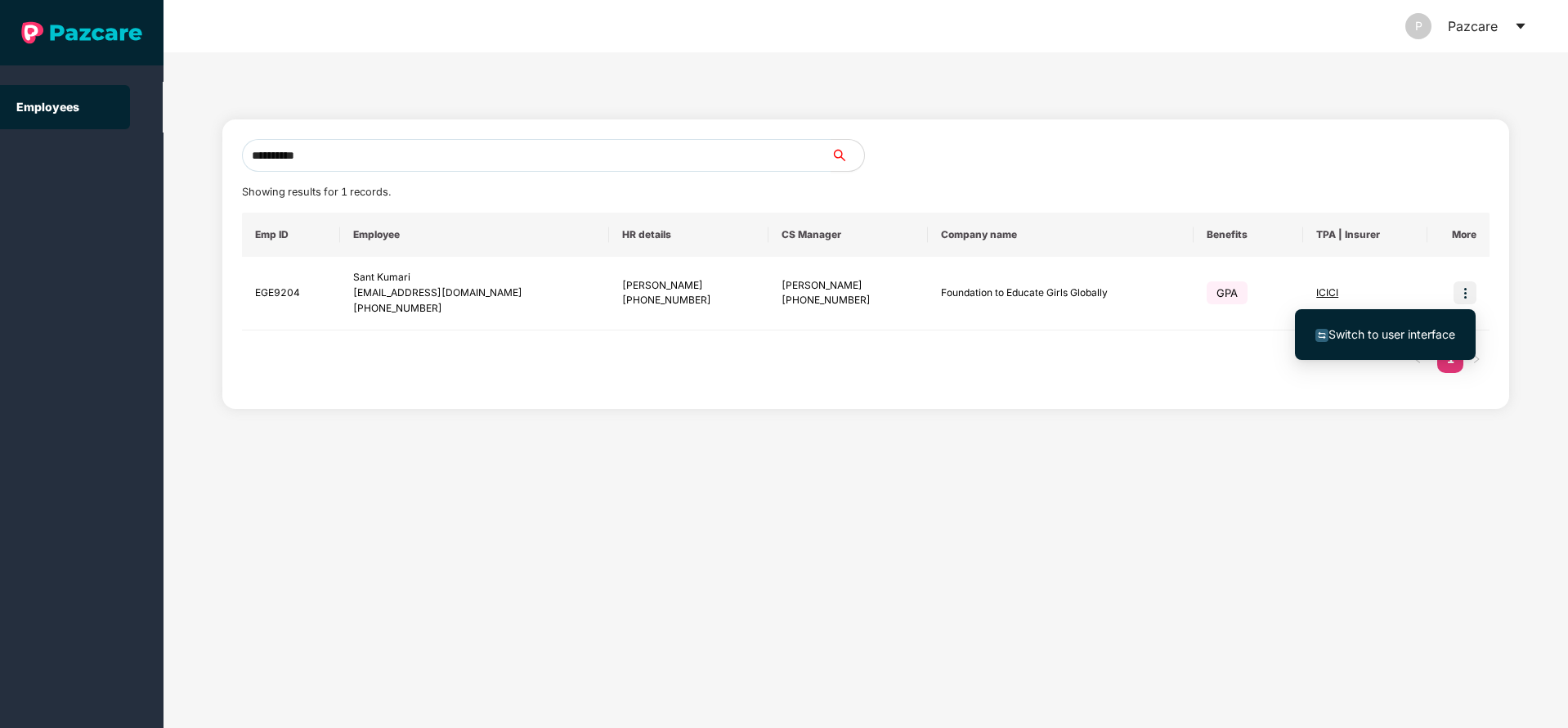
click at [1323, 347] on li "Switch to user interface" at bounding box center [1386, 334] width 181 height 34
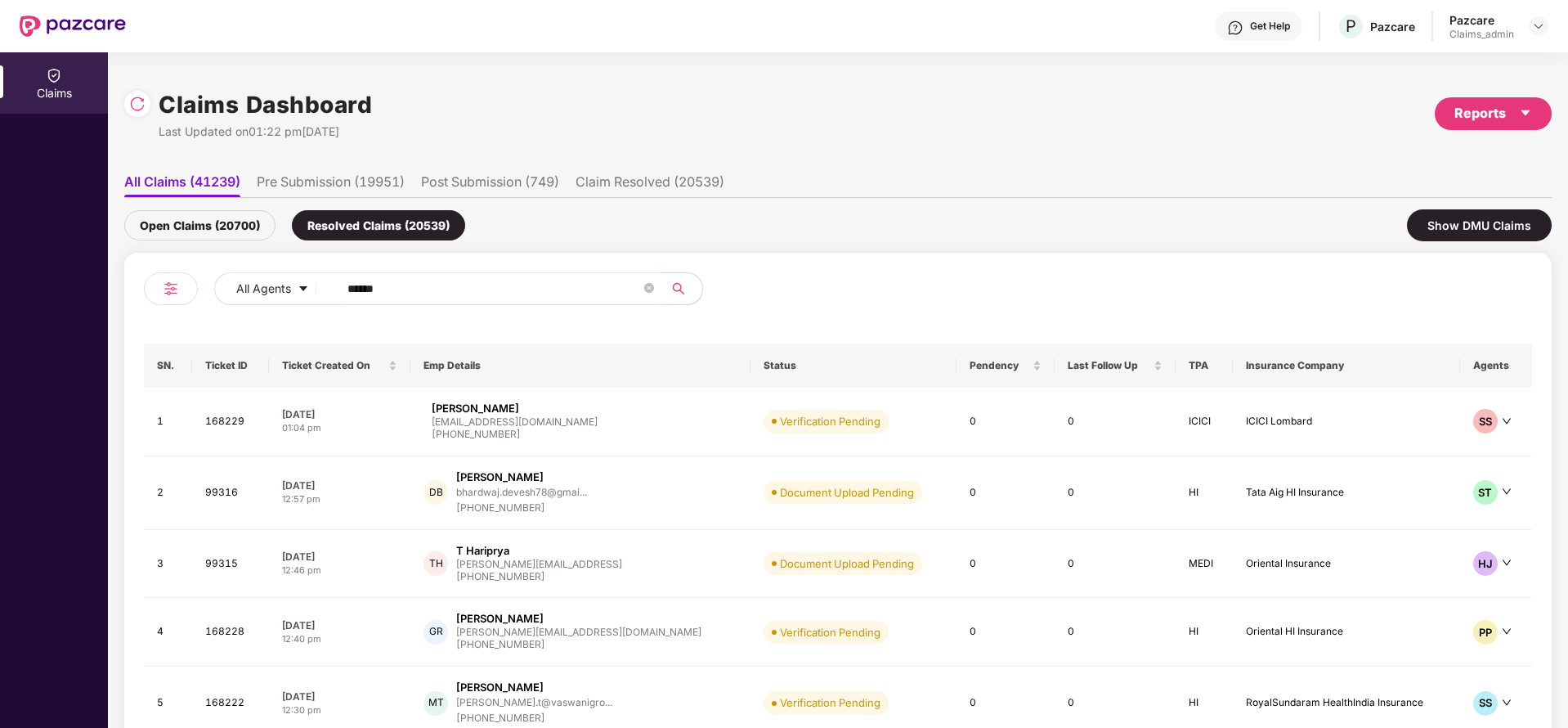
drag, startPoint x: 418, startPoint y: 291, endPoint x: 143, endPoint y: 278, distance: 275.3
click at [143, 278] on div "All Agents ****** SN. Ticket ID Ticket Created On Emp Details Status Pendency L…" at bounding box center [837, 535] width 1427 height 566
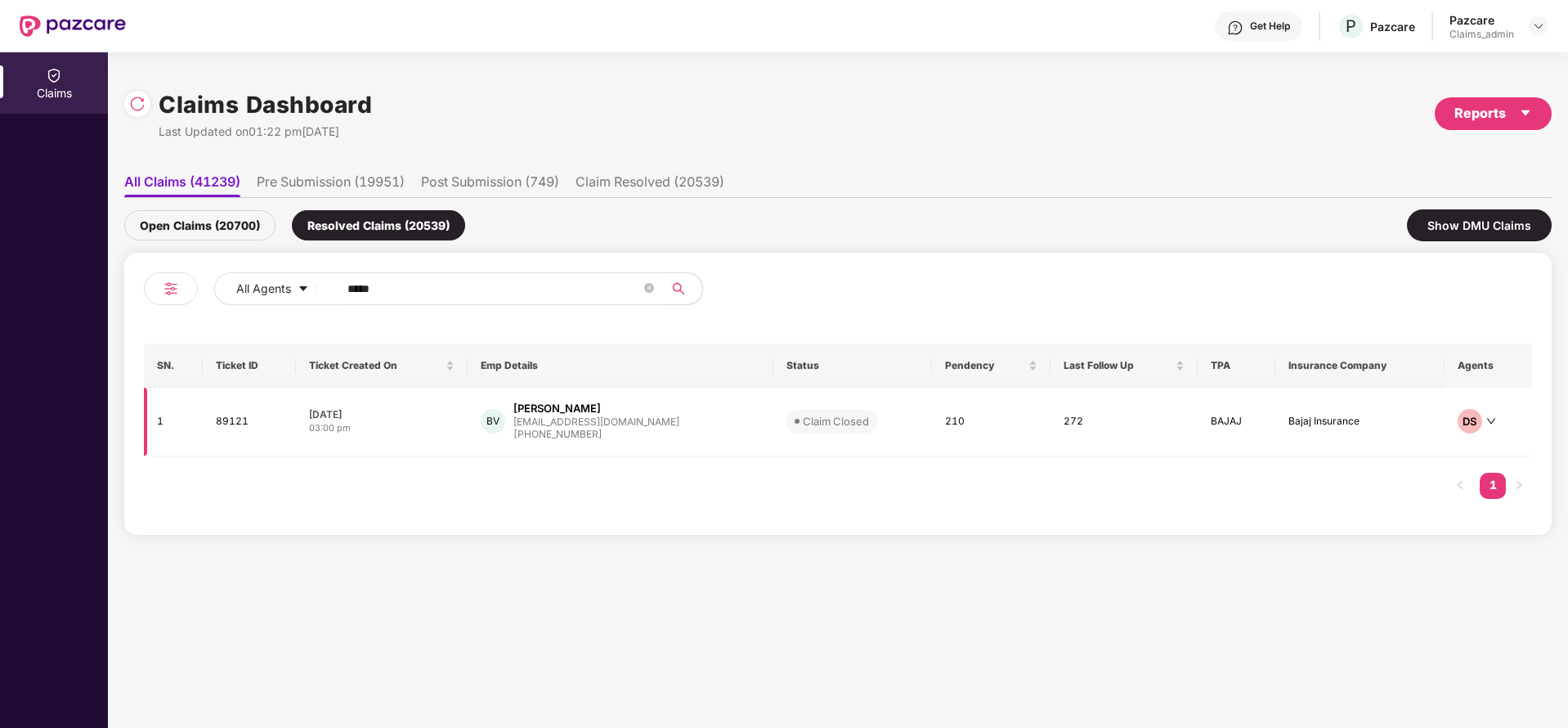
type input "*****"
click at [556, 425] on div "bhavinpvora1@gmail.com" at bounding box center [596, 421] width 166 height 10
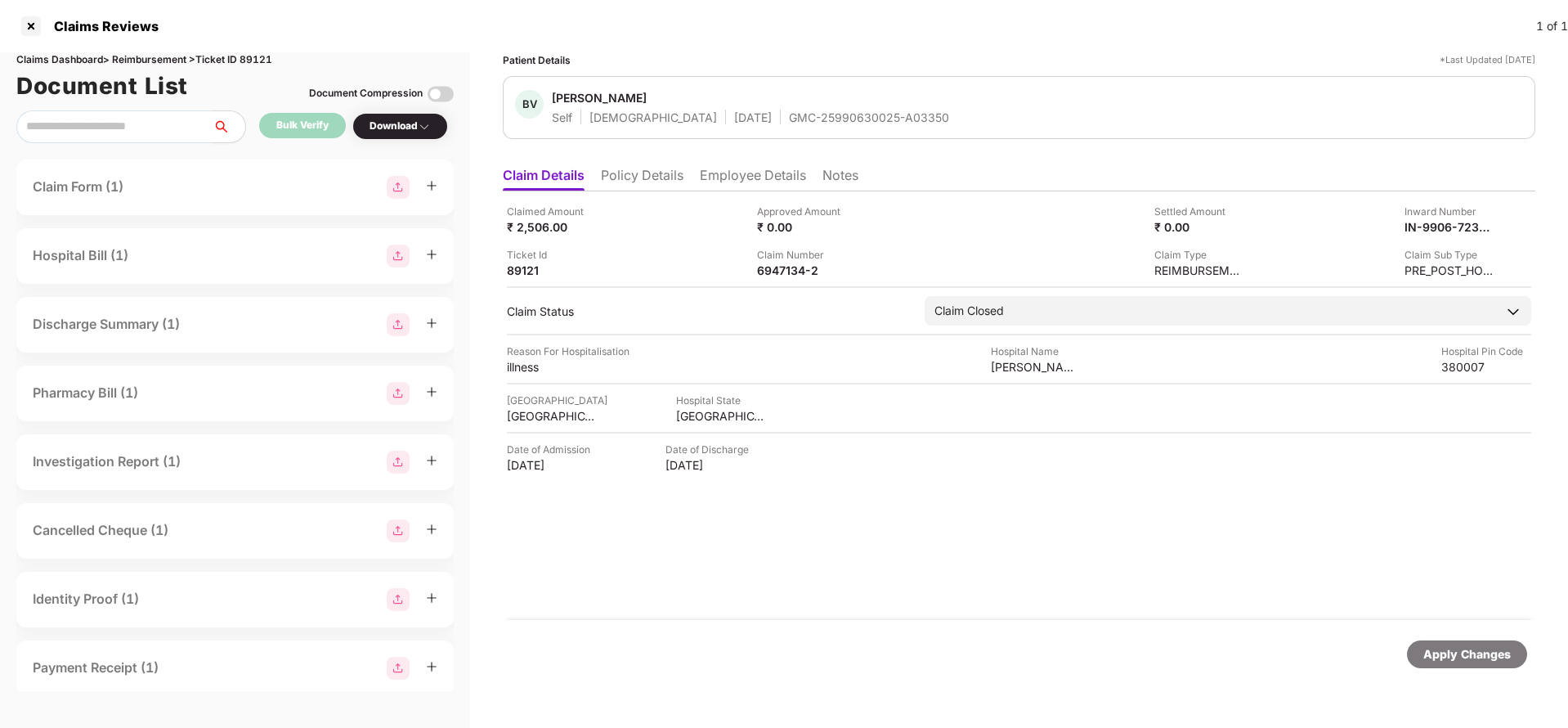
click at [770, 176] on li "Employee Details" at bounding box center [753, 178] width 106 height 23
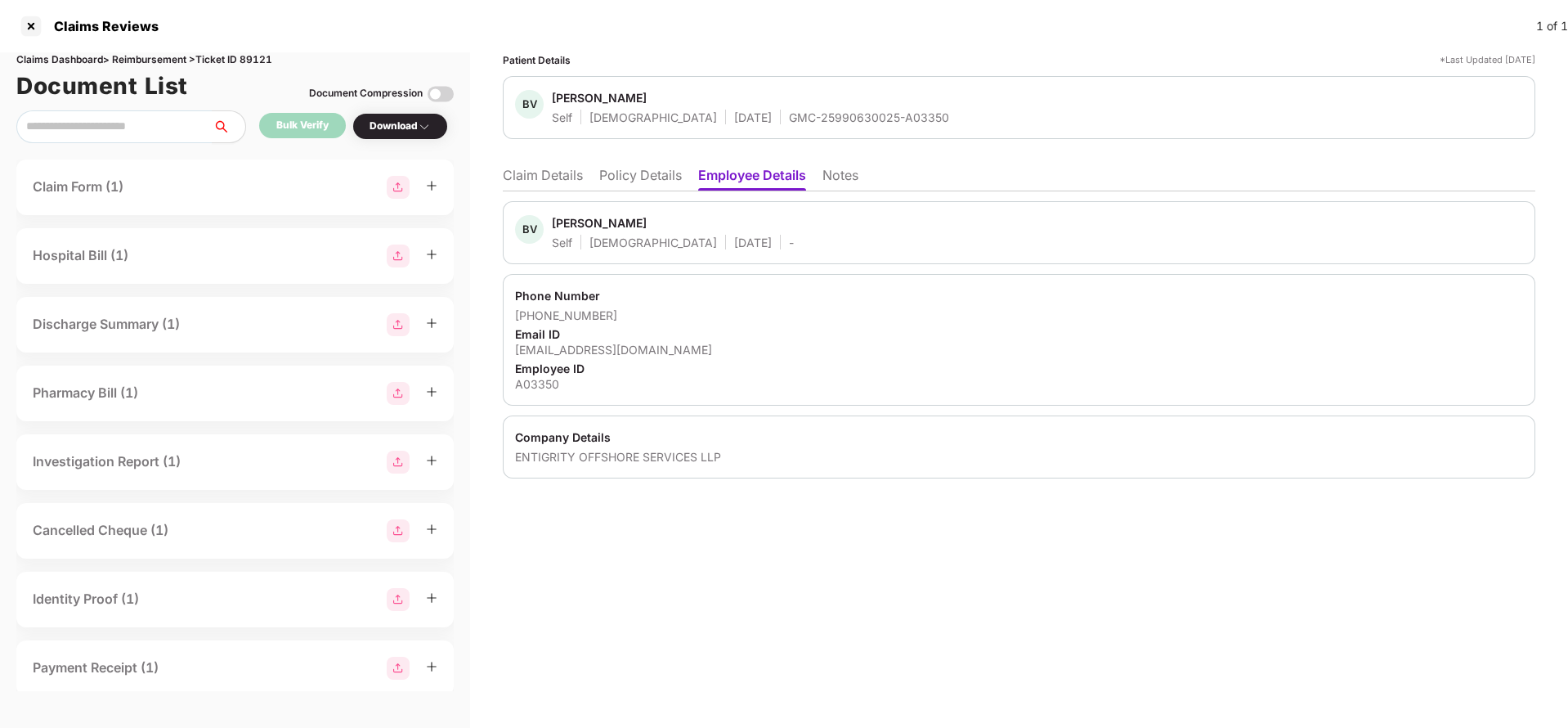
click at [578, 173] on li "Claim Details" at bounding box center [543, 178] width 80 height 23
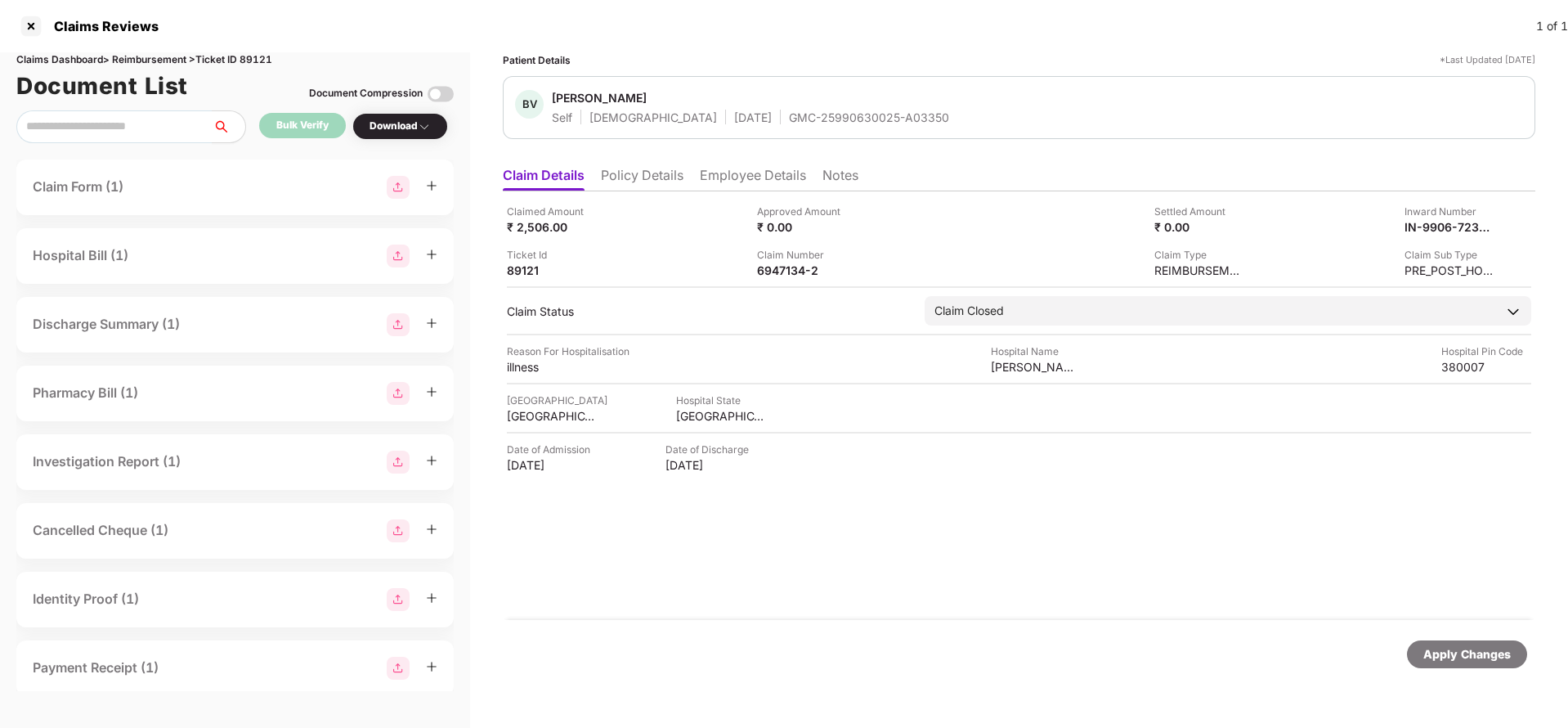
click at [840, 176] on li "Notes" at bounding box center [840, 178] width 36 height 23
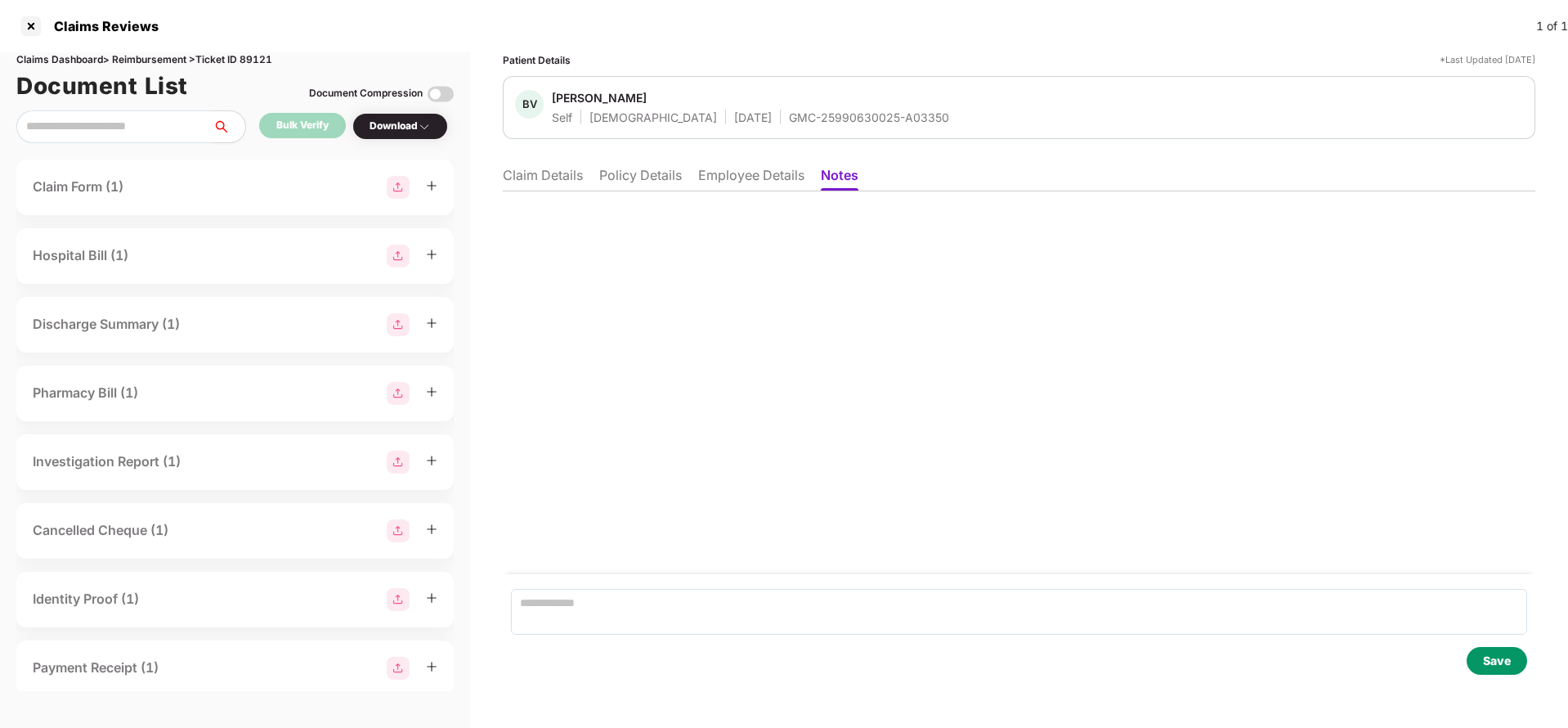
click at [532, 188] on li "Claim Details" at bounding box center [543, 178] width 80 height 23
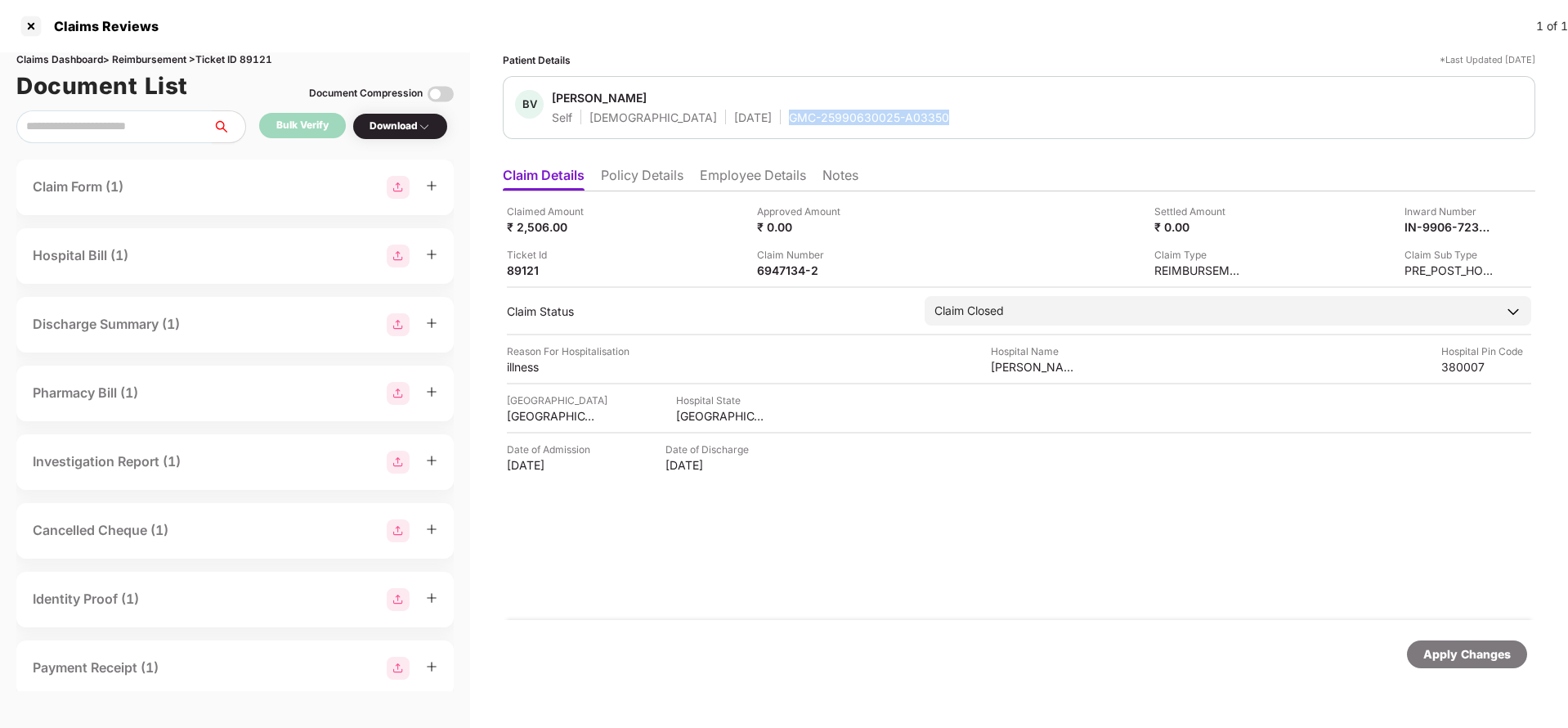
drag, startPoint x: 720, startPoint y: 113, endPoint x: 888, endPoint y: 112, distance: 168.0
click at [888, 112] on div "BV Bhavin Vora Self Male 22 Mar 1989 GMC-25990630025-A03350" at bounding box center [1019, 108] width 1008 height 35
copy div "GMC-25990630025-A03350"
drag, startPoint x: 823, startPoint y: 272, endPoint x: 768, endPoint y: 276, distance: 55.1
click at [751, 265] on div "Claimed Amount ₹ 2,506.00 Approved Amount ₹ 0.00 Settled Amount ₹ 0.00 Inward N…" at bounding box center [1019, 241] width 1024 height 74
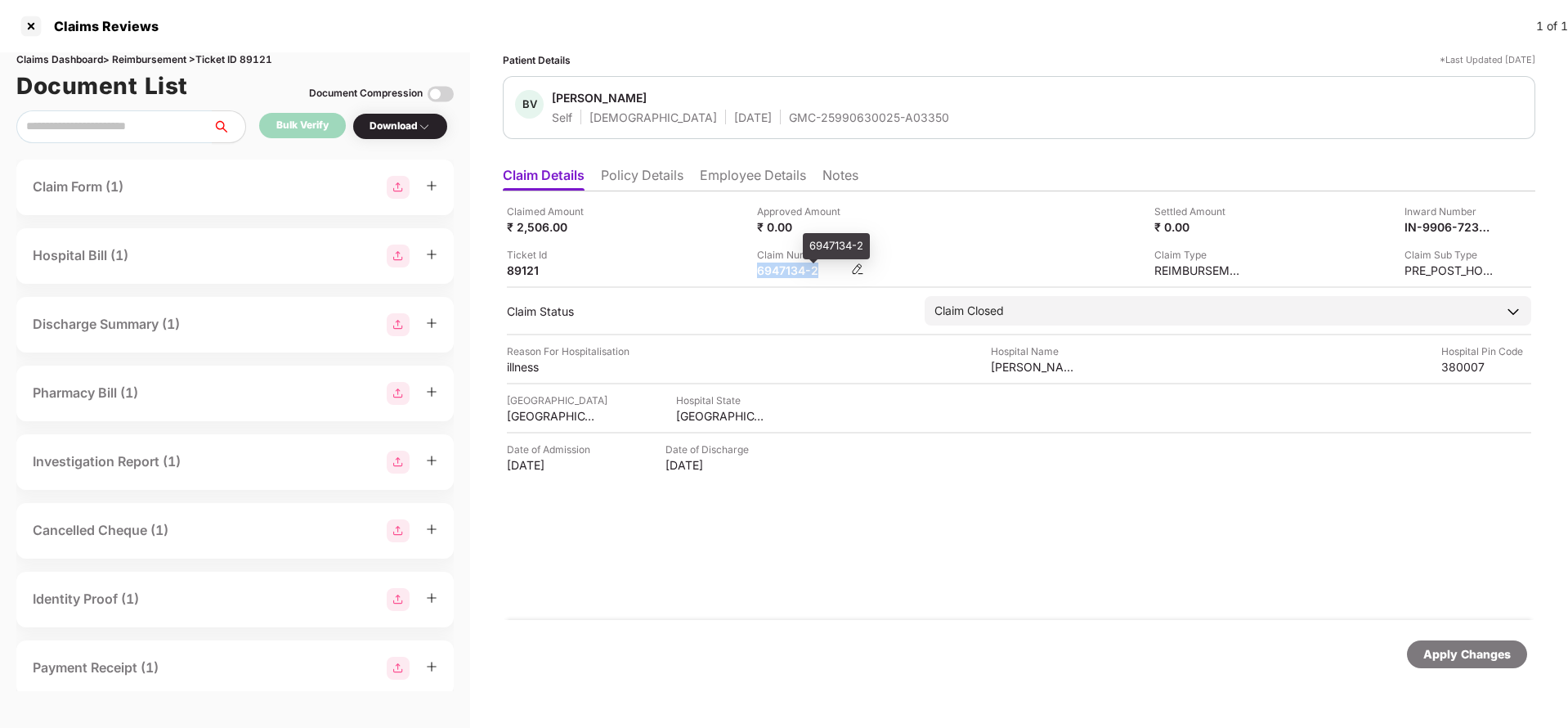
click at [829, 272] on div "6947134-2" at bounding box center [802, 270] width 90 height 16
drag, startPoint x: 830, startPoint y: 270, endPoint x: 760, endPoint y: 270, distance: 70.0
click at [760, 270] on div "6947134-2" at bounding box center [802, 270] width 90 height 16
copy div "6947134-2"
drag, startPoint x: 720, startPoint y: 112, endPoint x: 949, endPoint y: 112, distance: 229.0
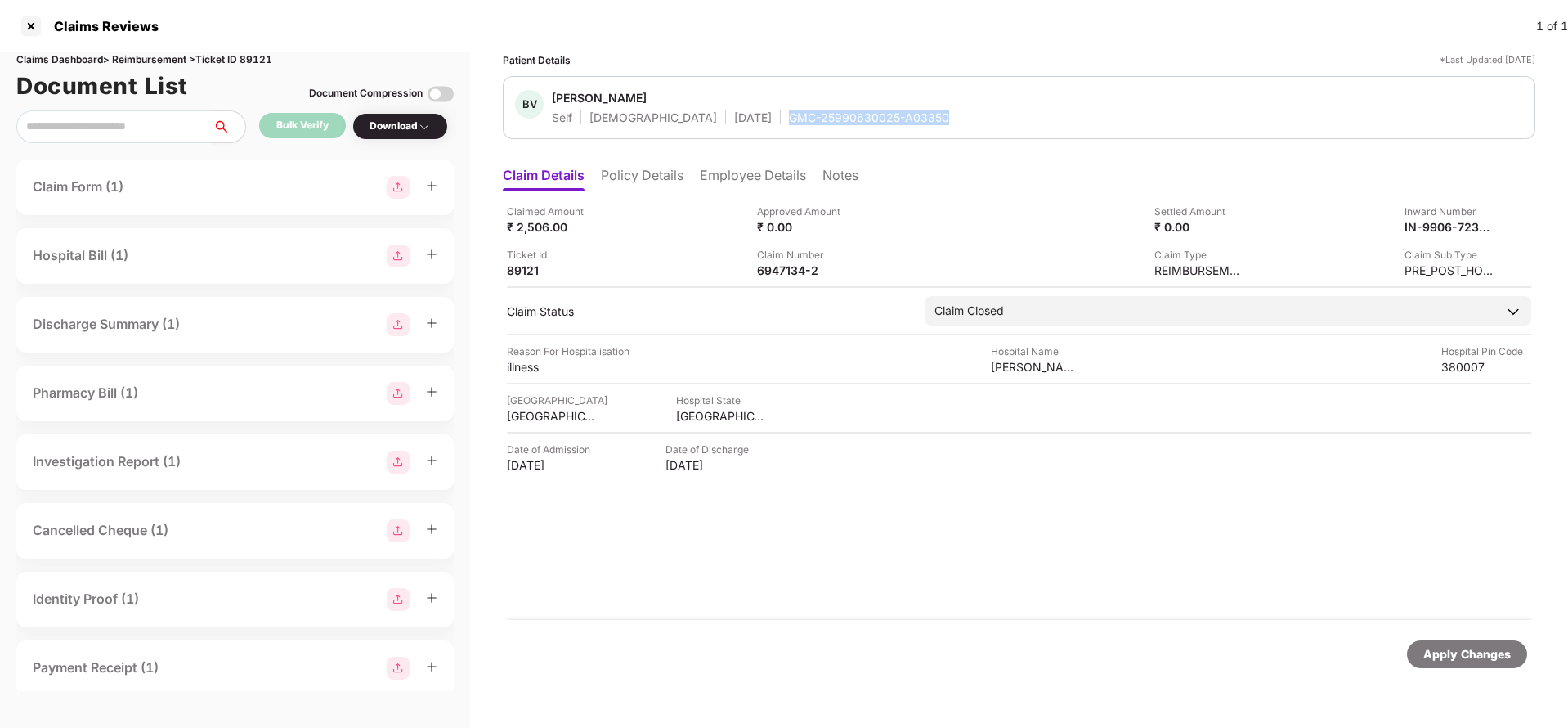
click at [948, 112] on div "BV Bhavin Vora Self Male 22 Mar 1989 GMC-25990630025-A03350" at bounding box center [1019, 108] width 1008 height 35
copy div "GMC-25990630025-A03350"
click at [30, 17] on div at bounding box center [31, 26] width 26 height 26
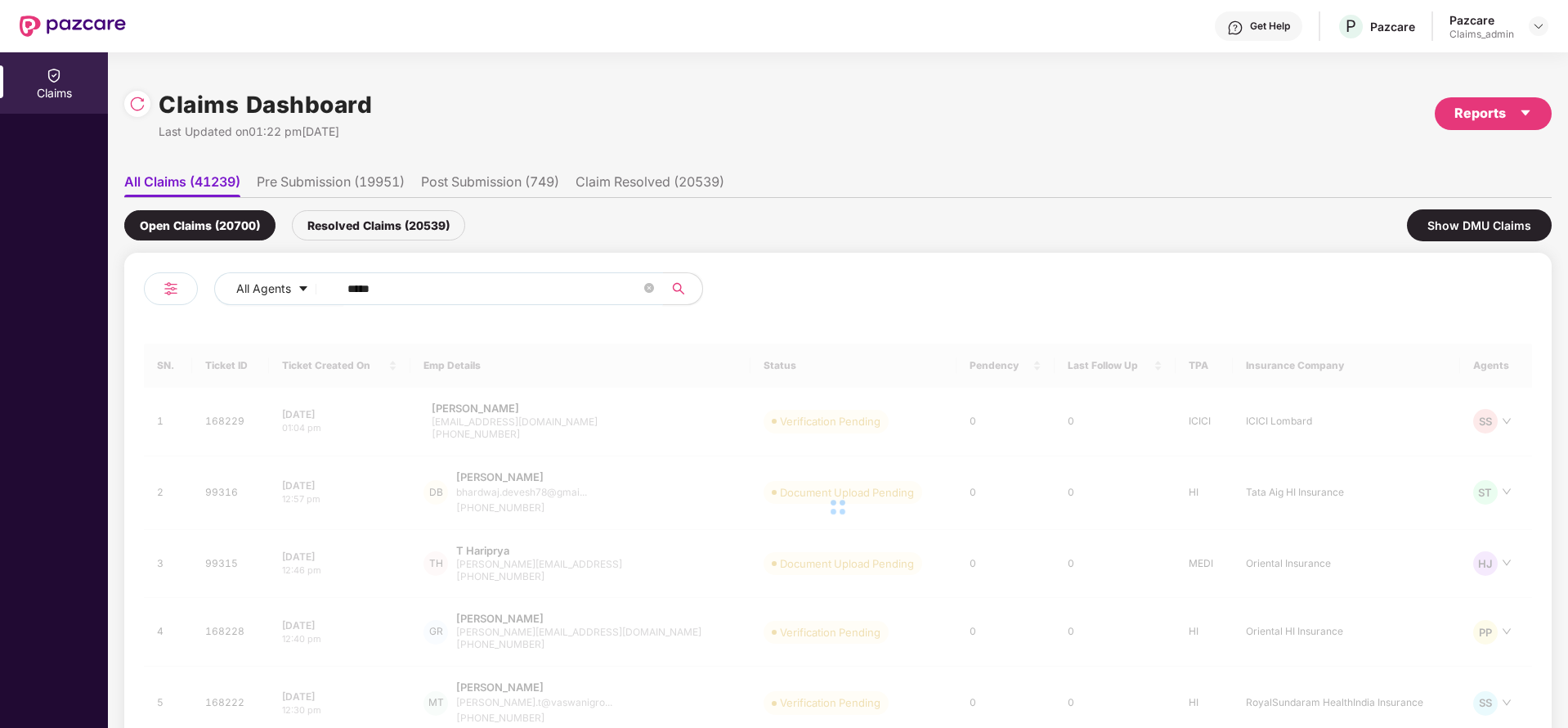
drag, startPoint x: 404, startPoint y: 287, endPoint x: 250, endPoint y: 343, distance: 163.9
click at [178, 288] on div "All Agents *****" at bounding box center [492, 294] width 695 height 46
paste input "*"
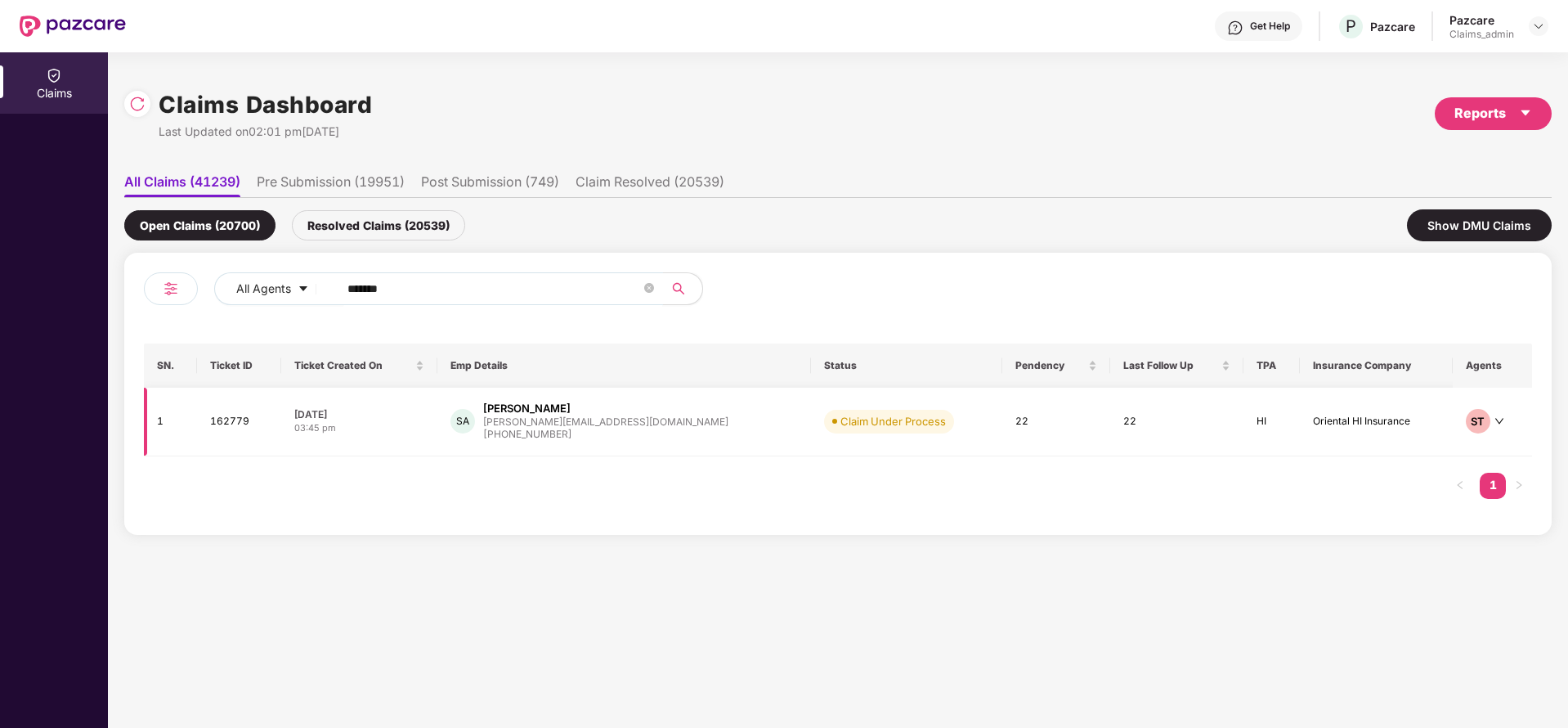
type input "******"
click at [575, 430] on div "+919034100368" at bounding box center [605, 434] width 245 height 16
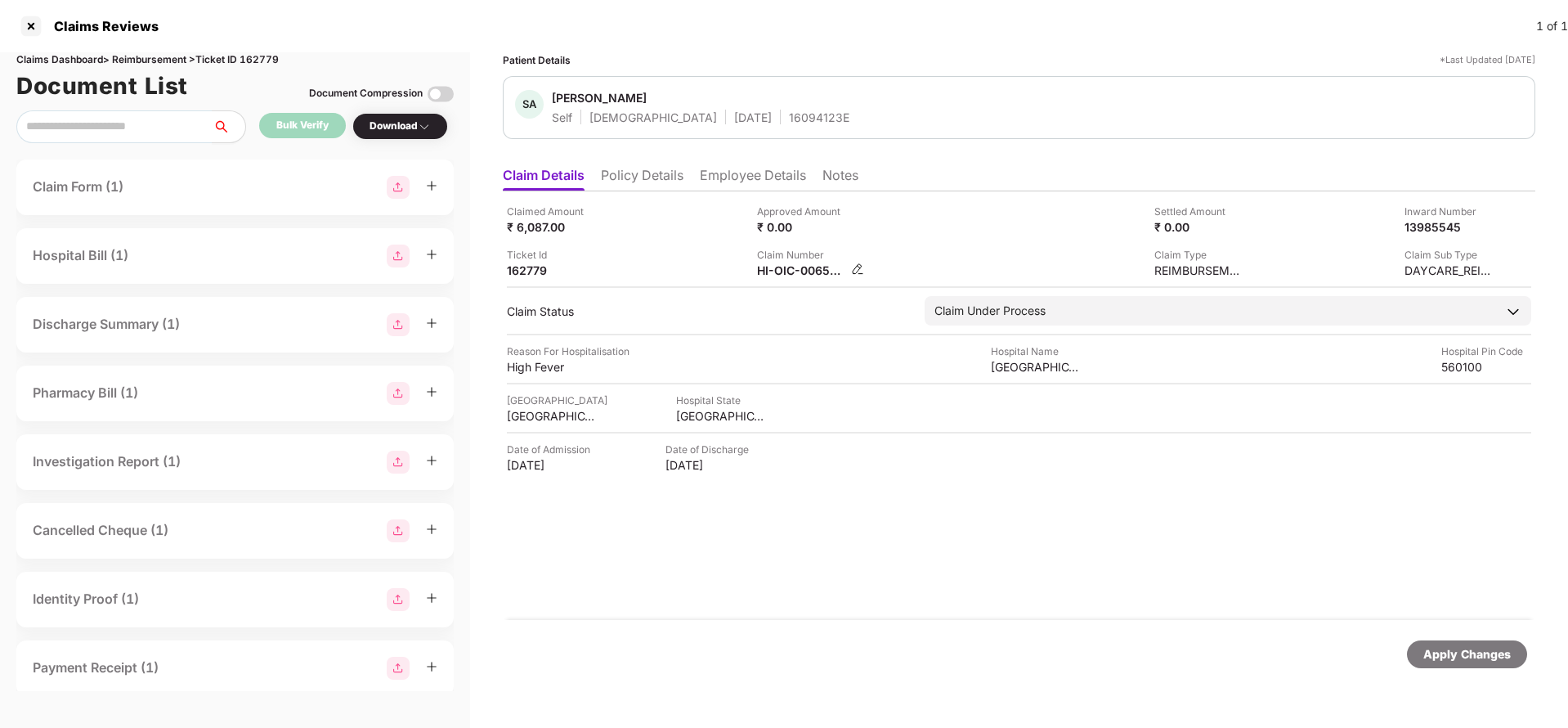
click at [859, 265] on img at bounding box center [858, 269] width 13 height 13
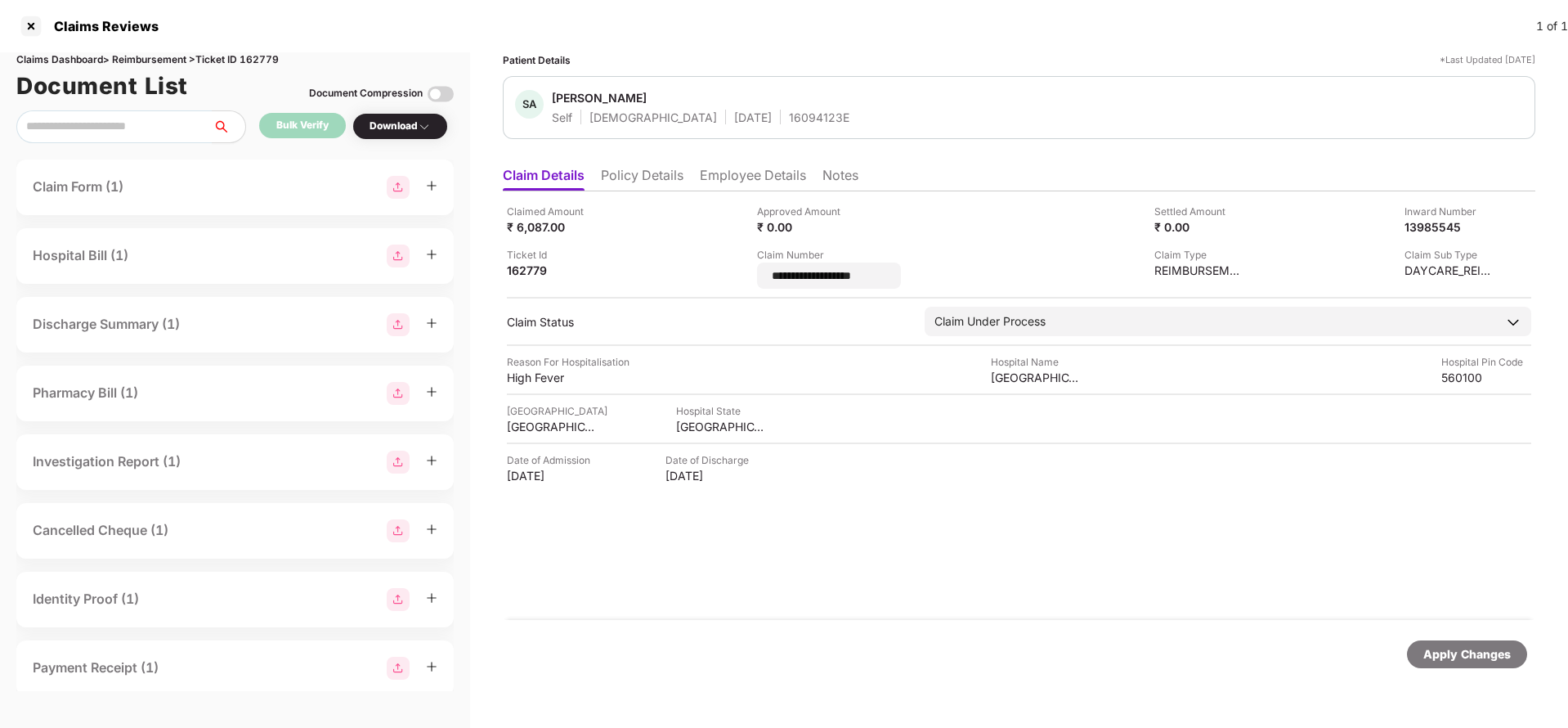
drag, startPoint x: 874, startPoint y: 278, endPoint x: 791, endPoint y: 478, distance: 216.5
click at [747, 278] on div "**********" at bounding box center [1019, 246] width 1024 height 85
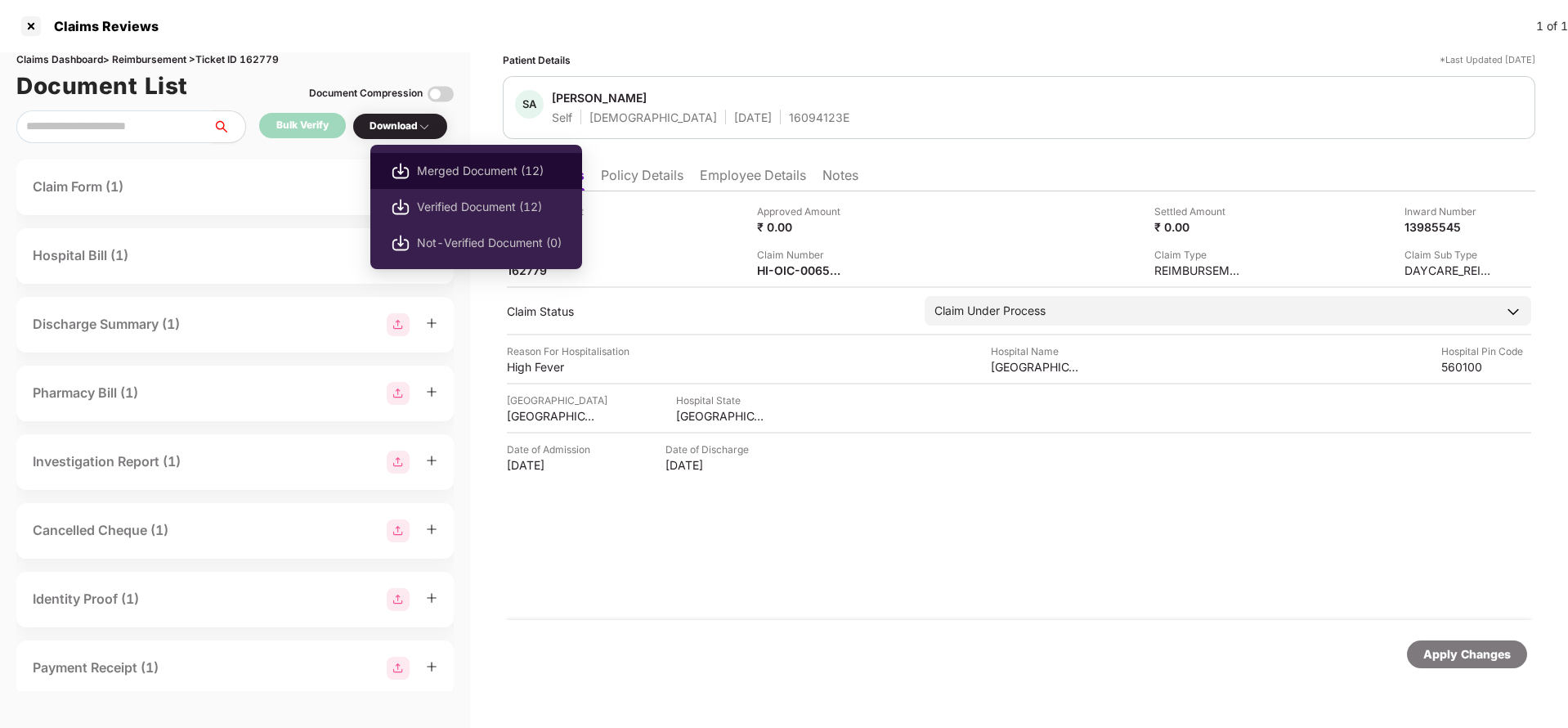
click at [441, 185] on li "Merged Document (12)" at bounding box center [476, 170] width 211 height 36
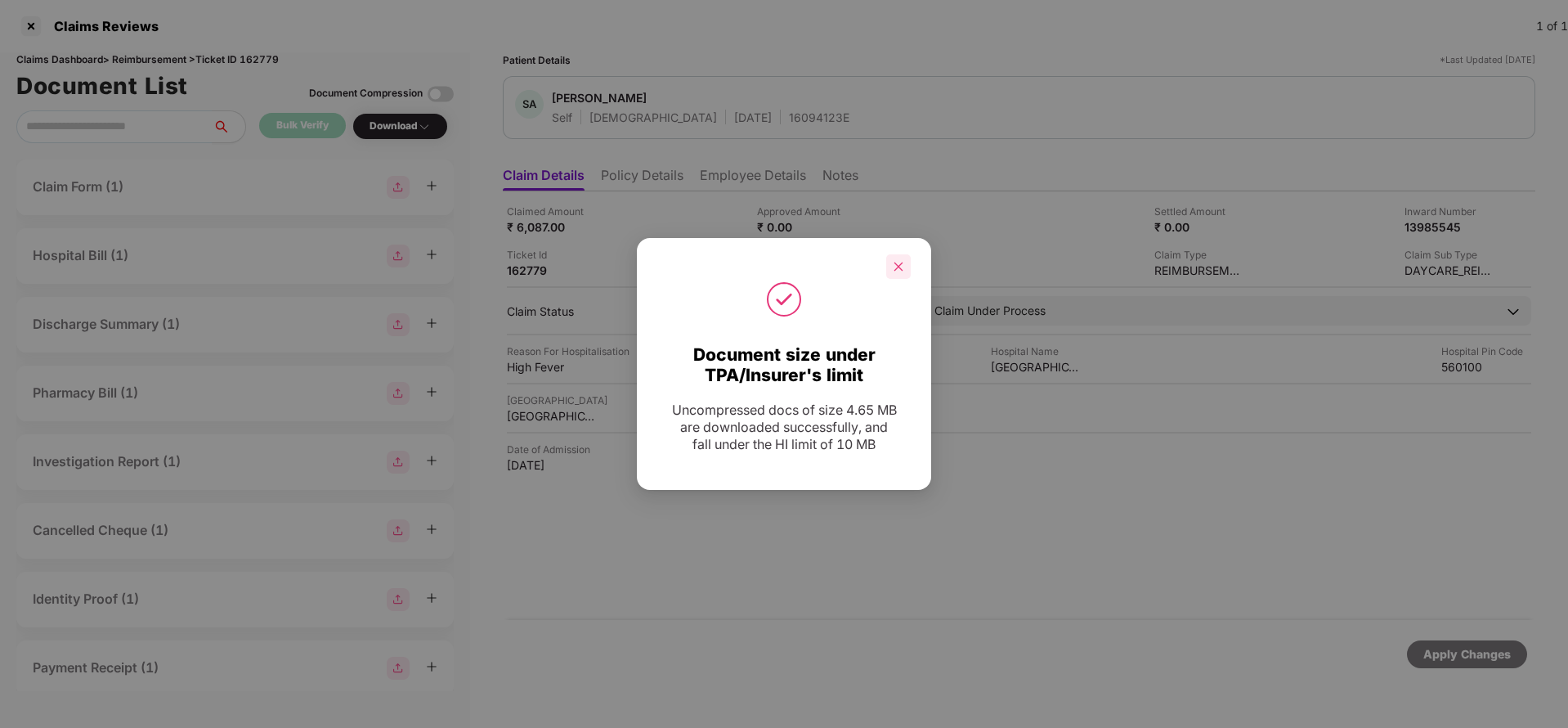
click at [897, 263] on icon "close" at bounding box center [899, 266] width 11 height 11
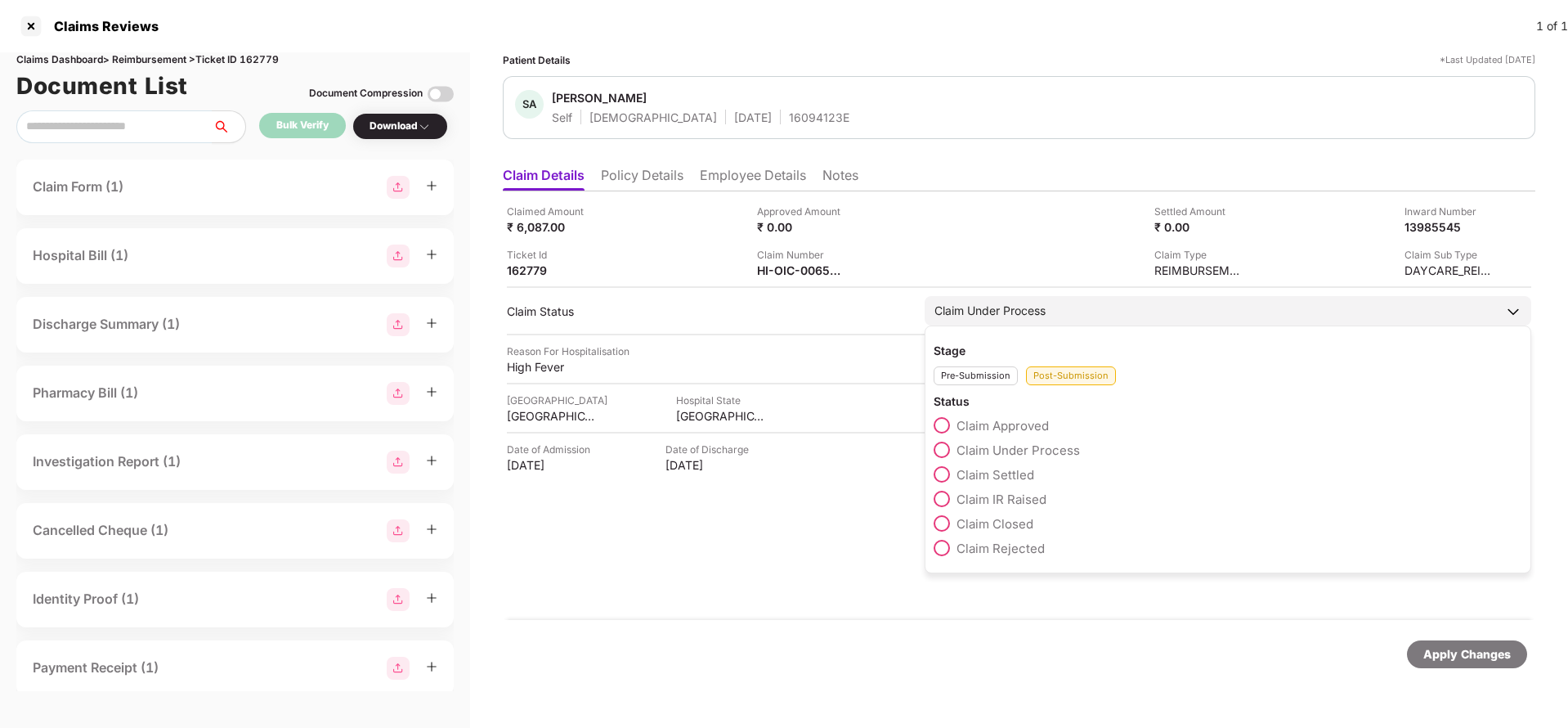
click at [929, 554] on div "Stage Pre-Submission Post-Submission Status Claim Approved Claim Under Process …" at bounding box center [1228, 449] width 607 height 248
drag, startPoint x: 945, startPoint y: 533, endPoint x: 943, endPoint y: 553, distance: 20.1
click at [945, 537] on div "Claim Closed" at bounding box center [1228, 527] width 588 height 24
click at [943, 553] on span at bounding box center [942, 548] width 17 height 17
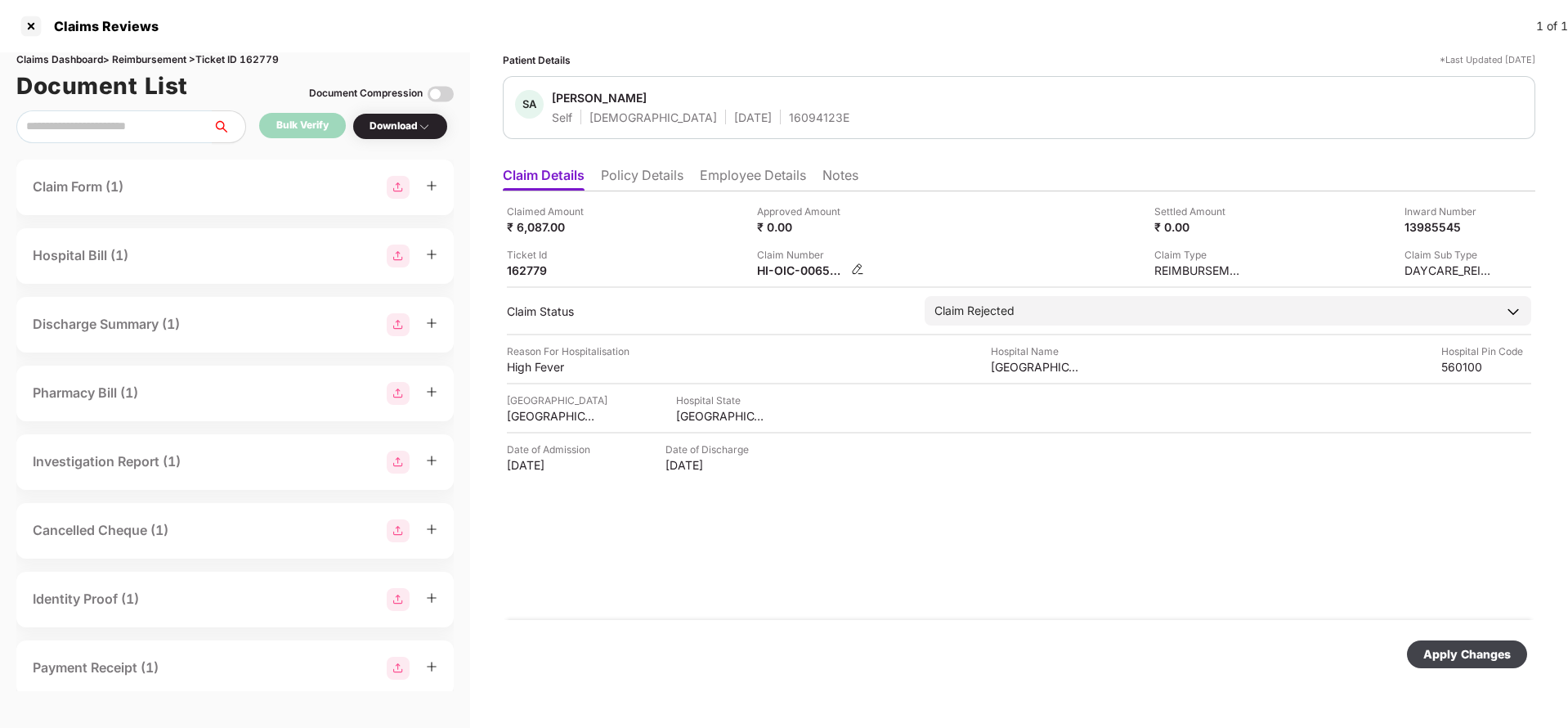
click at [855, 273] on img at bounding box center [858, 269] width 13 height 13
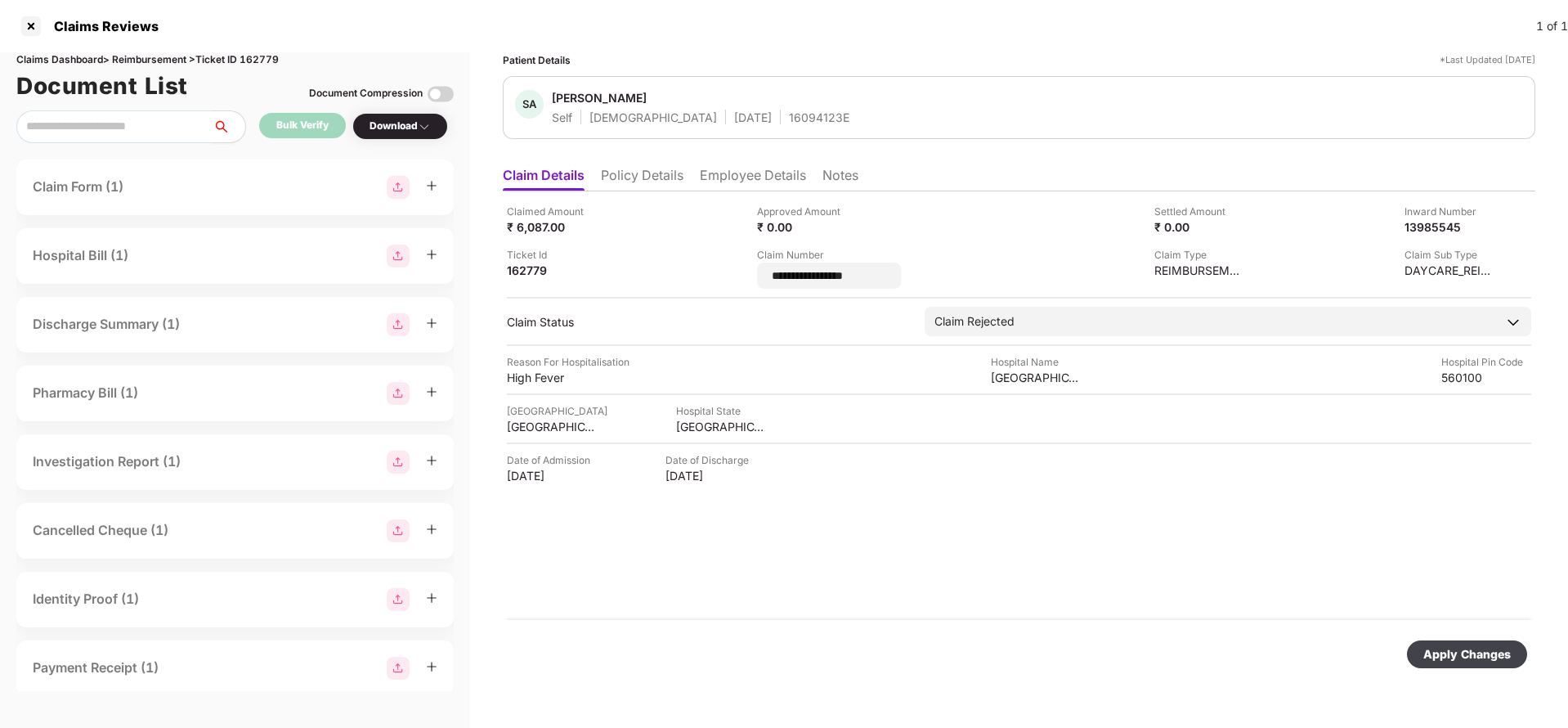
type input "**********"
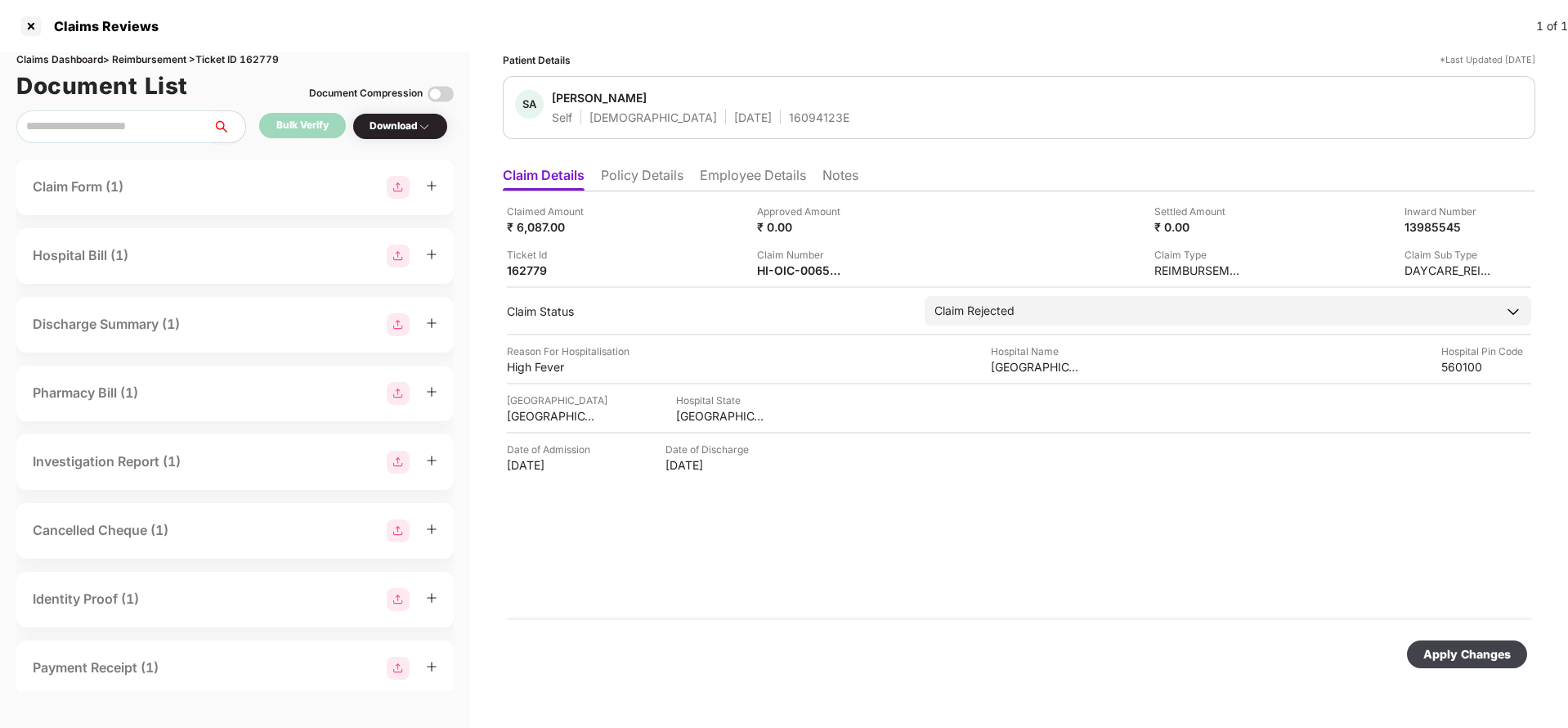
click at [842, 173] on li "Notes" at bounding box center [840, 178] width 36 height 23
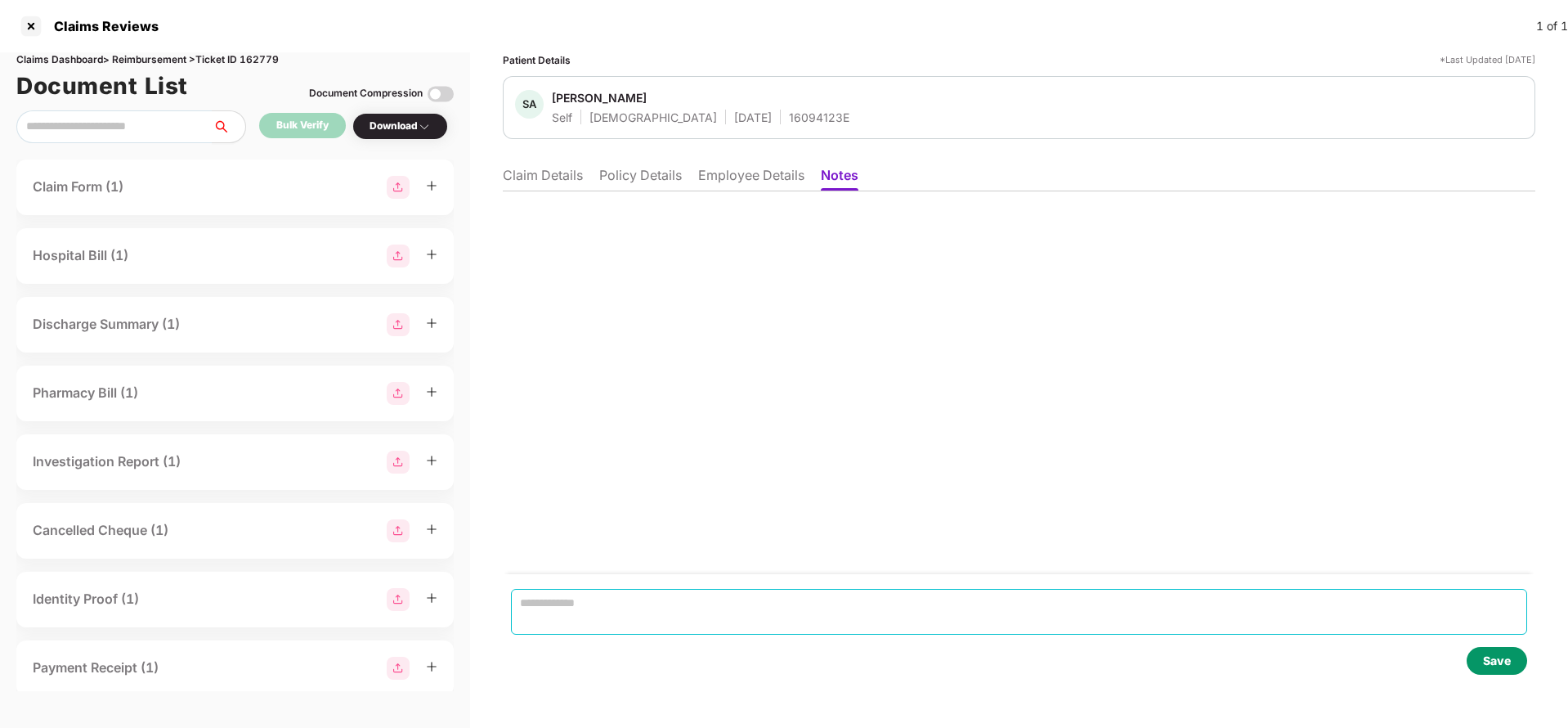
click at [659, 606] on textarea at bounding box center [1019, 611] width 1016 height 46
paste textarea "**********"
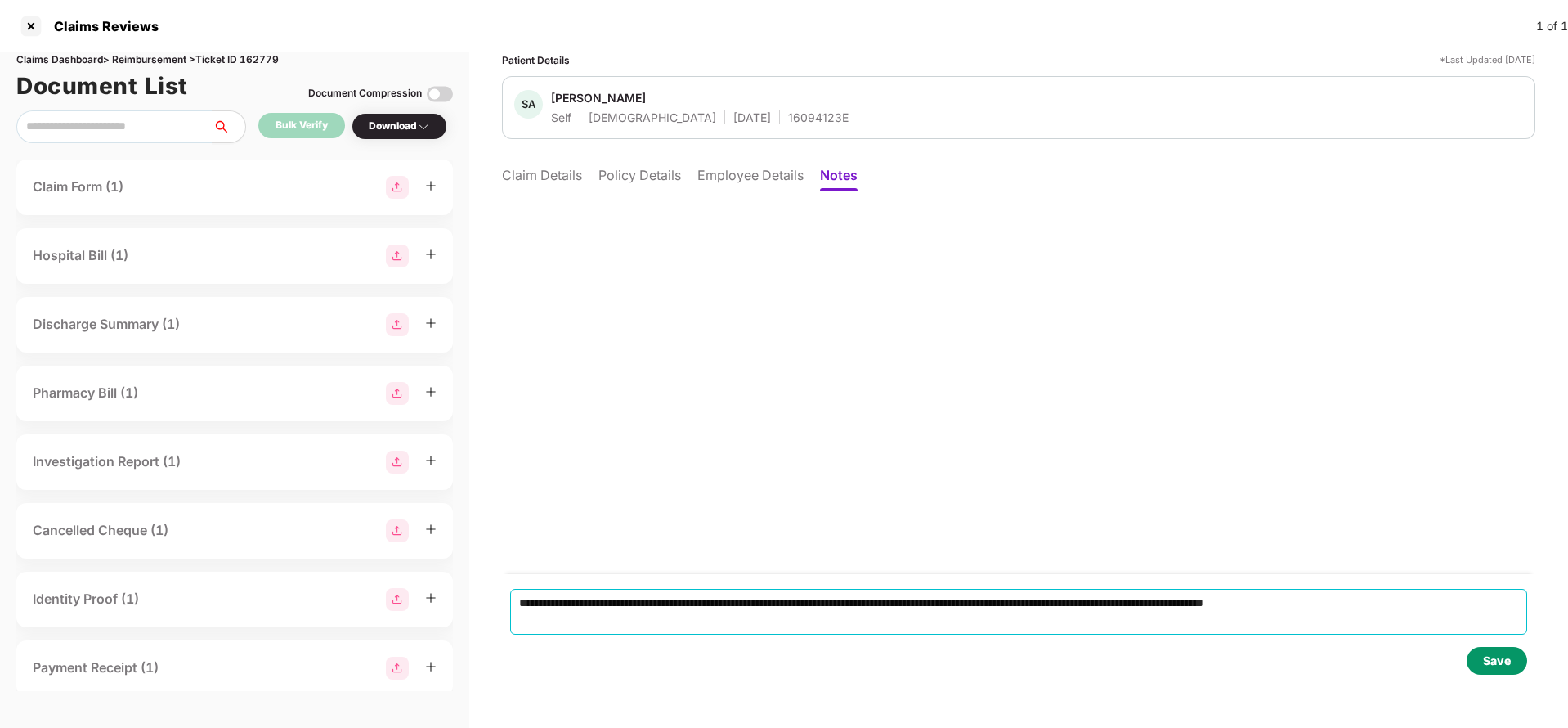
type textarea "**********"
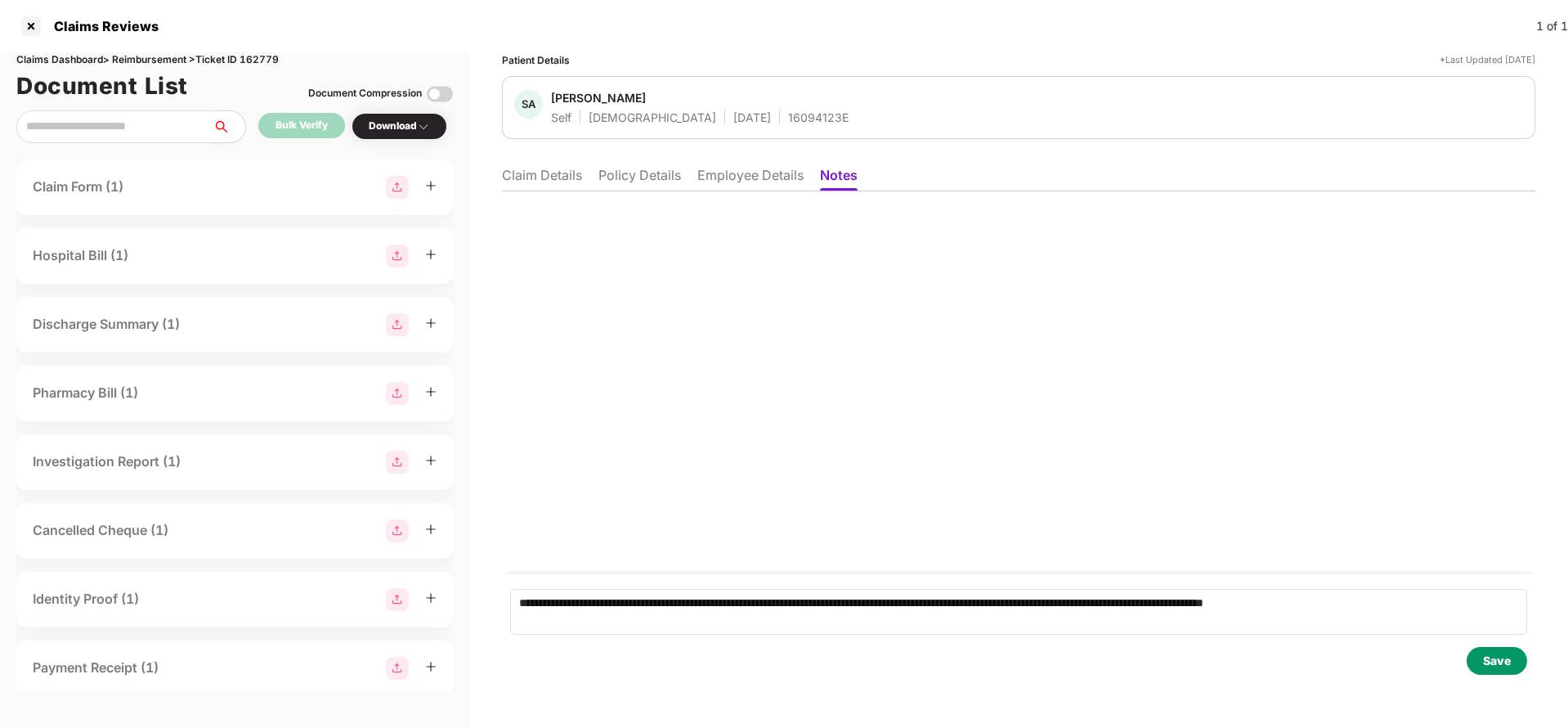
drag, startPoint x: 1514, startPoint y: 658, endPoint x: 1493, endPoint y: 660, distance: 21.1
click at [1512, 660] on div "Save" at bounding box center [1496, 661] width 61 height 28
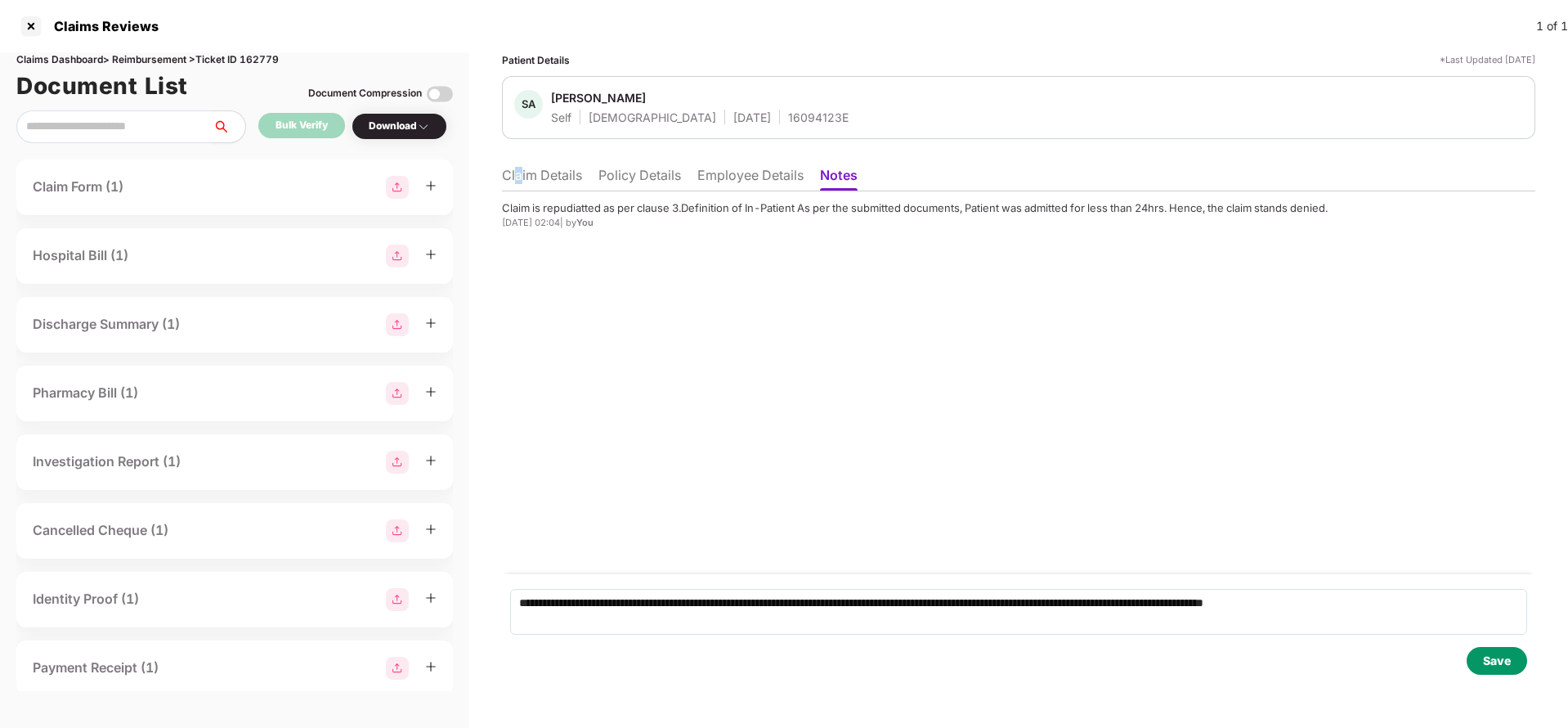
click at [521, 178] on li "Claim Details" at bounding box center [542, 178] width 80 height 23
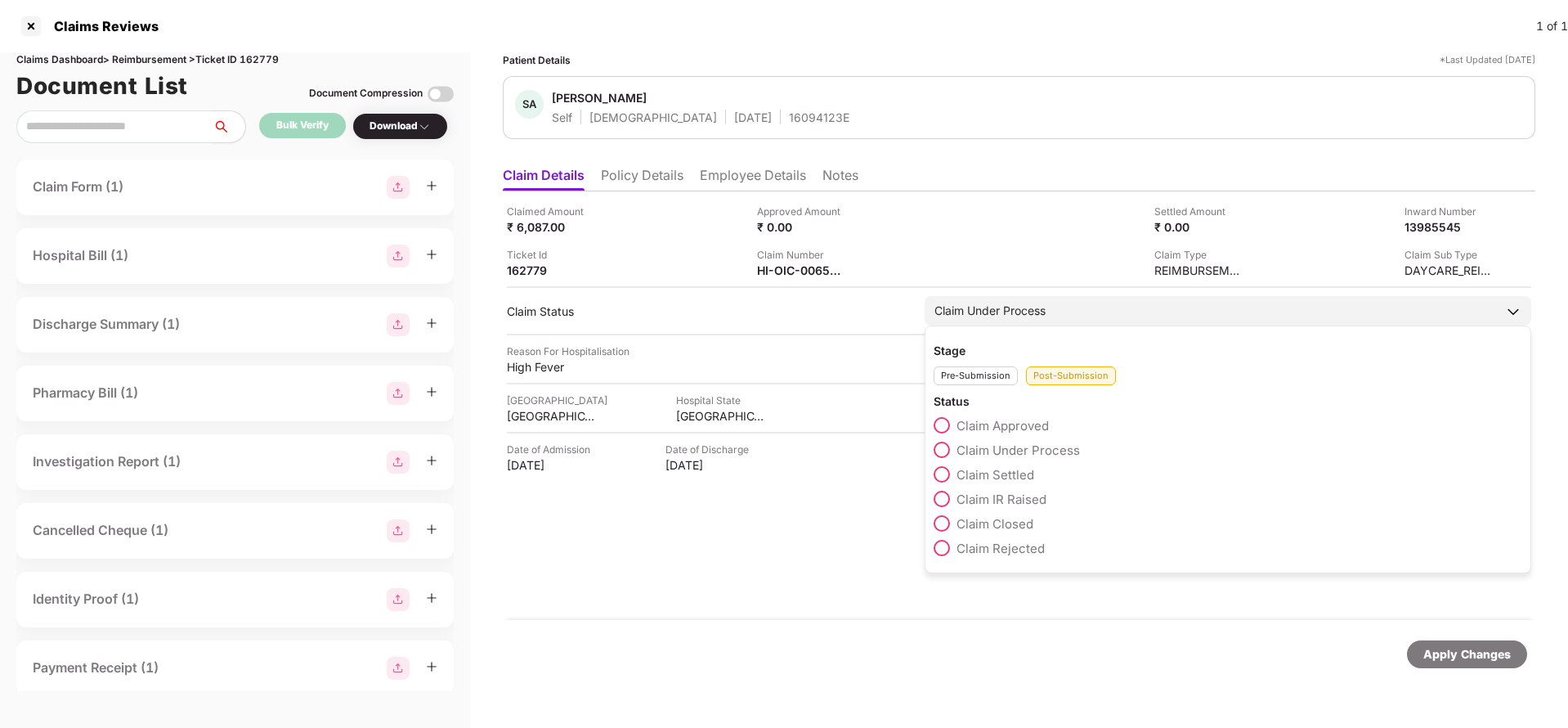
click at [996, 308] on div "Claim Under Process" at bounding box center [990, 310] width 111 height 18
click at [948, 546] on label "Claim Rejected" at bounding box center [989, 548] width 111 height 17
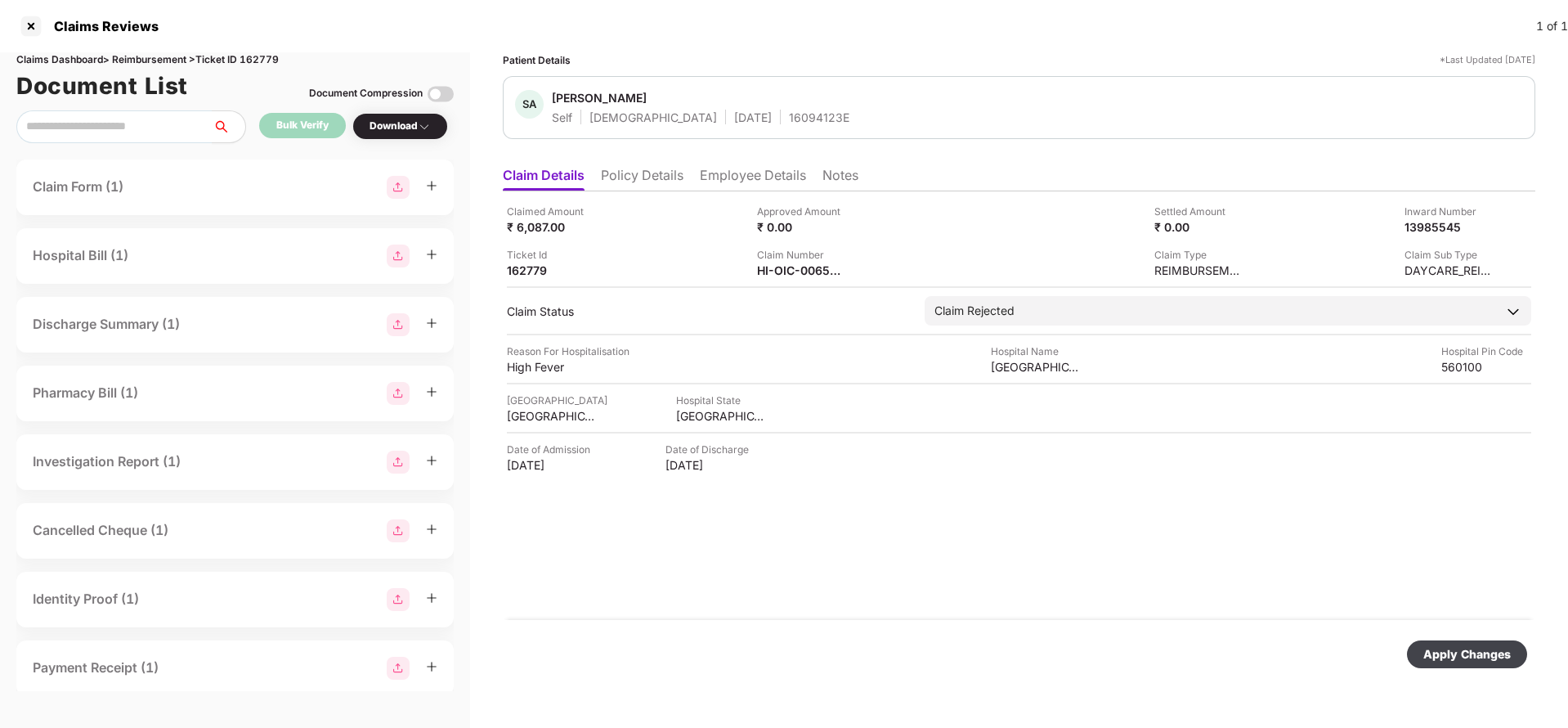
drag, startPoint x: 1467, startPoint y: 672, endPoint x: 1486, endPoint y: 658, distance: 23.6
click at [1471, 667] on div "Apply Changes" at bounding box center [1019, 654] width 1033 height 69
click at [1492, 654] on div "Apply Changes" at bounding box center [1467, 654] width 88 height 18
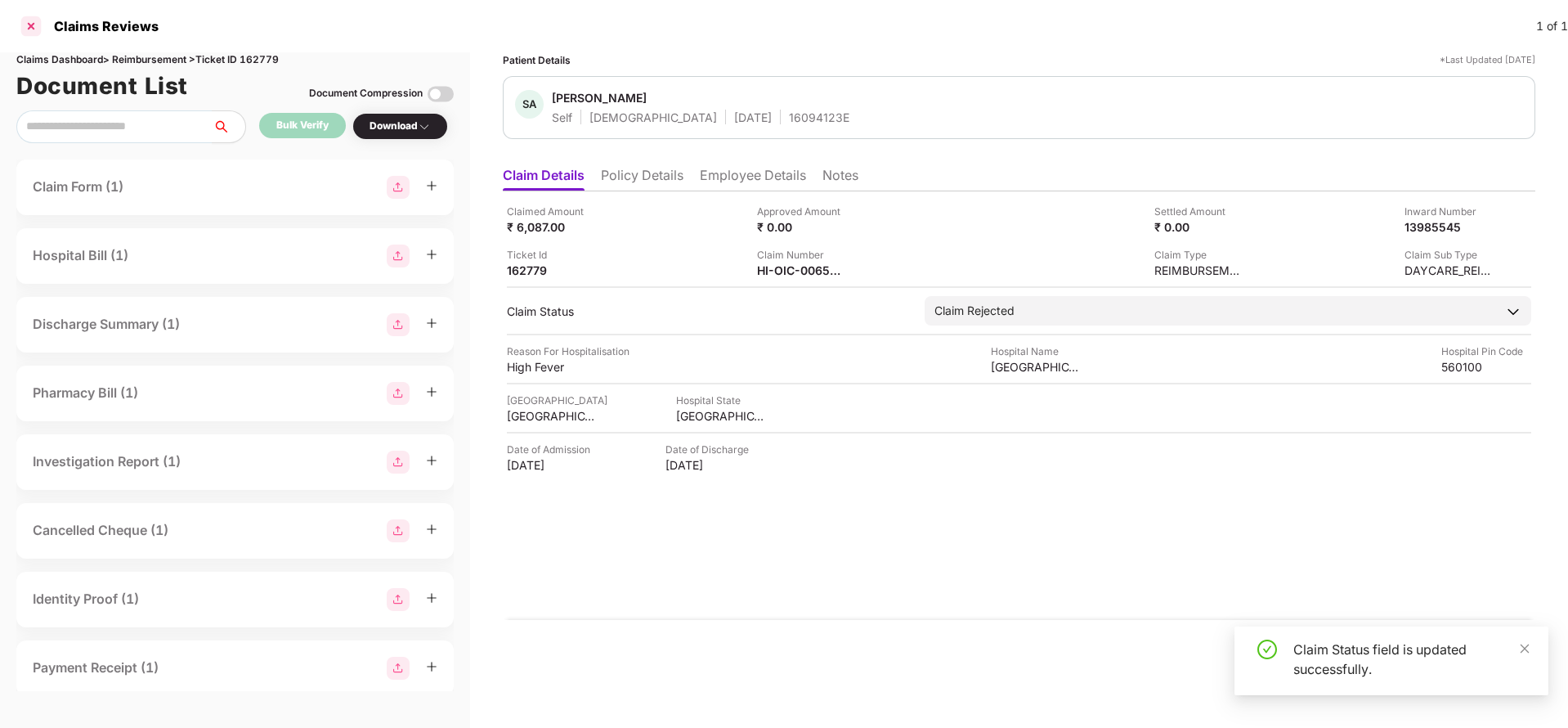
click at [27, 14] on div at bounding box center [31, 26] width 26 height 26
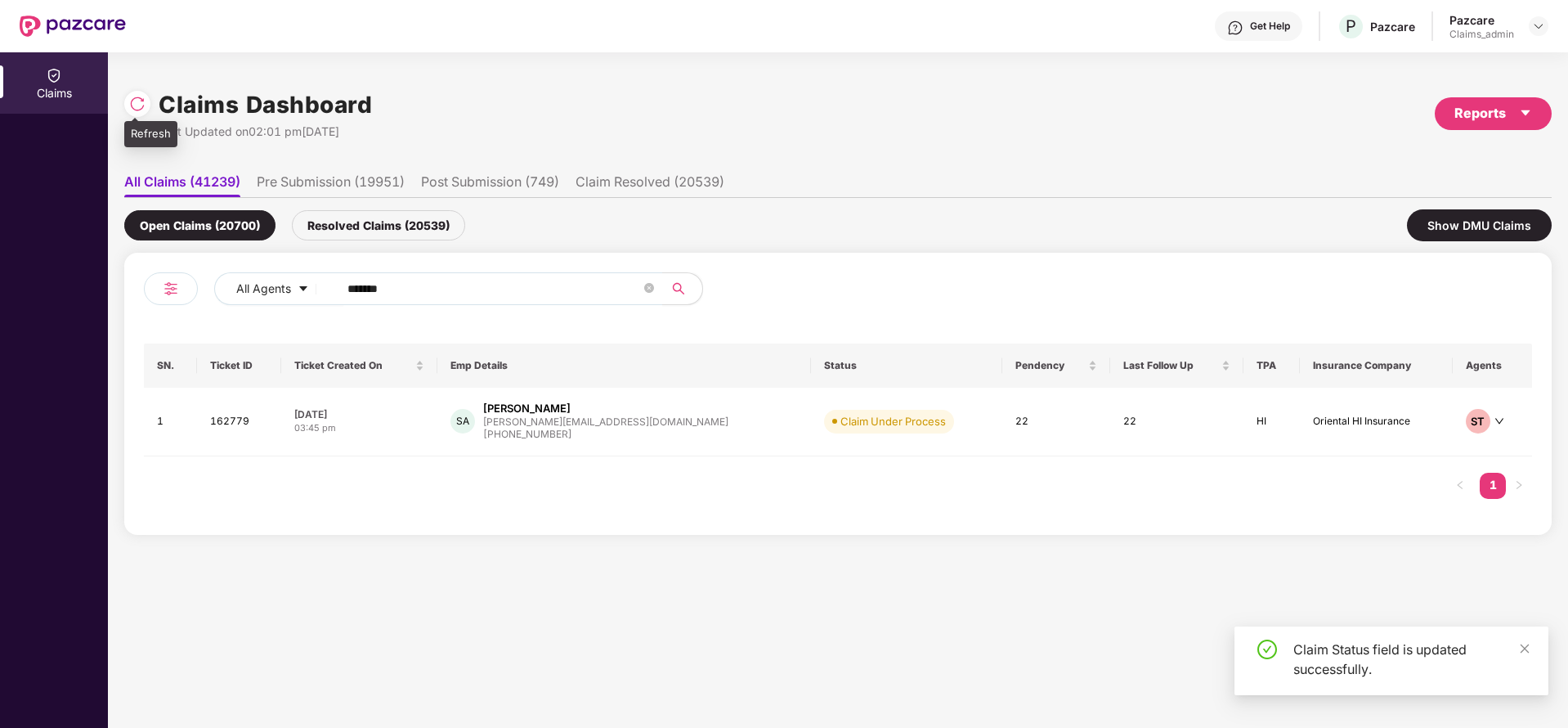
click at [138, 107] on img at bounding box center [138, 104] width 17 height 17
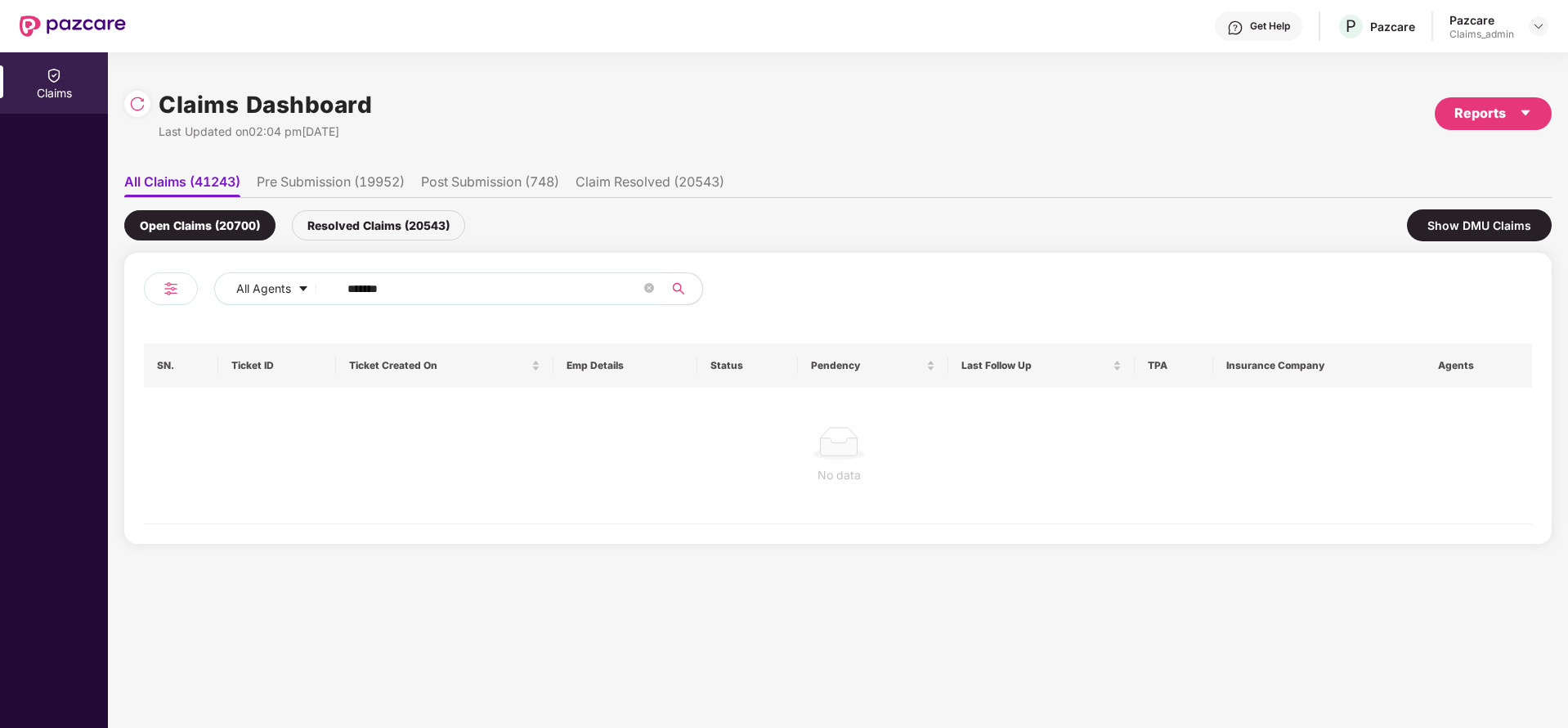
click at [392, 238] on div "Resolved Claims (20543)" at bounding box center [378, 225] width 173 height 30
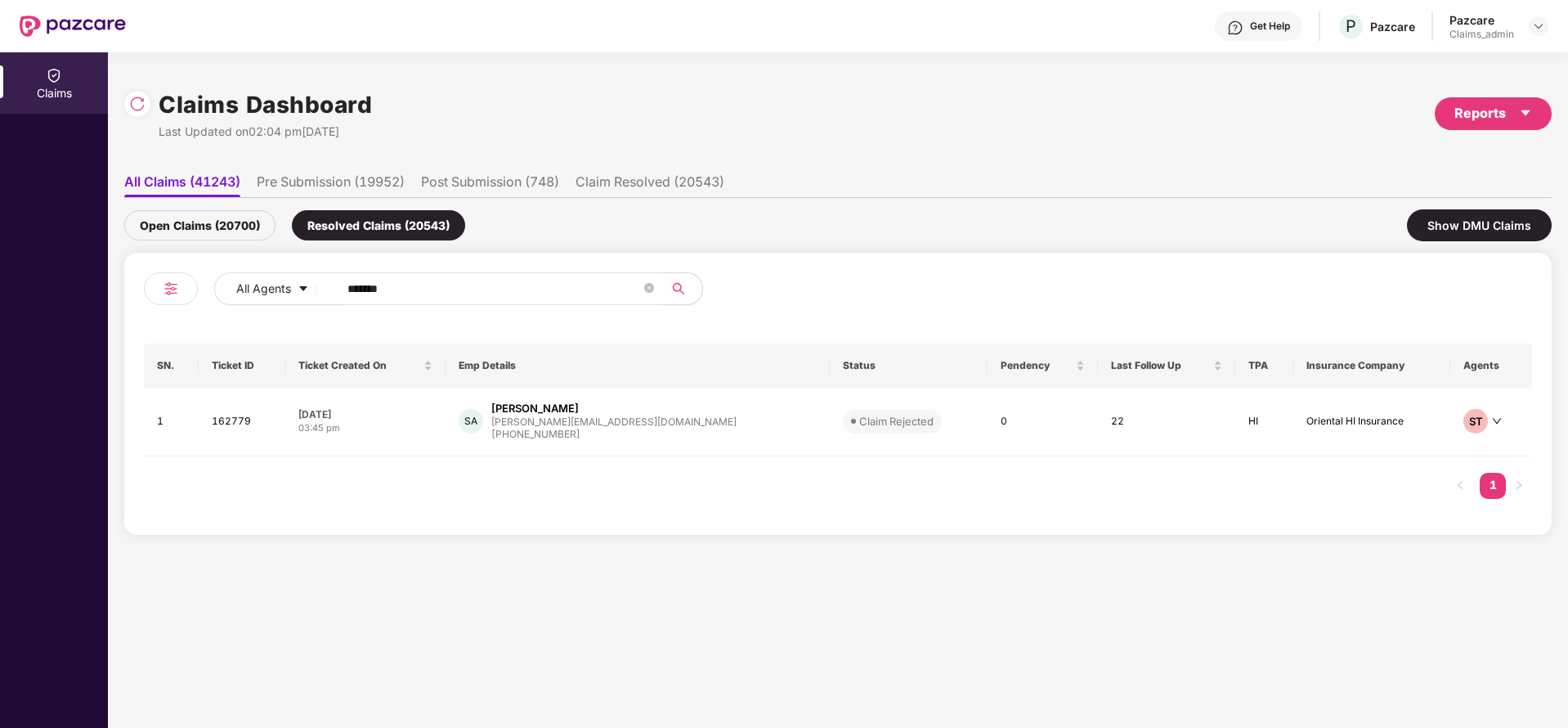
click at [191, 231] on div "Open Claims (20700)" at bounding box center [199, 225] width 151 height 30
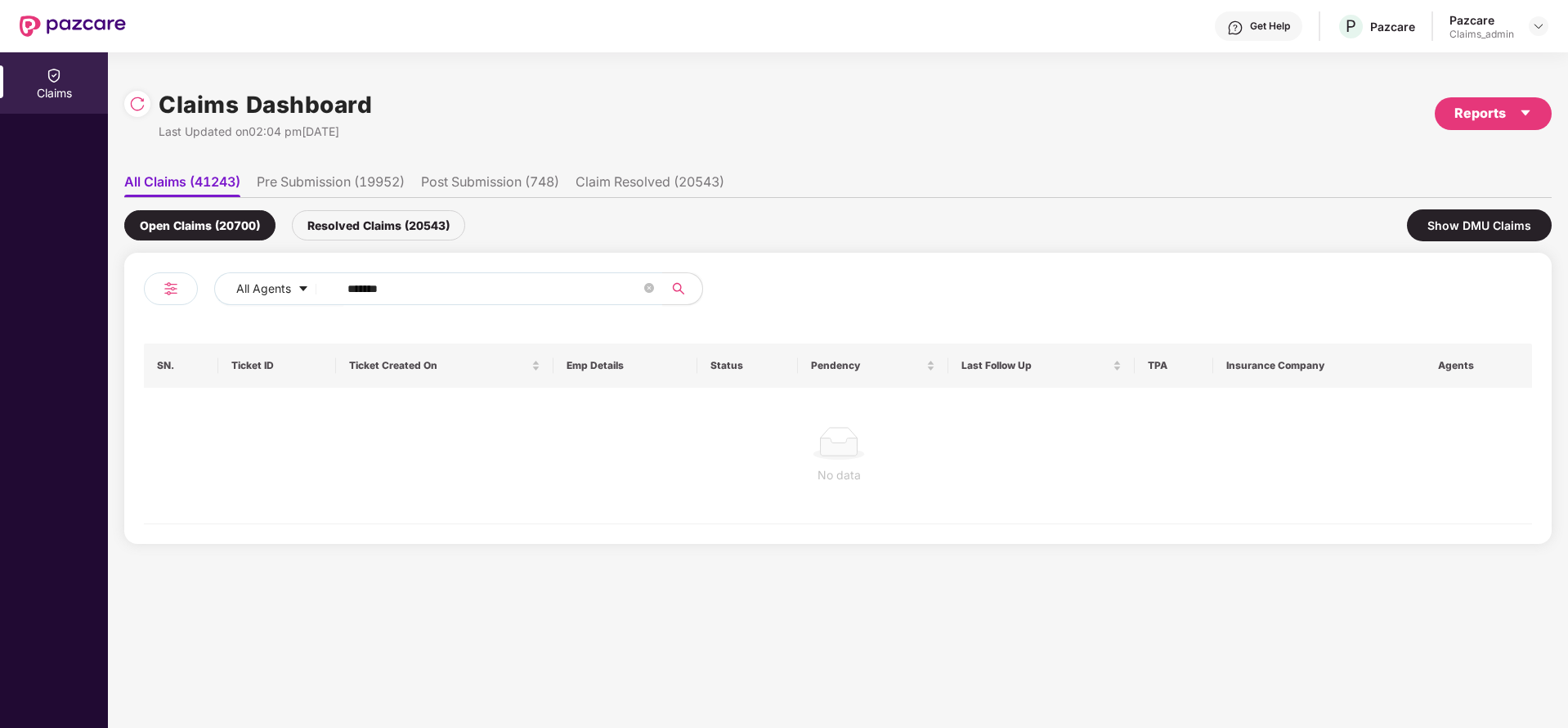
click at [404, 230] on div "Resolved Claims (20543)" at bounding box center [378, 225] width 173 height 30
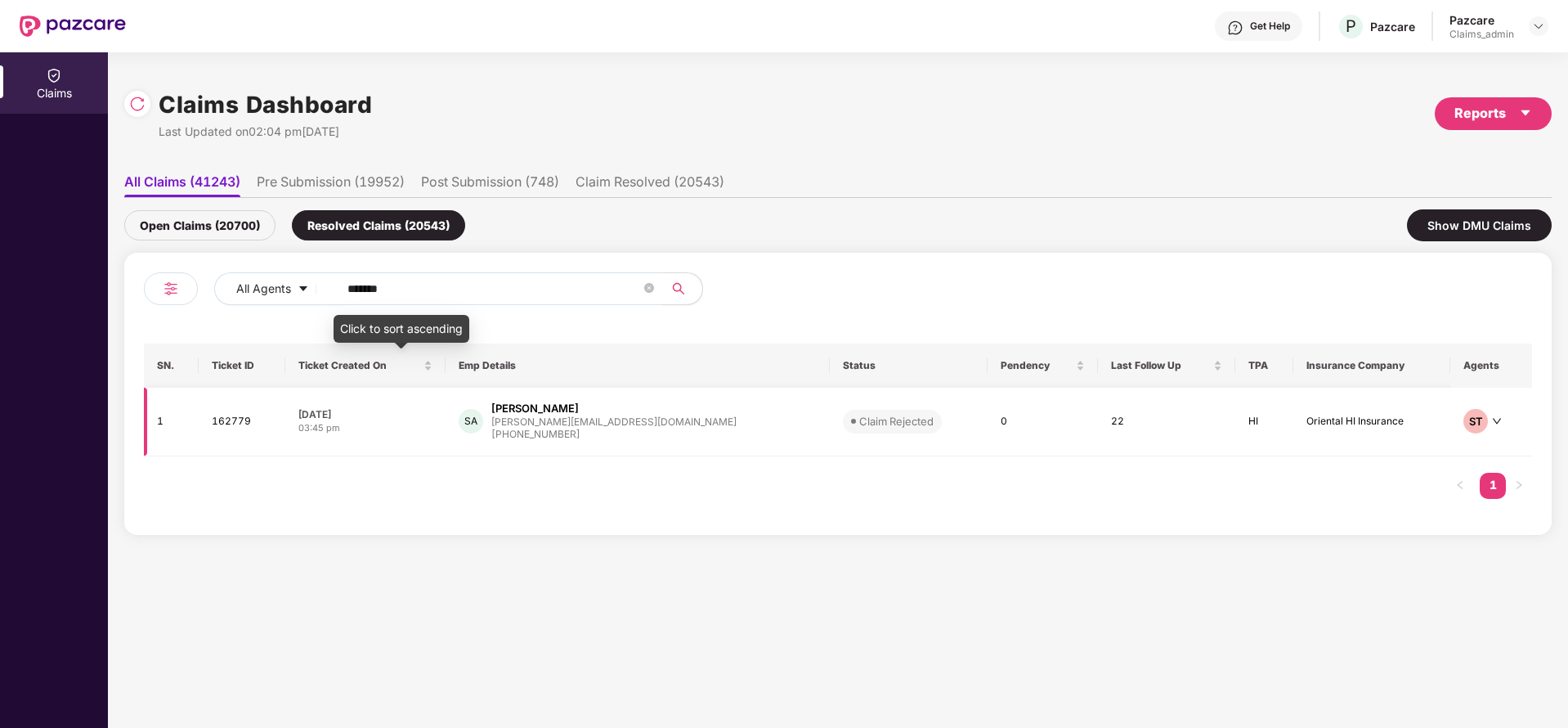
click at [547, 419] on div "sahil@xoxoday.com" at bounding box center [614, 421] width 245 height 10
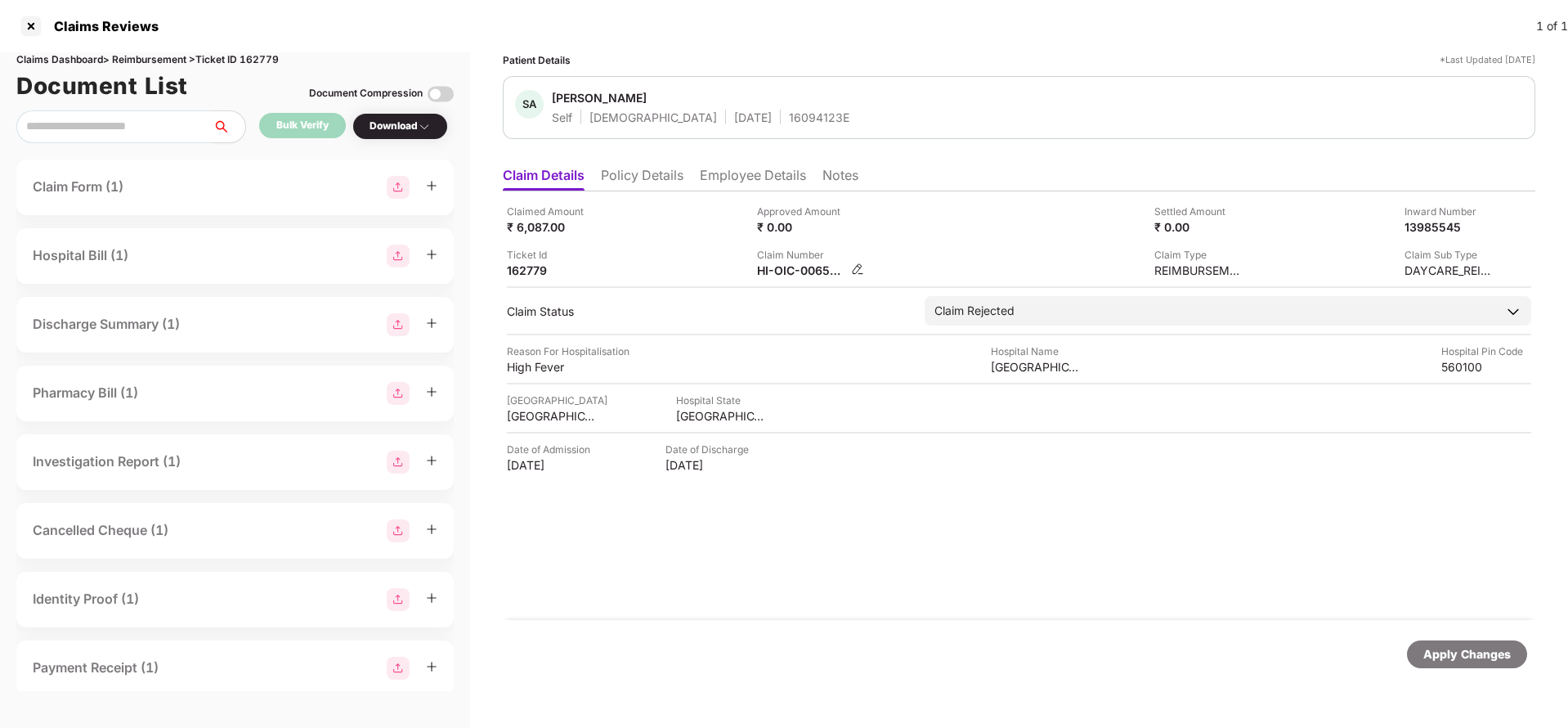
click at [858, 268] on img at bounding box center [858, 269] width 13 height 13
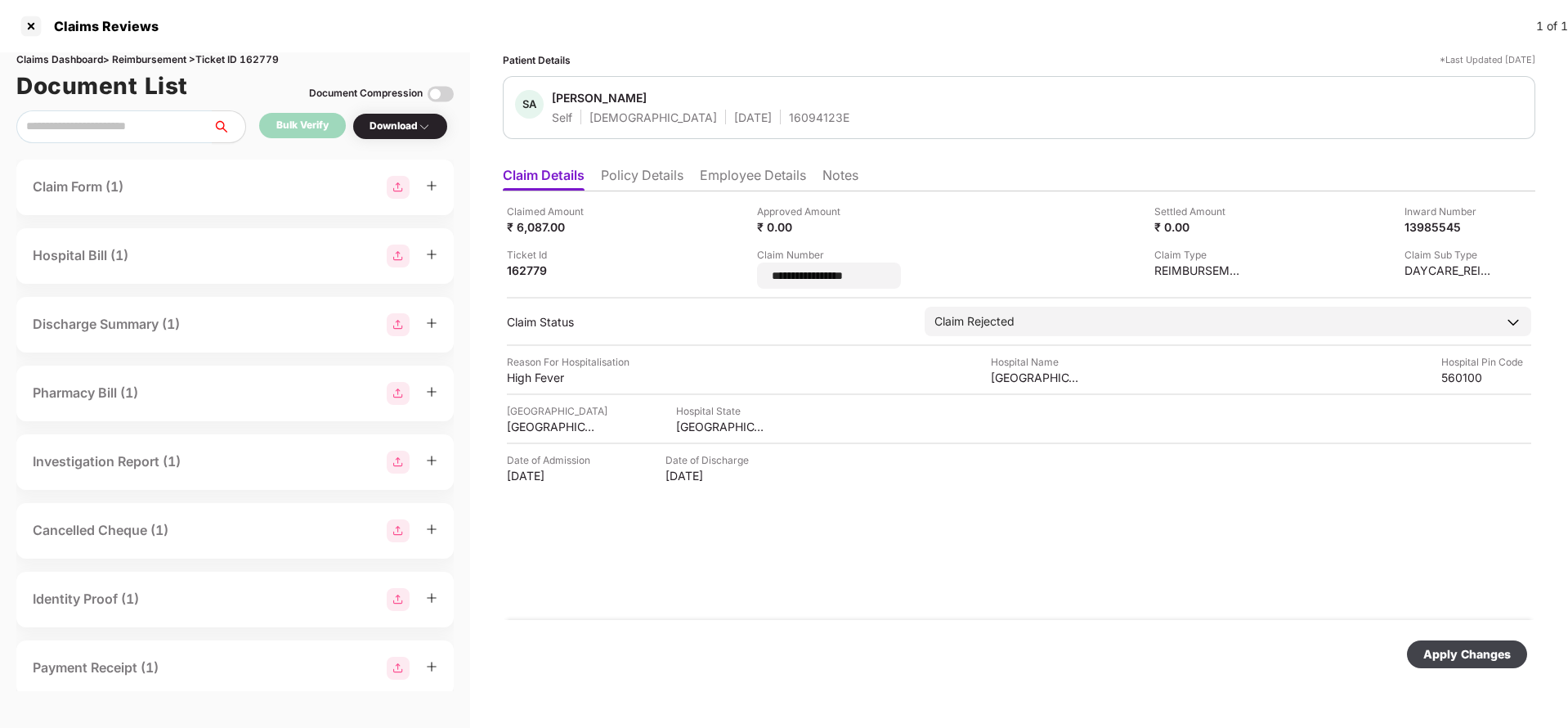
type input "**********"
drag, startPoint x: 1442, startPoint y: 654, endPoint x: 1310, endPoint y: 651, distance: 132.0
click at [1443, 654] on div "Apply Changes" at bounding box center [1467, 654] width 88 height 18
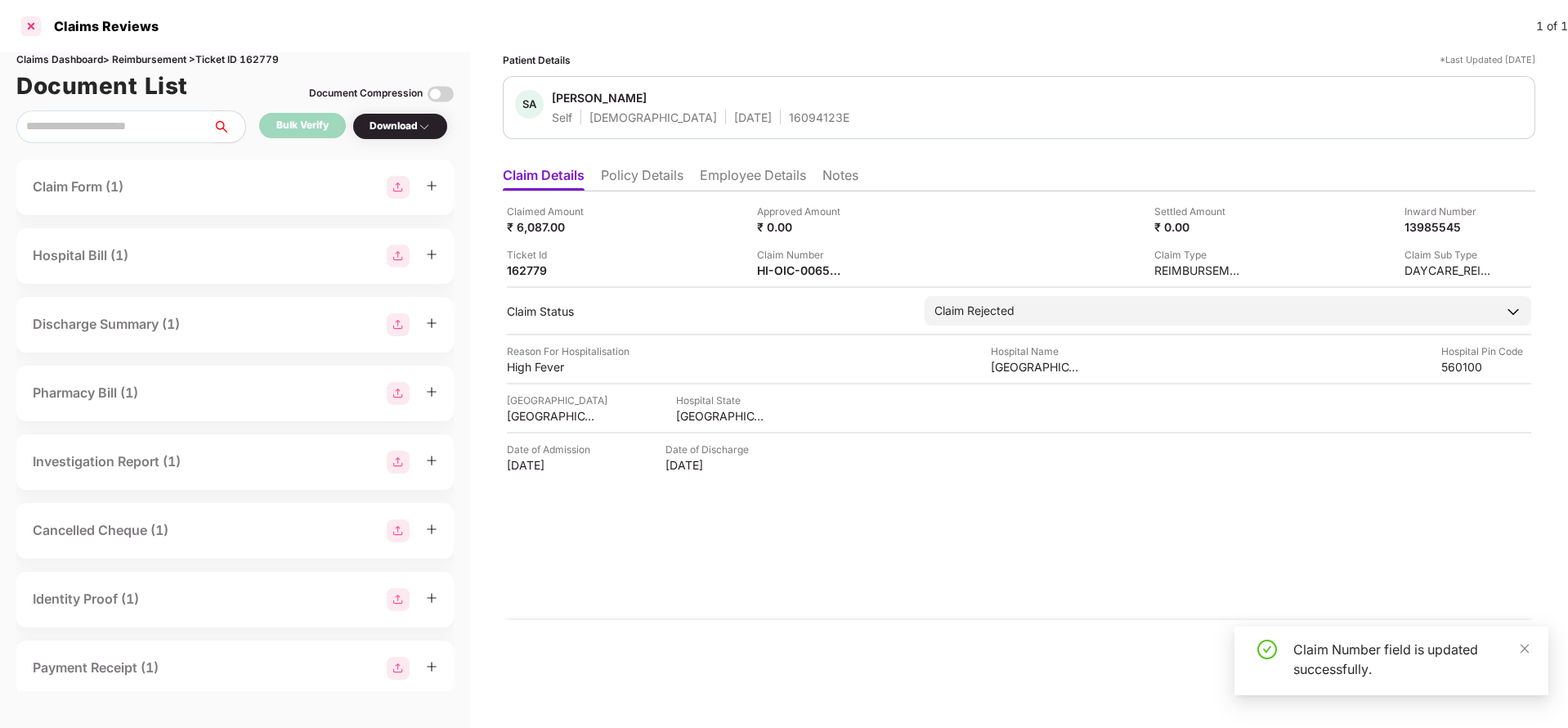
click at [31, 27] on div at bounding box center [31, 26] width 26 height 26
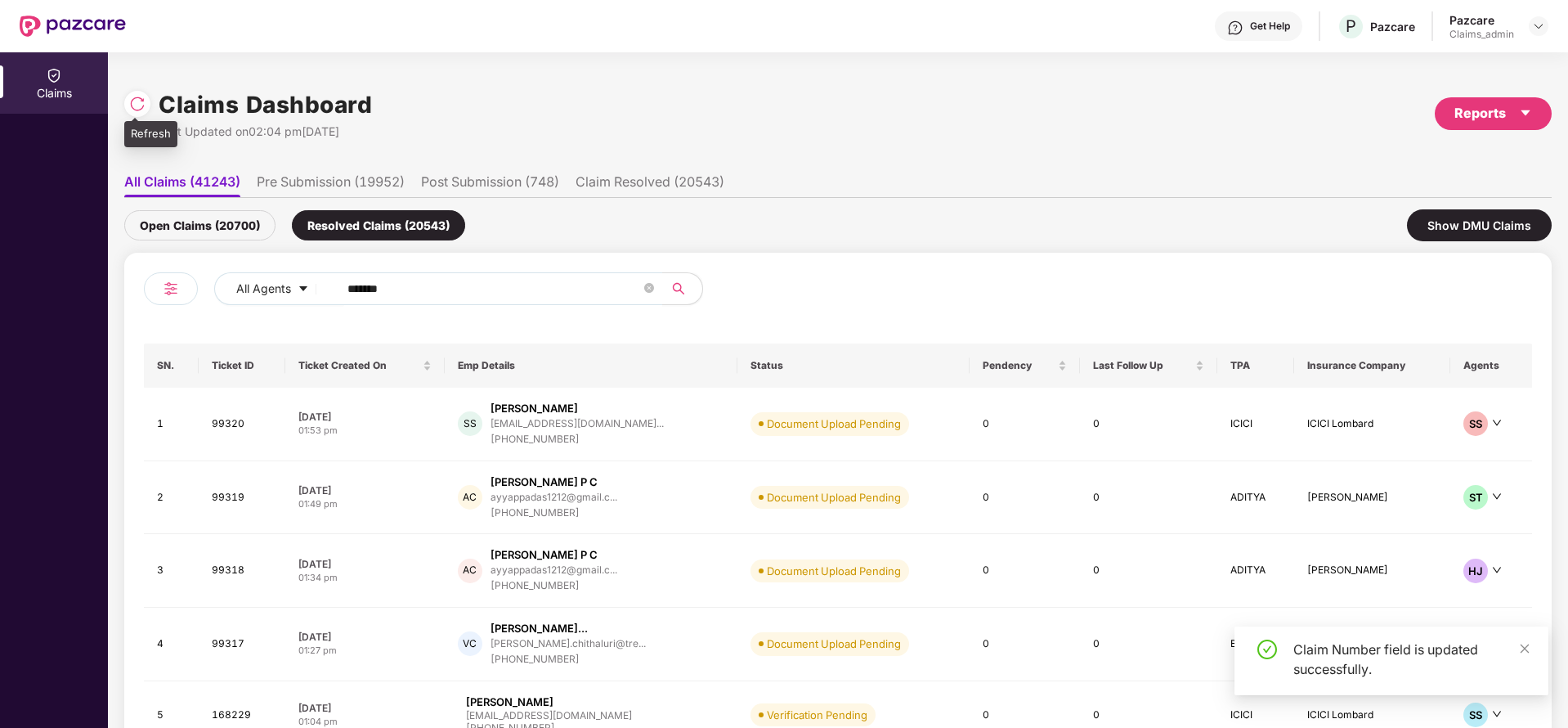
click at [137, 99] on img at bounding box center [138, 104] width 17 height 17
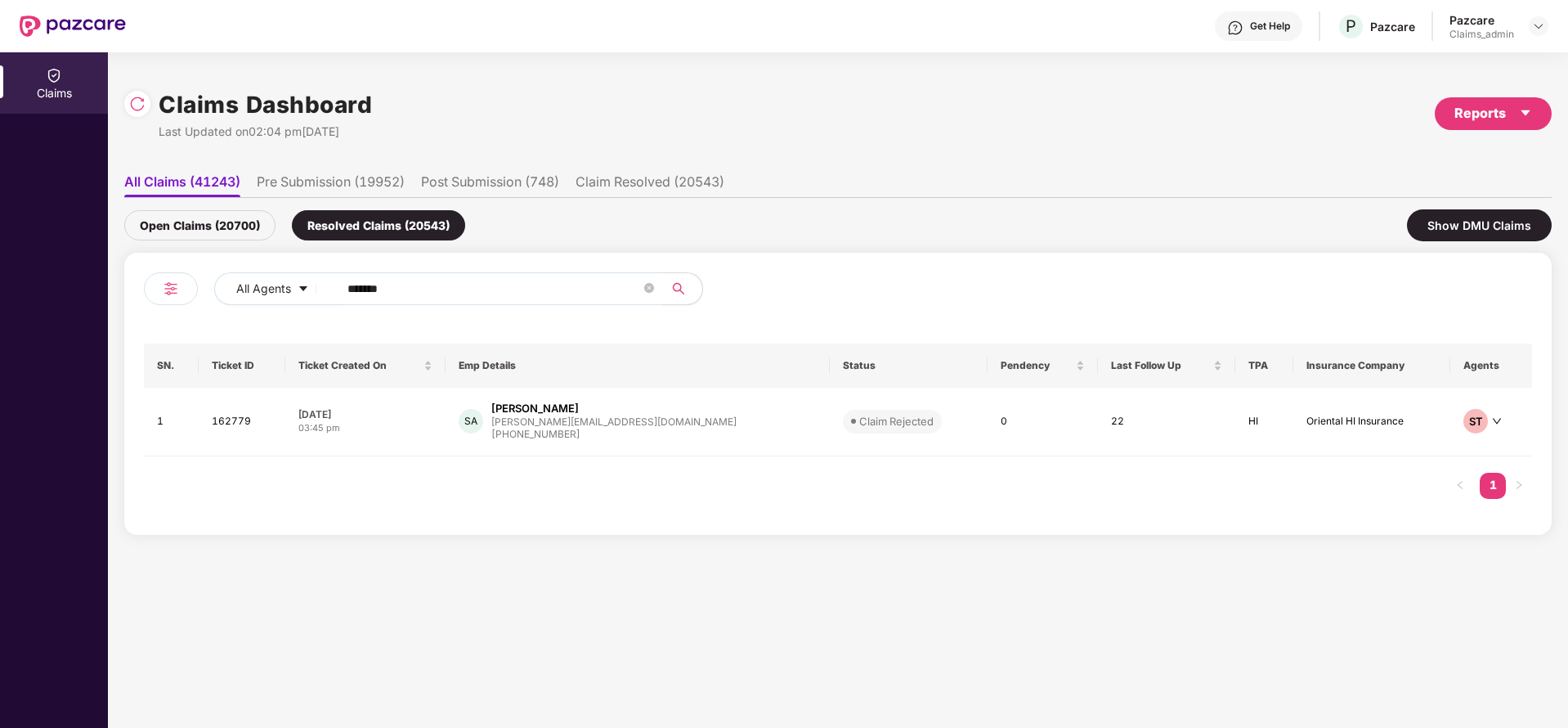
click at [217, 210] on div "Open Claims (20700)" at bounding box center [199, 225] width 151 height 30
